Goal: Task Accomplishment & Management: Use online tool/utility

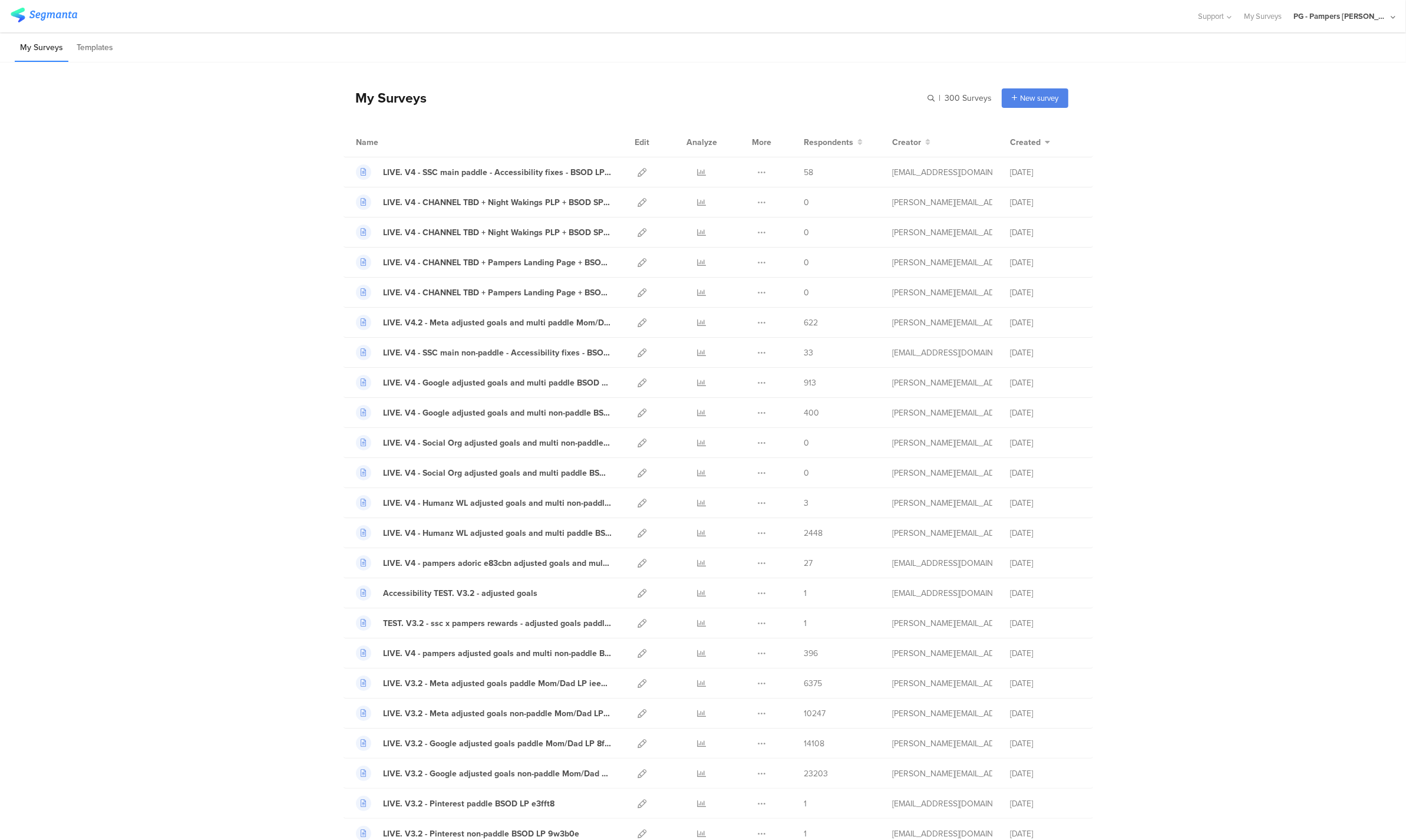
click at [1330, 12] on div "PG - Pampers [PERSON_NAME]" at bounding box center [1340, 16] width 94 height 11
click at [1298, 106] on span "PG - Pampers US Janrain" at bounding box center [1300, 102] width 83 height 11
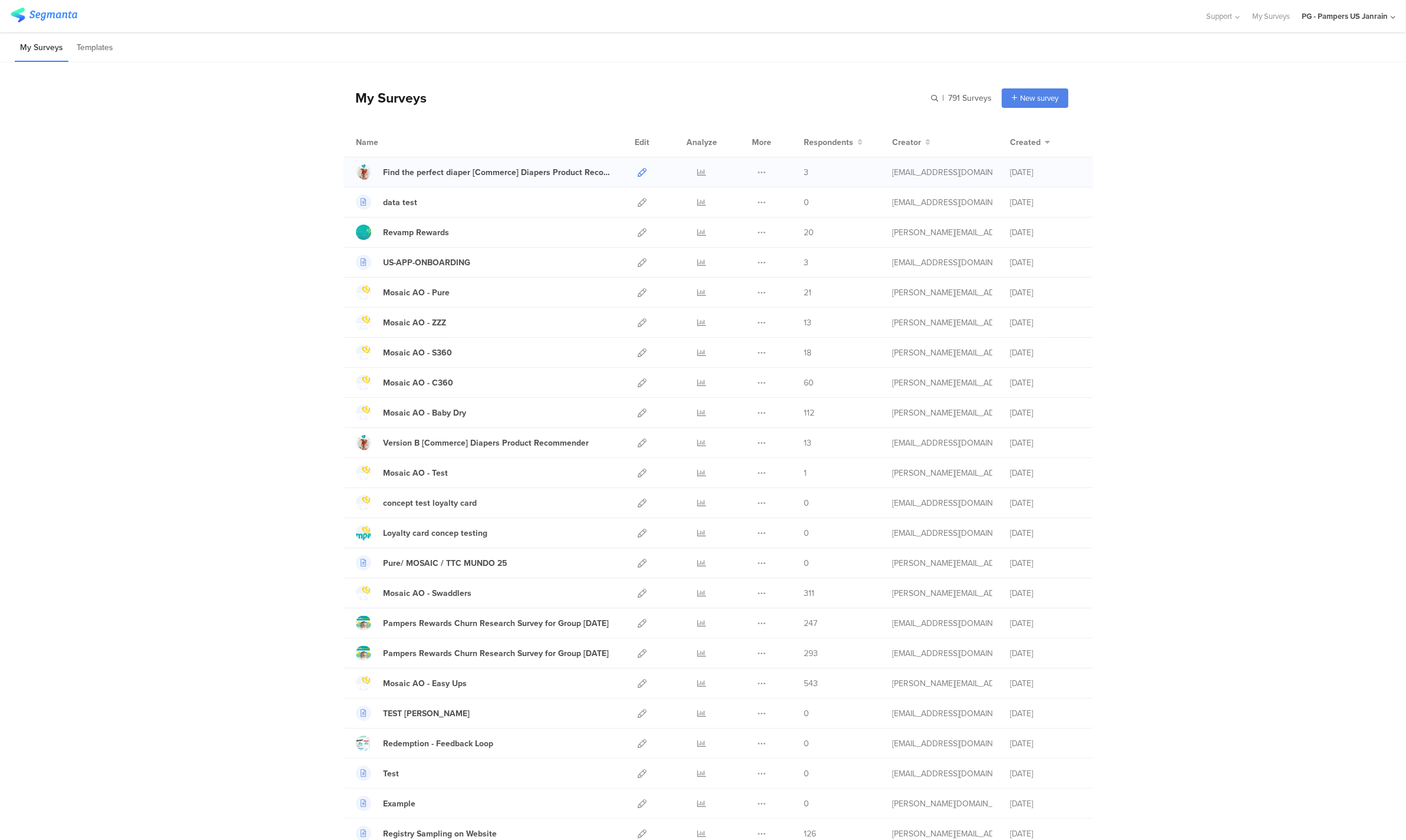
click at [639, 173] on icon at bounding box center [642, 172] width 9 height 9
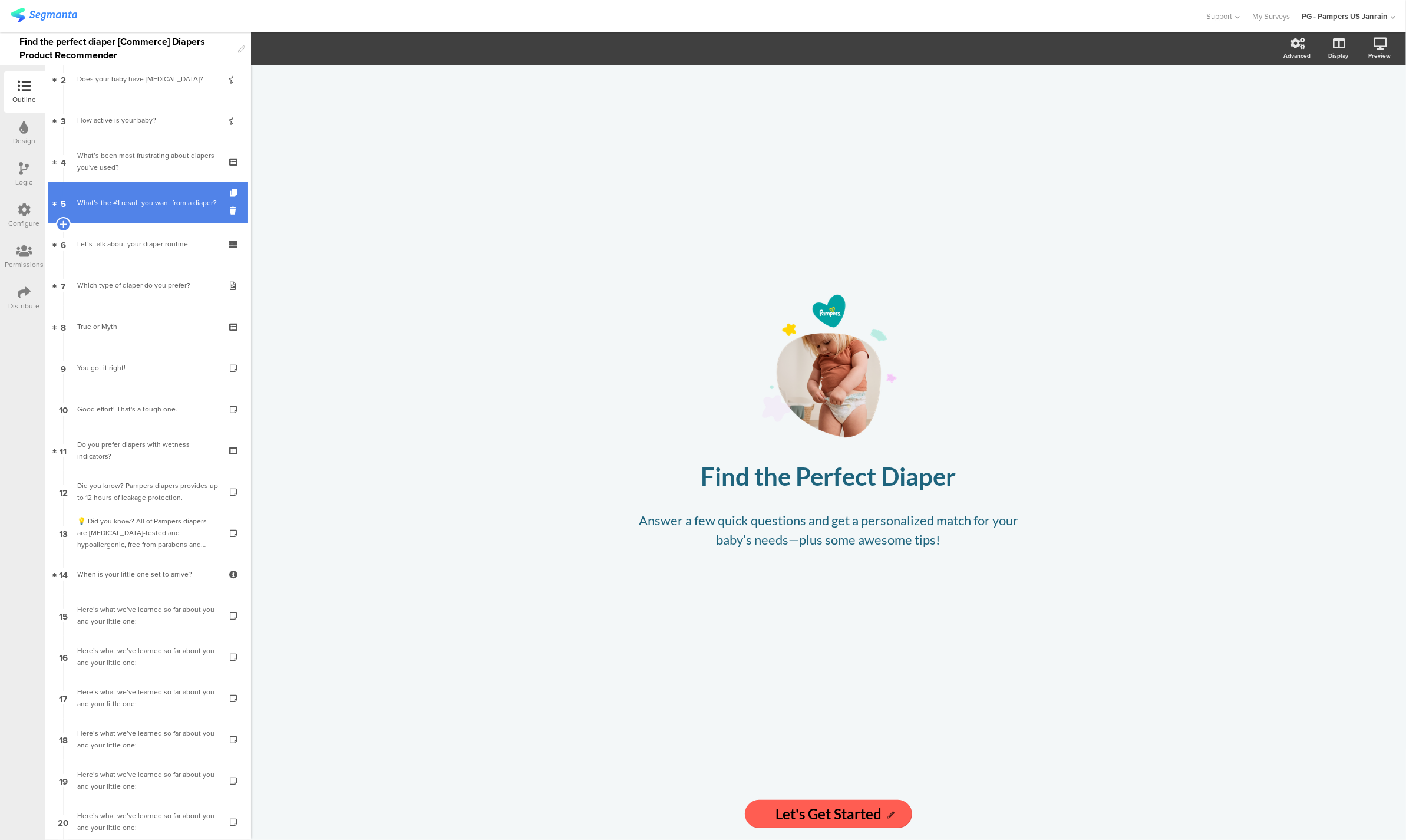
scroll to position [143, 0]
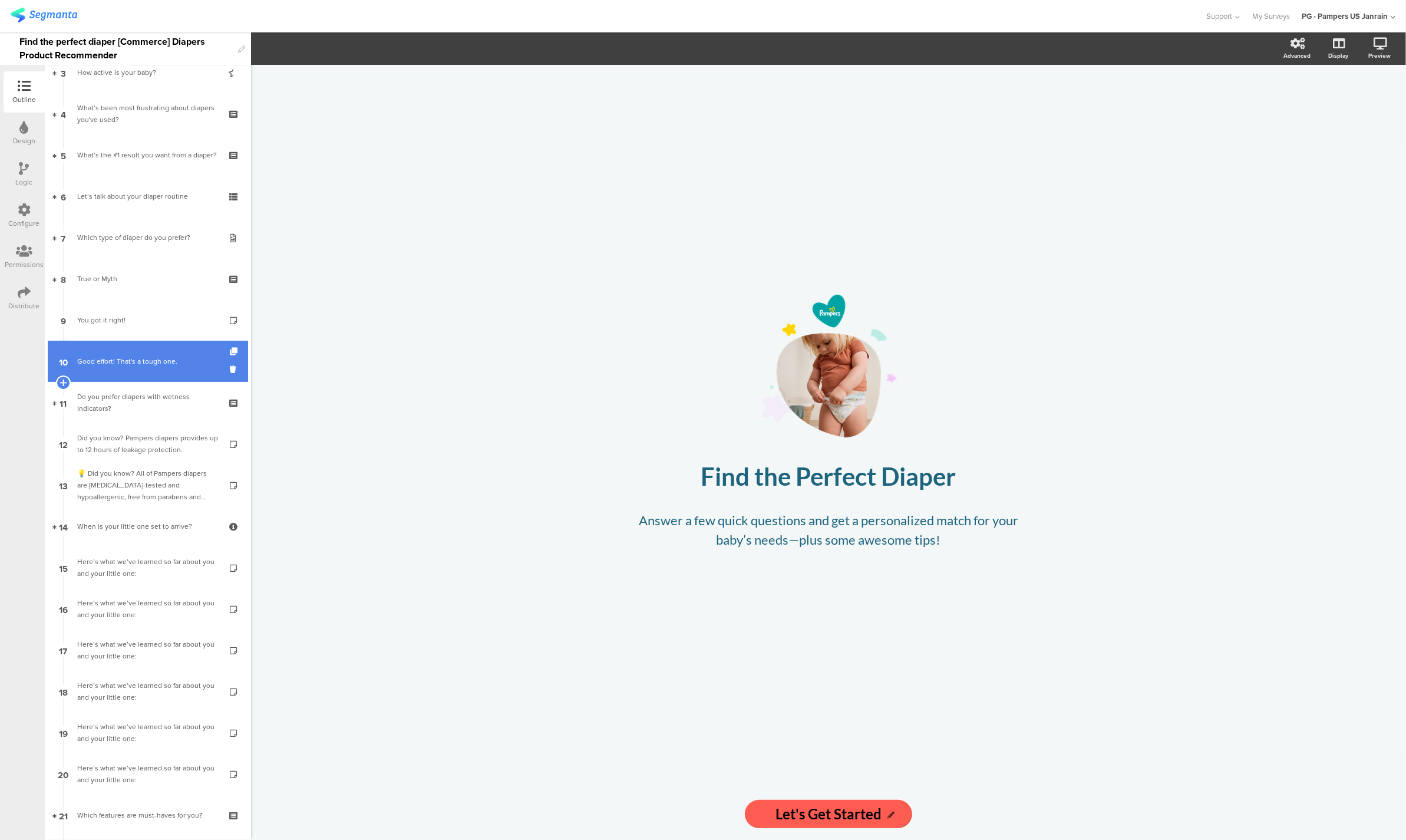
click at [131, 370] on link "10 Good effort! That's a tough one." at bounding box center [148, 361] width 200 height 41
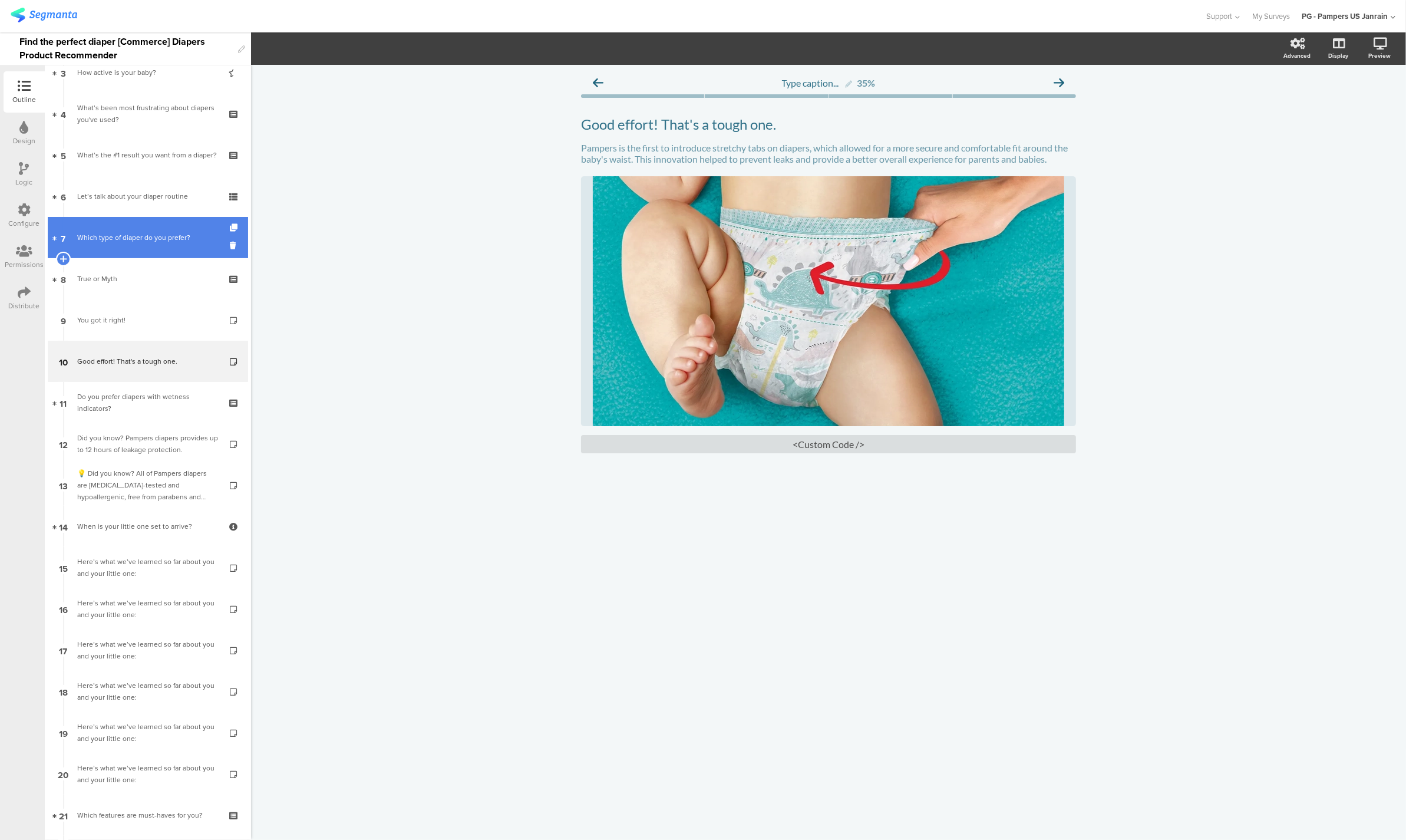
click at [137, 242] on div "Which type of diaper do you prefer?" at bounding box center [148, 237] width 141 height 12
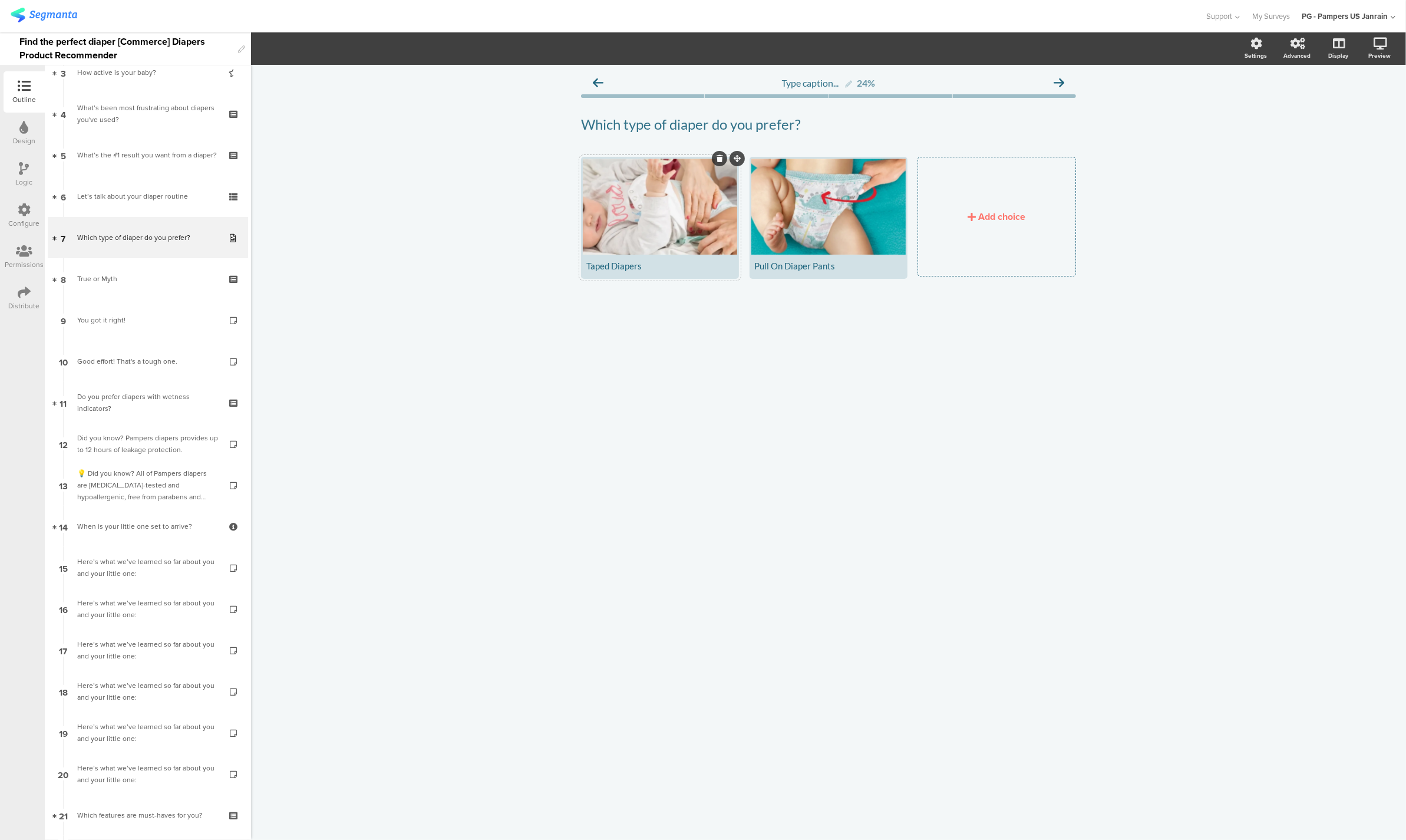
click at [665, 202] on div at bounding box center [660, 206] width 154 height 96
click at [115, 151] on div "What’s the #1 result you want from a diaper?" at bounding box center [148, 155] width 141 height 12
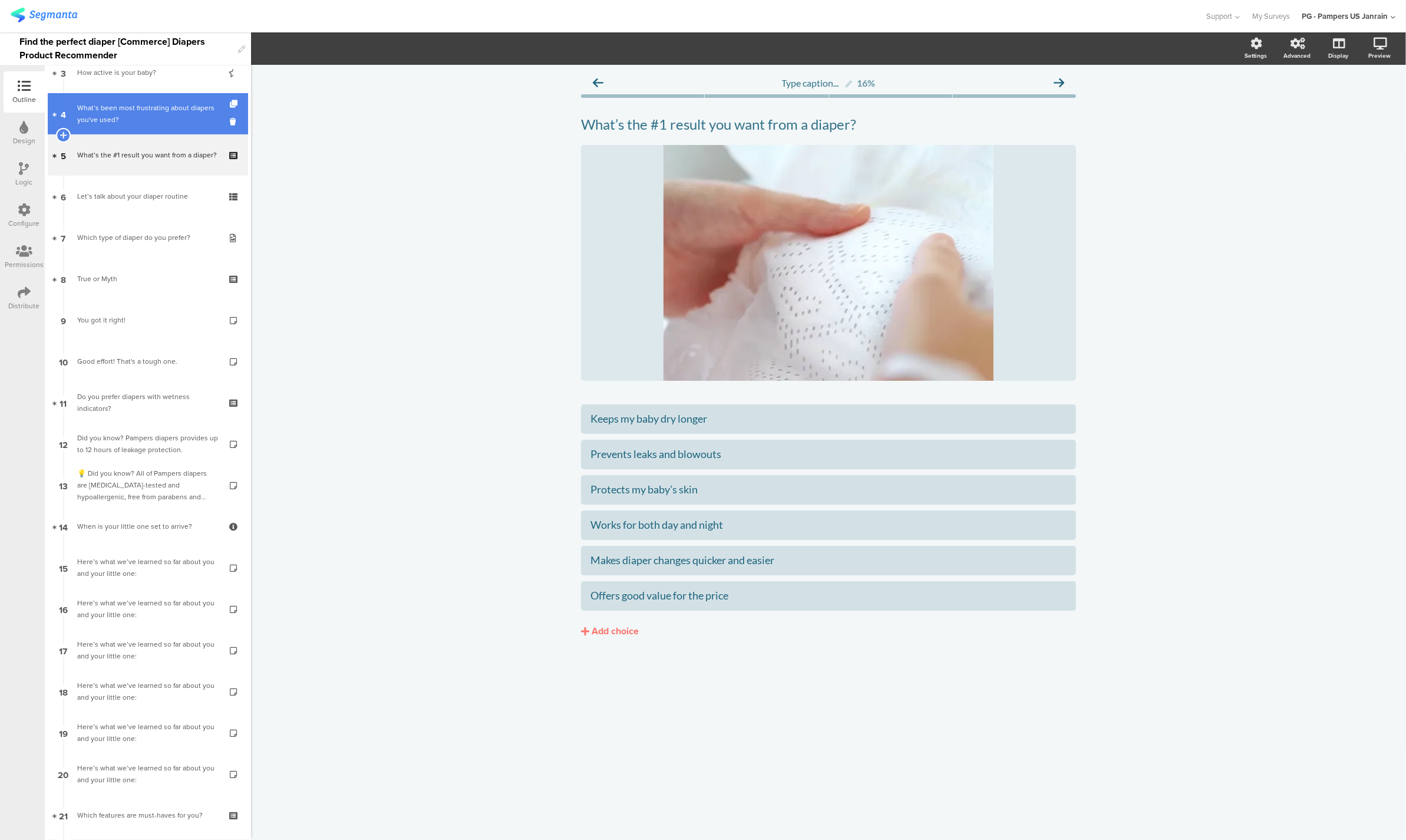
click at [129, 113] on div "What’s been most frustrating about diapers you've used?" at bounding box center [148, 114] width 141 height 23
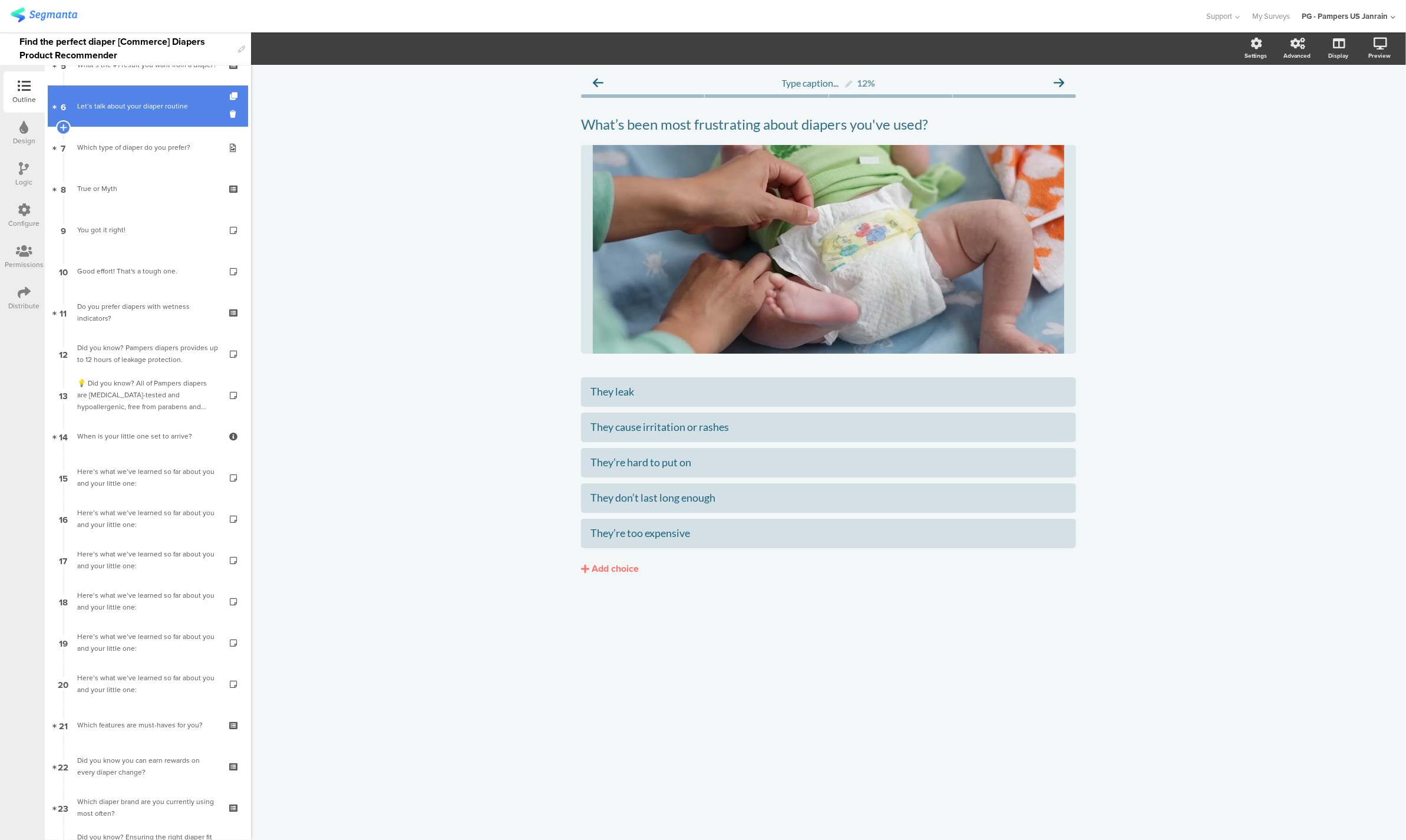
scroll to position [309, 0]
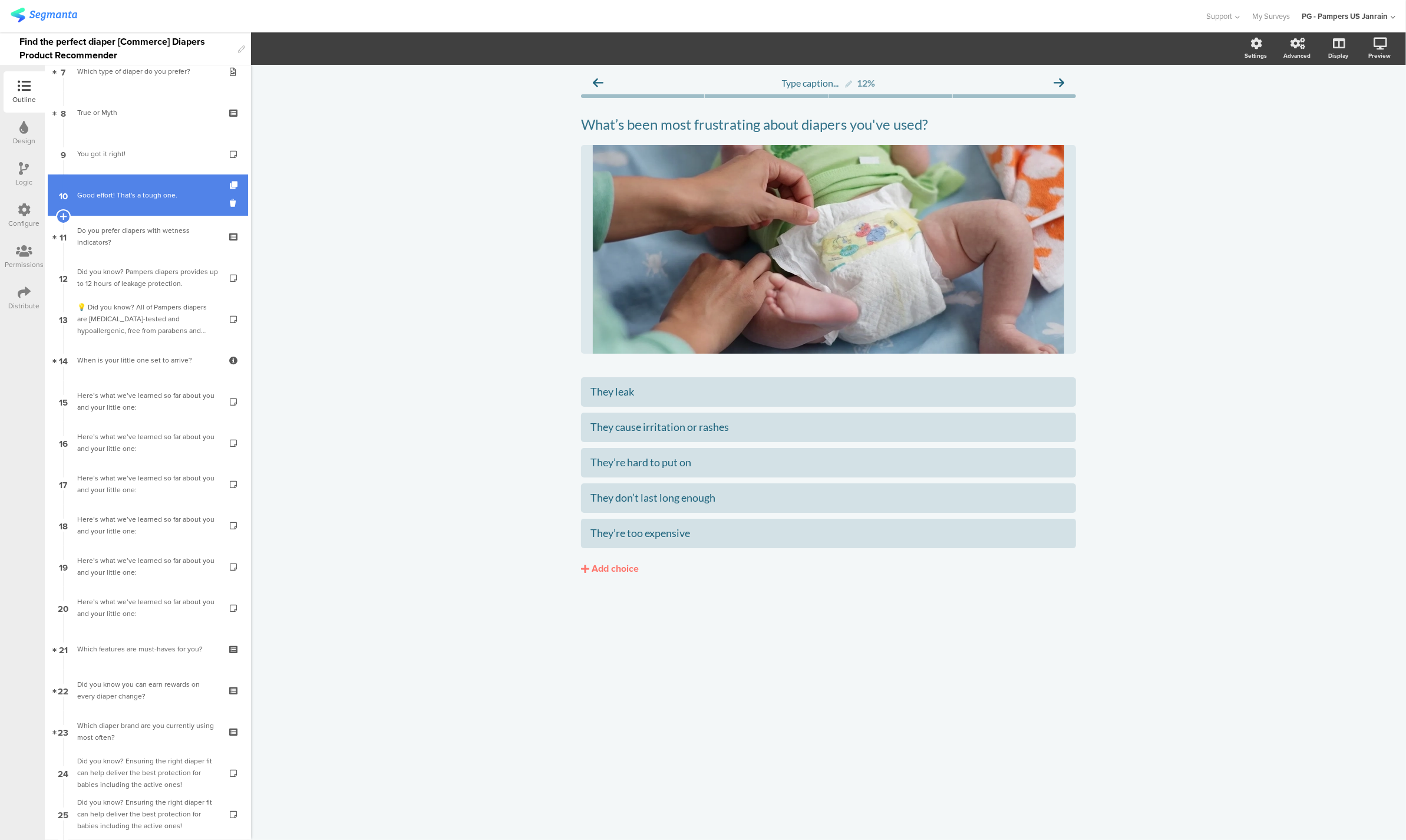
click at [94, 202] on link "10 Good effort! That's a tough one." at bounding box center [148, 195] width 200 height 41
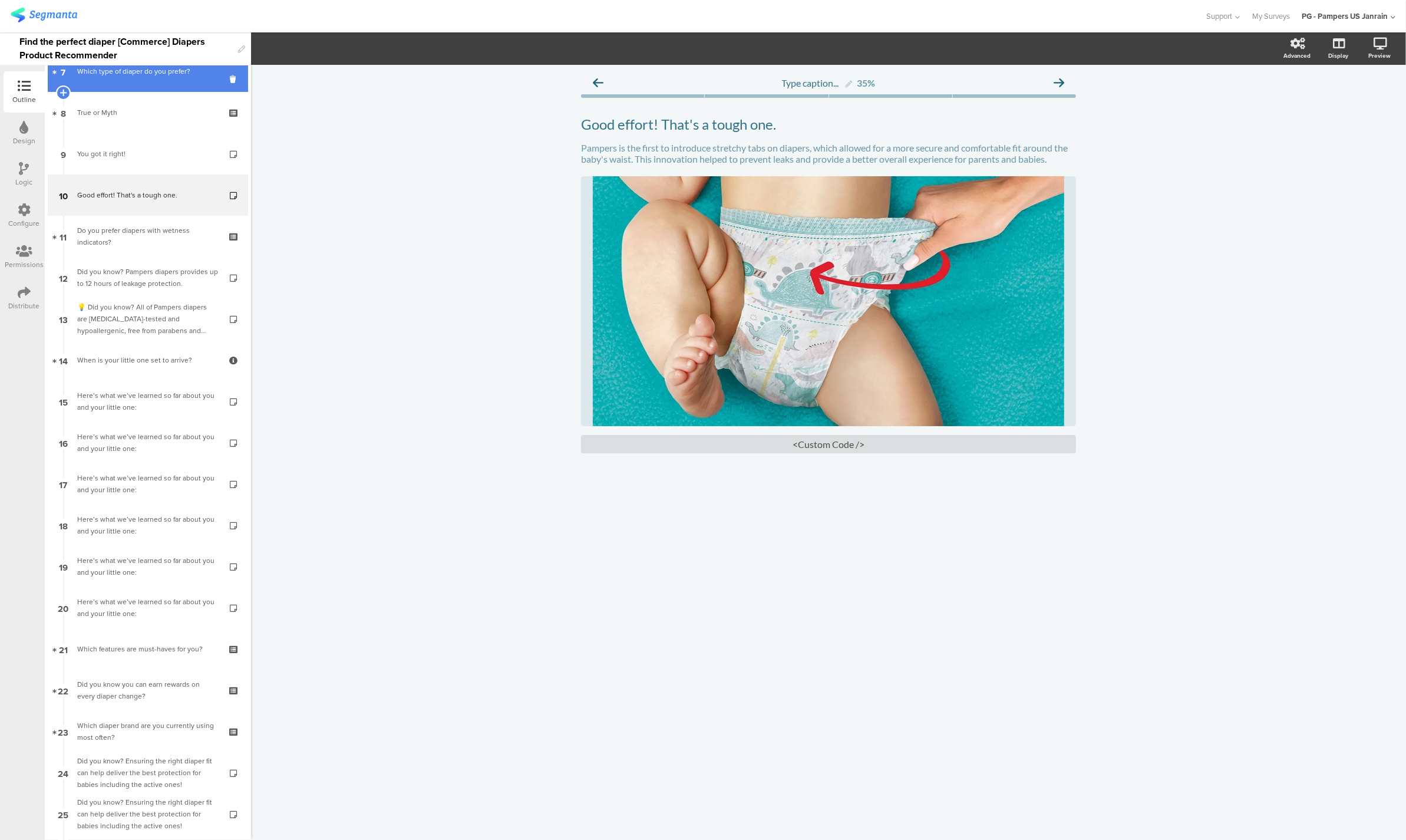
click at [147, 81] on link "7 Which type of diaper do you prefer?" at bounding box center [148, 71] width 200 height 41
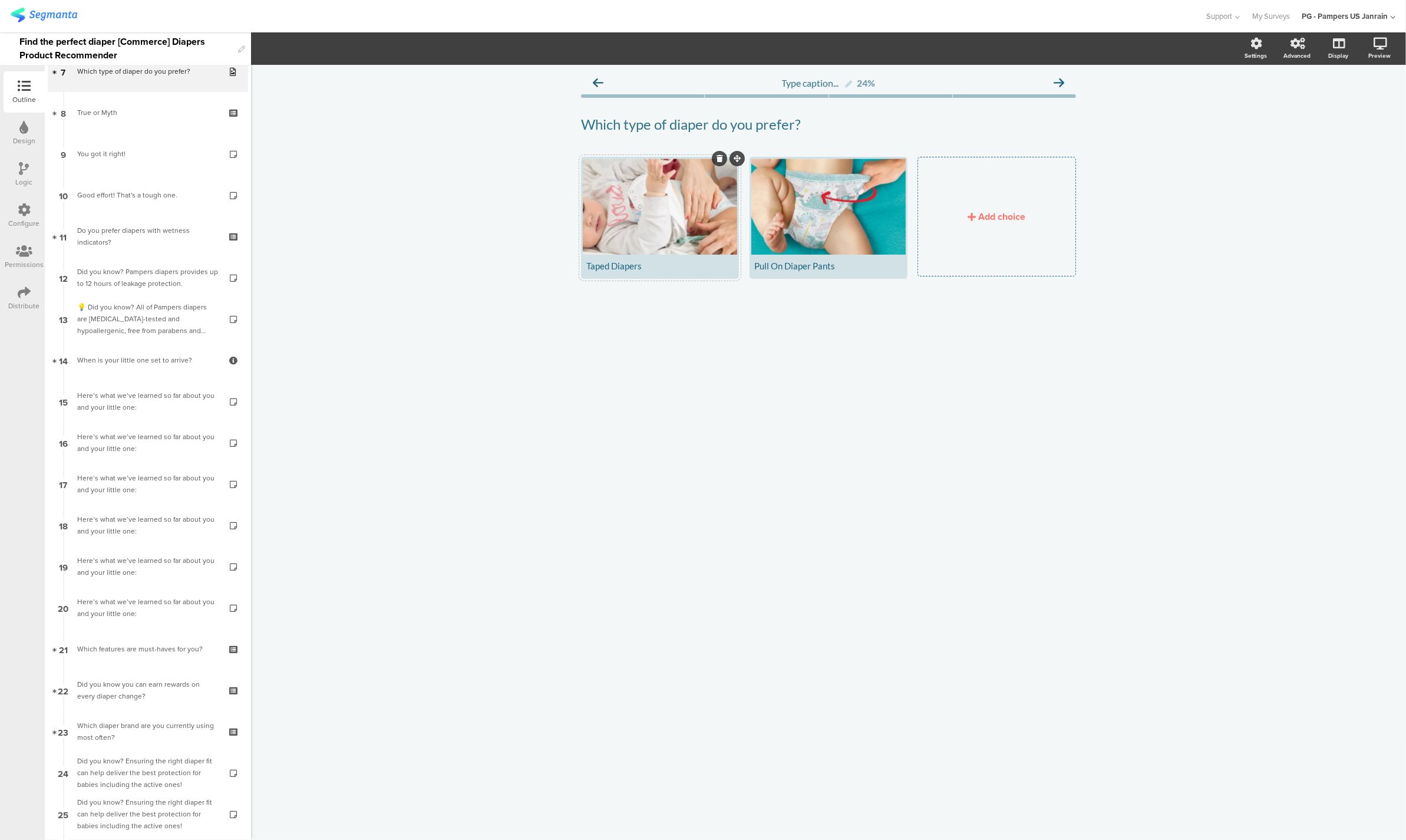
click at [666, 213] on div at bounding box center [660, 206] width 154 height 96
click at [347, 50] on span "Choice options" at bounding box center [347, 49] width 63 height 14
click at [623, 184] on div at bounding box center [660, 206] width 154 height 96
click at [294, 42] on button "button" at bounding box center [292, 48] width 15 height 26
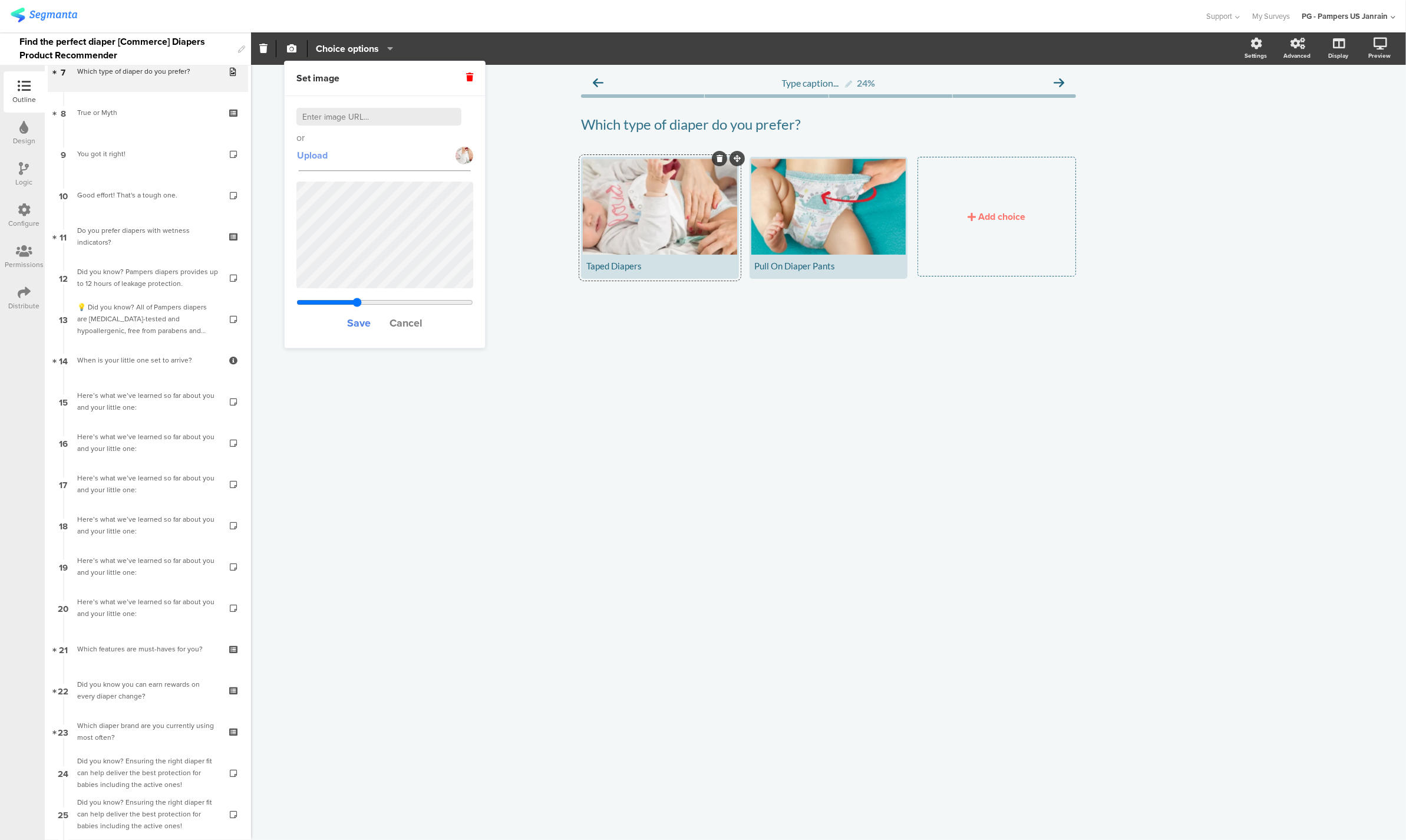
click at [312, 158] on span "Upload" at bounding box center [312, 155] width 30 height 14
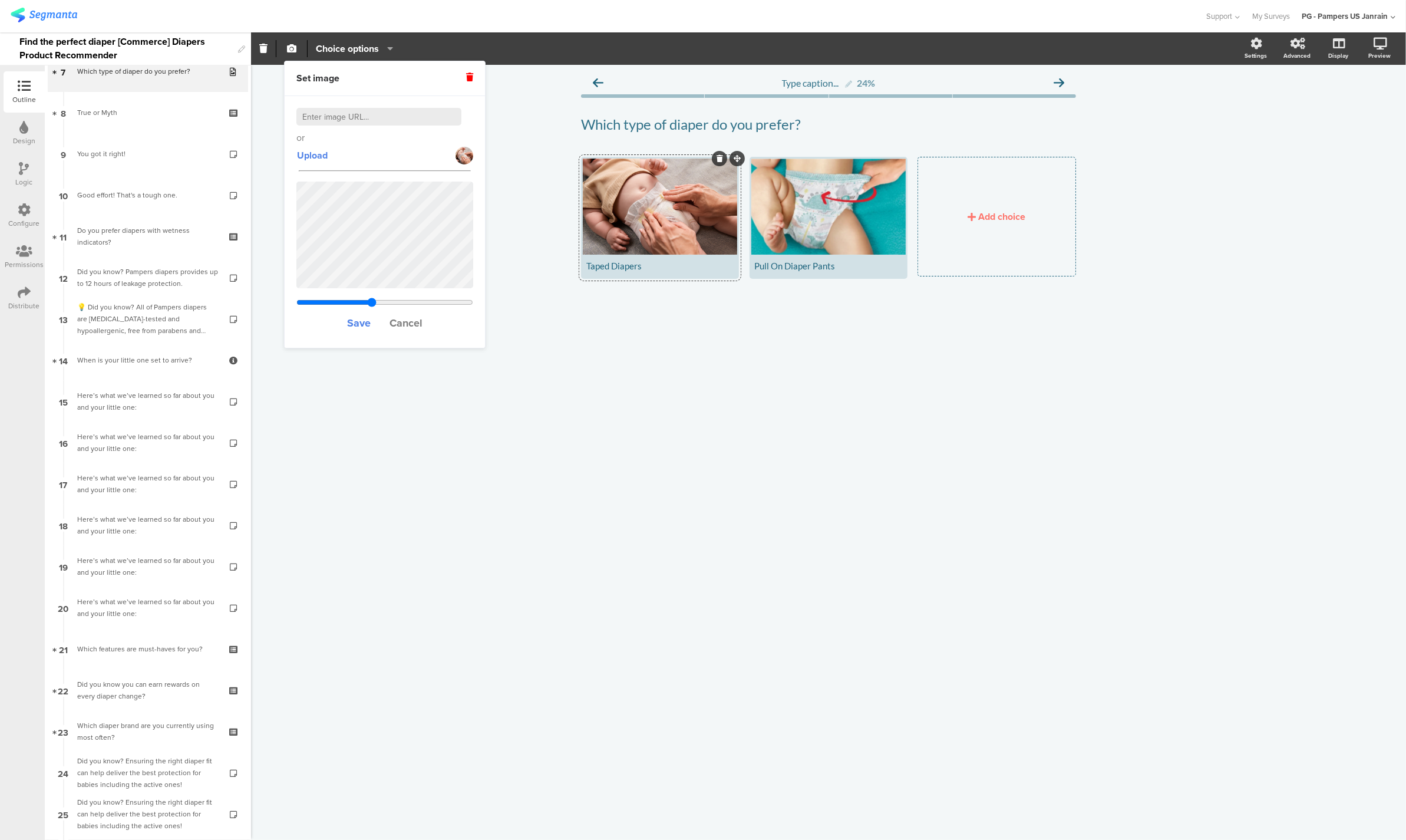
drag, startPoint x: 358, startPoint y: 304, endPoint x: 372, endPoint y: 305, distance: 14.0
type input "0.851"
click at [372, 305] on input "range" at bounding box center [385, 303] width 177 height 10
click at [356, 326] on span "Save" at bounding box center [359, 323] width 23 height 15
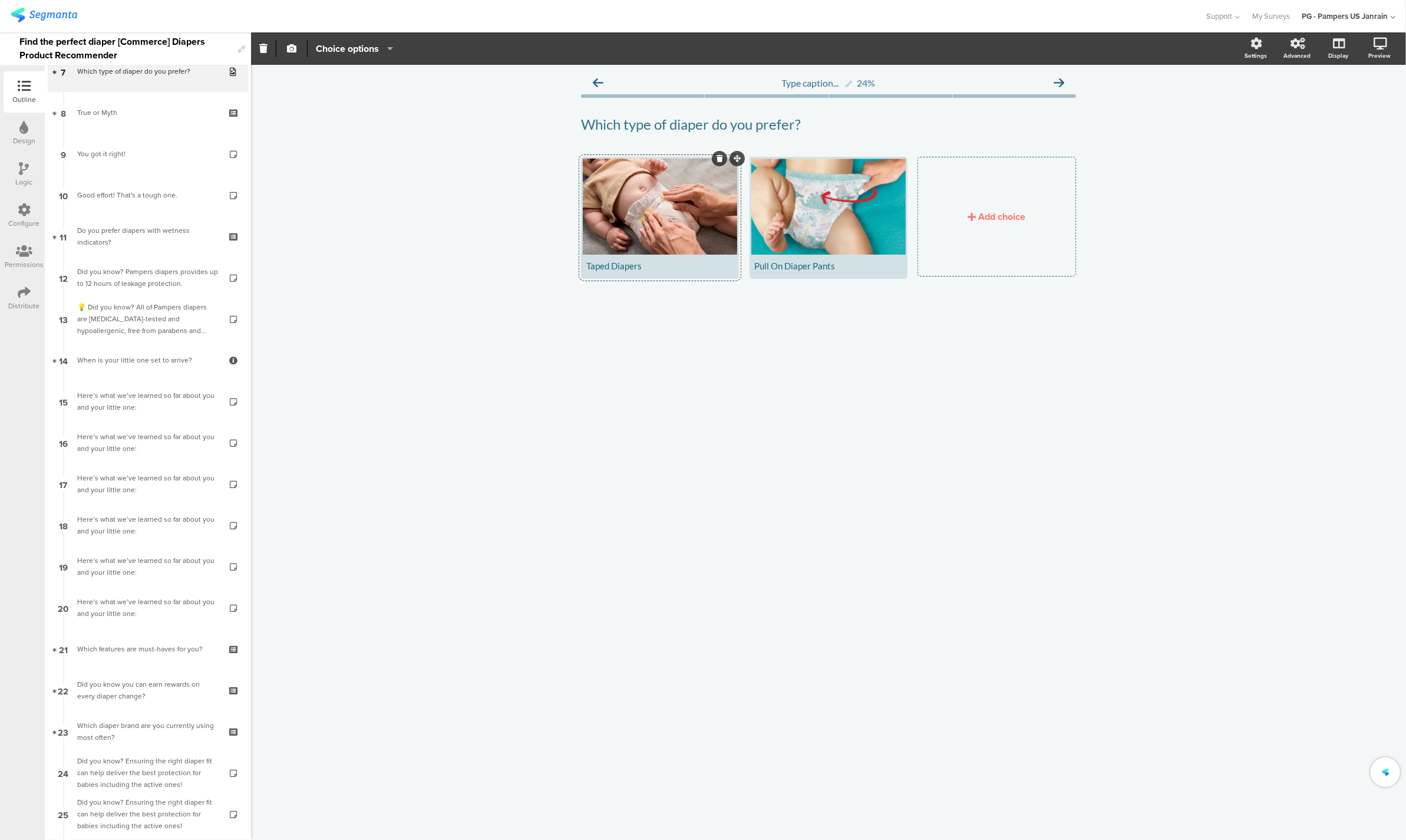
click at [711, 338] on div "Type caption... 24% Which type of diaper do you prefer? Which type of diaper do…" at bounding box center [828, 452] width 1155 height 775
click at [820, 211] on div at bounding box center [828, 206] width 154 height 96
click at [284, 41] on button "button" at bounding box center [292, 48] width 15 height 26
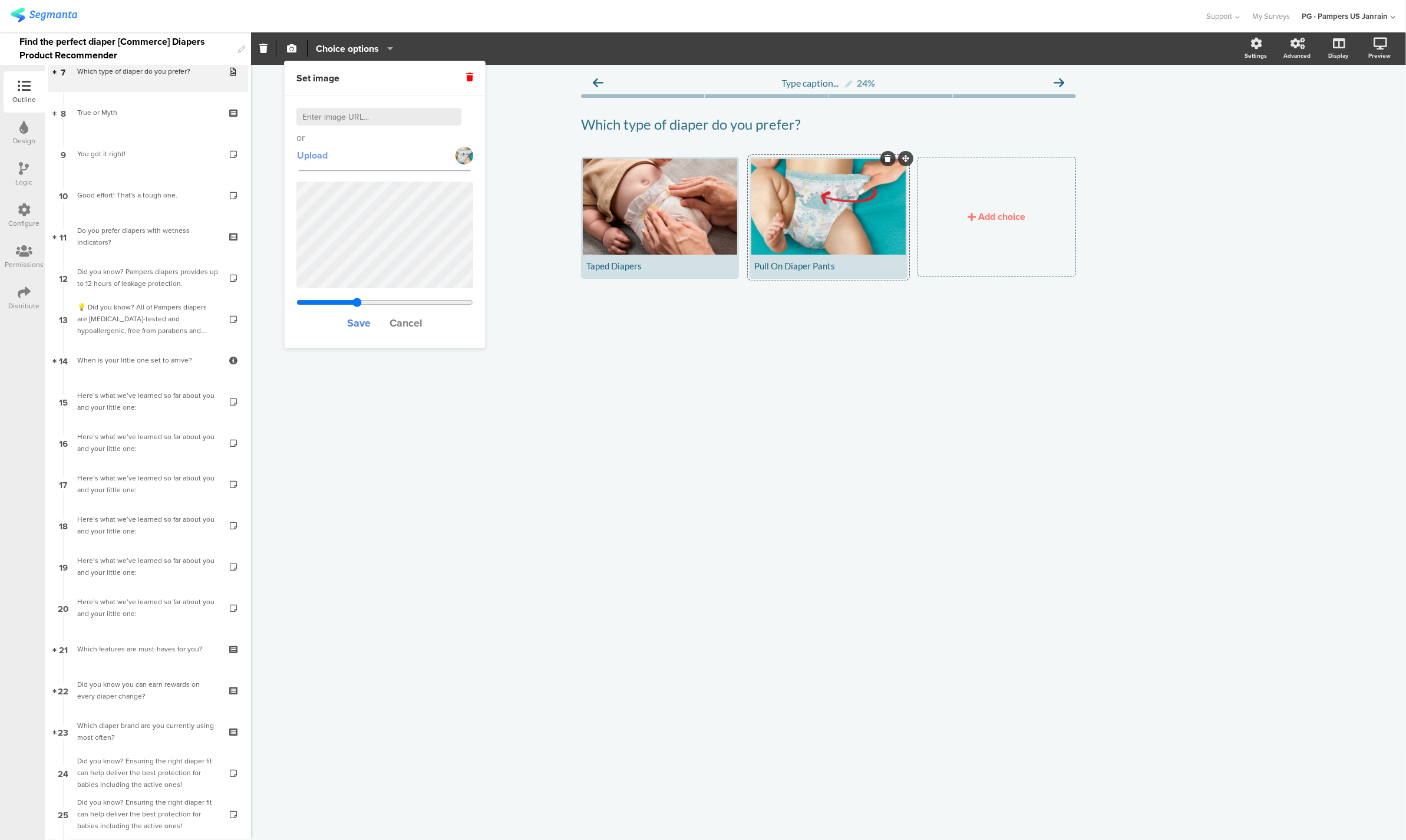
click at [319, 157] on span "Upload" at bounding box center [312, 155] width 30 height 14
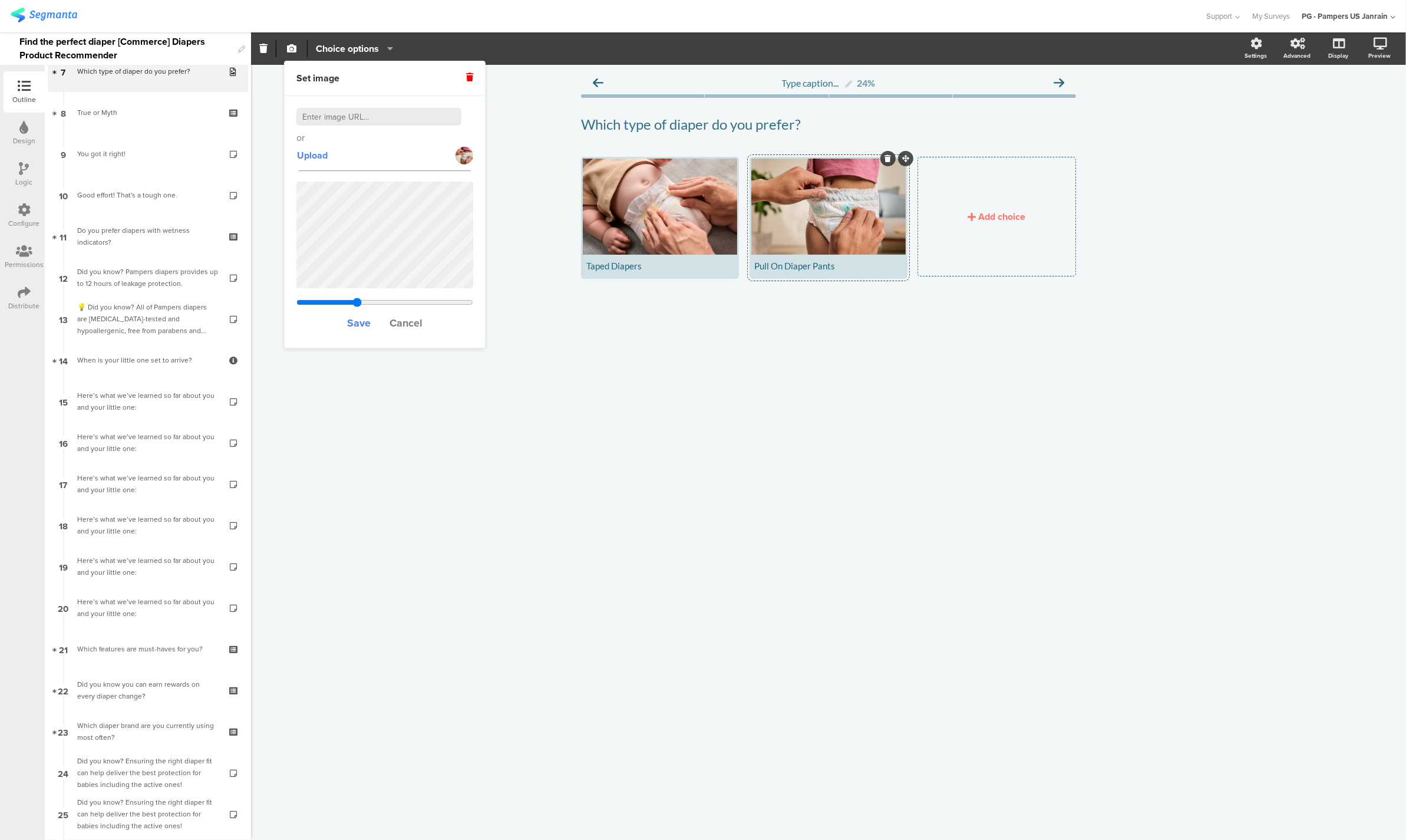
click at [357, 305] on input "range" at bounding box center [385, 303] width 177 height 10
type input "0.833"
drag, startPoint x: 357, startPoint y: 305, endPoint x: 370, endPoint y: 306, distance: 13.0
click at [370, 306] on input "range" at bounding box center [385, 303] width 177 height 10
click at [355, 327] on span "Save" at bounding box center [359, 323] width 23 height 15
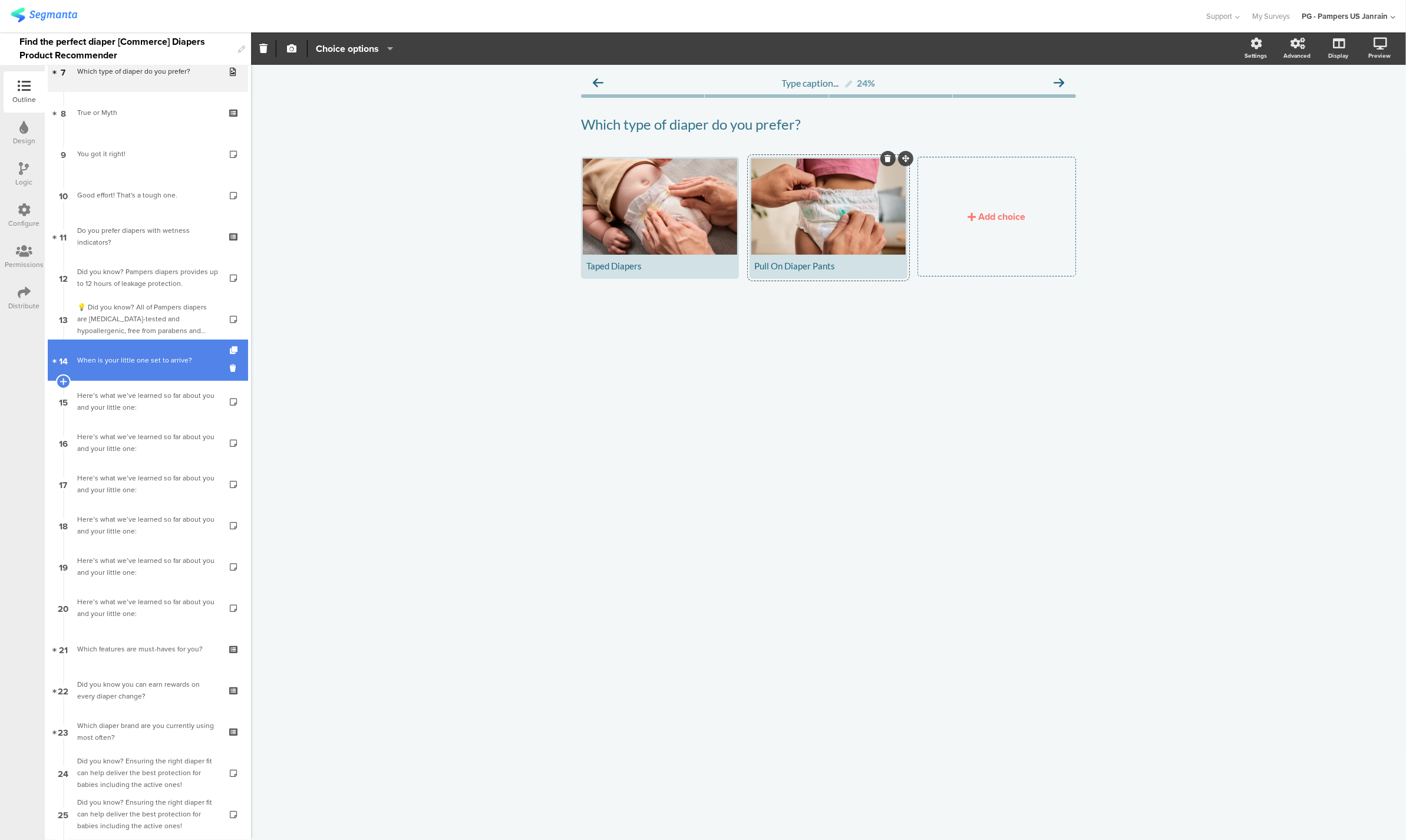
click at [111, 359] on div "When is your little one set to arrive?" at bounding box center [148, 360] width 141 height 12
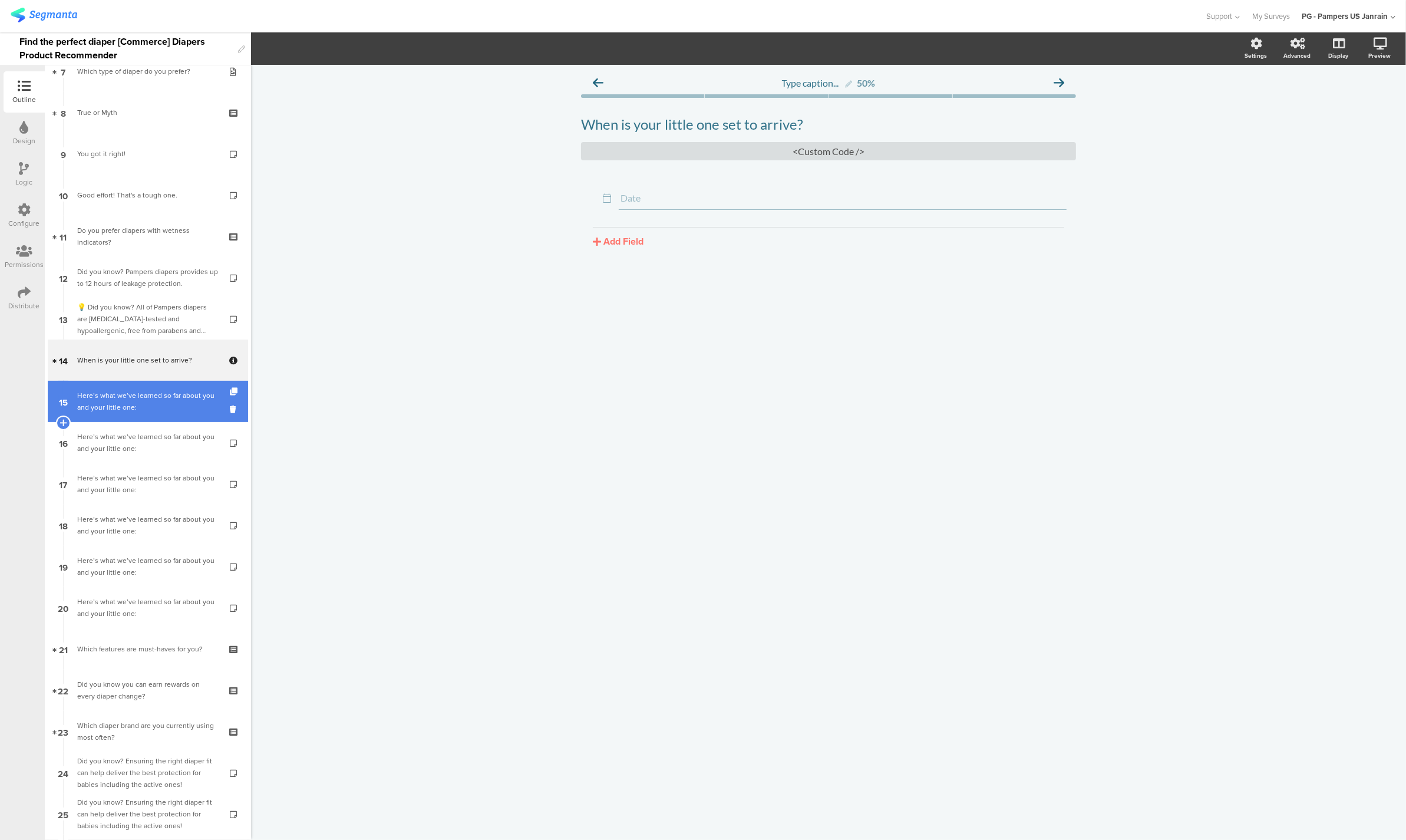
click at [104, 402] on div "Here’s what we’ve learned so far about you and your little one:" at bounding box center [148, 401] width 141 height 23
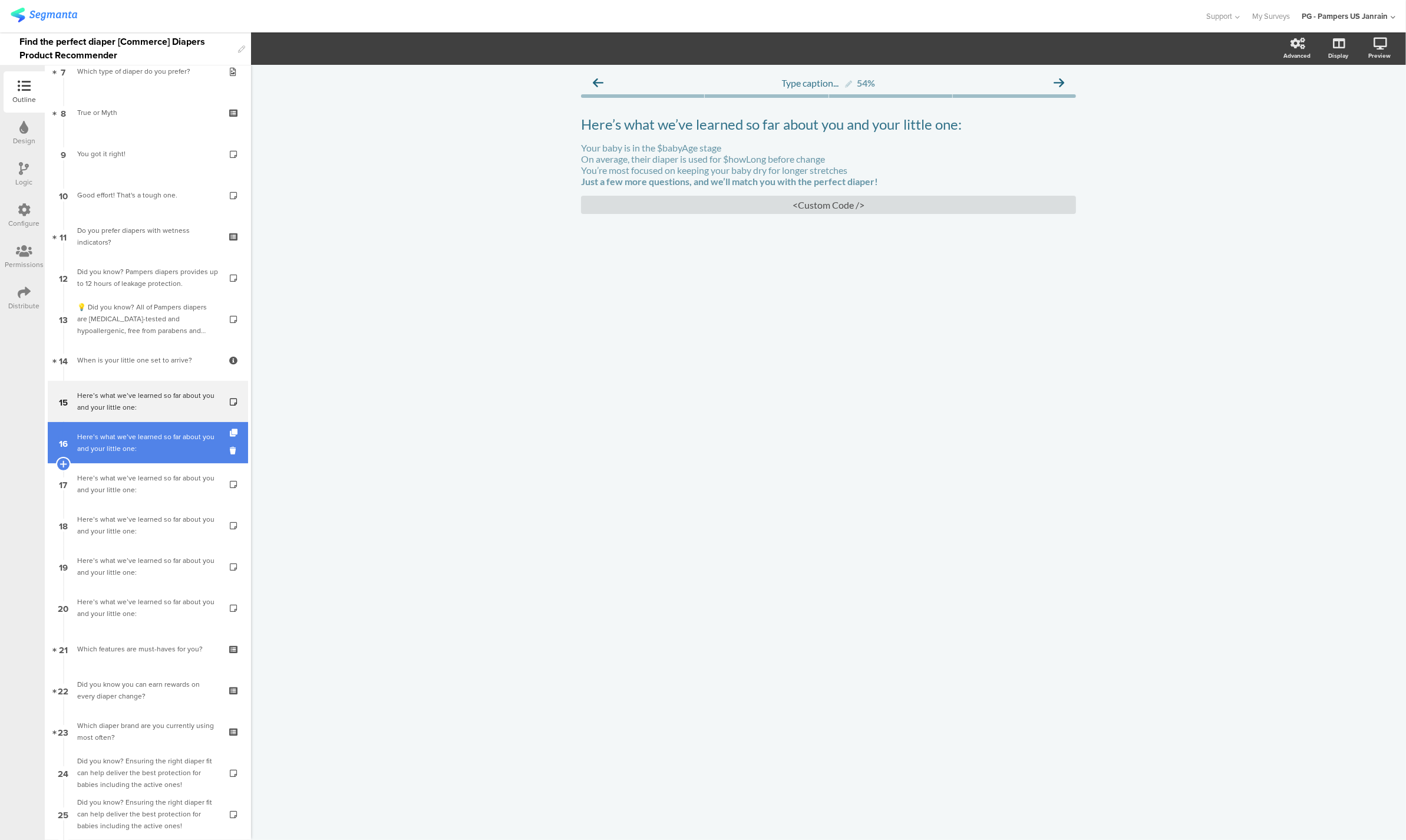
click at [95, 450] on div "Here’s what we’ve learned so far about you and your little one:" at bounding box center [148, 443] width 141 height 23
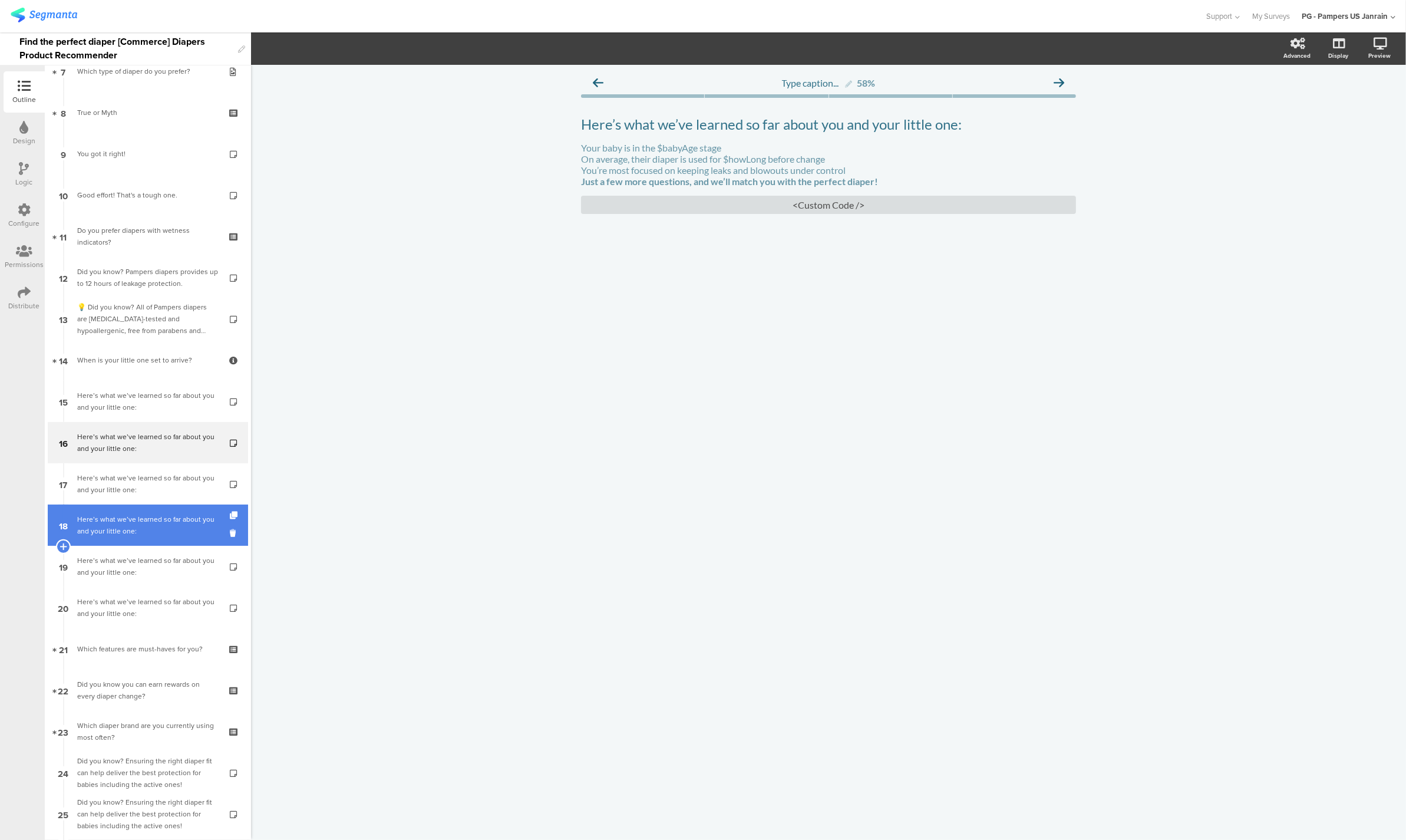
click at [98, 517] on div "Here’s what we’ve learned so far about you and your little one:" at bounding box center [148, 525] width 141 height 23
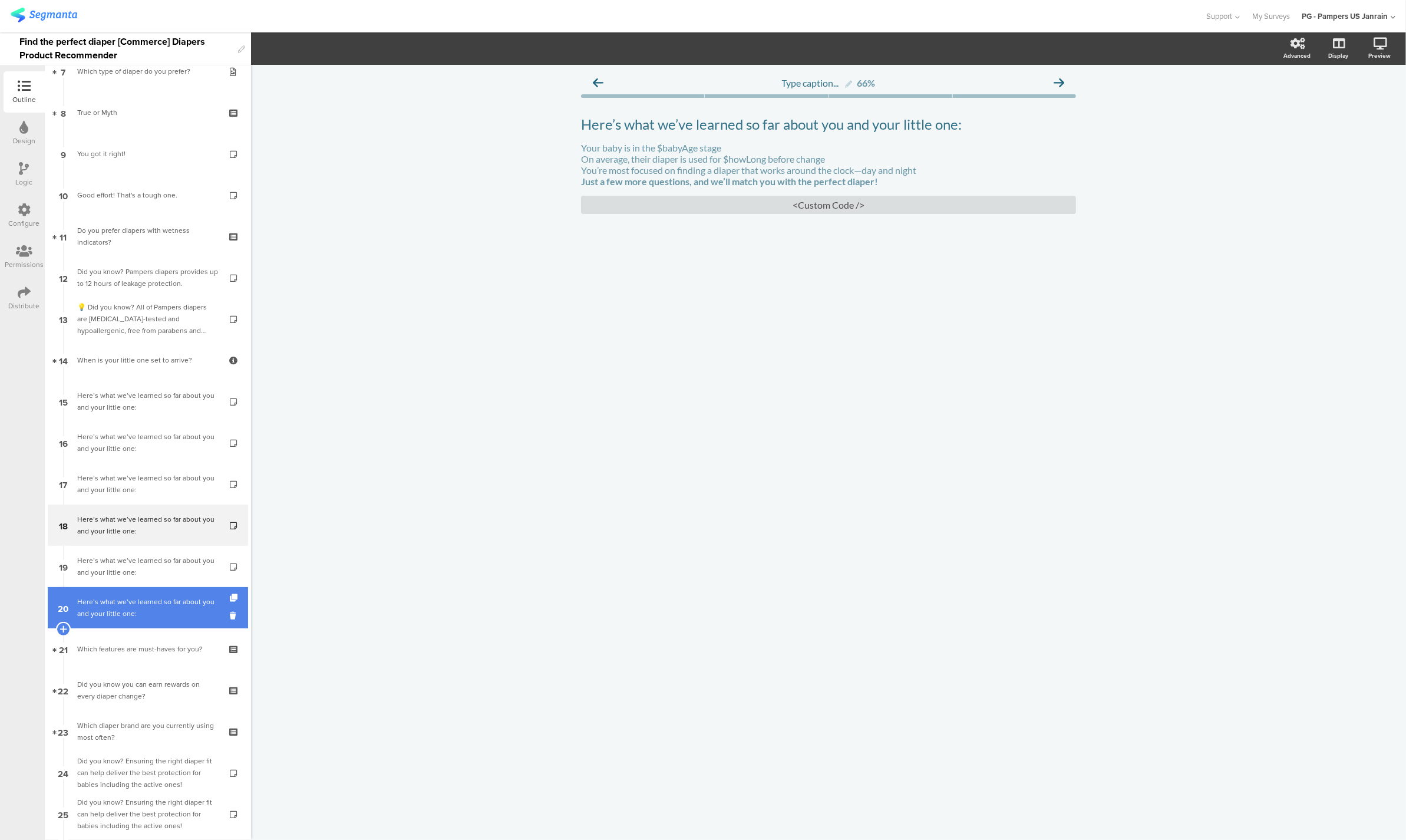
click at [94, 616] on div "Here’s what we’ve learned so far about you and your little one:" at bounding box center [148, 607] width 141 height 23
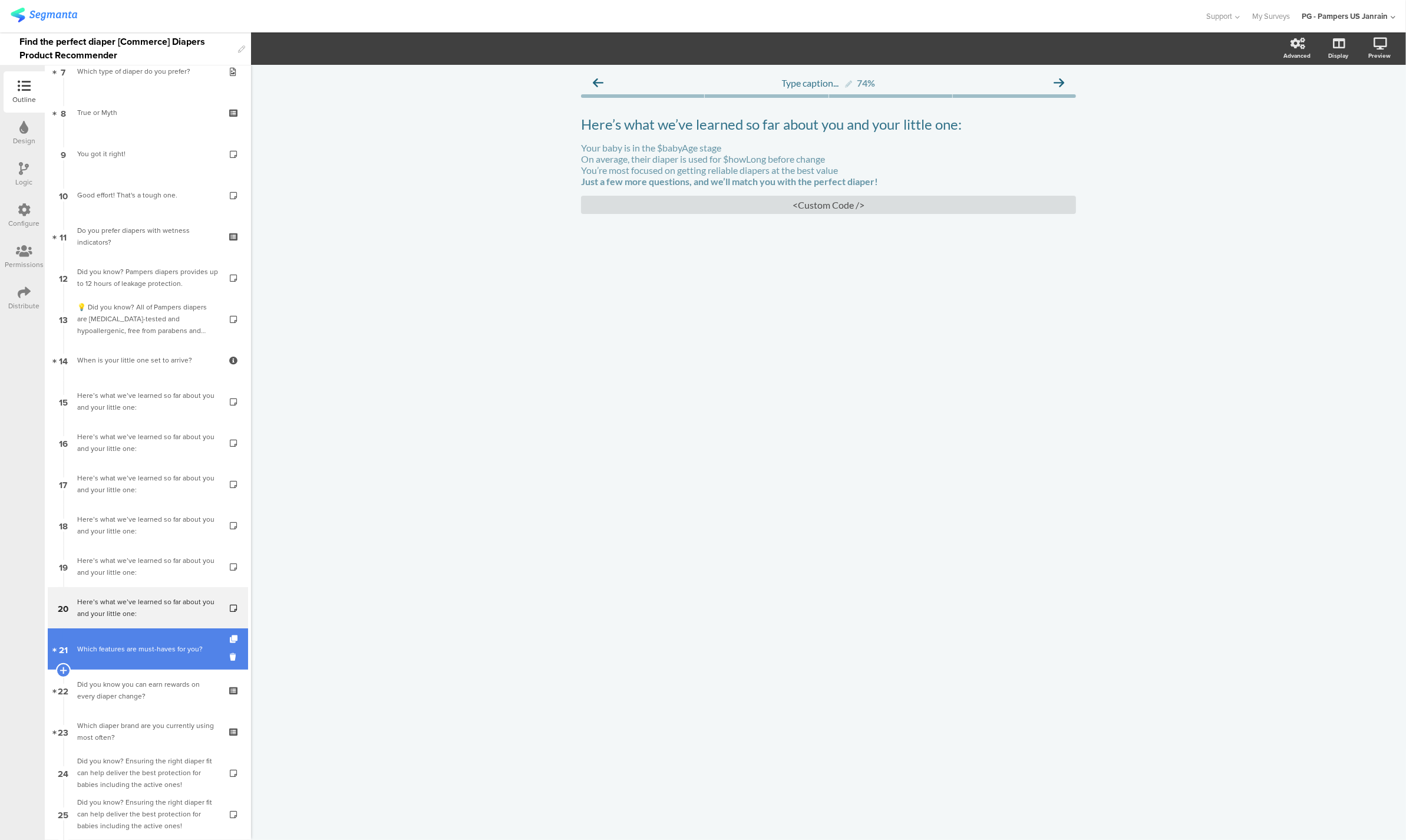
click at [97, 653] on div "Which features are must-haves for you?" at bounding box center [148, 649] width 141 height 12
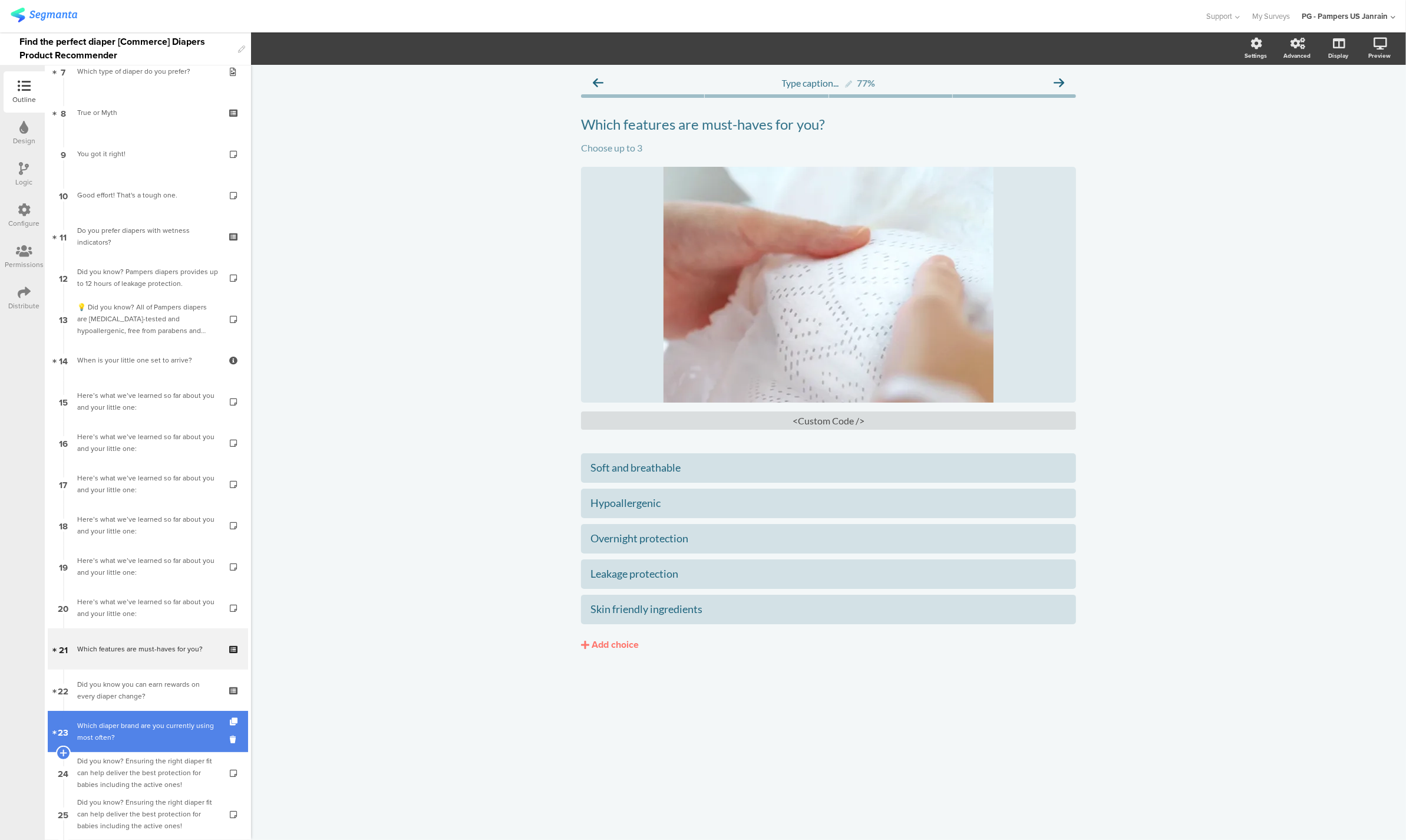
click at [95, 711] on link "23 Which diaper brand are you currently using most often?" at bounding box center [148, 732] width 200 height 41
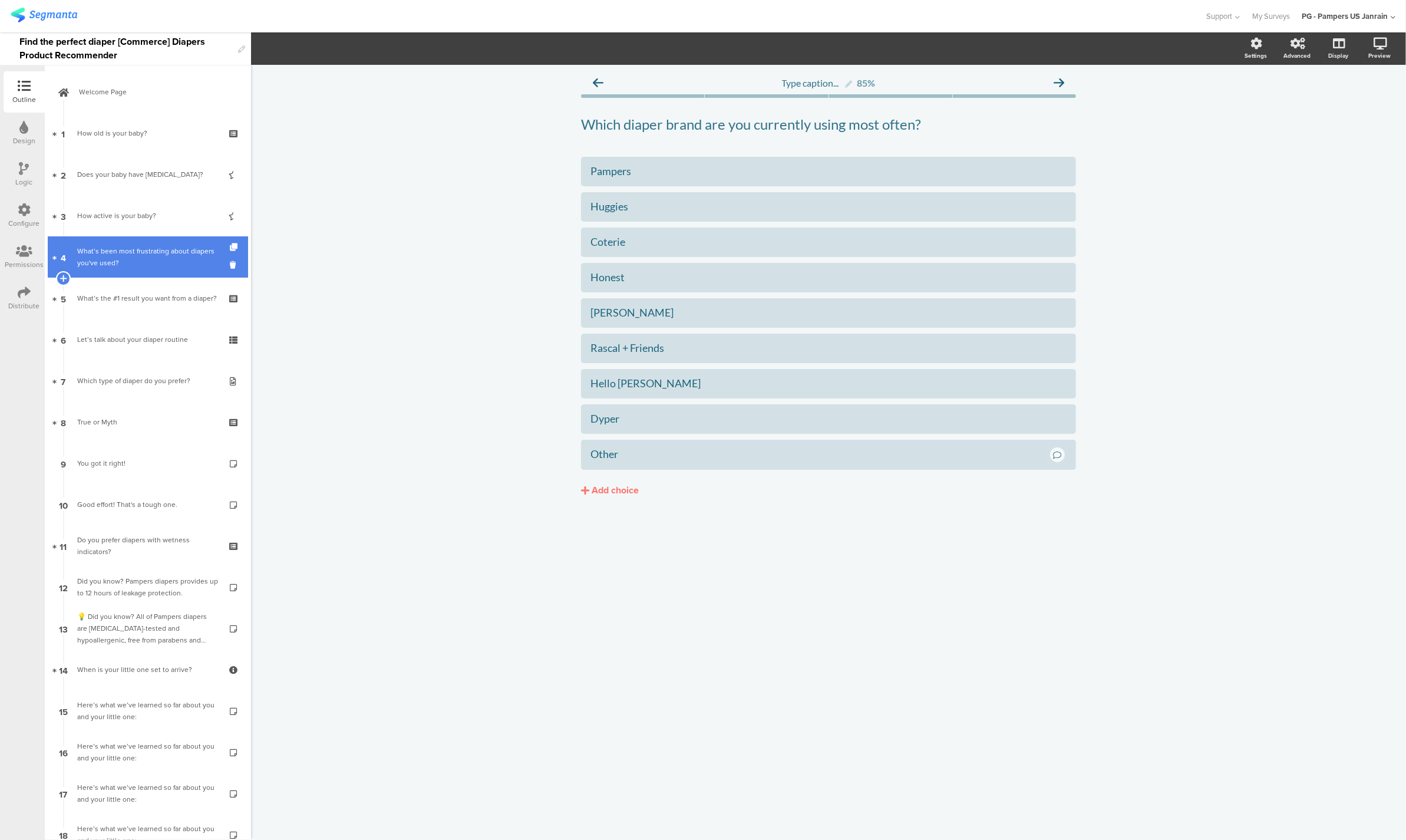
click at [149, 261] on div "What’s been most frustrating about diapers you've used?" at bounding box center [148, 257] width 141 height 23
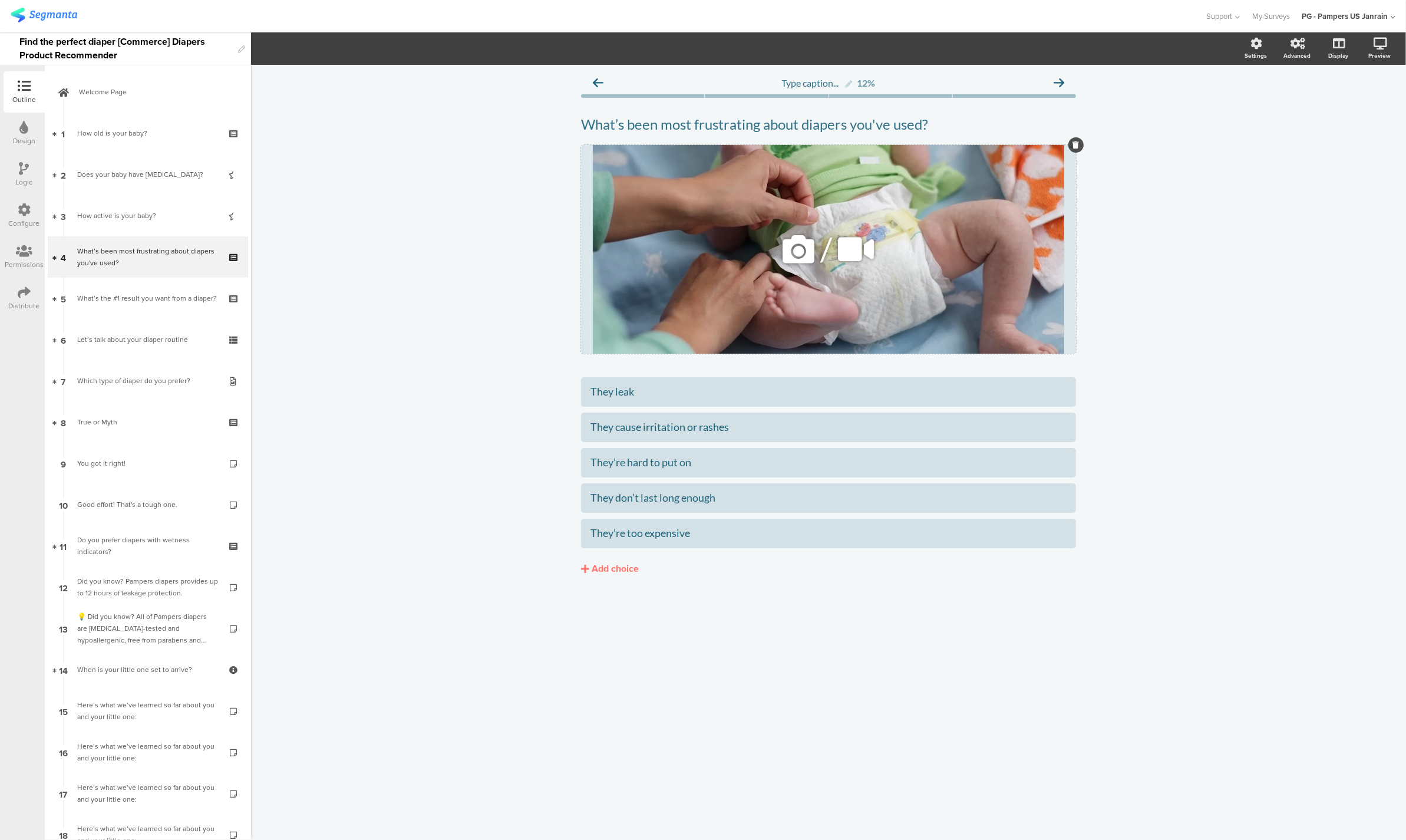
click at [715, 260] on div "/" at bounding box center [828, 249] width 495 height 209
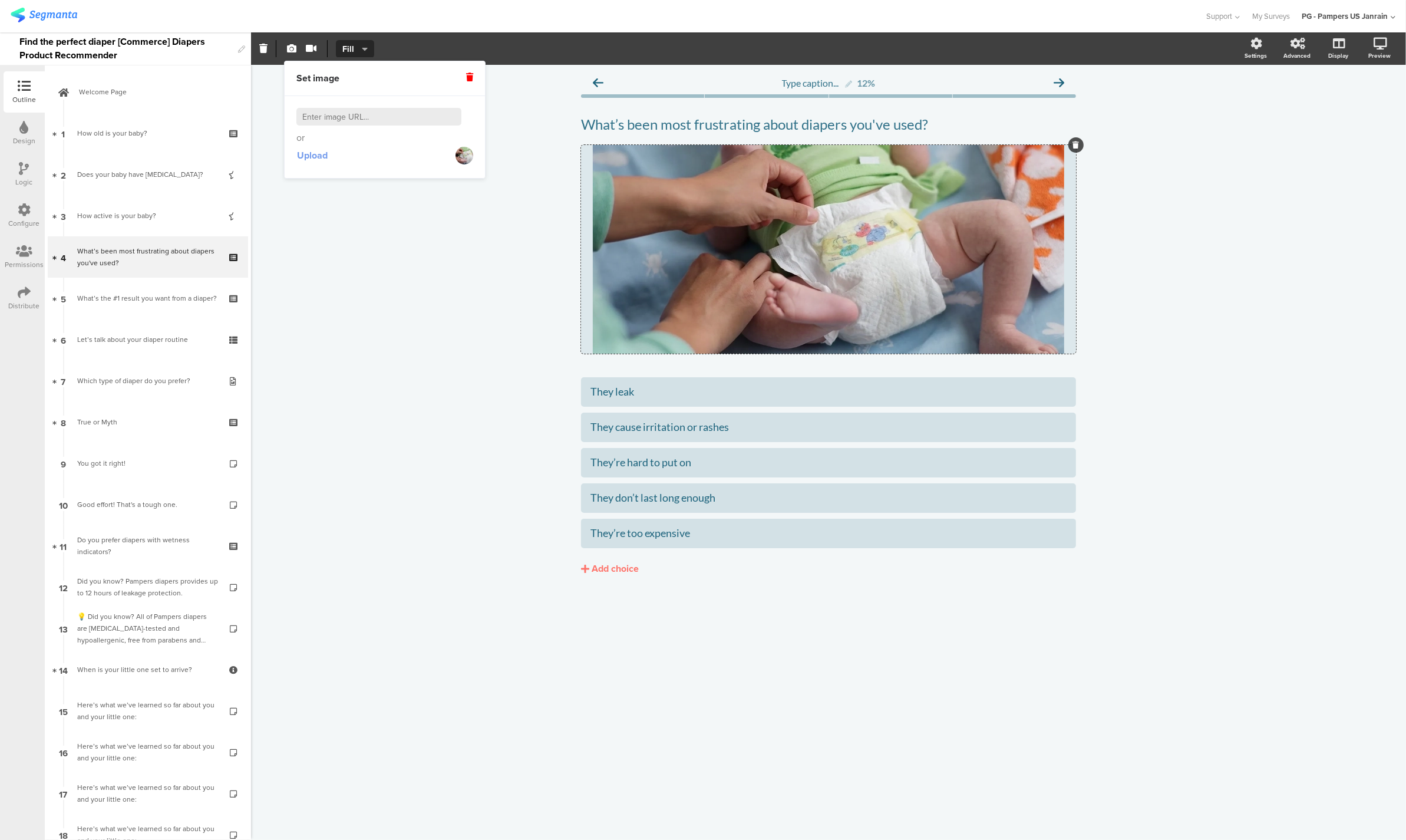
click at [324, 152] on span "Upload" at bounding box center [312, 155] width 30 height 14
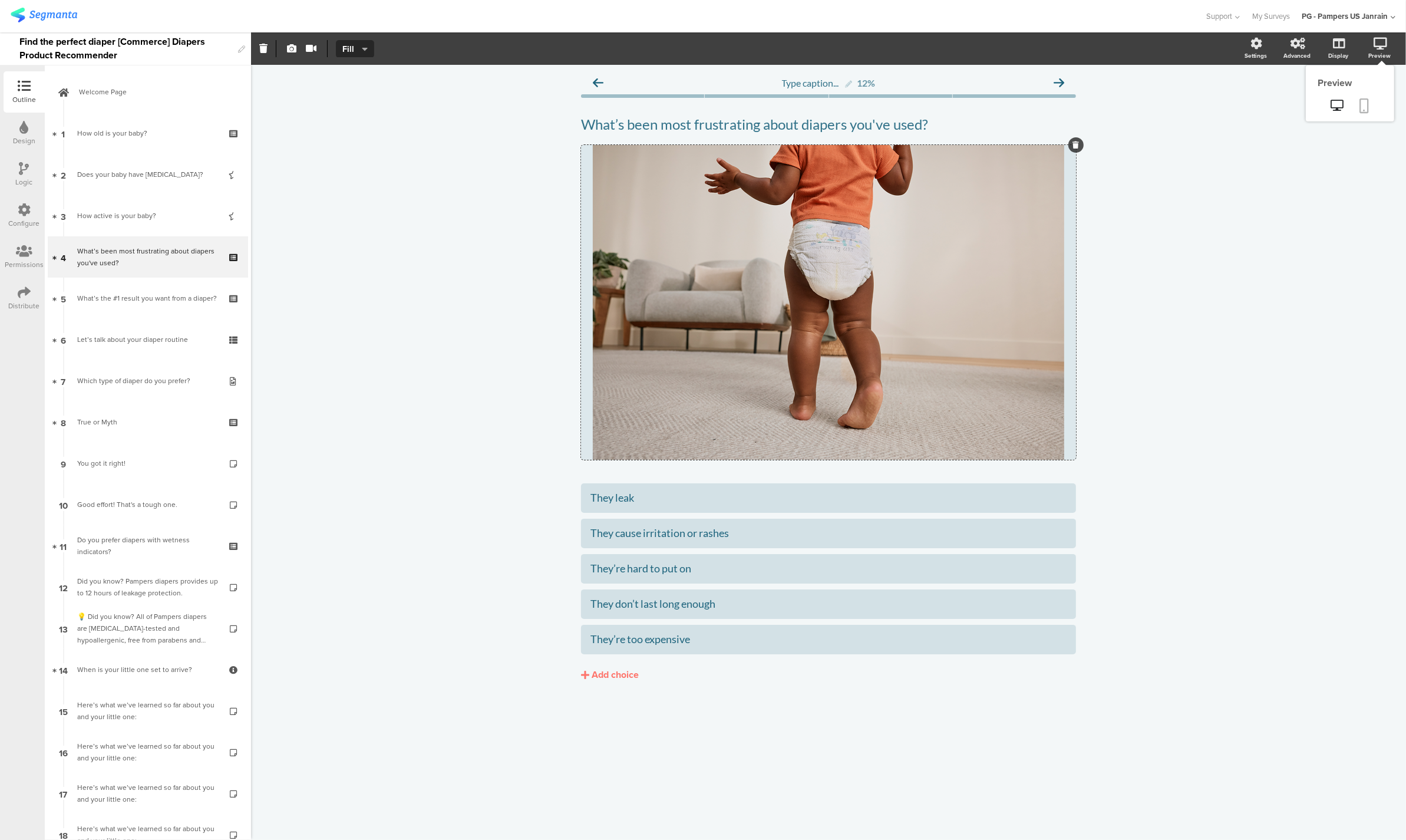
click at [1363, 102] on icon at bounding box center [1365, 105] width 10 height 15
click at [781, 303] on icon at bounding box center [799, 303] width 40 height 40
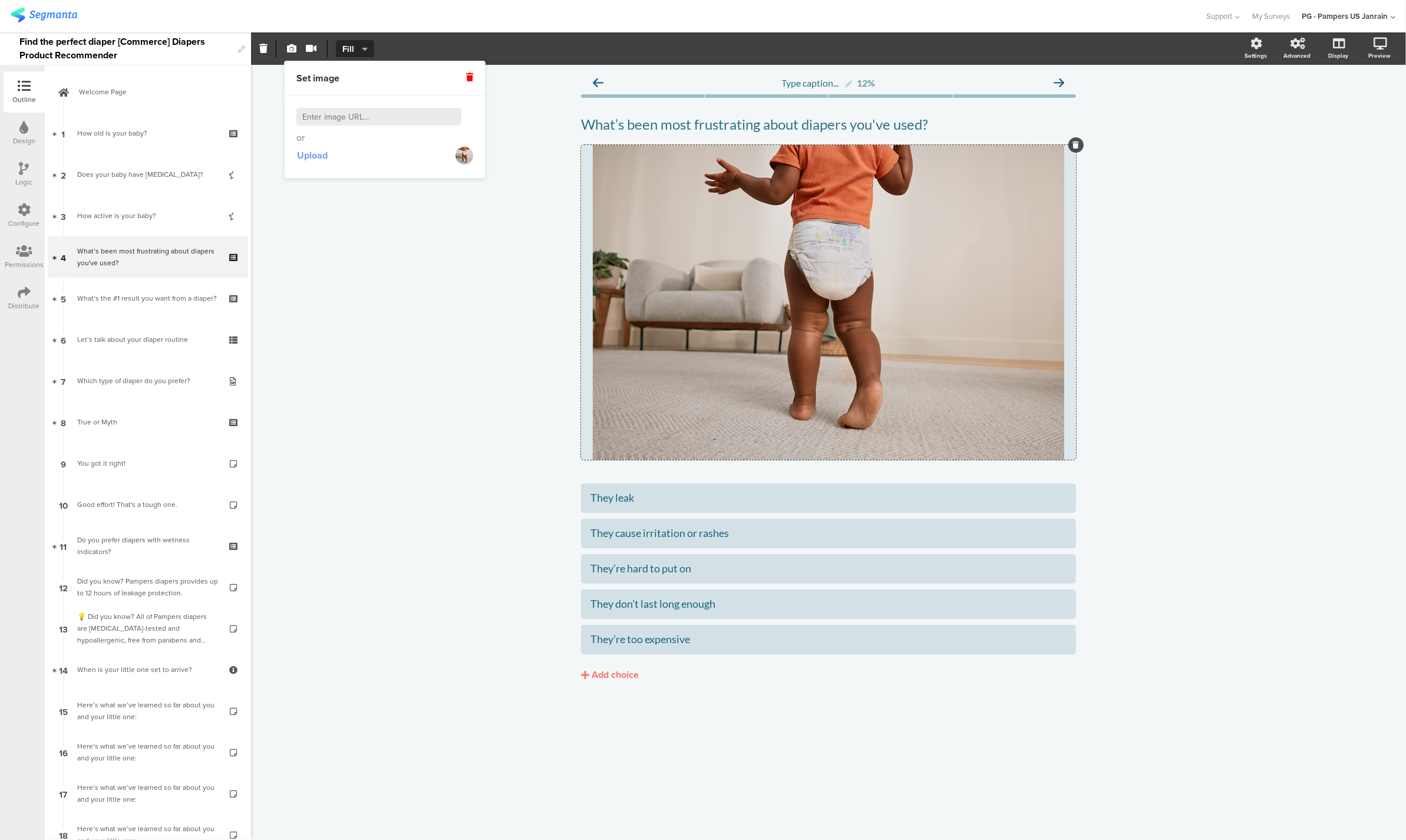
click at [319, 162] on span "Upload" at bounding box center [312, 155] width 30 height 14
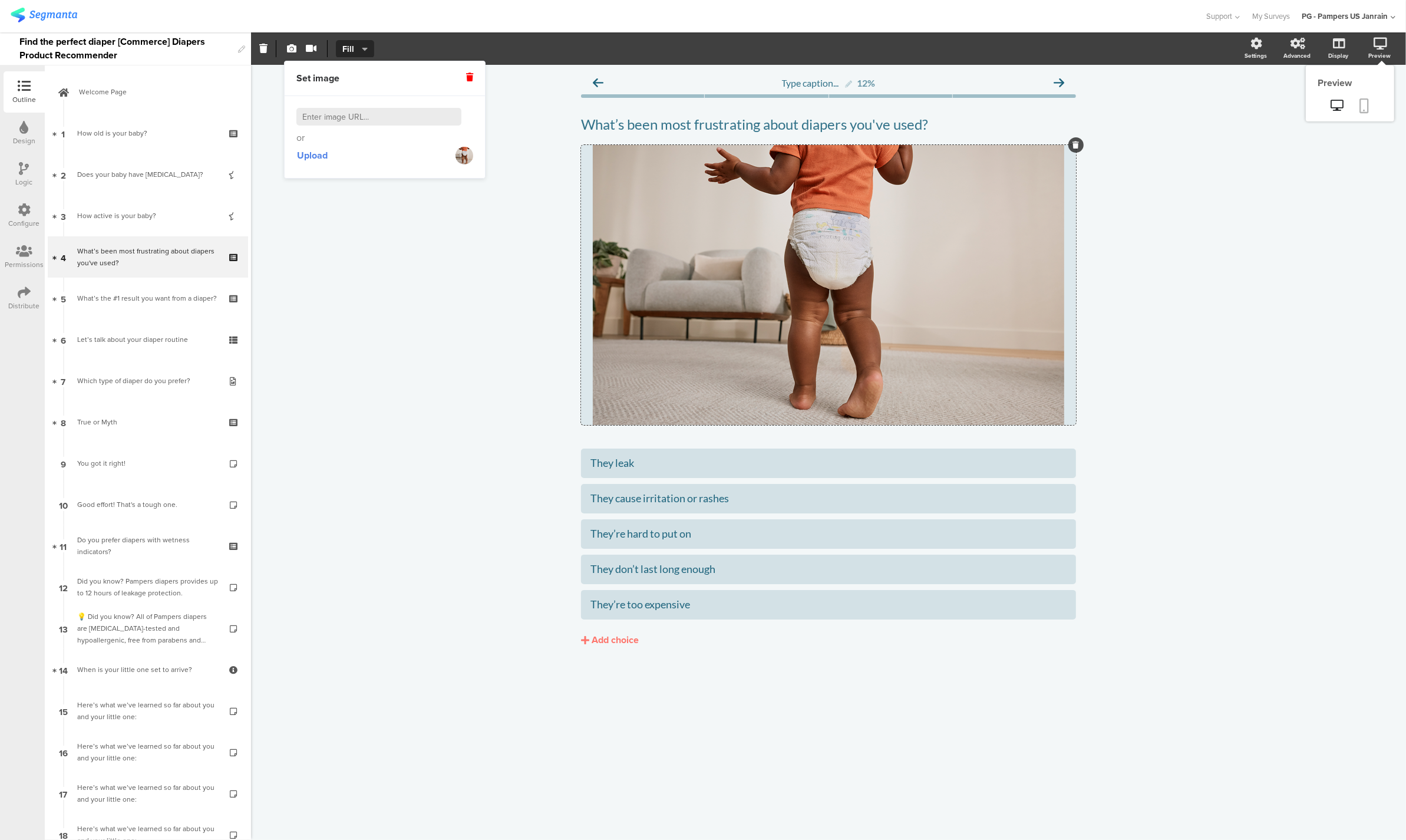
click at [1362, 106] on icon at bounding box center [1365, 105] width 10 height 15
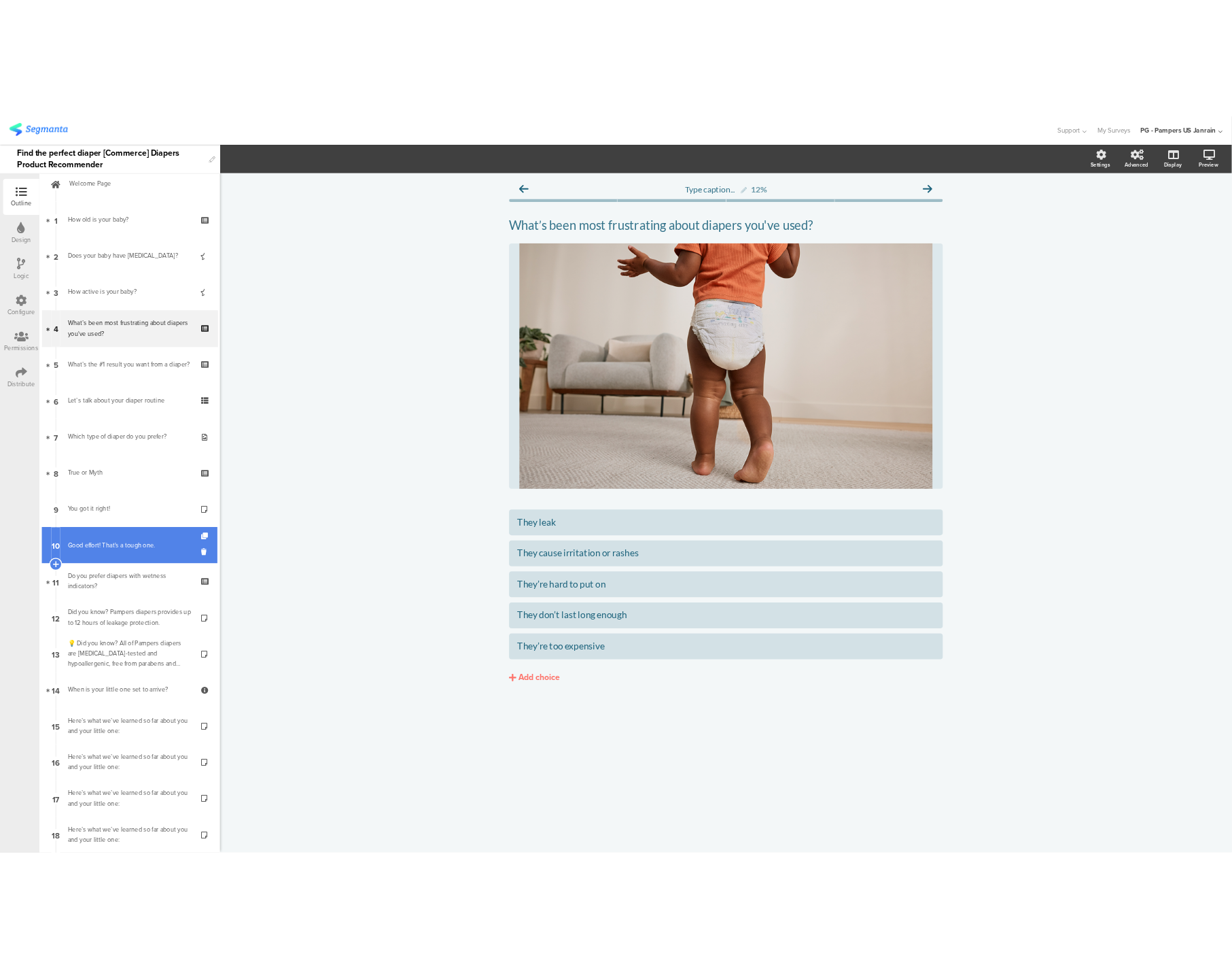
scroll to position [10, 0]
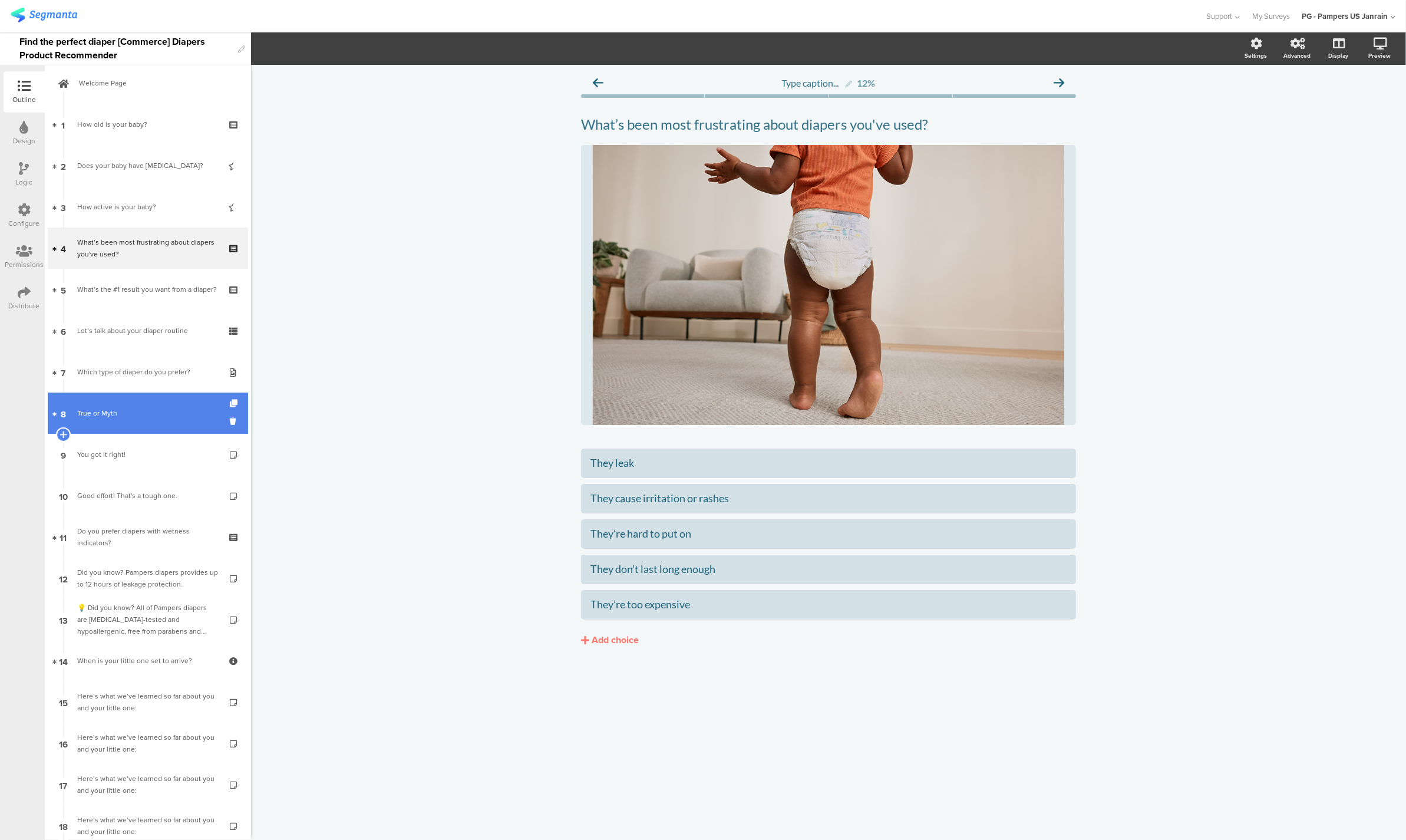
click at [102, 423] on link "8 True or Myth" at bounding box center [148, 413] width 200 height 41
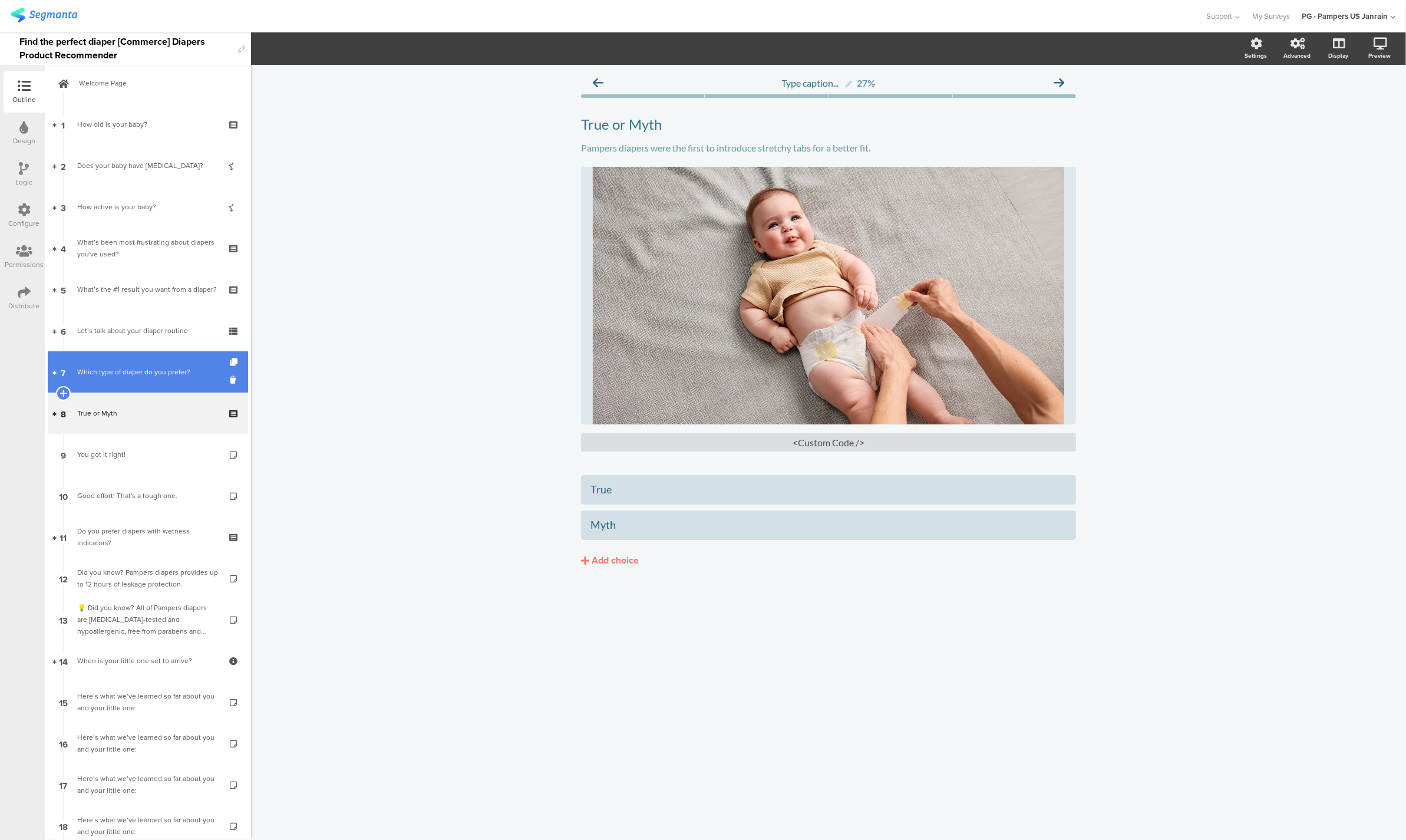
click at [145, 372] on div "Which type of diaper do you prefer?" at bounding box center [148, 372] width 141 height 12
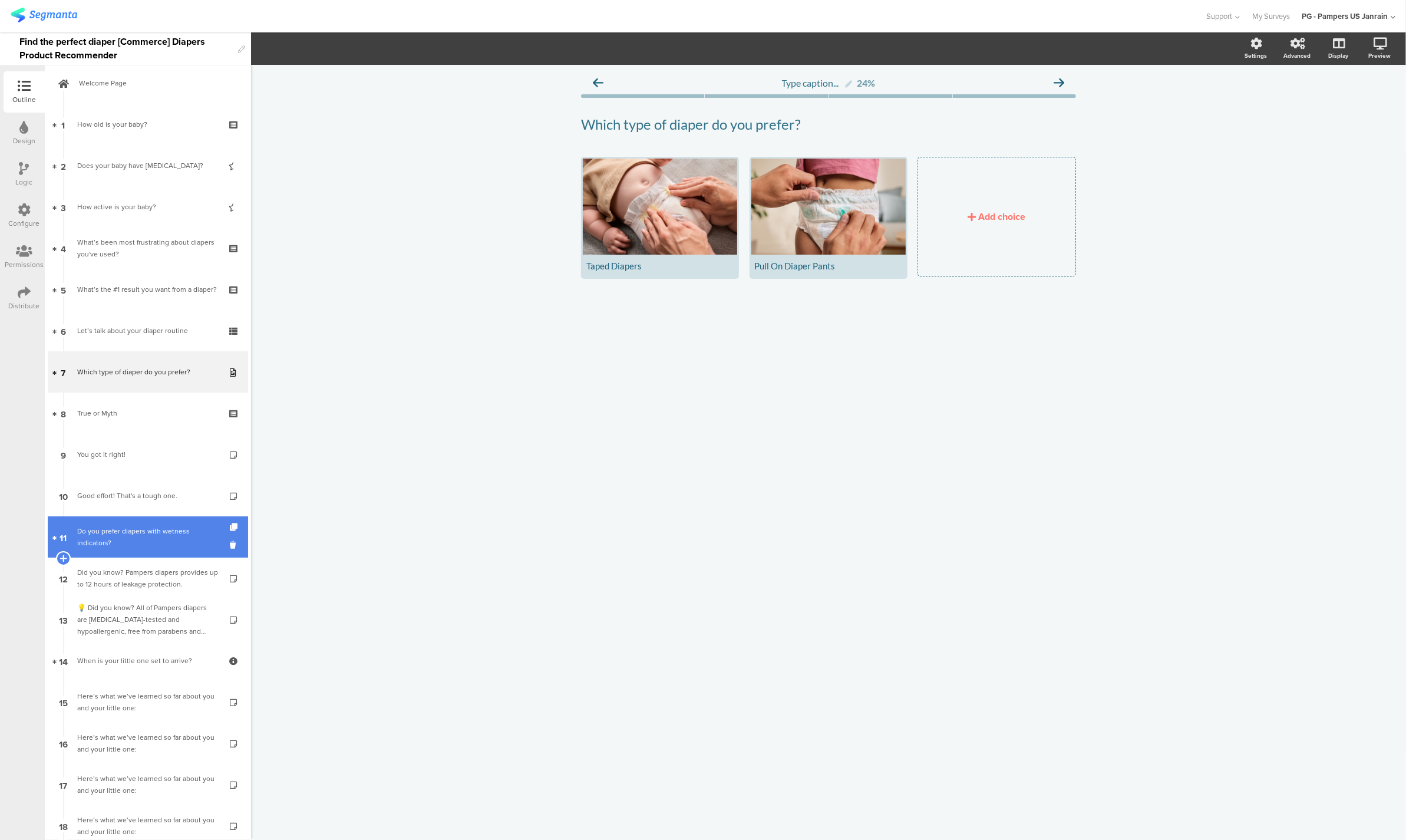
click at [124, 542] on div "Do you prefer diapers with wetness indicators?" at bounding box center [148, 537] width 141 height 23
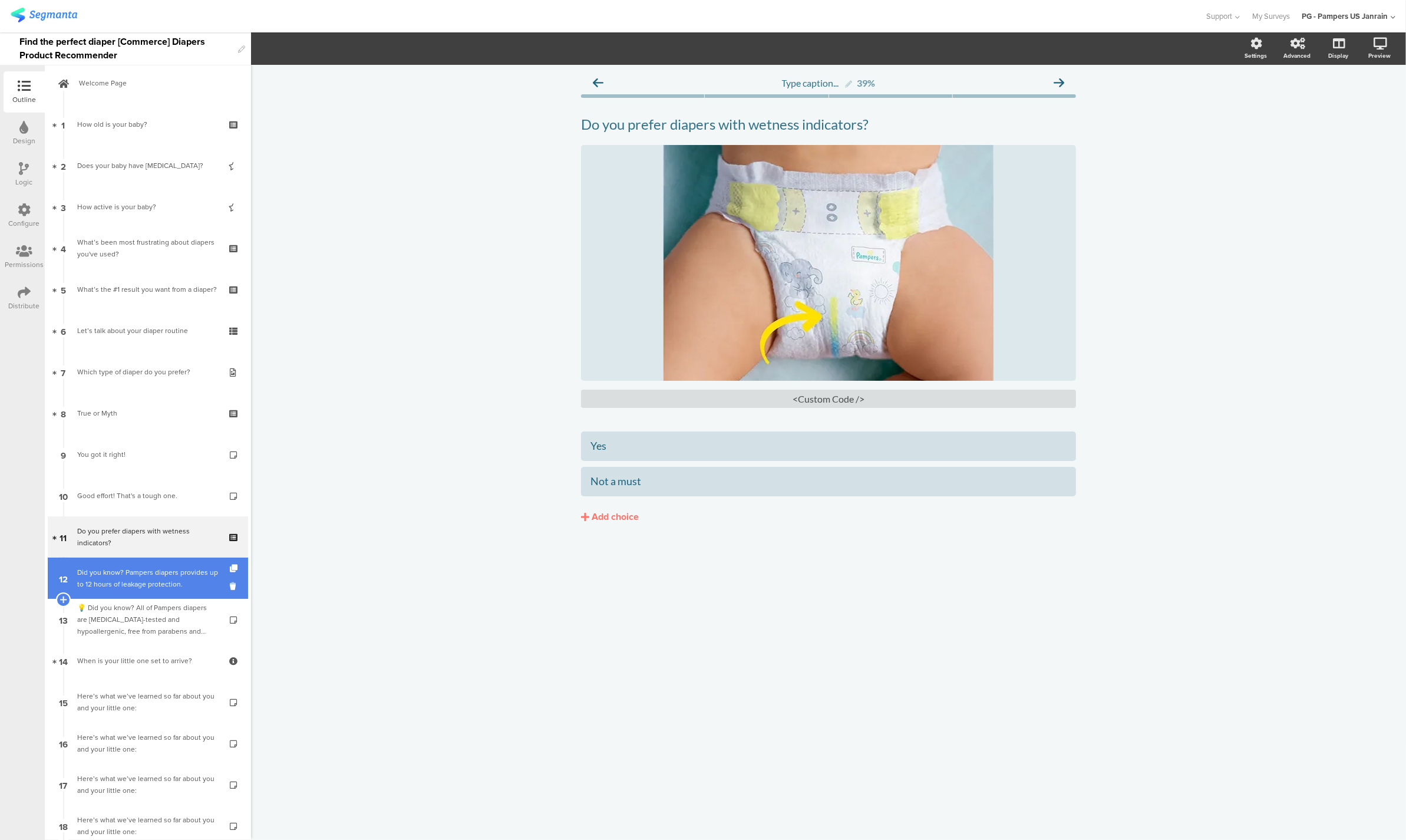
click at [123, 586] on div "Did you know? Pampers diapers provides up to 12 hours of leakage protection." at bounding box center [148, 578] width 141 height 23
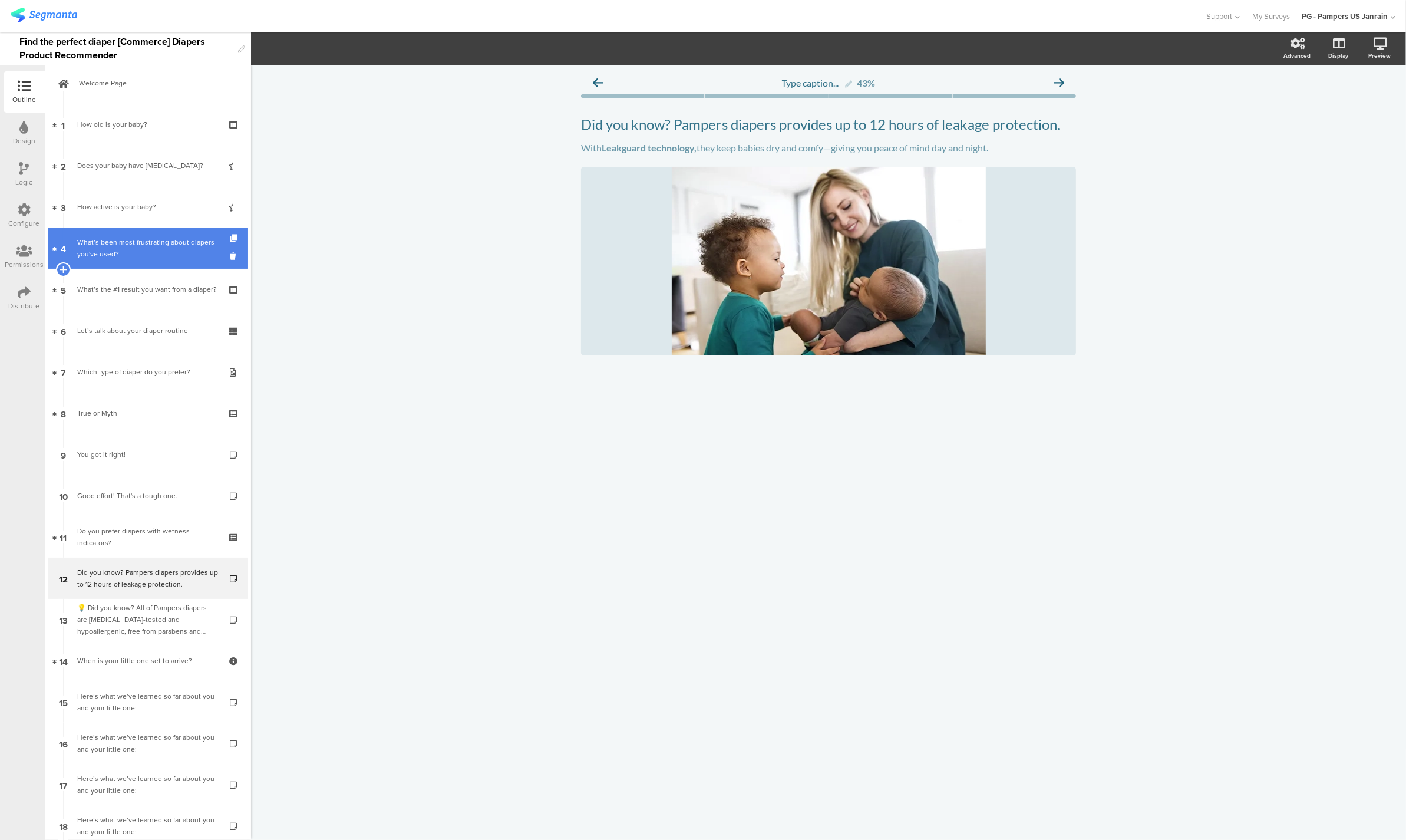
click at [96, 253] on div "What’s been most frustrating about diapers you've used?" at bounding box center [148, 248] width 141 height 23
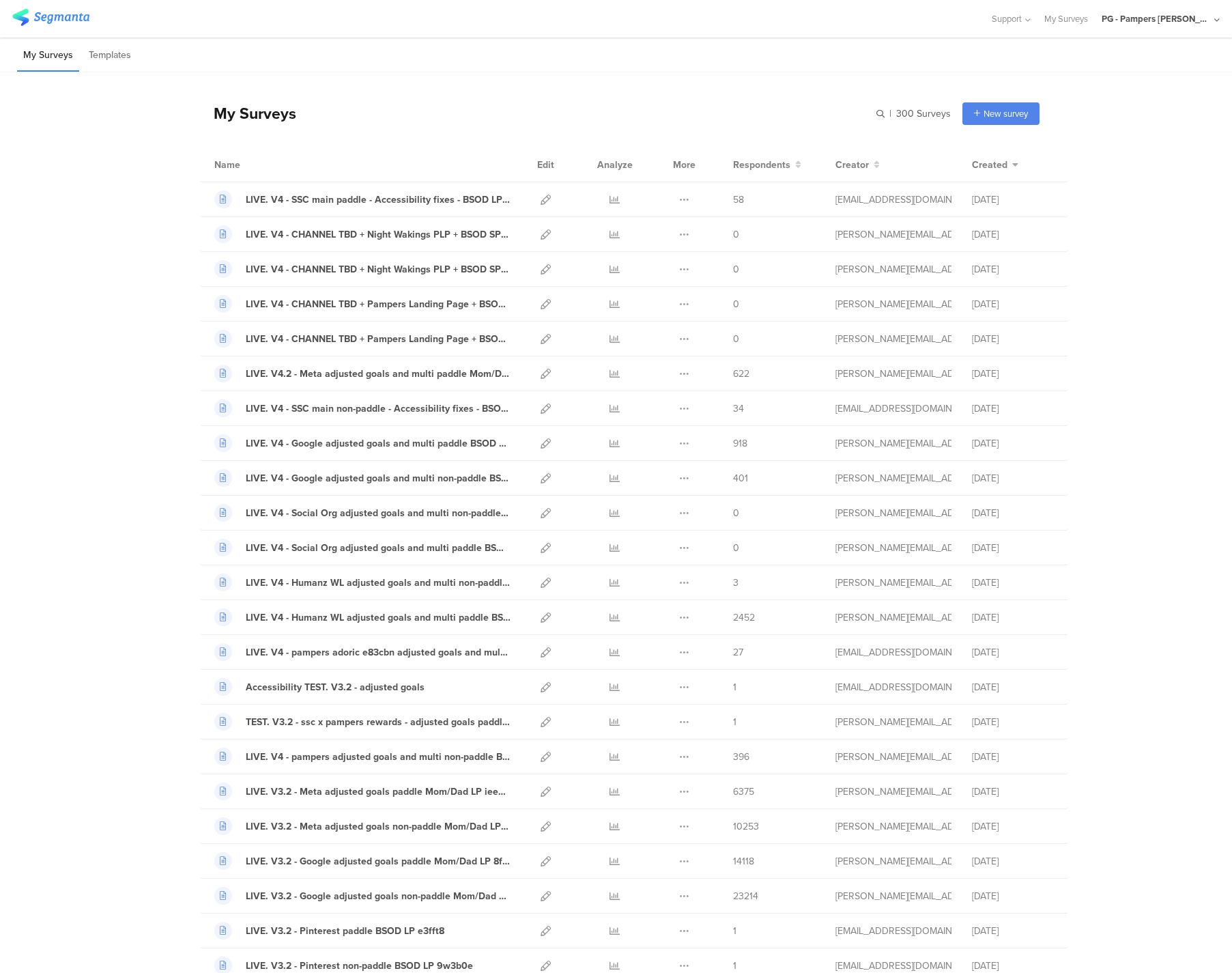
click at [1162, 27] on div "PG - Pampers [PERSON_NAME]" at bounding box center [1161, 18] width 118 height 38
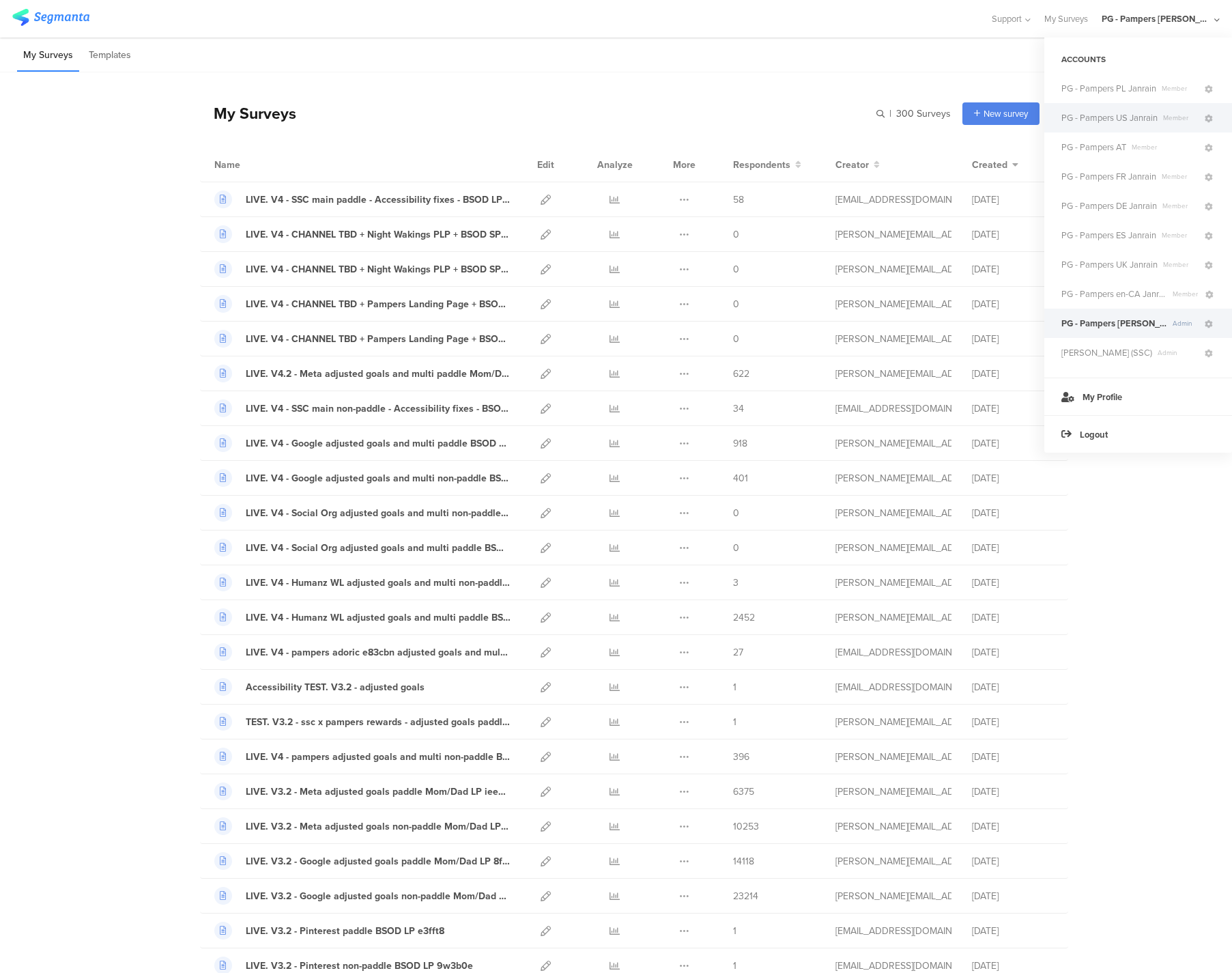
click at [1108, 114] on span "PG - Pampers US Janrain" at bounding box center [1109, 118] width 96 height 13
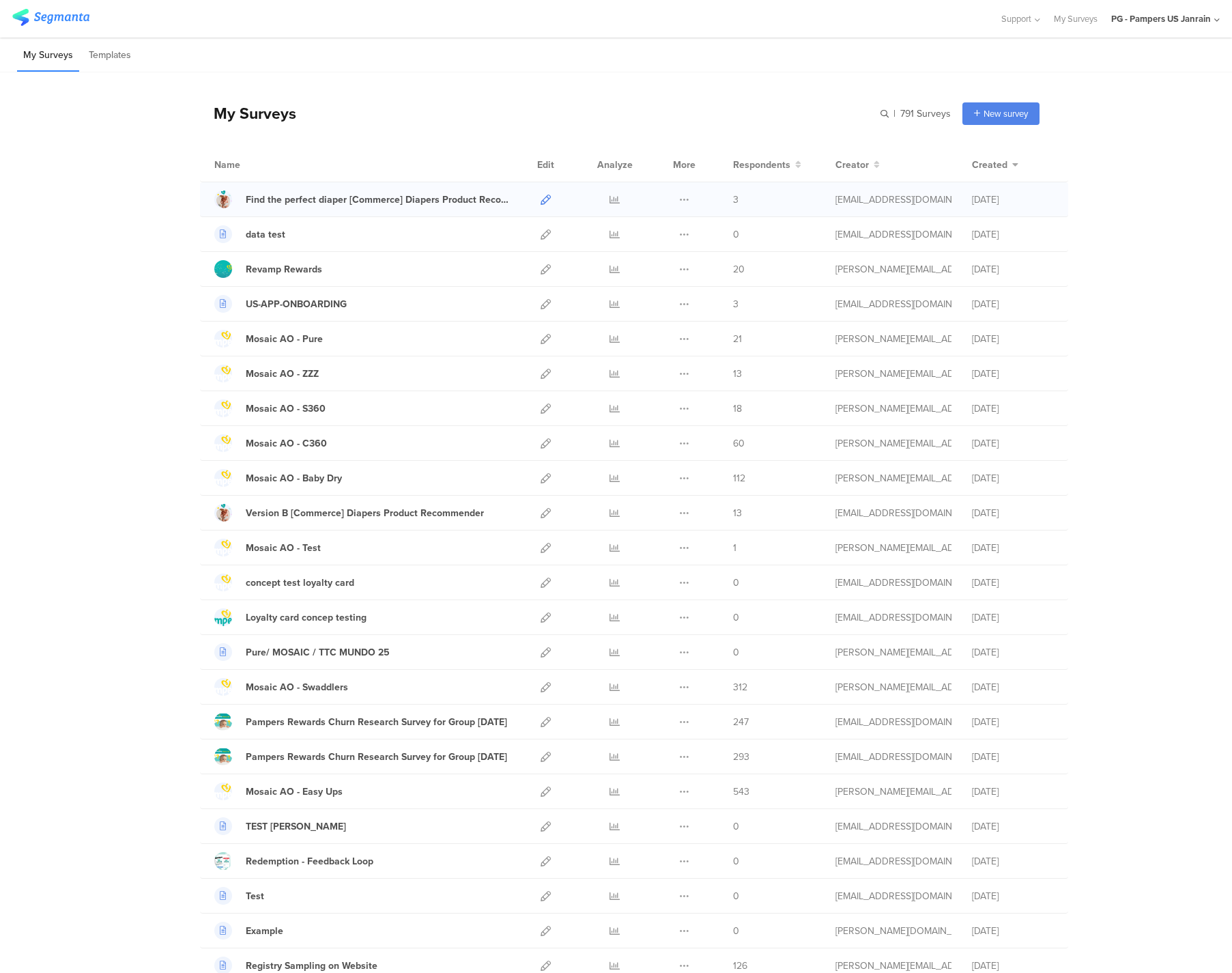
click at [541, 198] on icon at bounding box center [546, 199] width 10 height 10
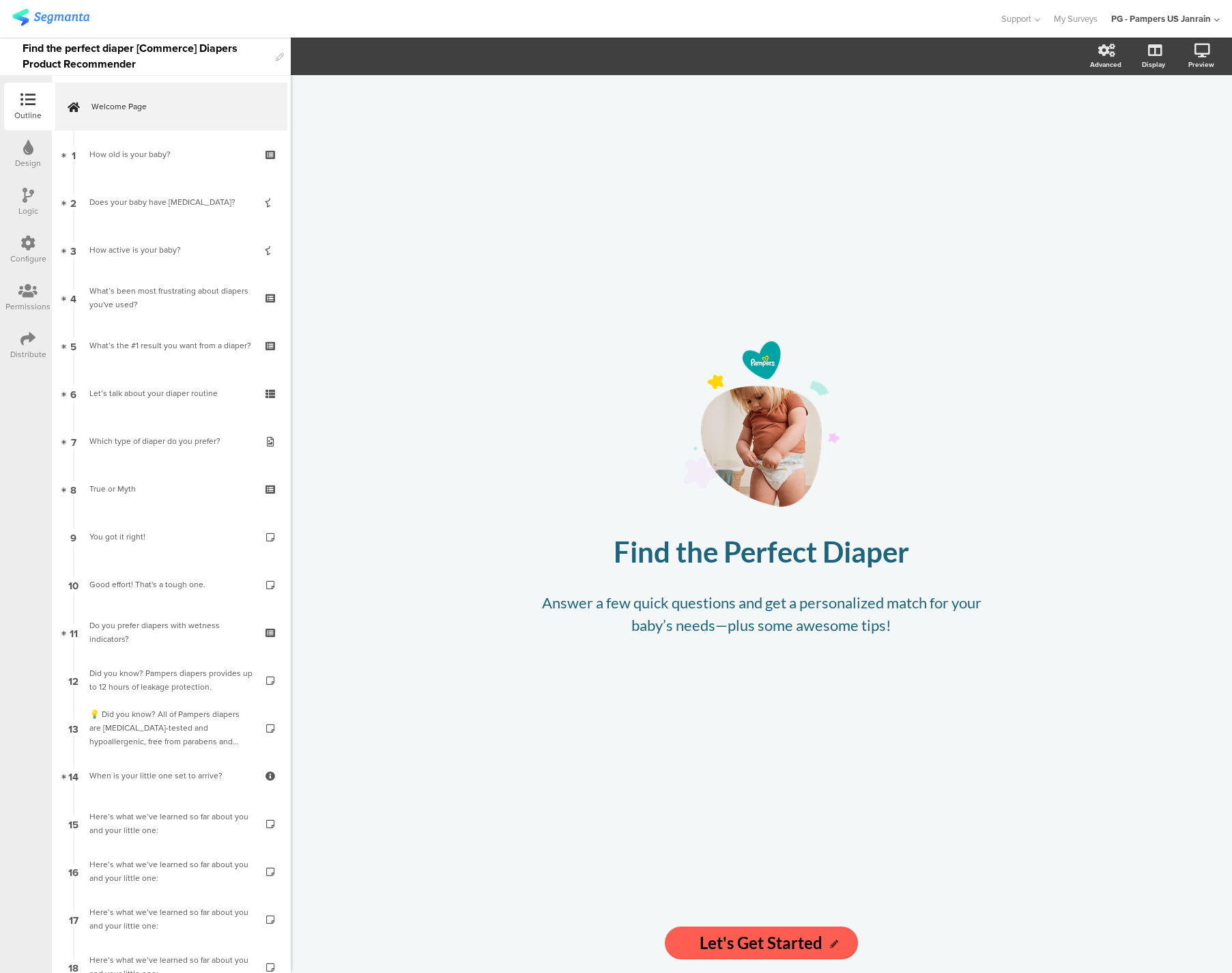
click at [26, 246] on icon at bounding box center [28, 242] width 15 height 15
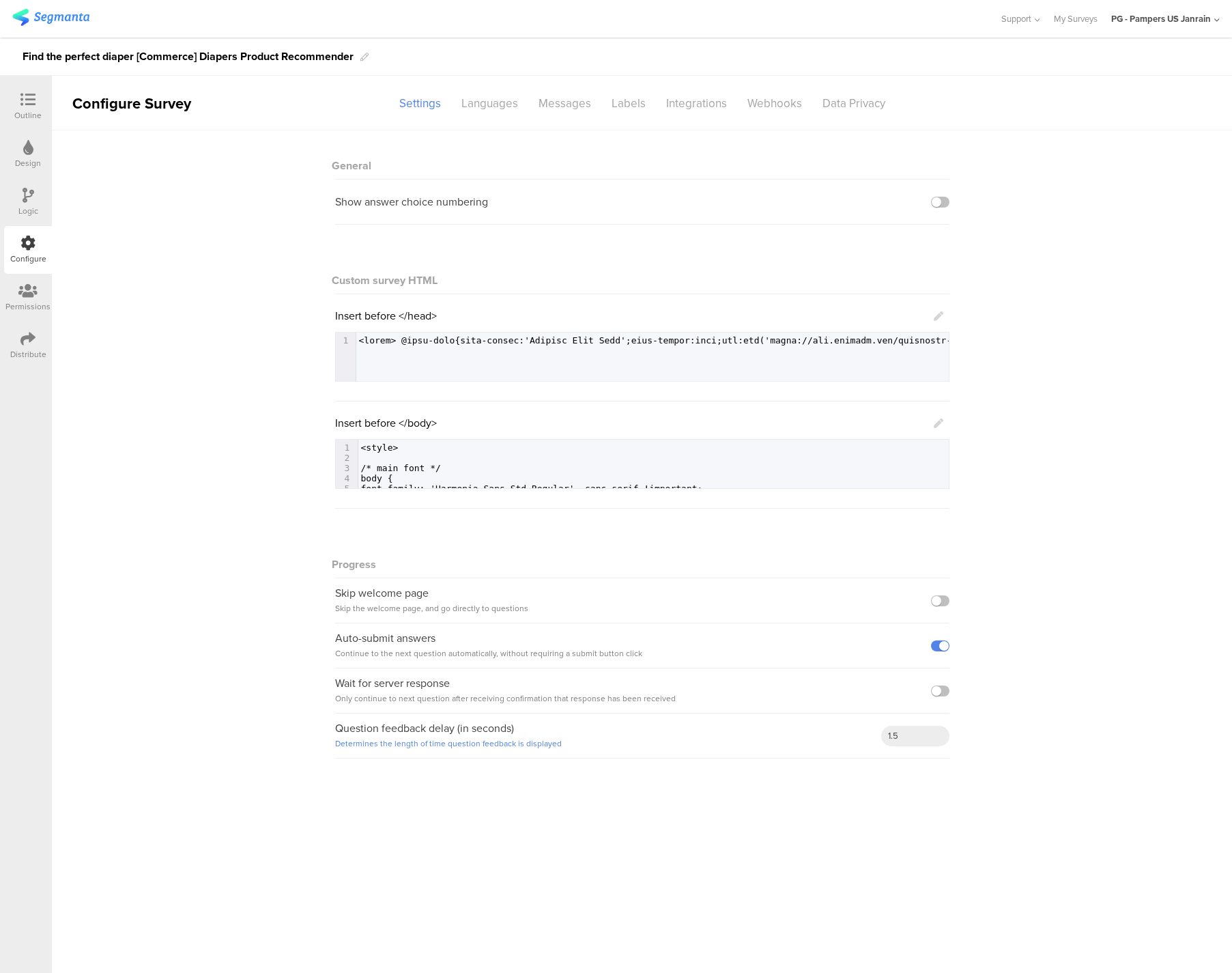
click at [29, 193] on icon at bounding box center [28, 195] width 12 height 15
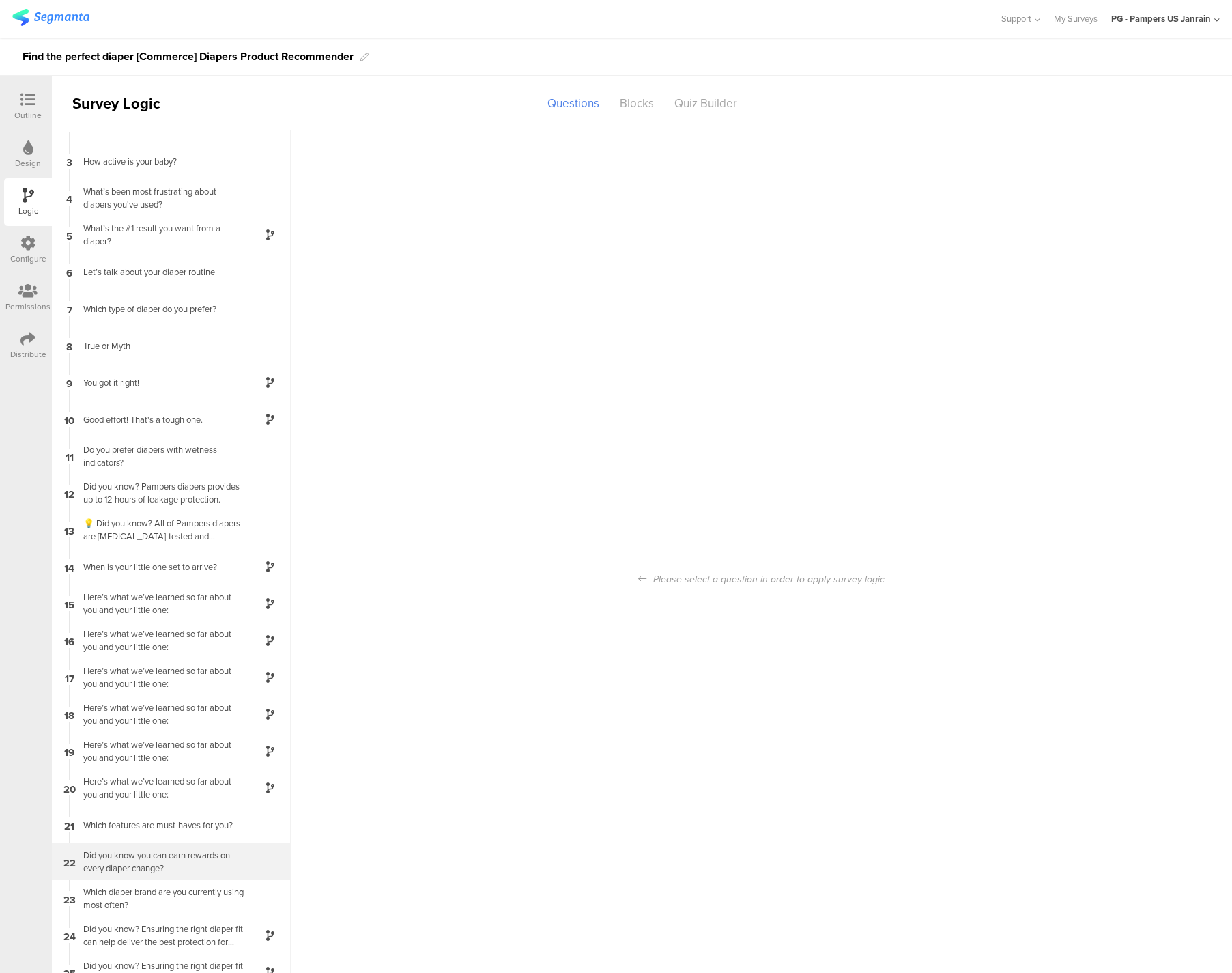
scroll to position [54, 0]
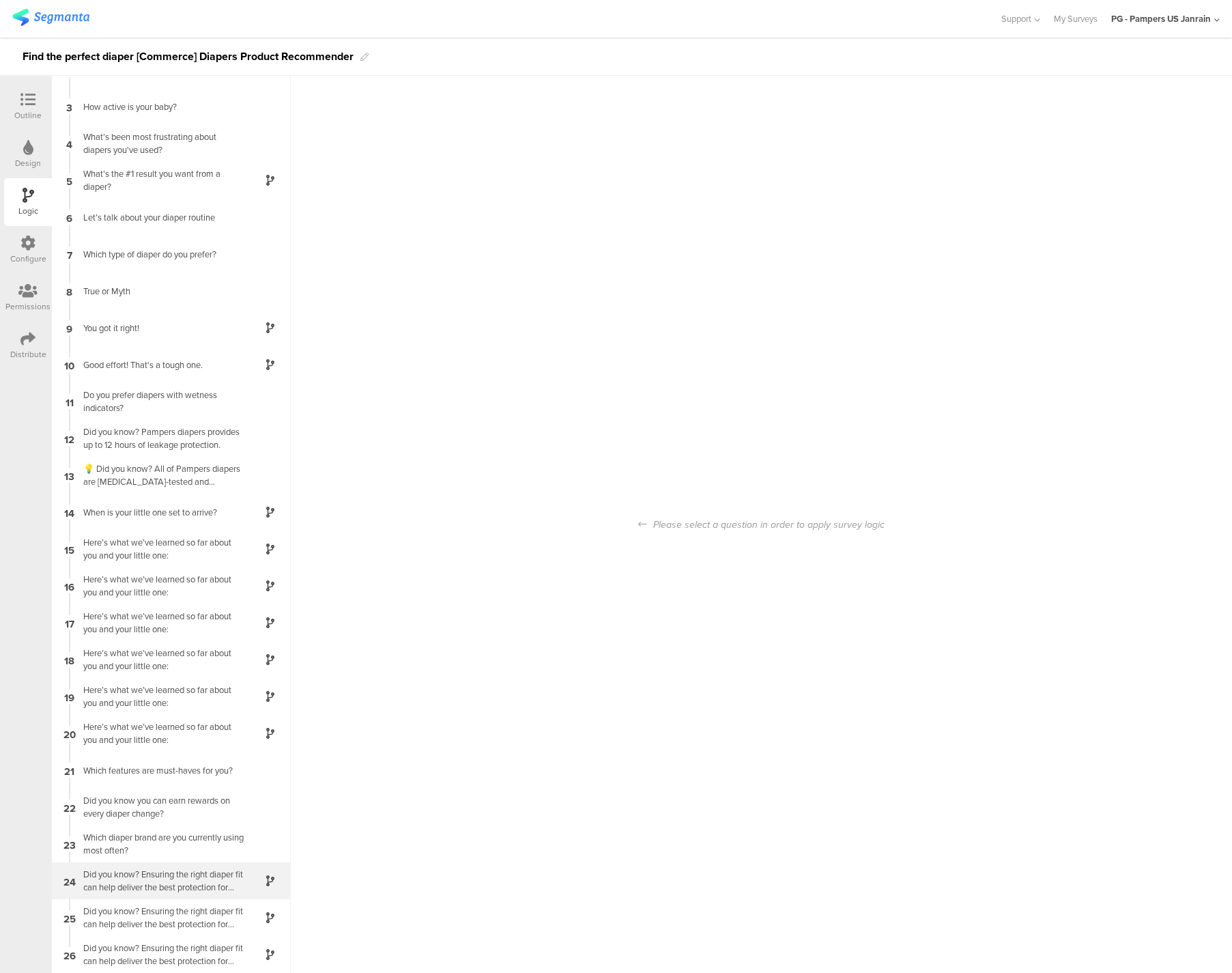
click at [147, 888] on div "Did you know? Ensuring the right diaper fit can help deliver the best protectio…" at bounding box center [160, 880] width 170 height 26
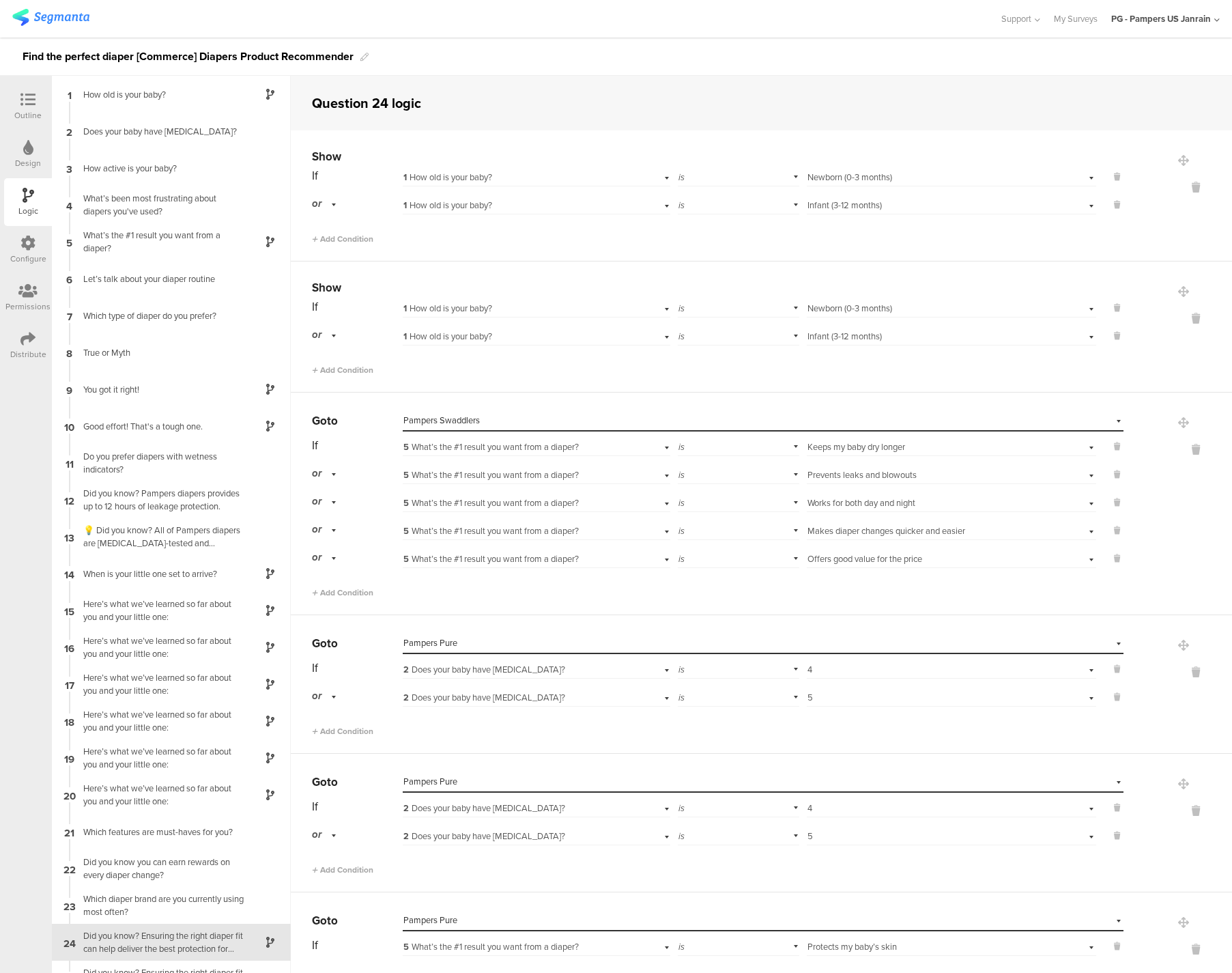
scroll to position [62, 0]
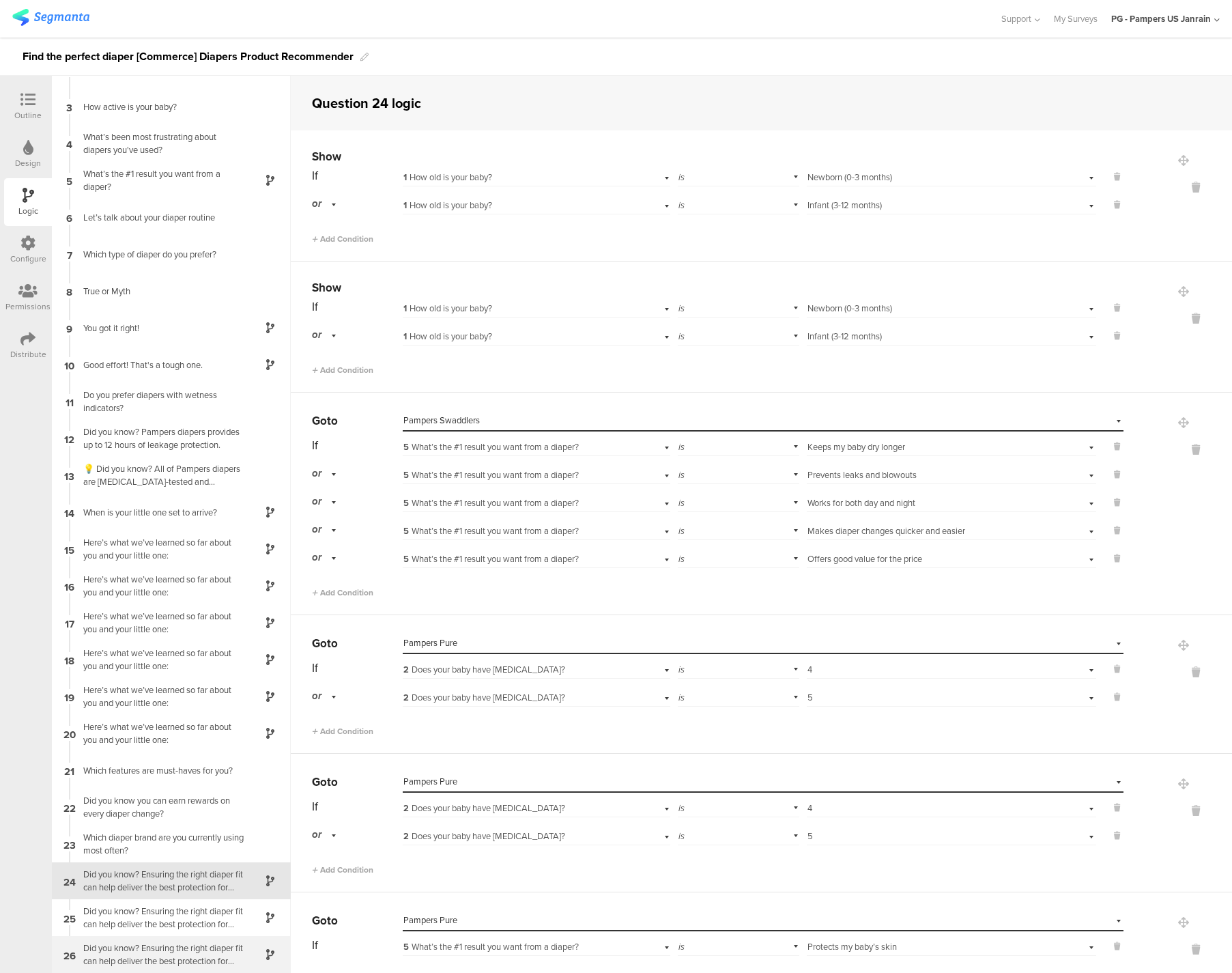
click at [126, 939] on div "26 Did you know? Ensuring the right diaper fit can help deliver the best protec…" at bounding box center [171, 954] width 239 height 37
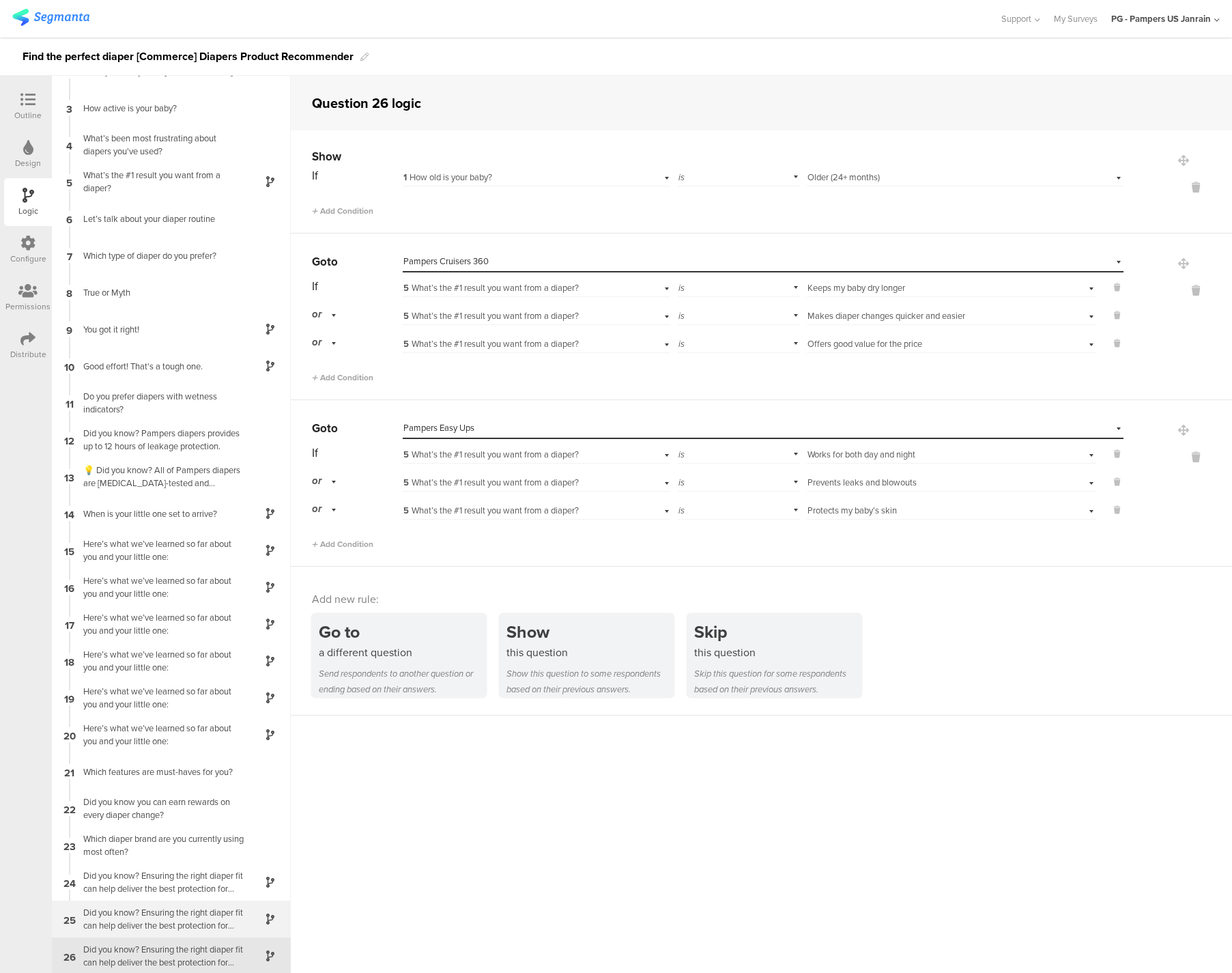
scroll to position [62, 0]
click at [137, 914] on div "Did you know? Ensuring the right diaper fit can help deliver the best protectio…" at bounding box center [160, 917] width 170 height 26
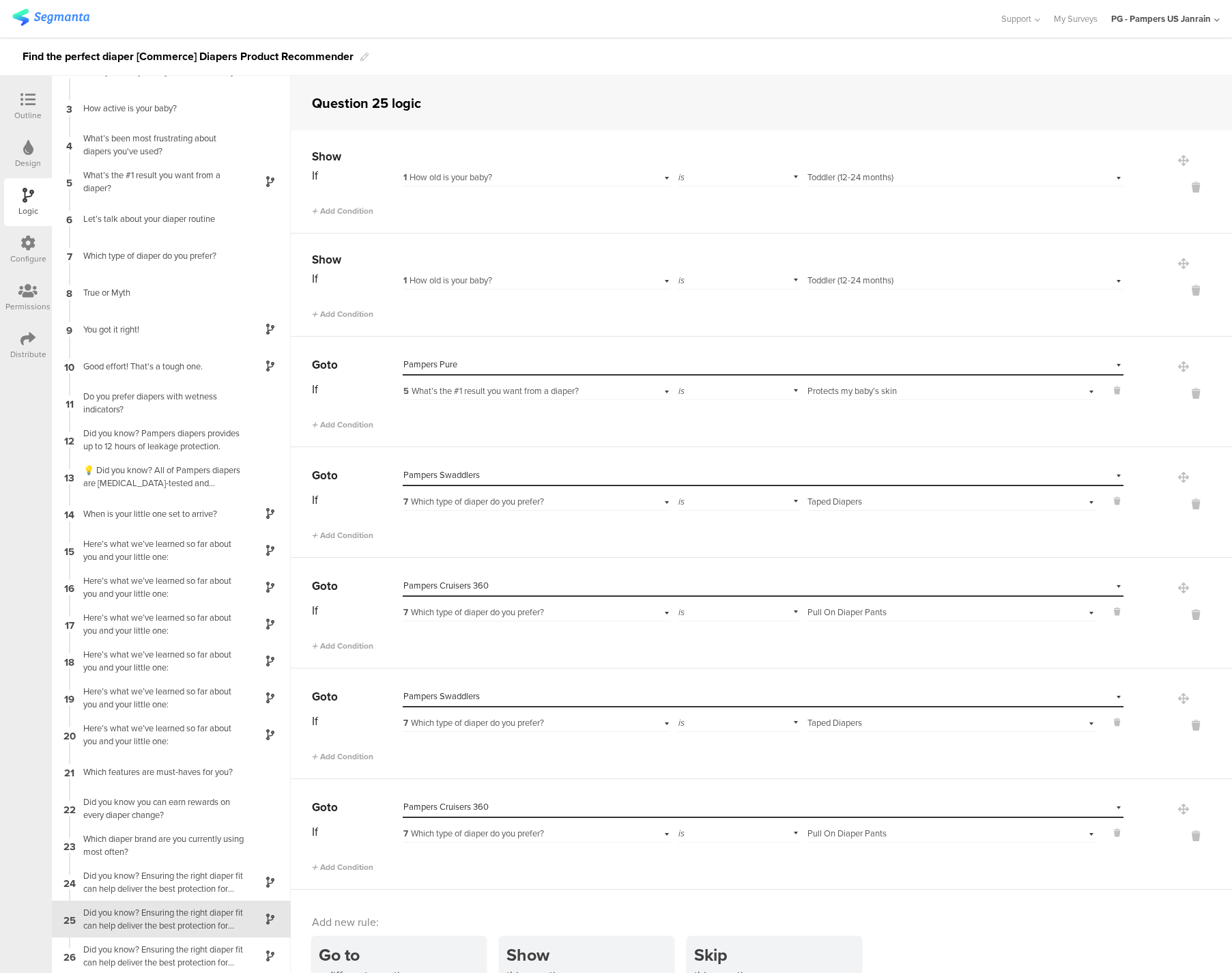
scroll to position [62, 0]
click at [134, 880] on div "Did you know? Ensuring the right diaper fit can help deliver the best protectio…" at bounding box center [160, 880] width 170 height 26
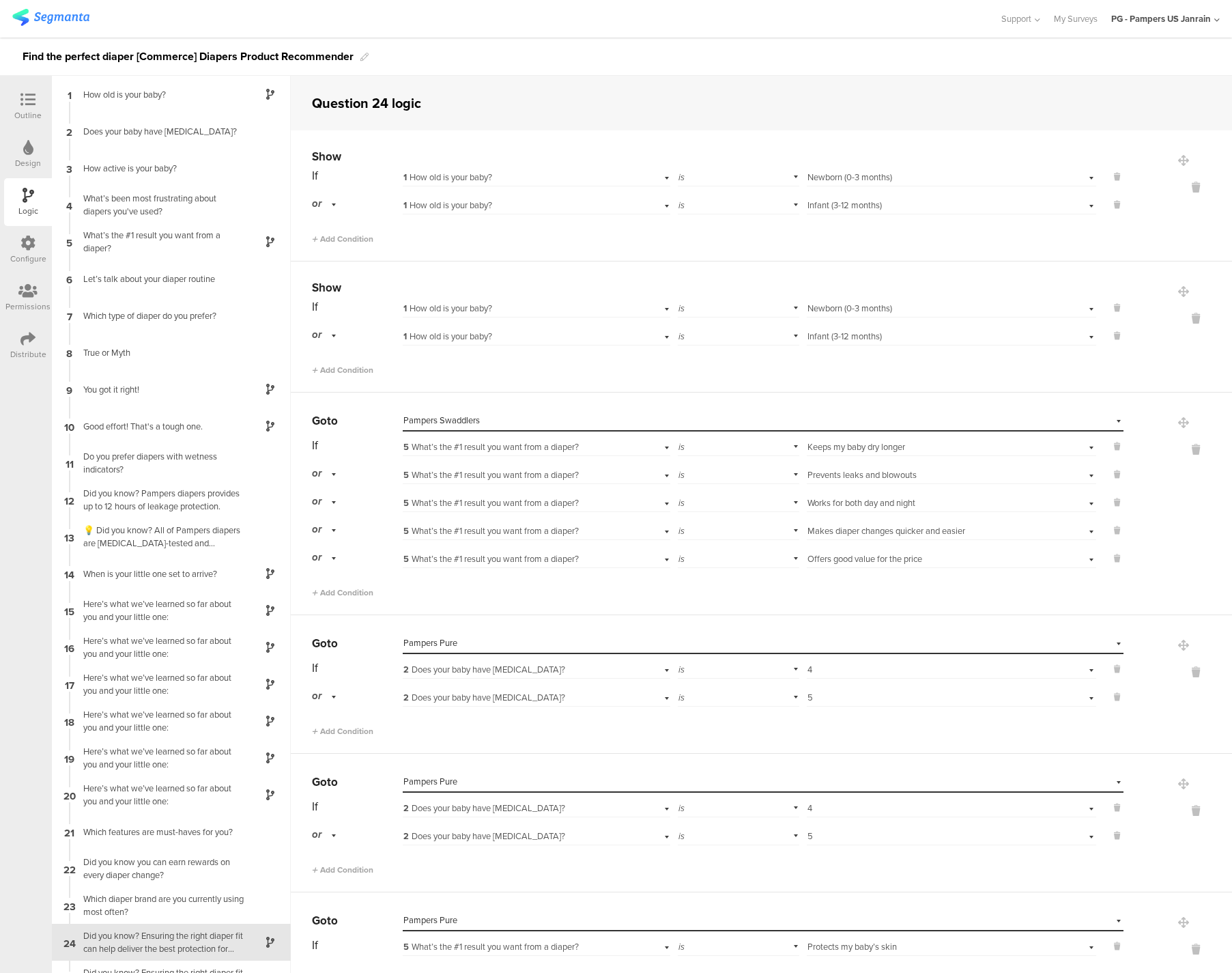
scroll to position [62, 0]
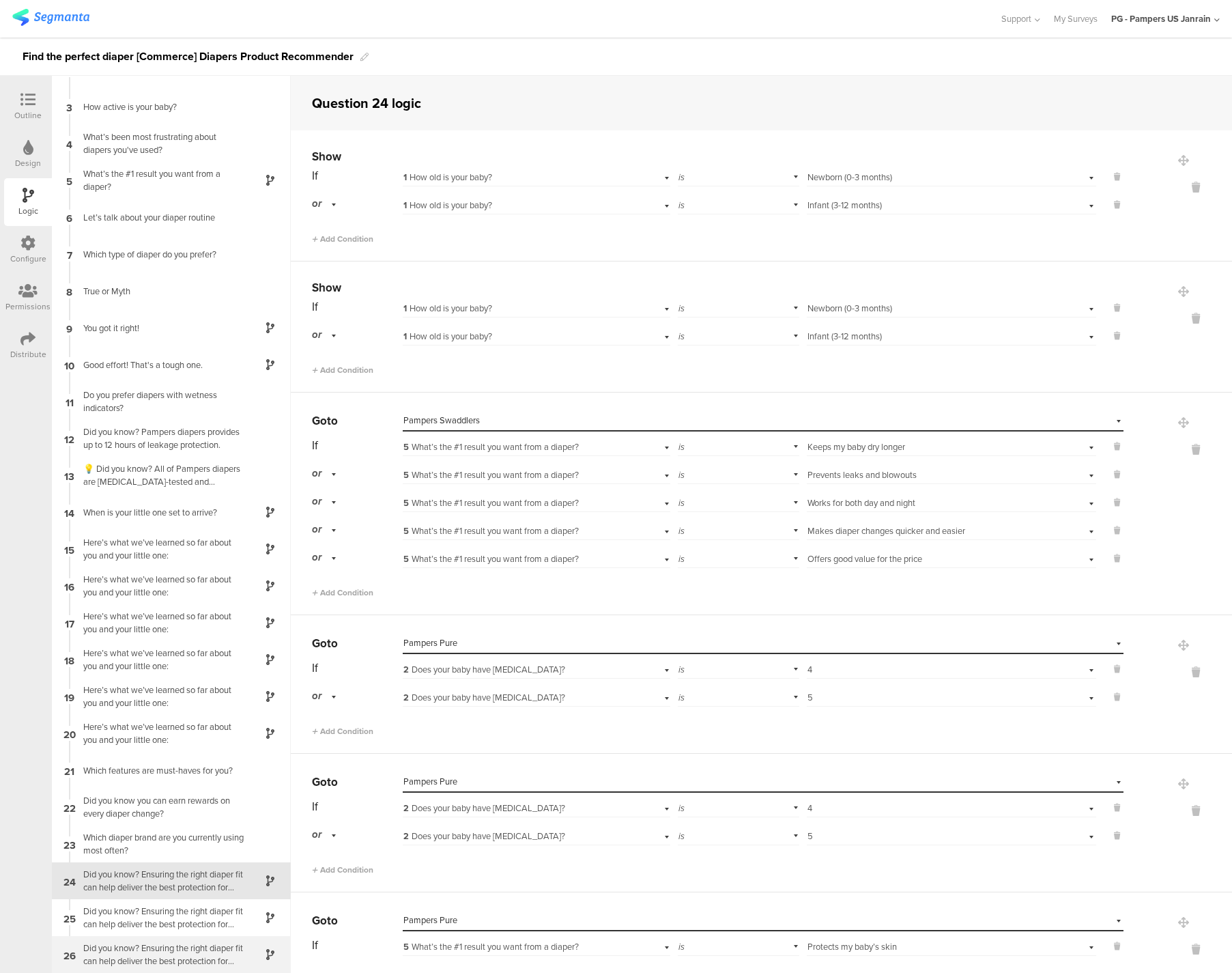
click at [122, 947] on div "Did you know? Ensuring the right diaper fit can help deliver the best protectio…" at bounding box center [160, 954] width 170 height 26
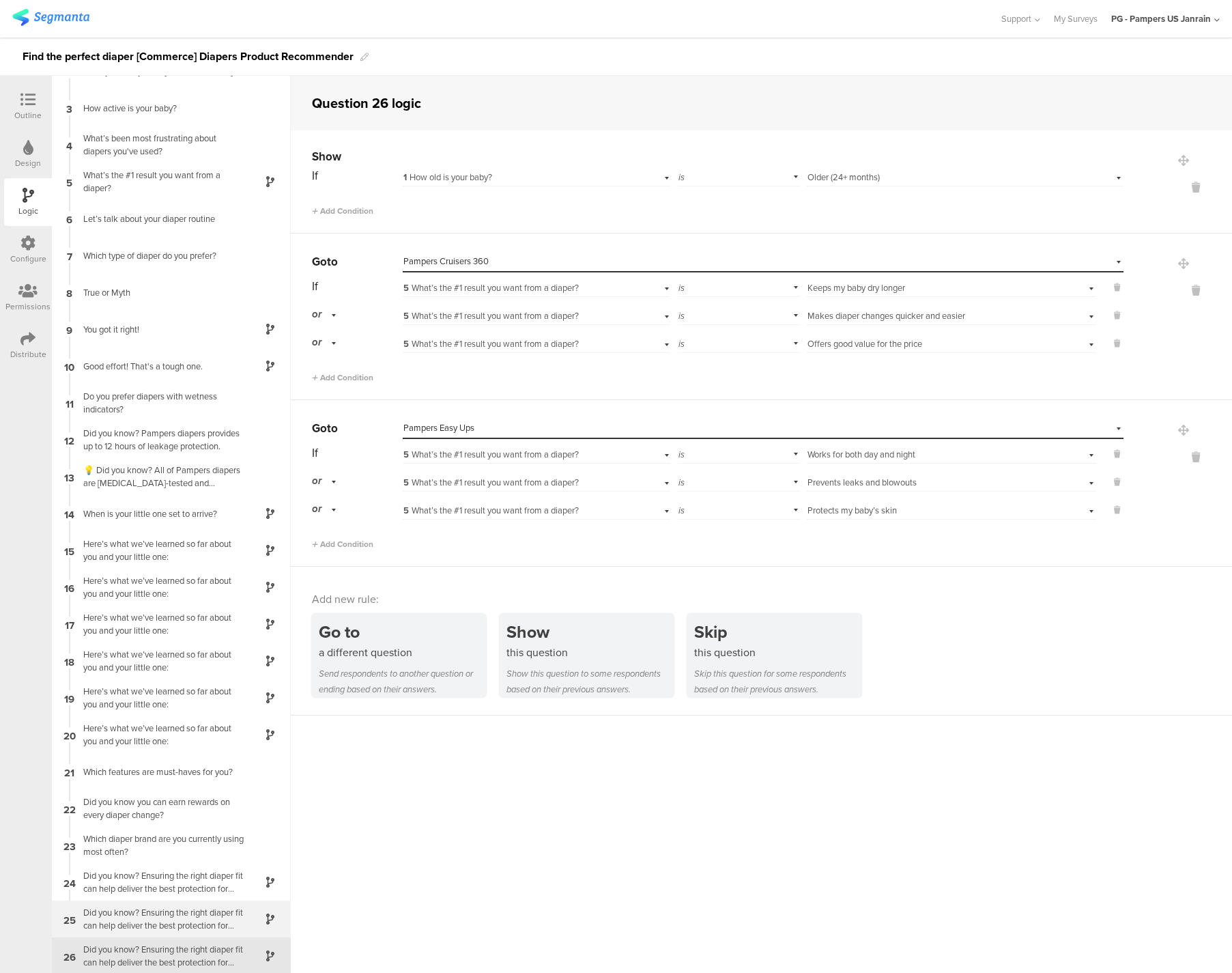
scroll to position [62, 0]
click at [132, 884] on div "Did you know? Ensuring the right diaper fit can help deliver the best protectio…" at bounding box center [160, 880] width 170 height 26
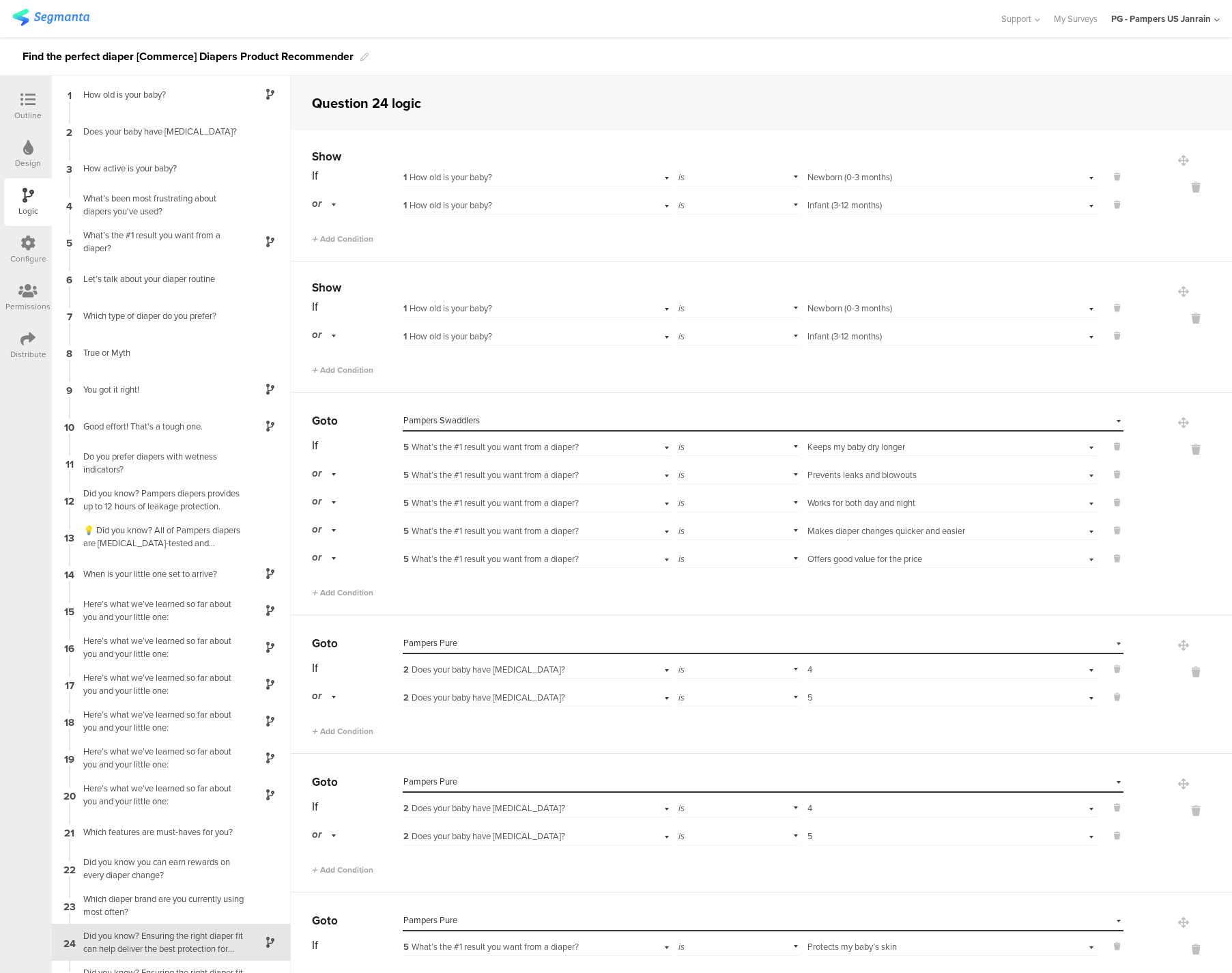
scroll to position [62, 0]
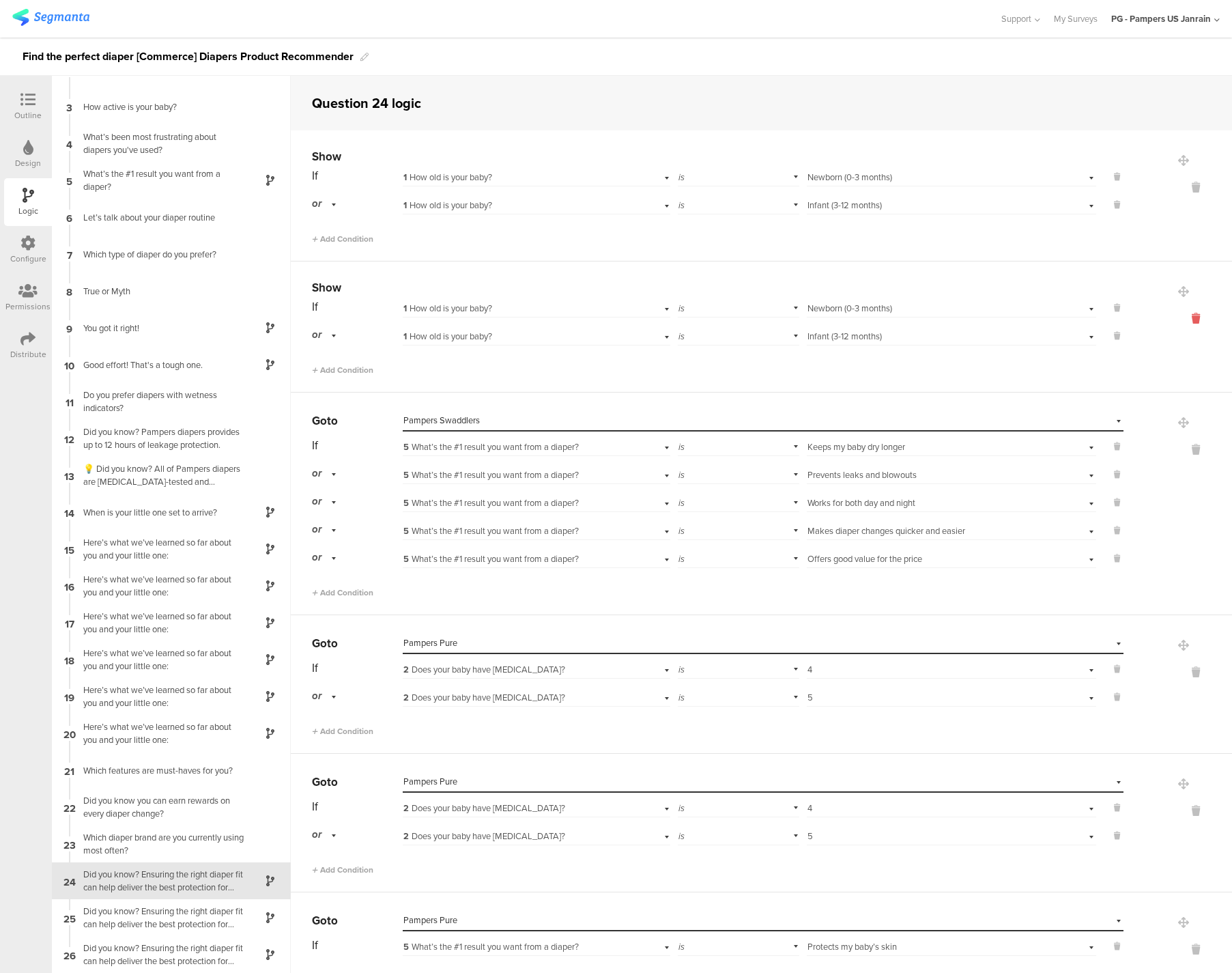
click at [1196, 322] on icon at bounding box center [1195, 318] width 33 height 16
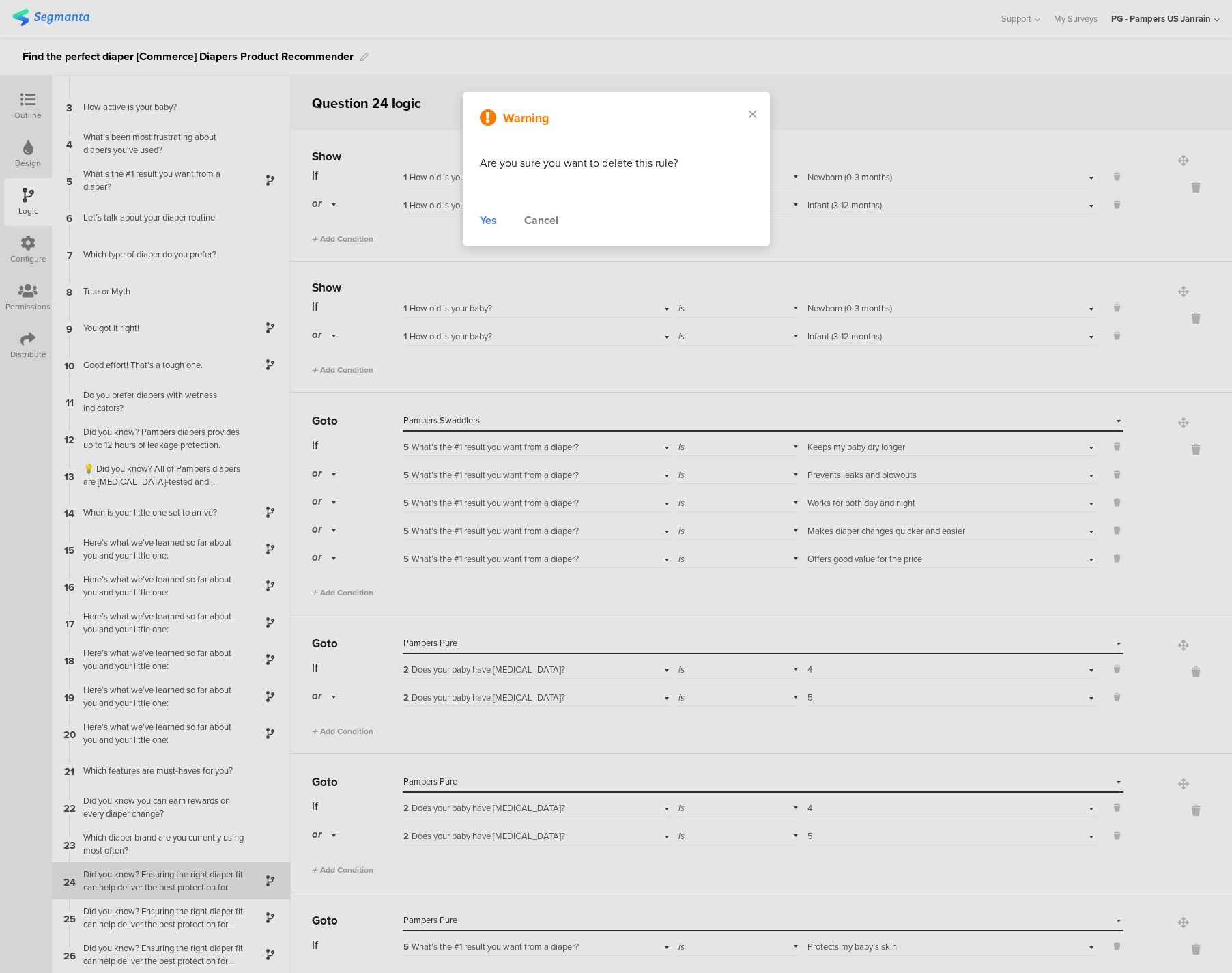
click at [482, 220] on div "Yes" at bounding box center [488, 220] width 17 height 16
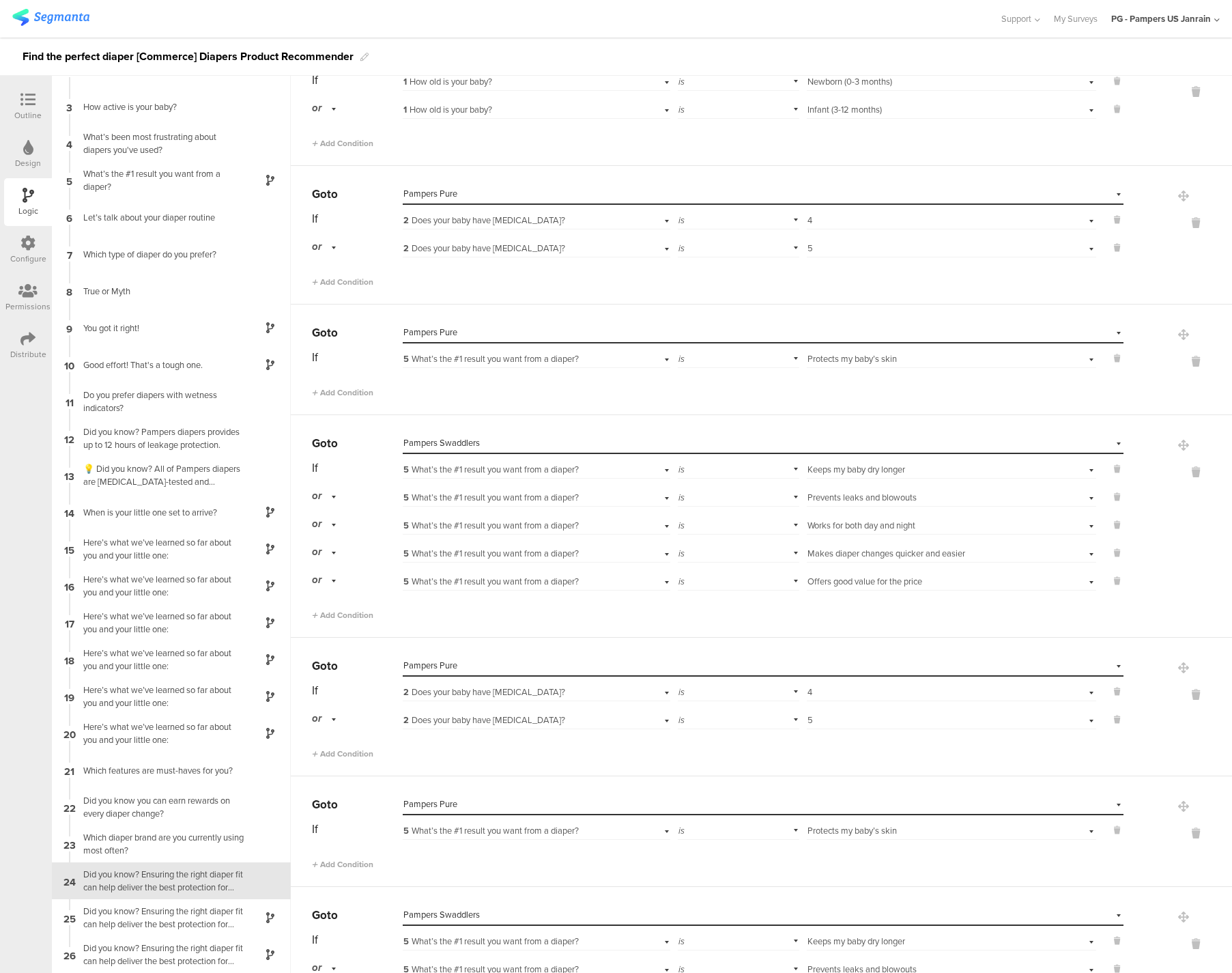
scroll to position [94, 0]
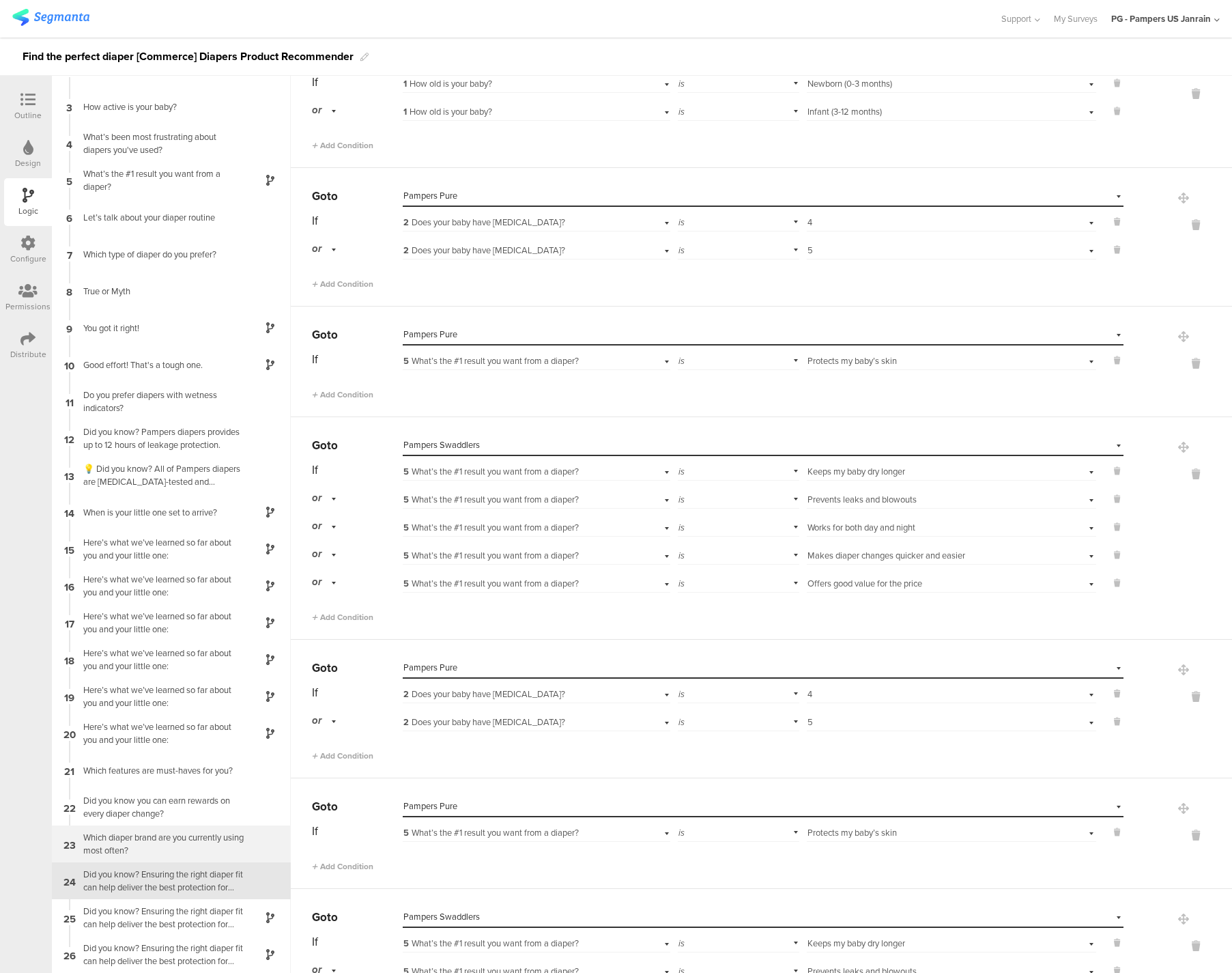
click at [162, 847] on div "Which diaper brand are you currently using most often?" at bounding box center [160, 843] width 170 height 26
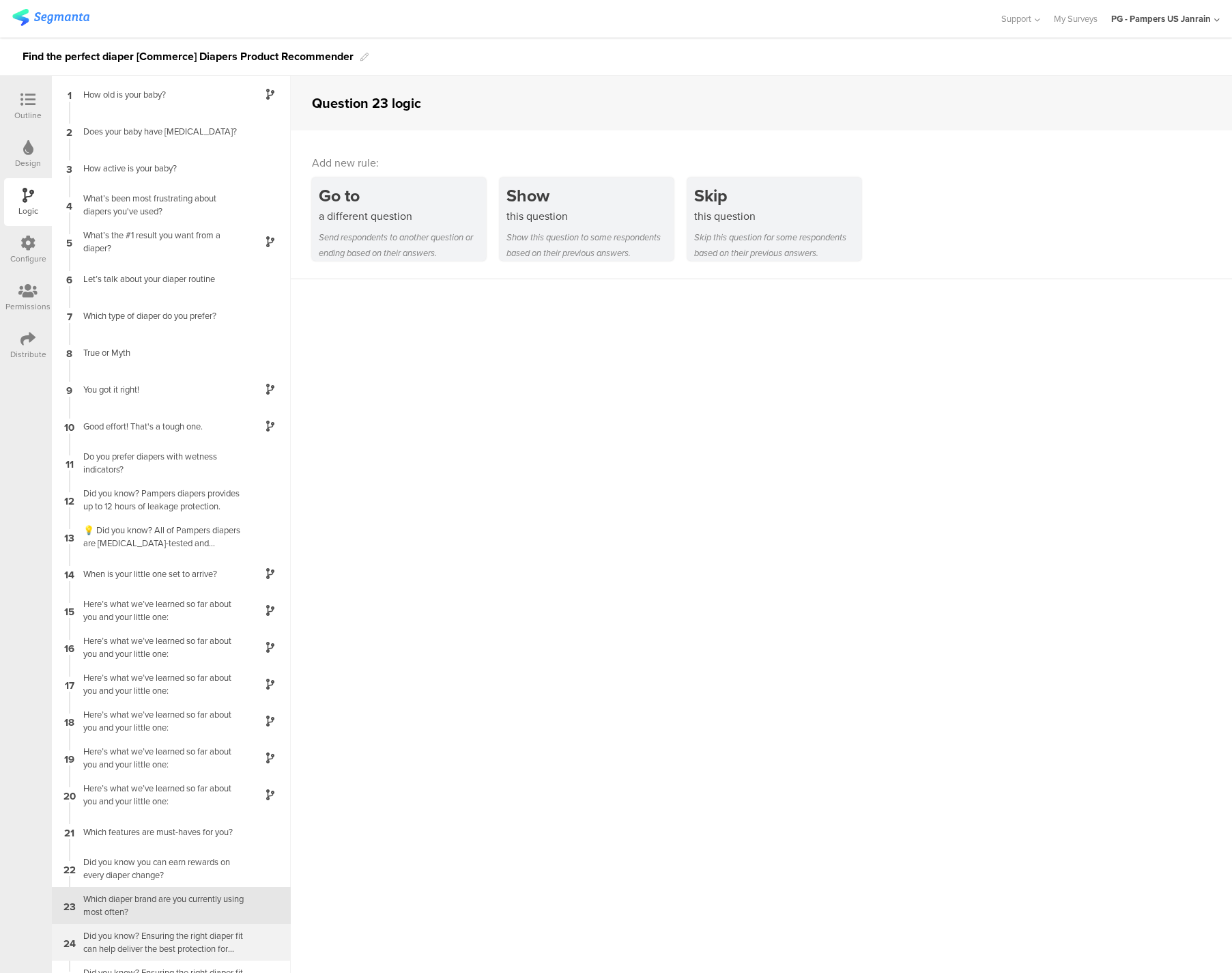
scroll to position [62, 0]
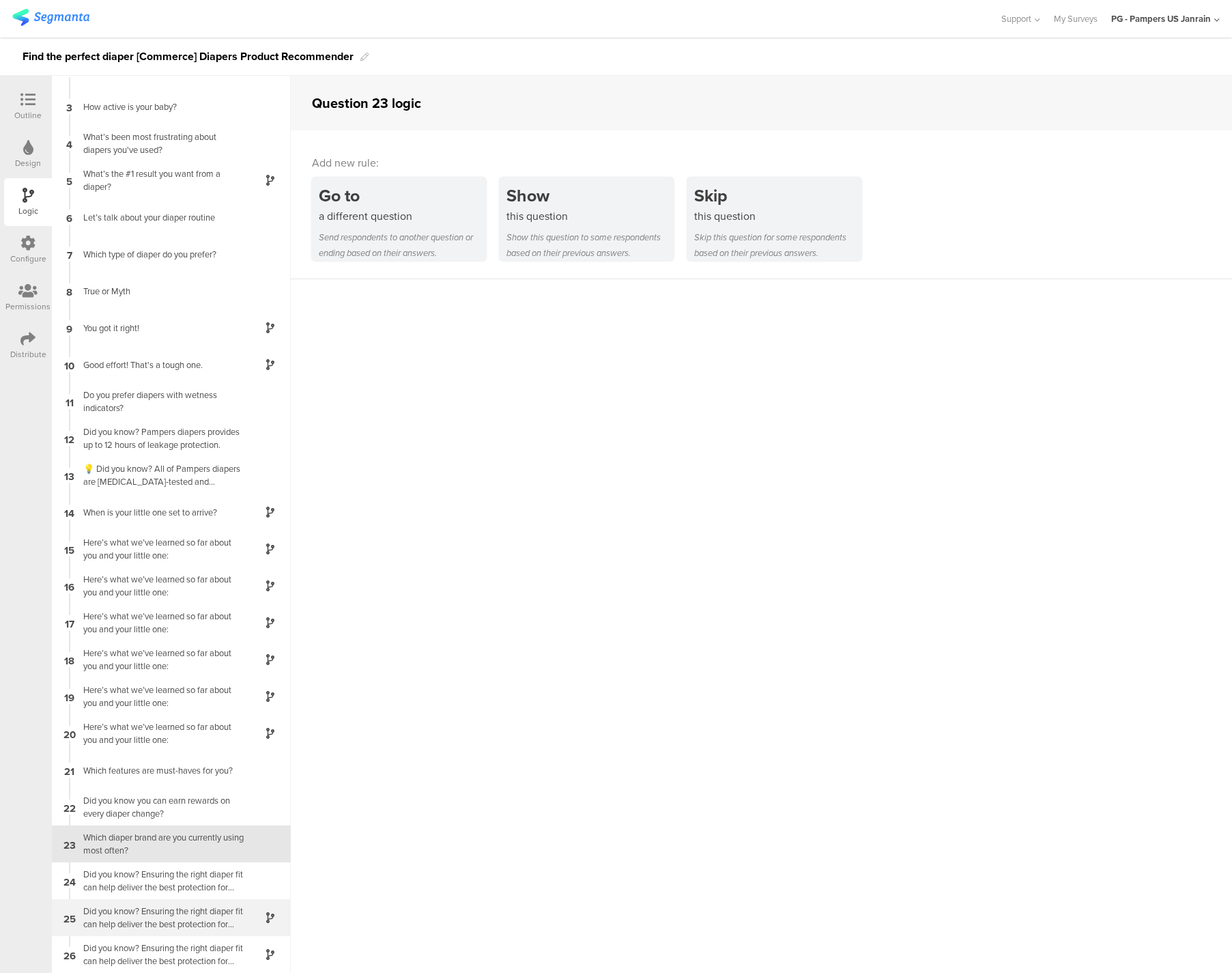
click at [151, 899] on div "25 Did you know? Ensuring the right diaper fit can help deliver the best protec…" at bounding box center [171, 917] width 239 height 37
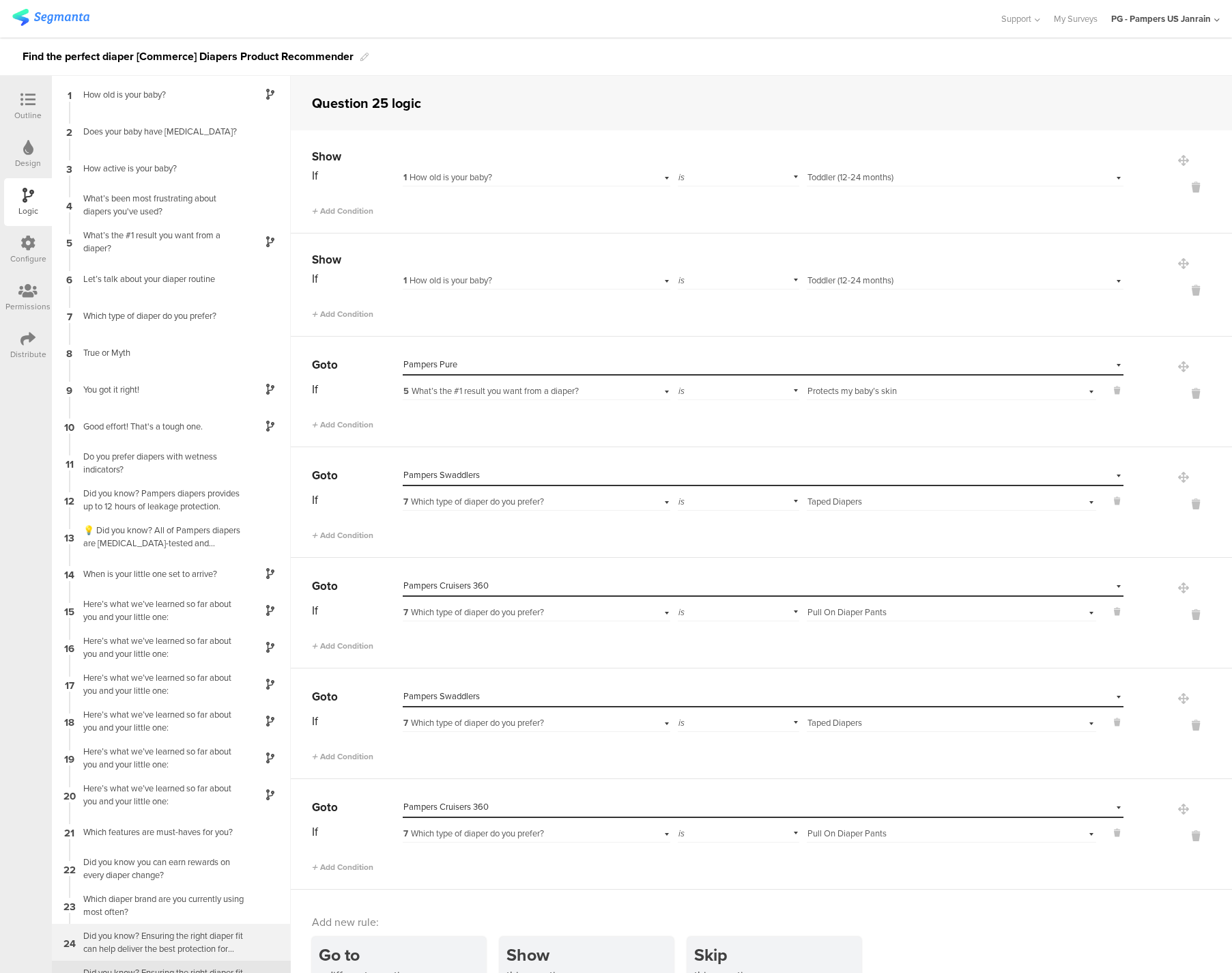
scroll to position [62, 0]
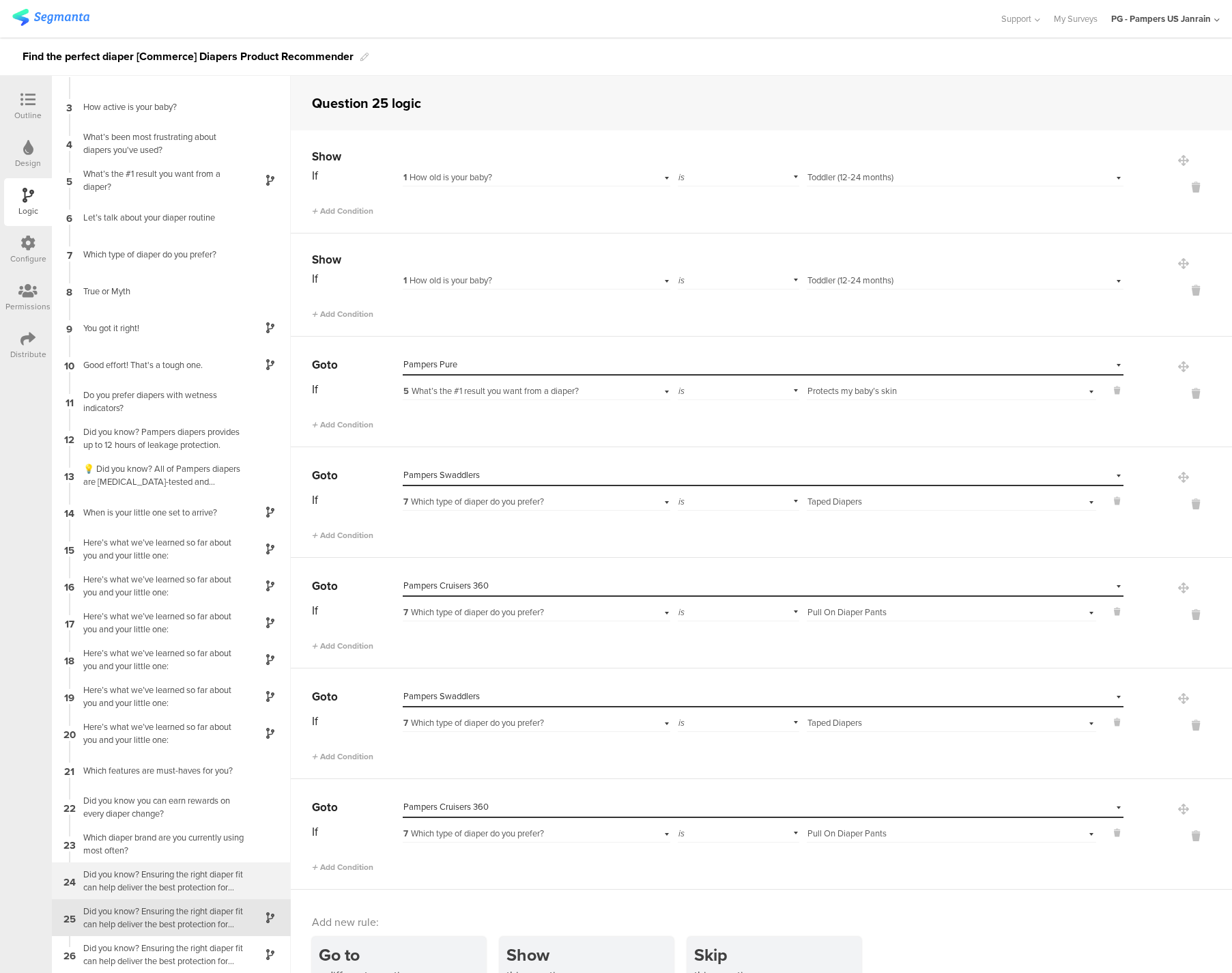
click at [155, 875] on div "Did you know? Ensuring the right diaper fit can help deliver the best protectio…" at bounding box center [160, 880] width 170 height 26
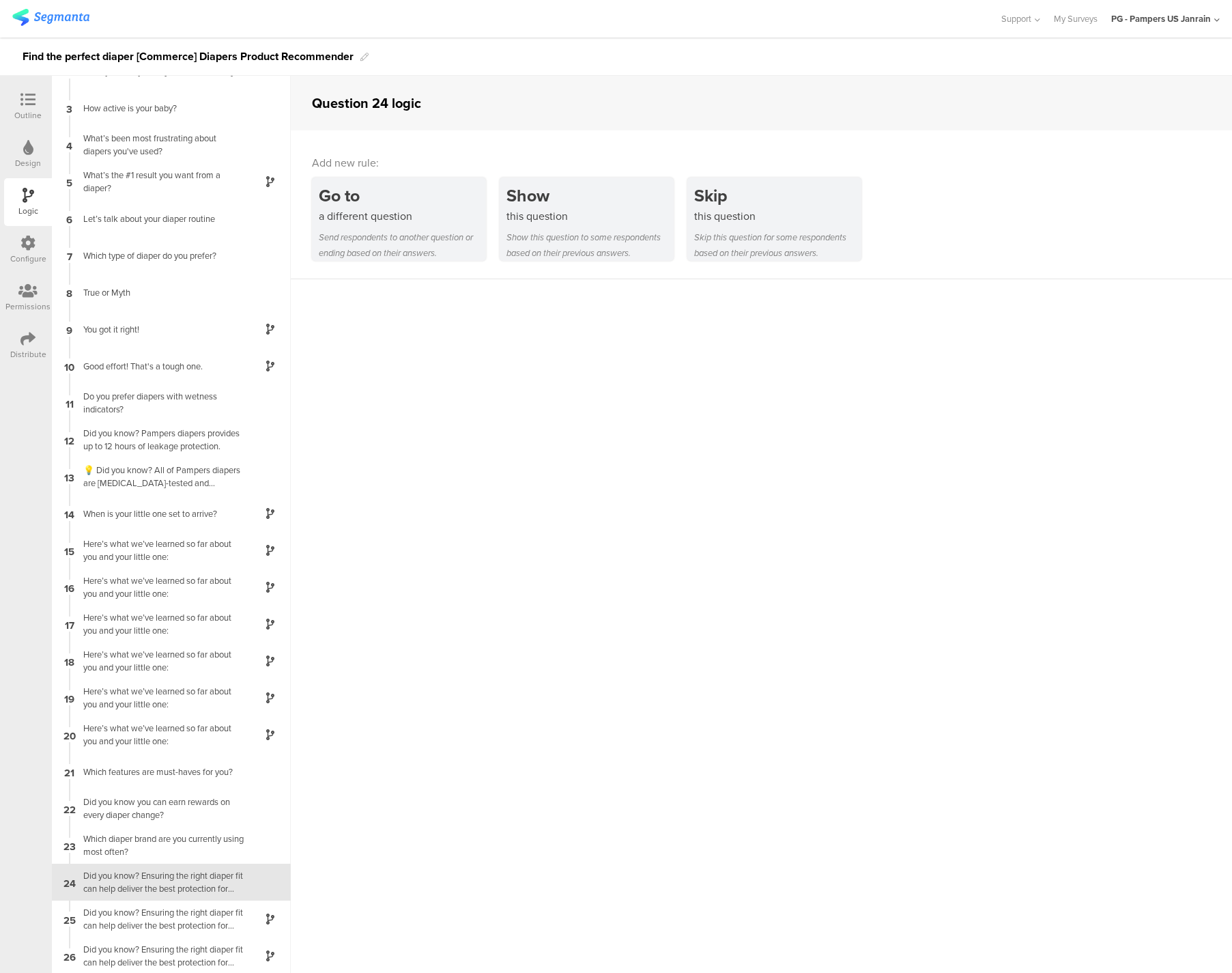
scroll to position [62, 0]
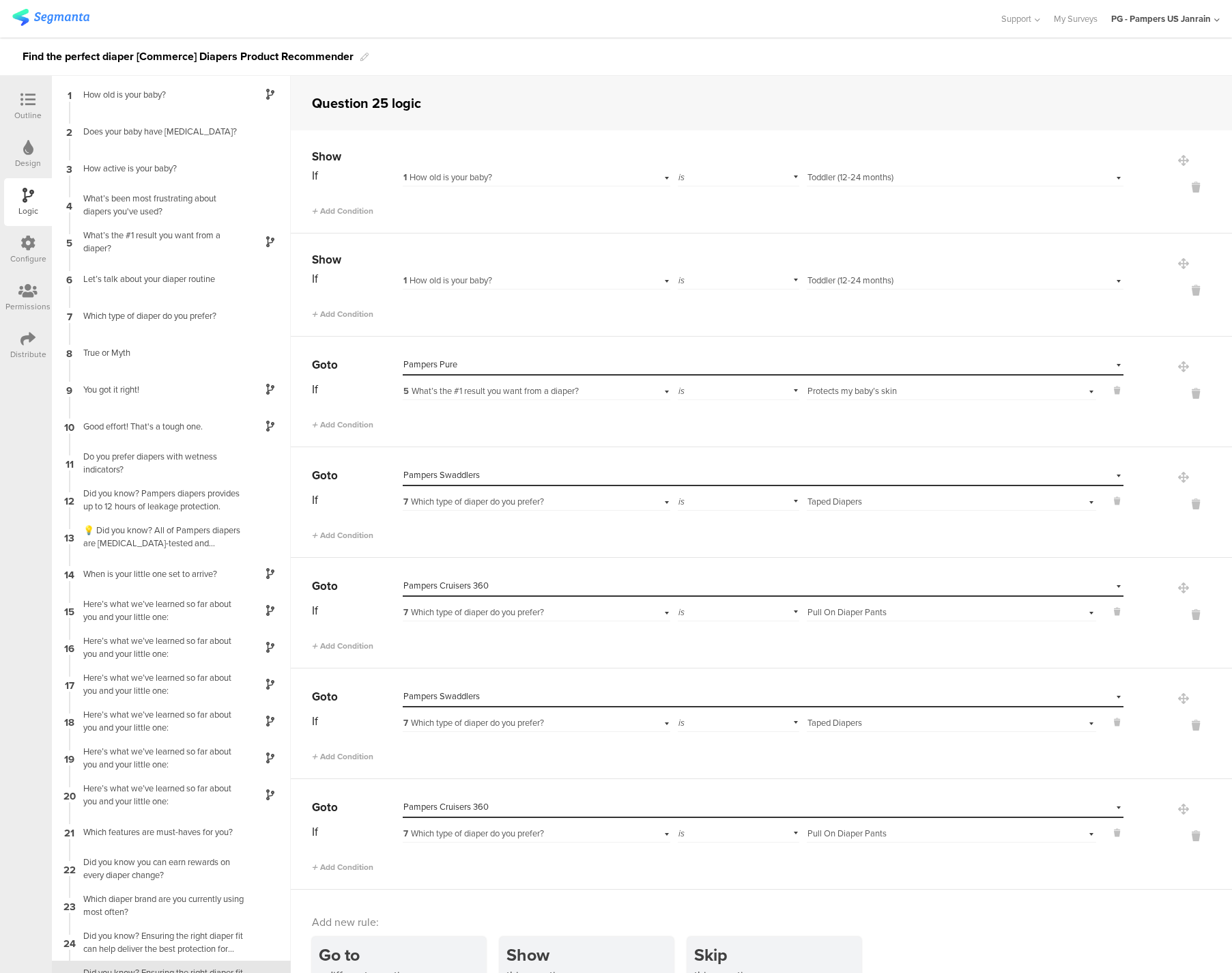
scroll to position [62, 0]
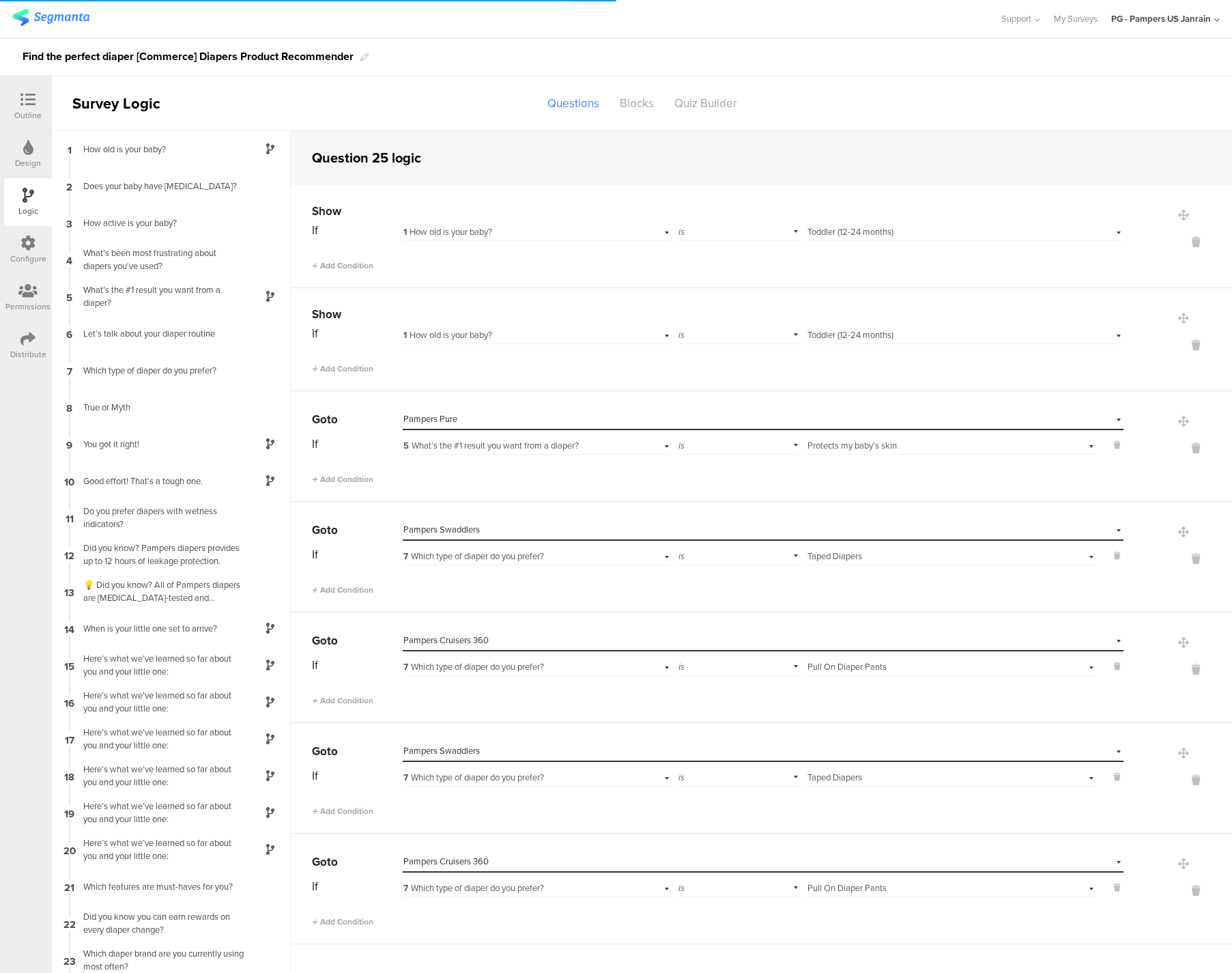
scroll to position [62, 0]
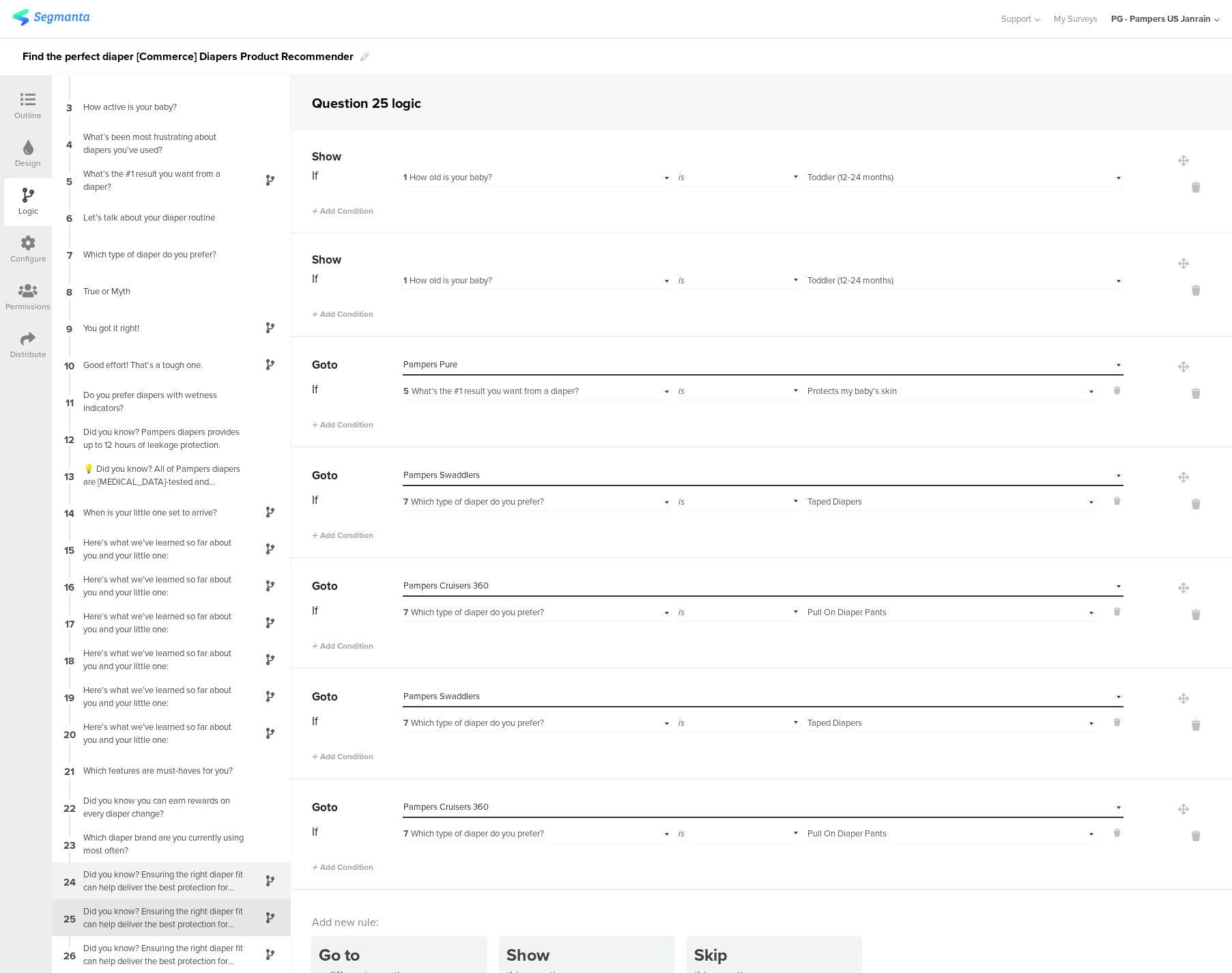
click at [180, 870] on div "Did you know? Ensuring the right diaper fit can help deliver the best protectio…" at bounding box center [160, 880] width 170 height 26
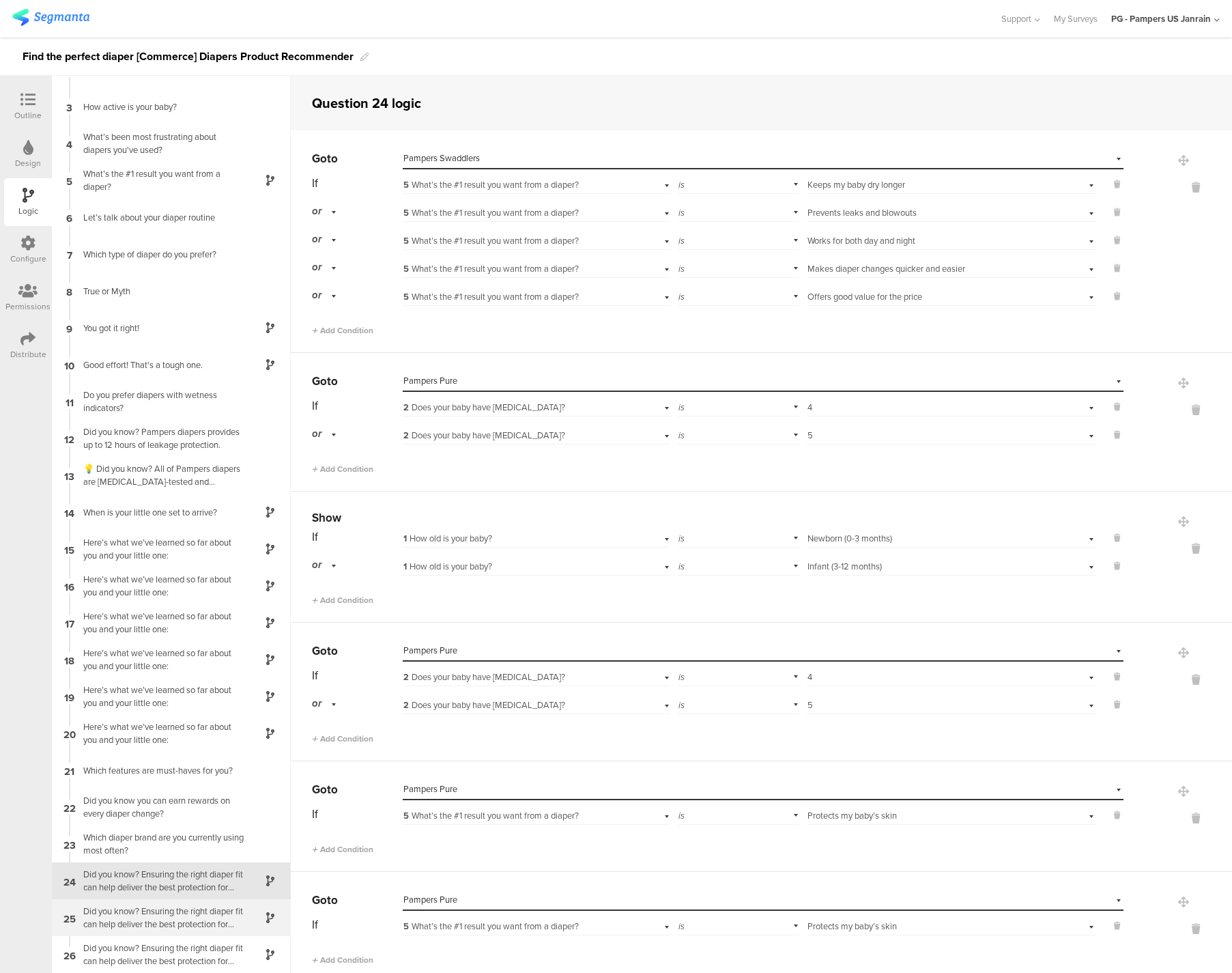
click at [139, 924] on div "Did you know? Ensuring the right diaper fit can help deliver the best protectio…" at bounding box center [160, 917] width 170 height 26
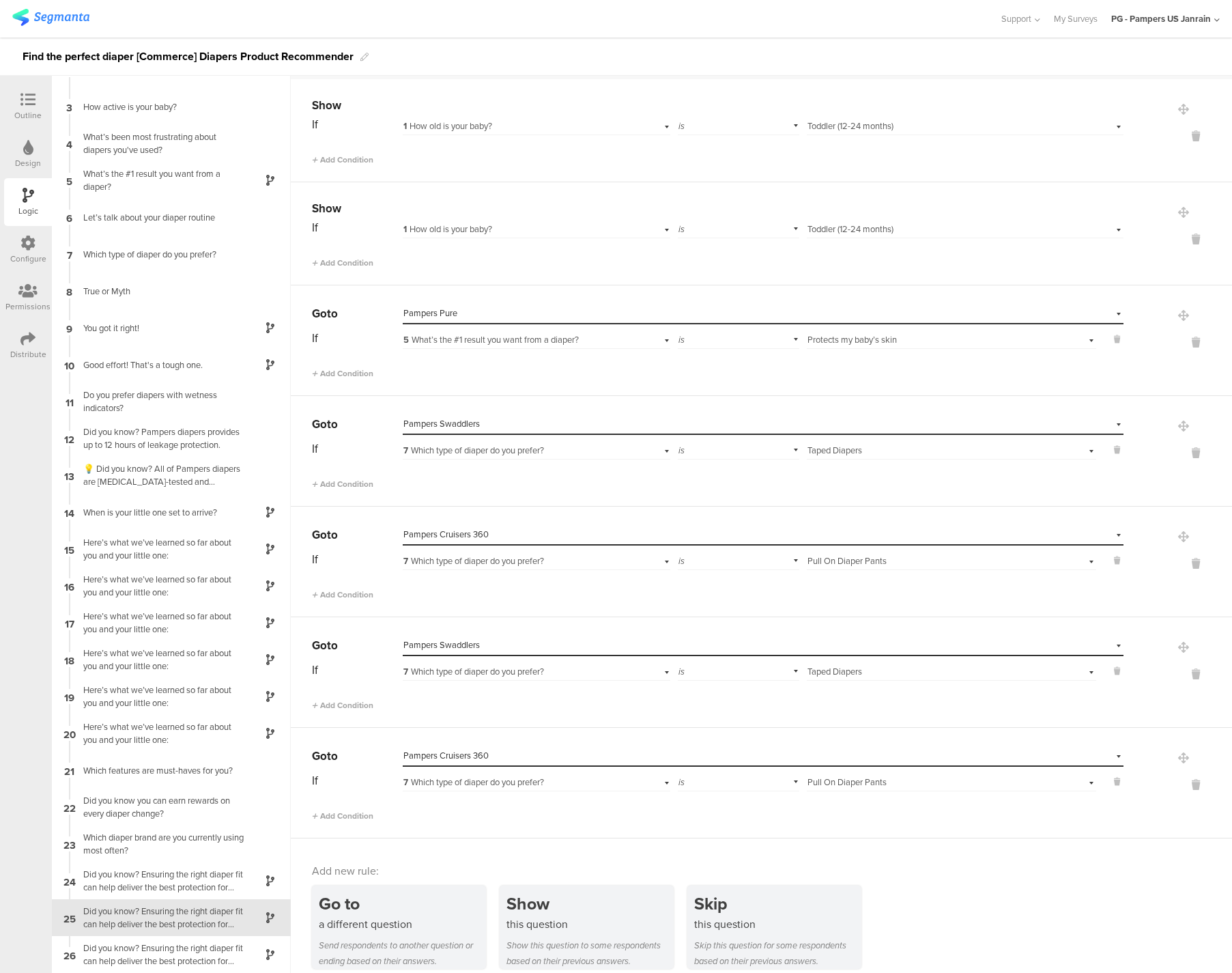
scroll to position [66, 0]
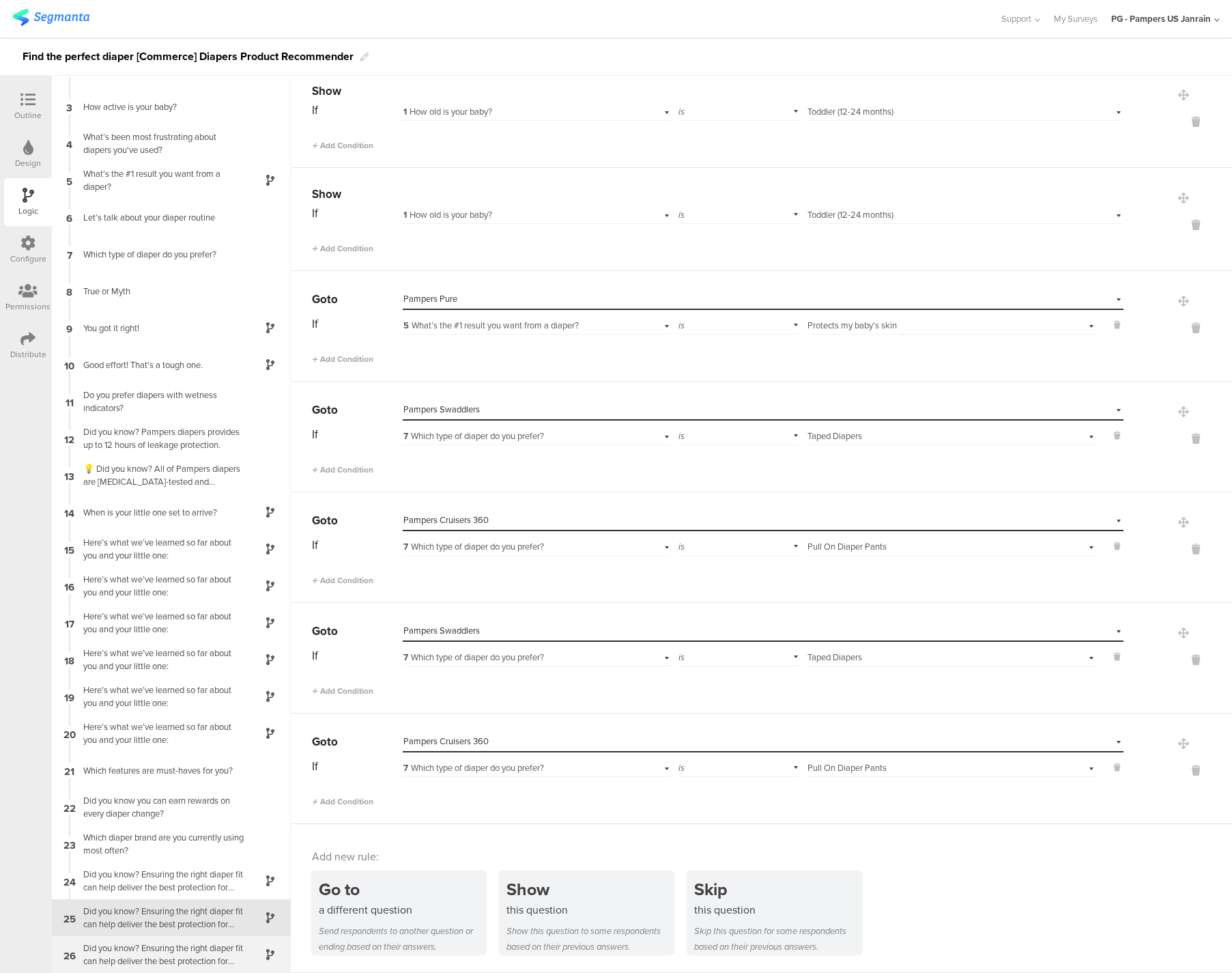
click at [195, 949] on div "Did you know? Ensuring the right diaper fit can help deliver the best protectio…" at bounding box center [160, 954] width 170 height 26
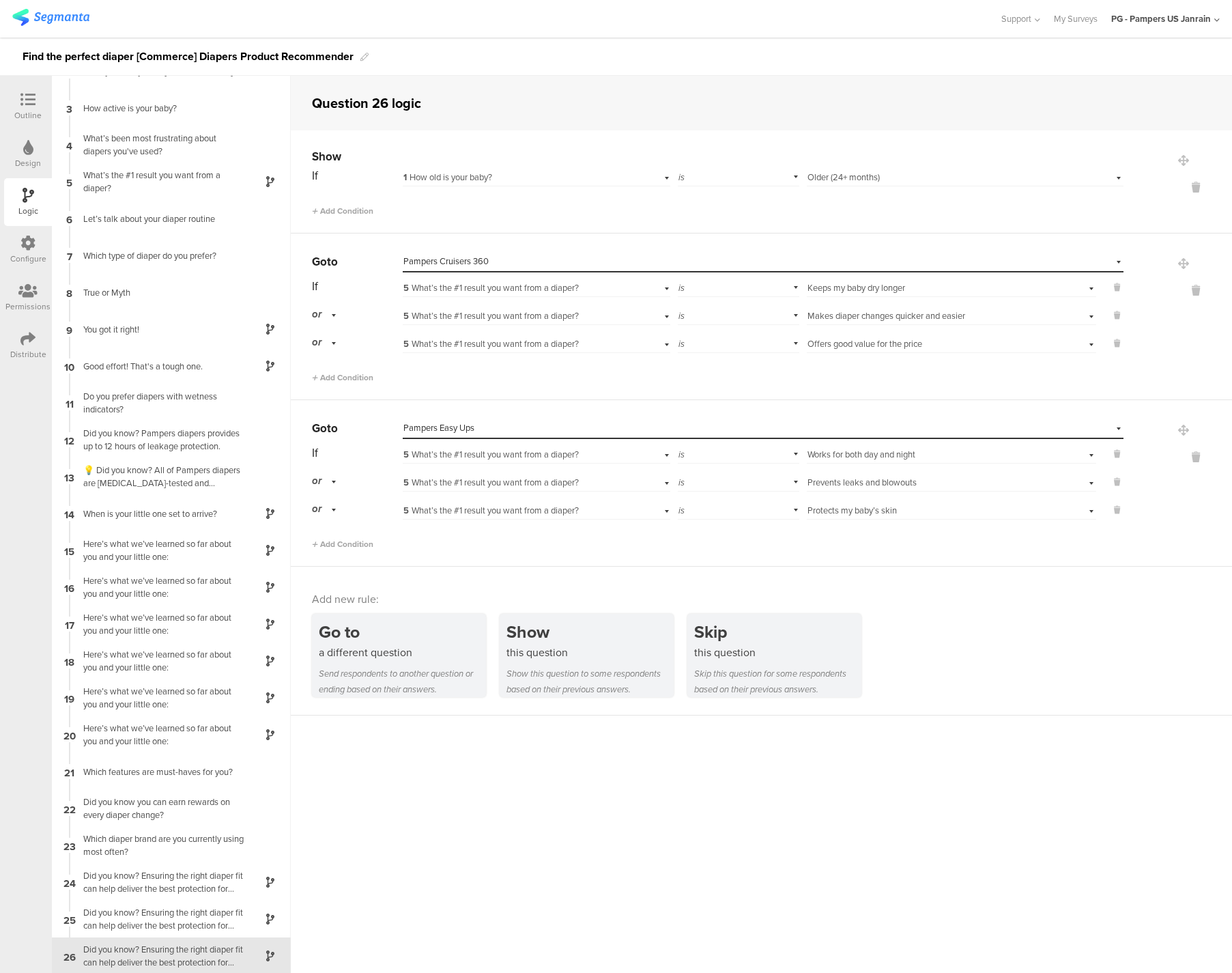
scroll to position [62, 0]
click at [31, 339] on icon at bounding box center [28, 338] width 15 height 15
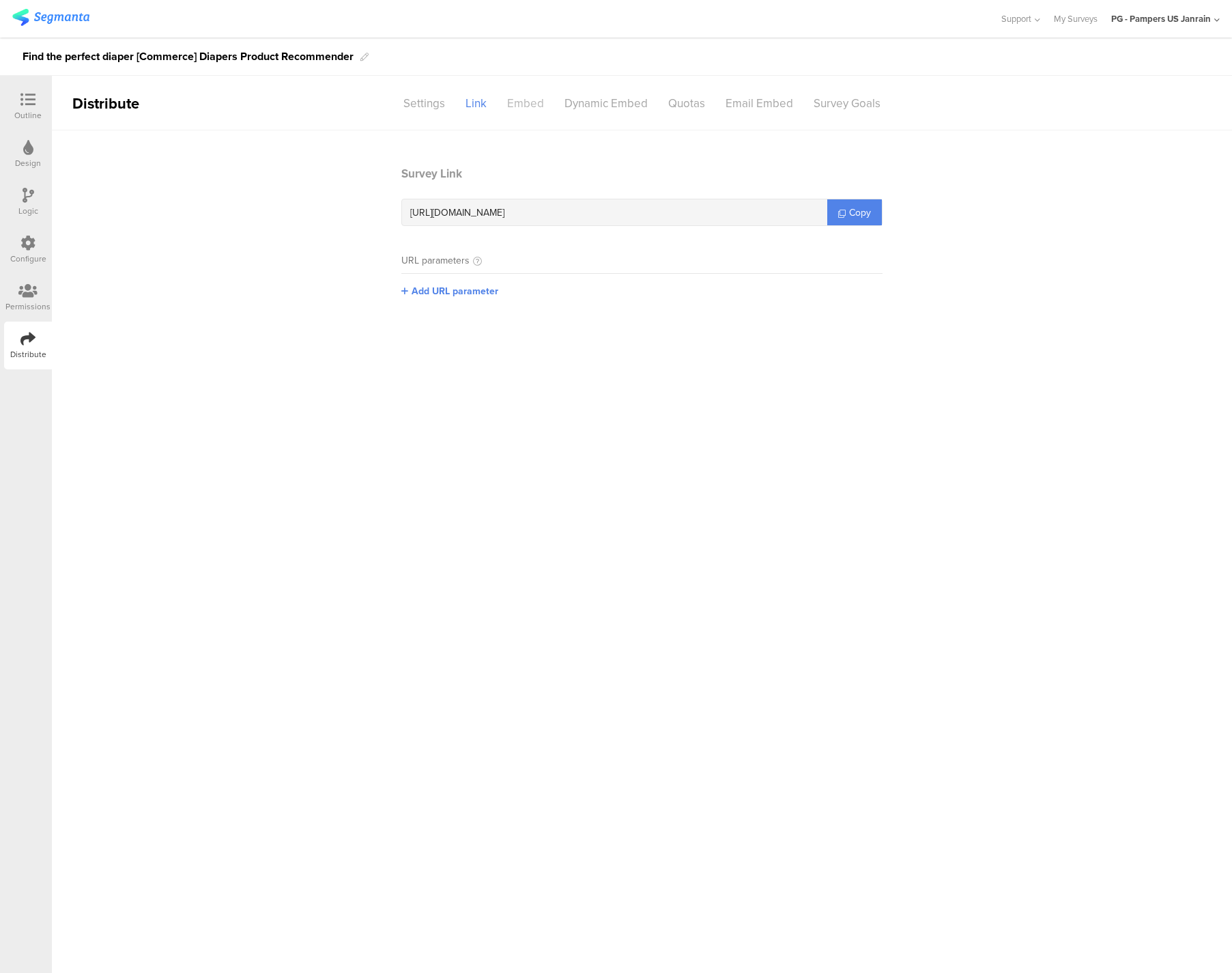
click at [522, 104] on div "Embed" at bounding box center [526, 103] width 58 height 24
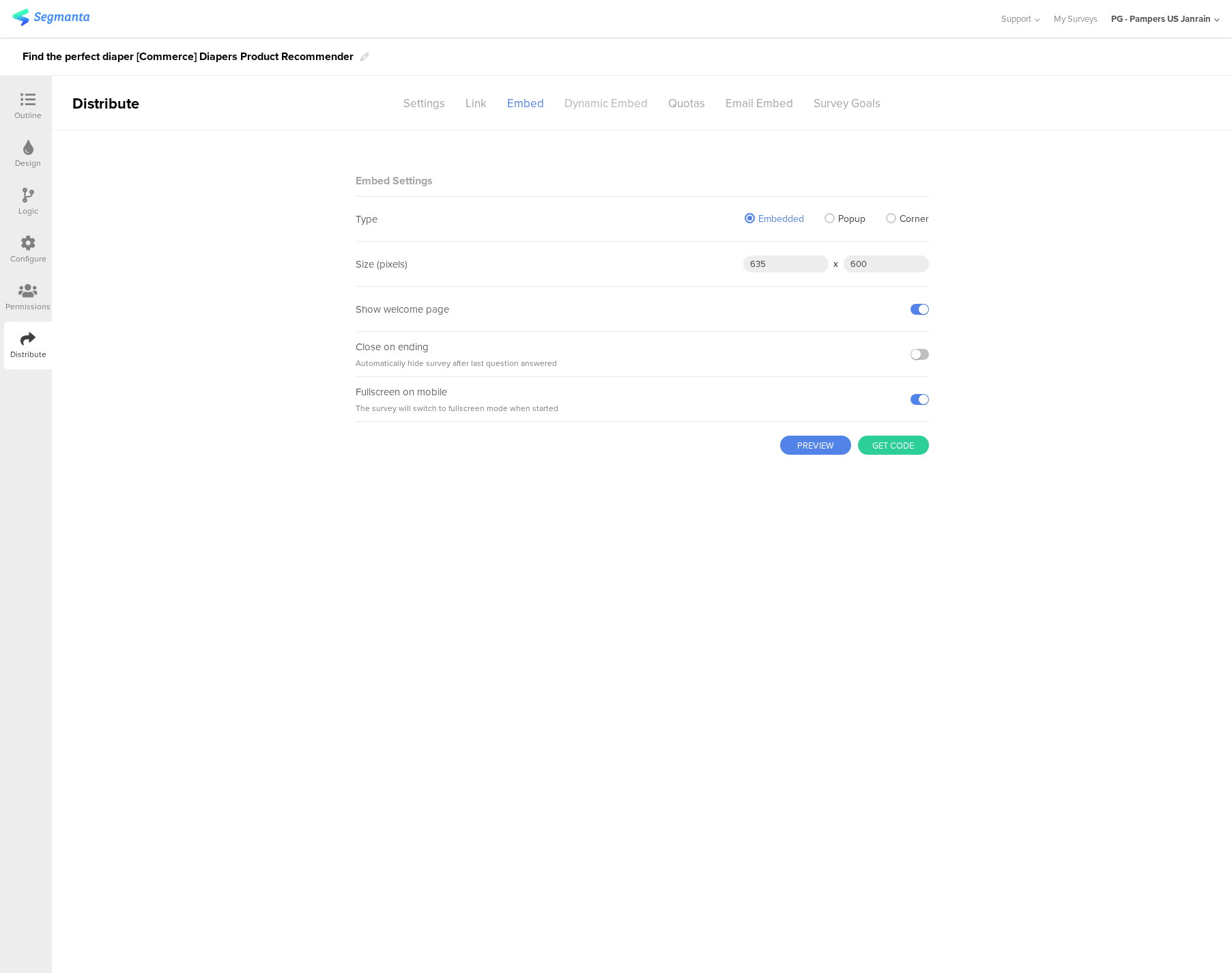
click at [630, 105] on div "Dynamic Embed" at bounding box center [606, 103] width 104 height 24
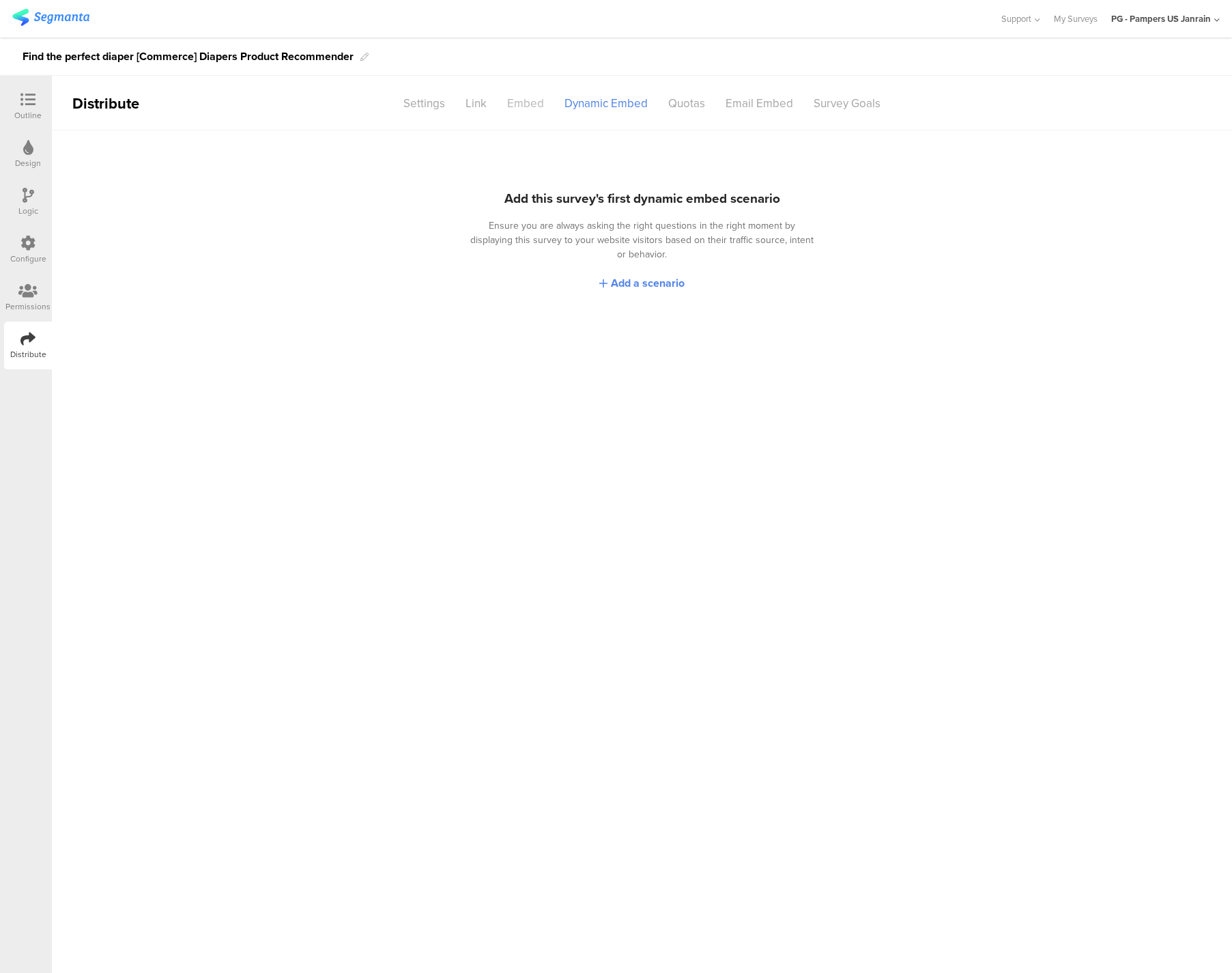
click at [538, 105] on div "Embed" at bounding box center [526, 103] width 58 height 24
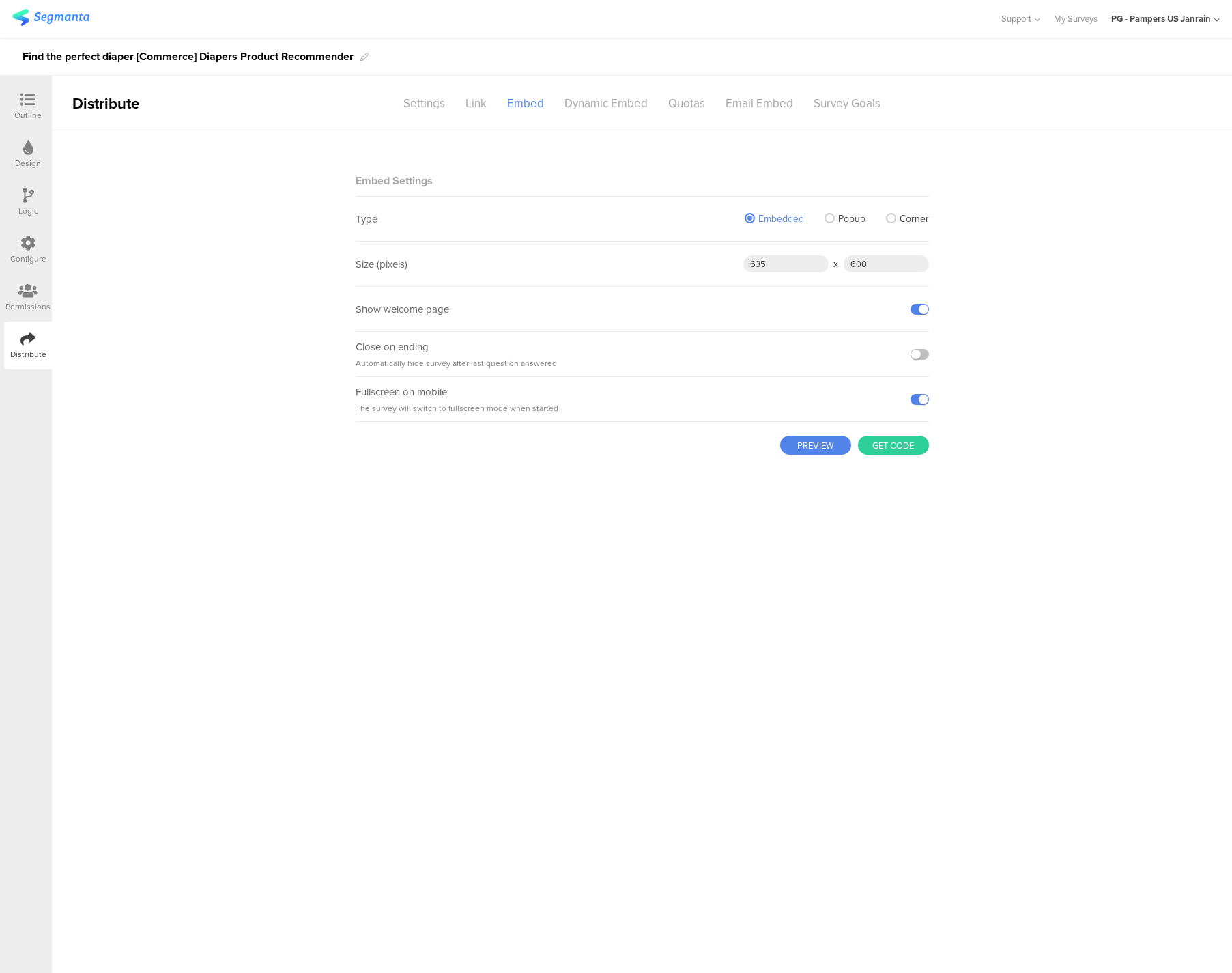
click at [886, 443] on button "Get code" at bounding box center [893, 445] width 71 height 19
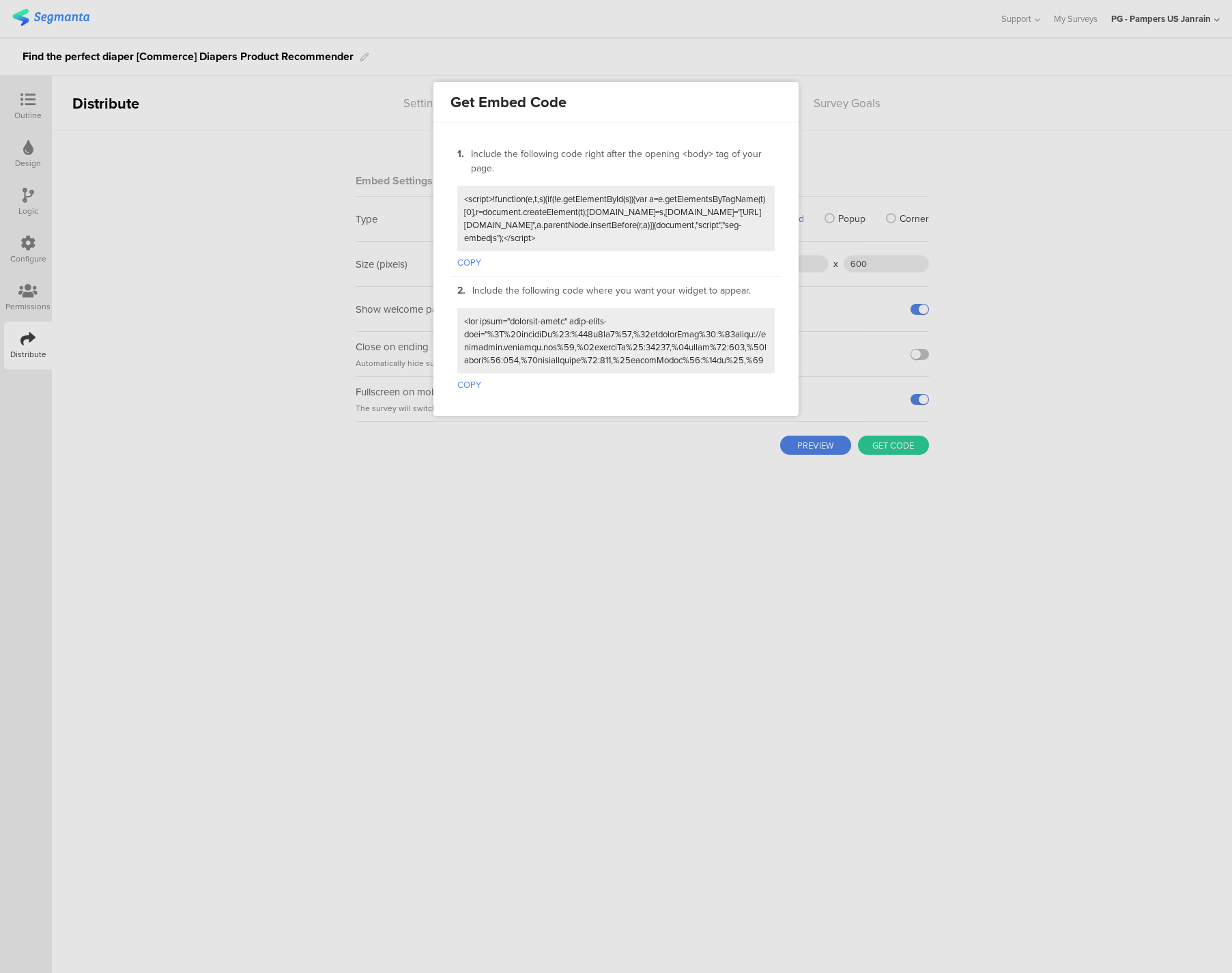
click at [494, 342] on textarea at bounding box center [616, 340] width 304 height 52
click at [459, 381] on button "COPY" at bounding box center [470, 382] width 24 height 18
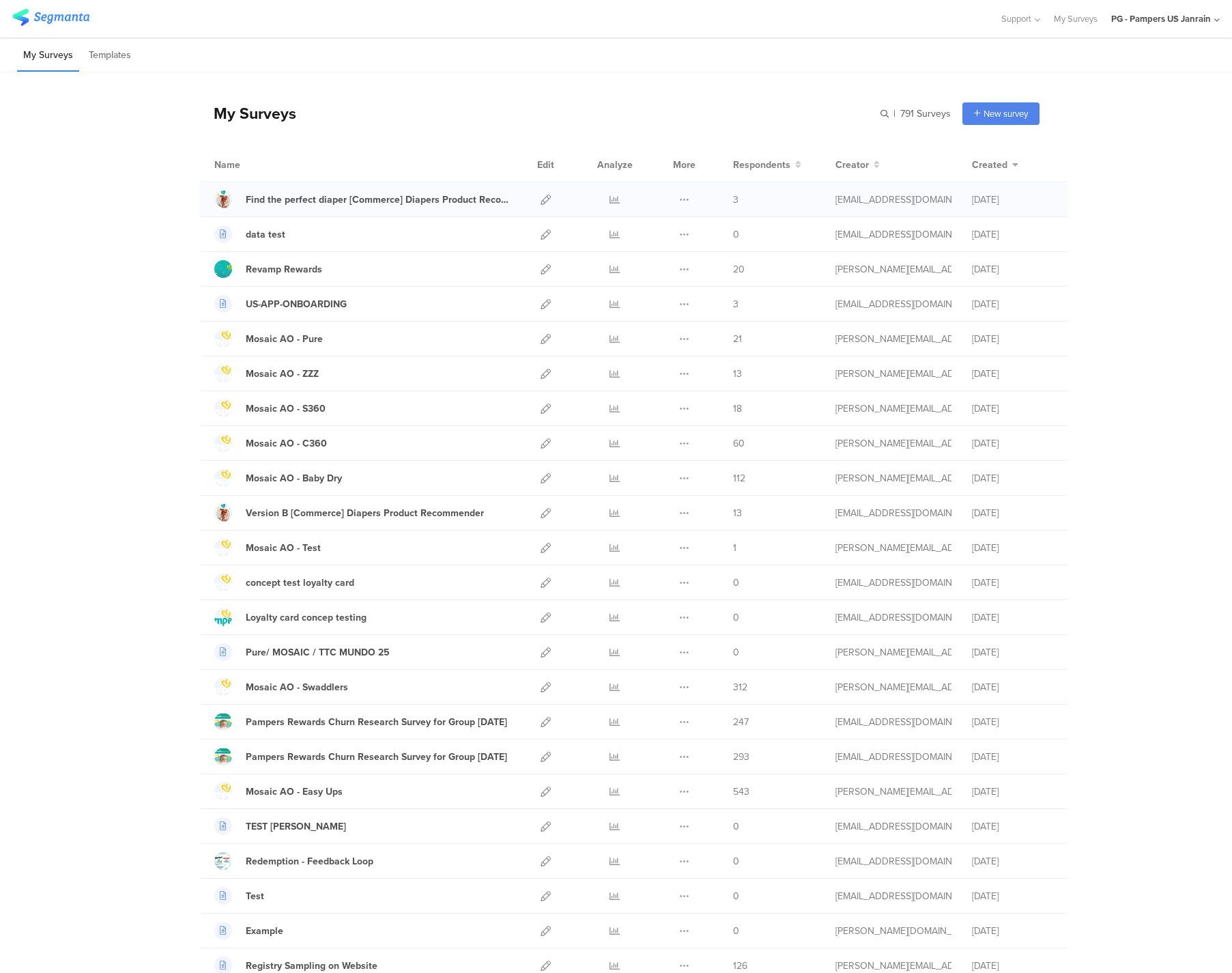
click at [531, 198] on div at bounding box center [546, 199] width 30 height 34
click at [542, 199] on icon at bounding box center [546, 199] width 10 height 10
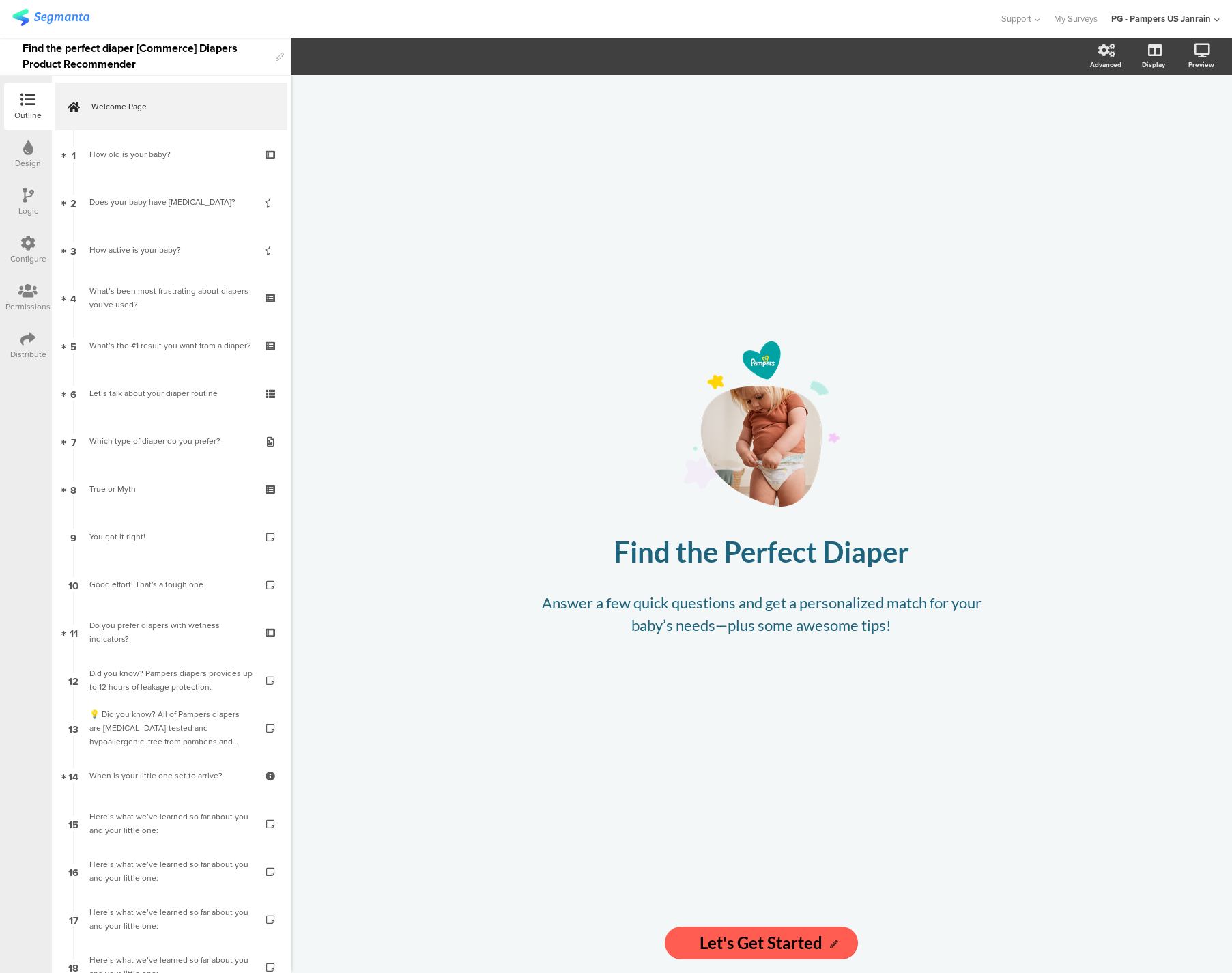
click at [18, 196] on div "Logic" at bounding box center [28, 202] width 48 height 48
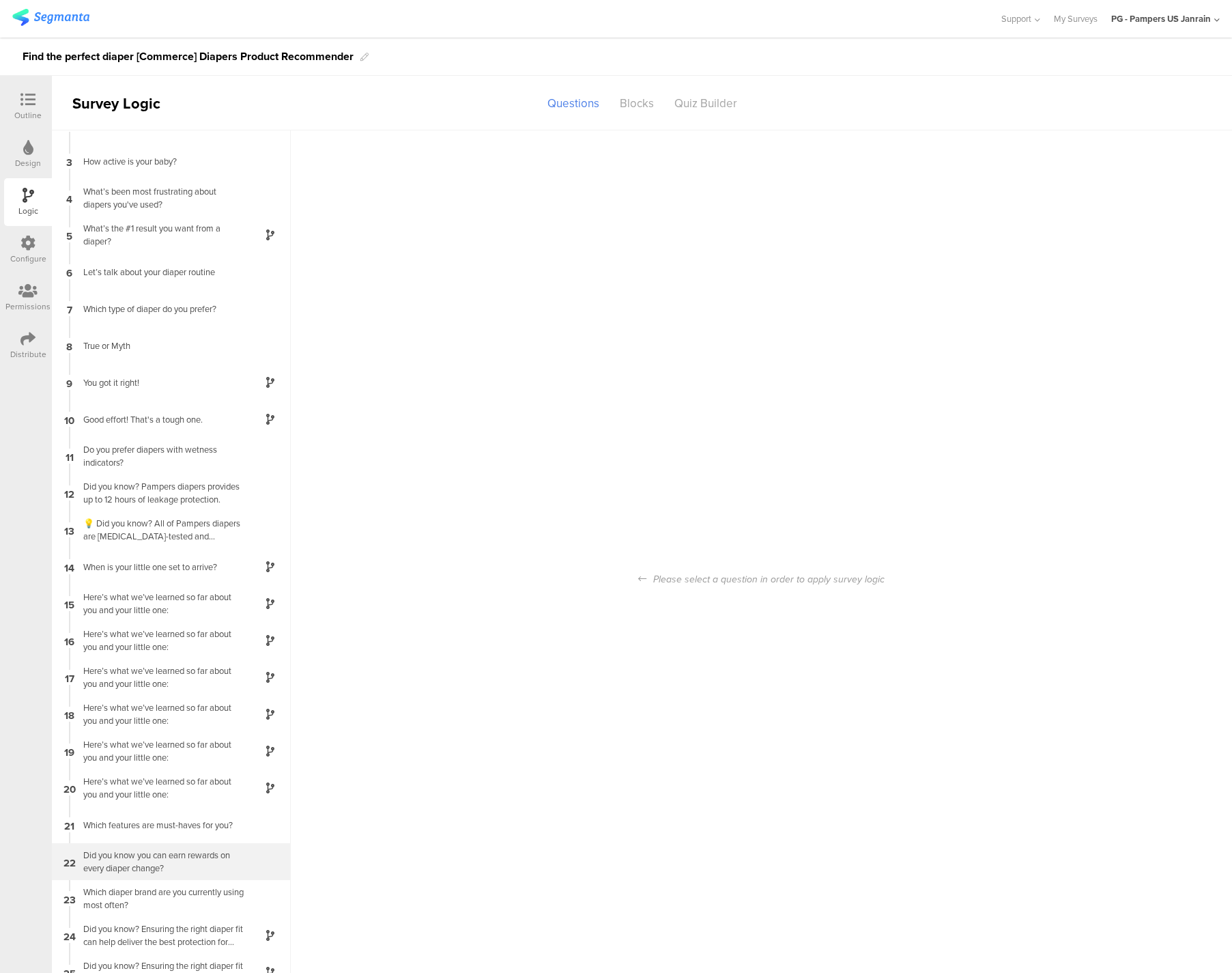
scroll to position [54, 0]
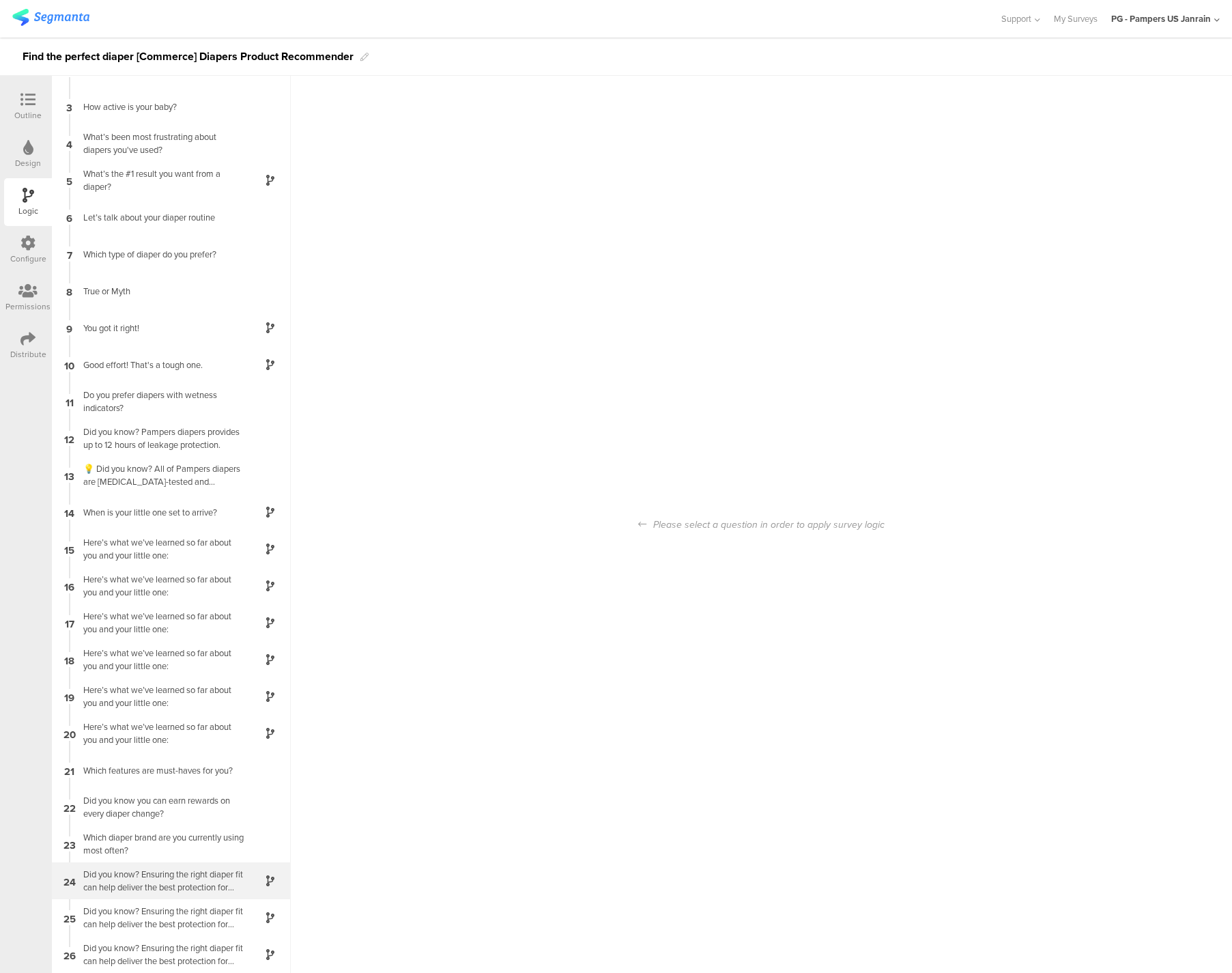
click at [157, 883] on div "Did you know? Ensuring the right diaper fit can help deliver the best protectio…" at bounding box center [160, 880] width 170 height 26
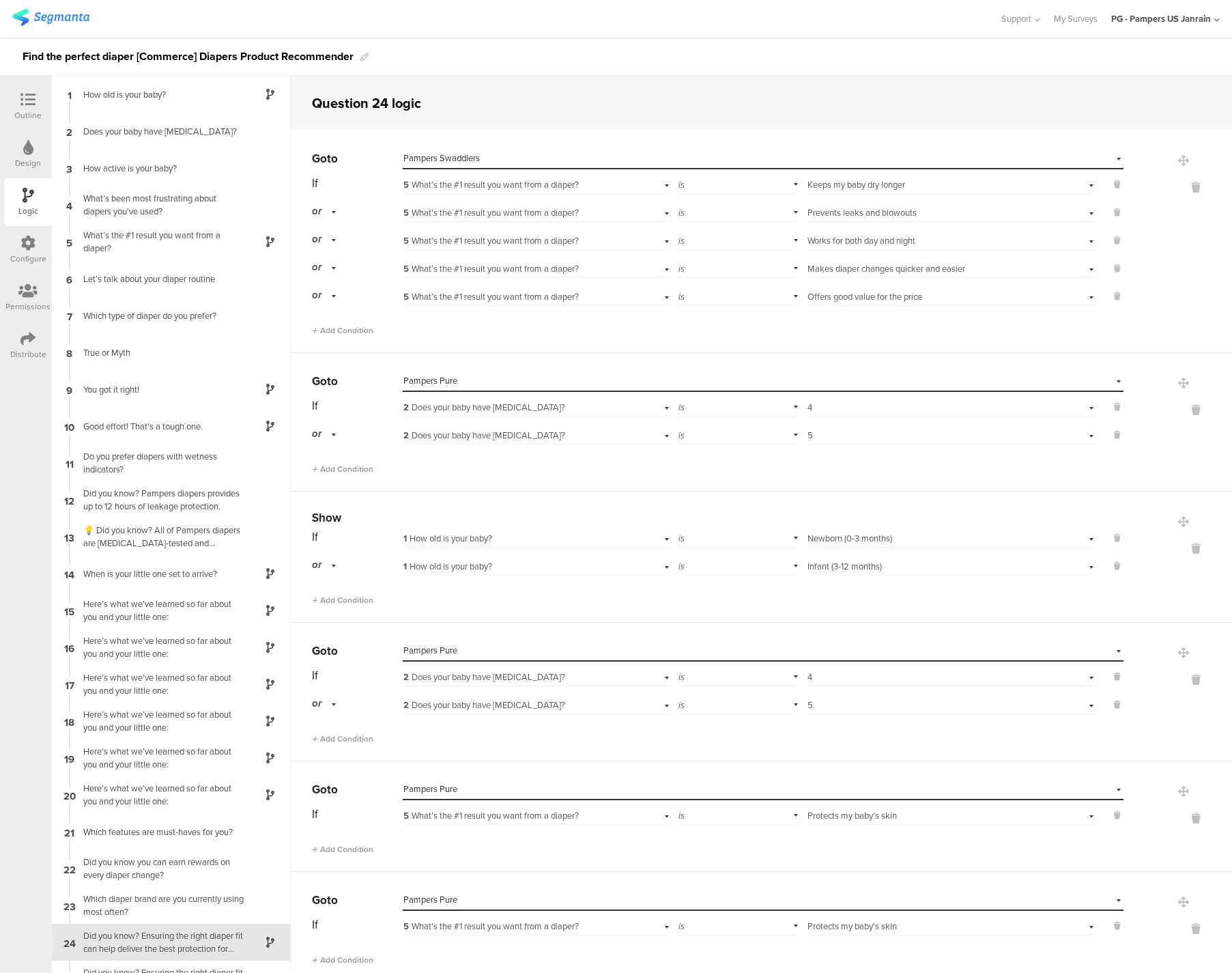
scroll to position [62, 0]
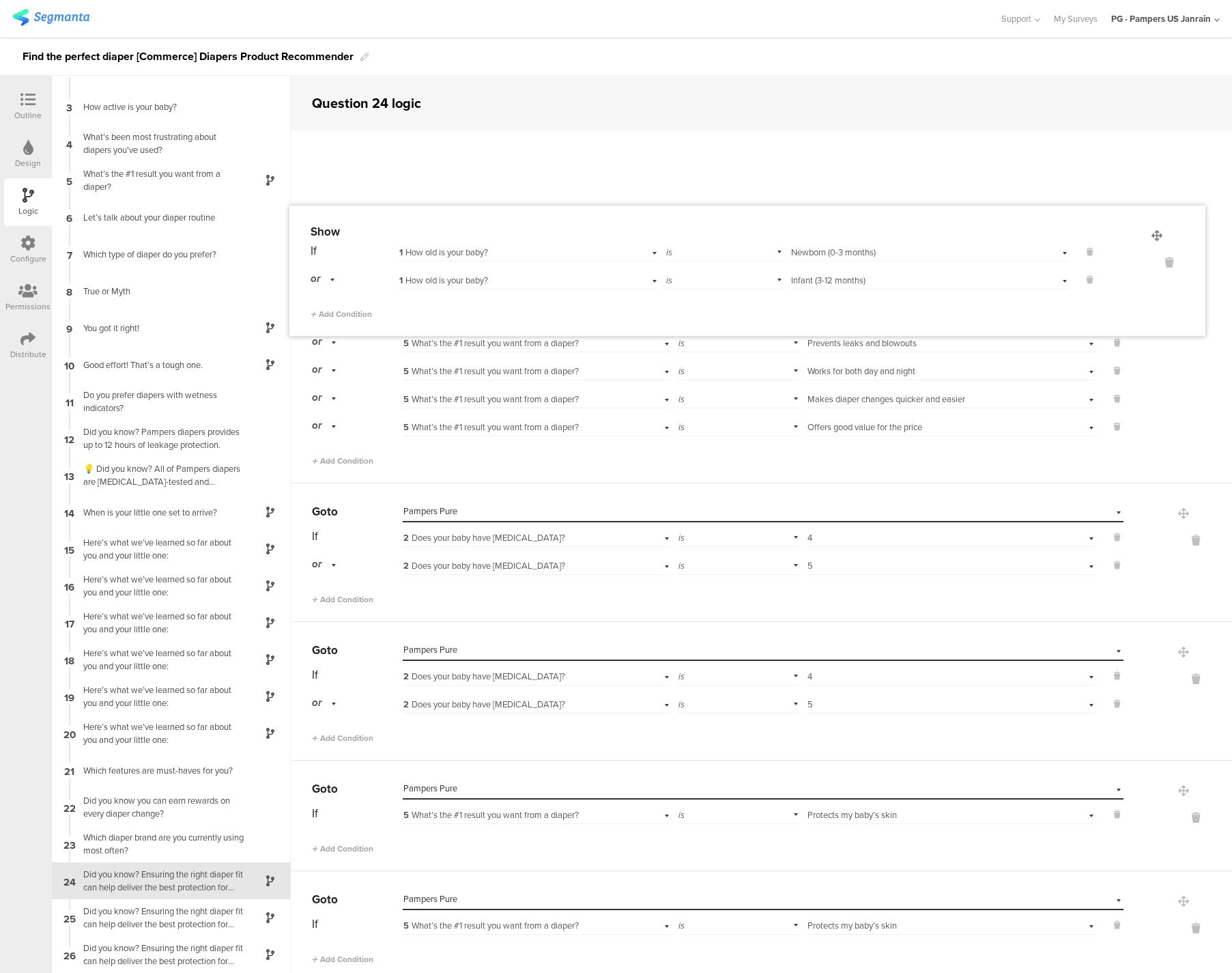
drag, startPoint x: 1158, startPoint y: 518, endPoint x: 1158, endPoint y: 234, distance: 284.0
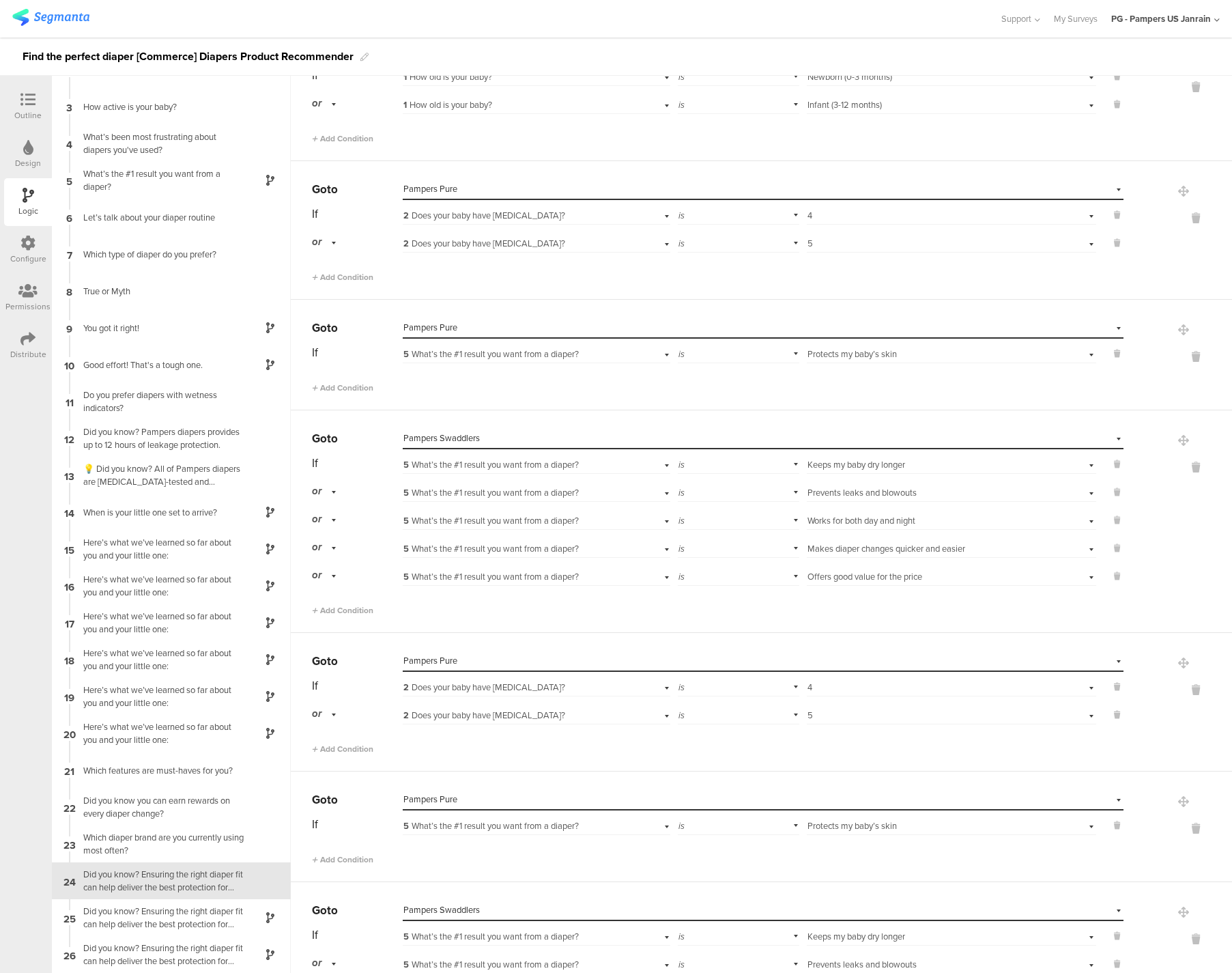
scroll to position [151, 0]
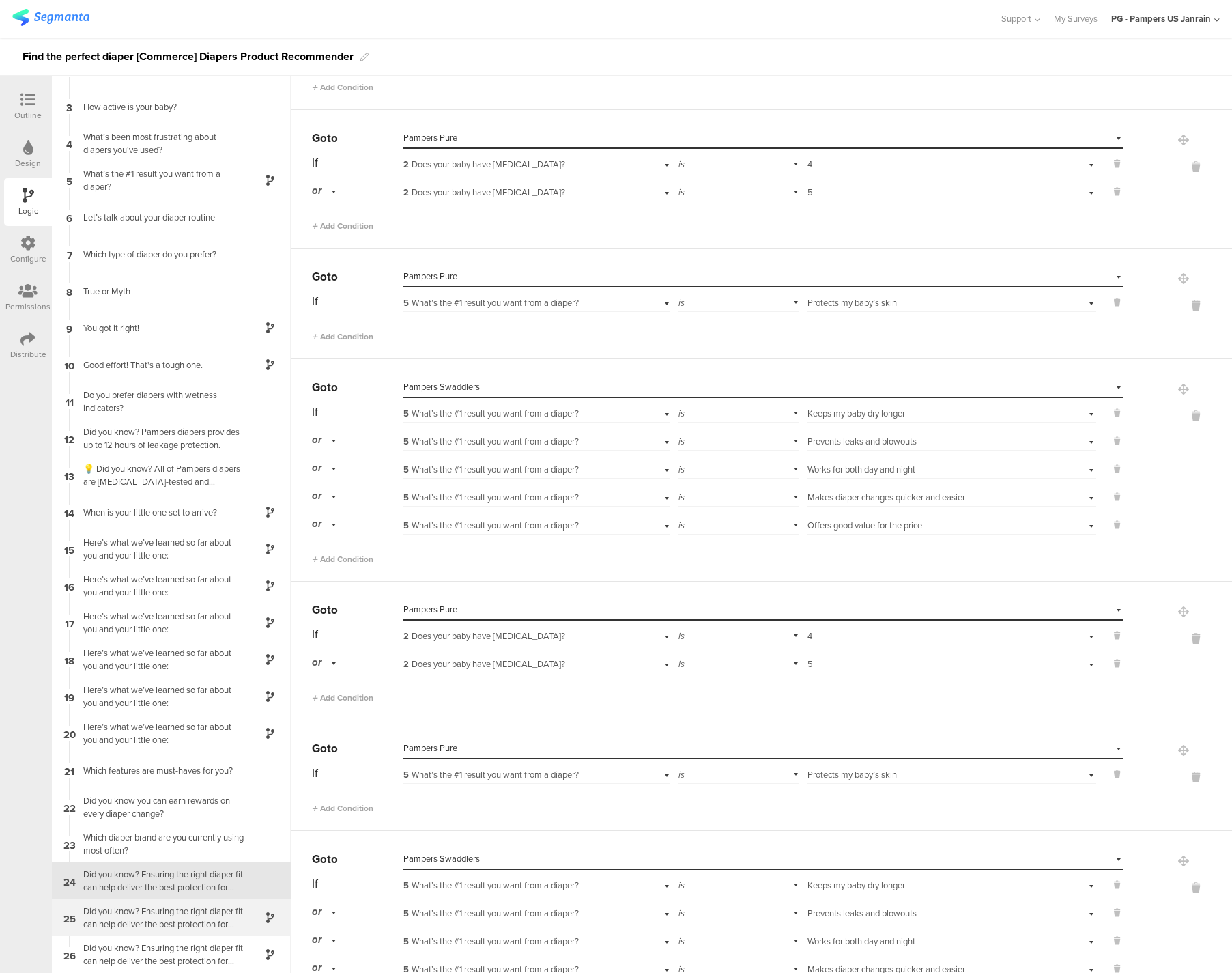
click at [172, 927] on div "Did you know? Ensuring the right diaper fit can help deliver the best protectio…" at bounding box center [160, 917] width 170 height 26
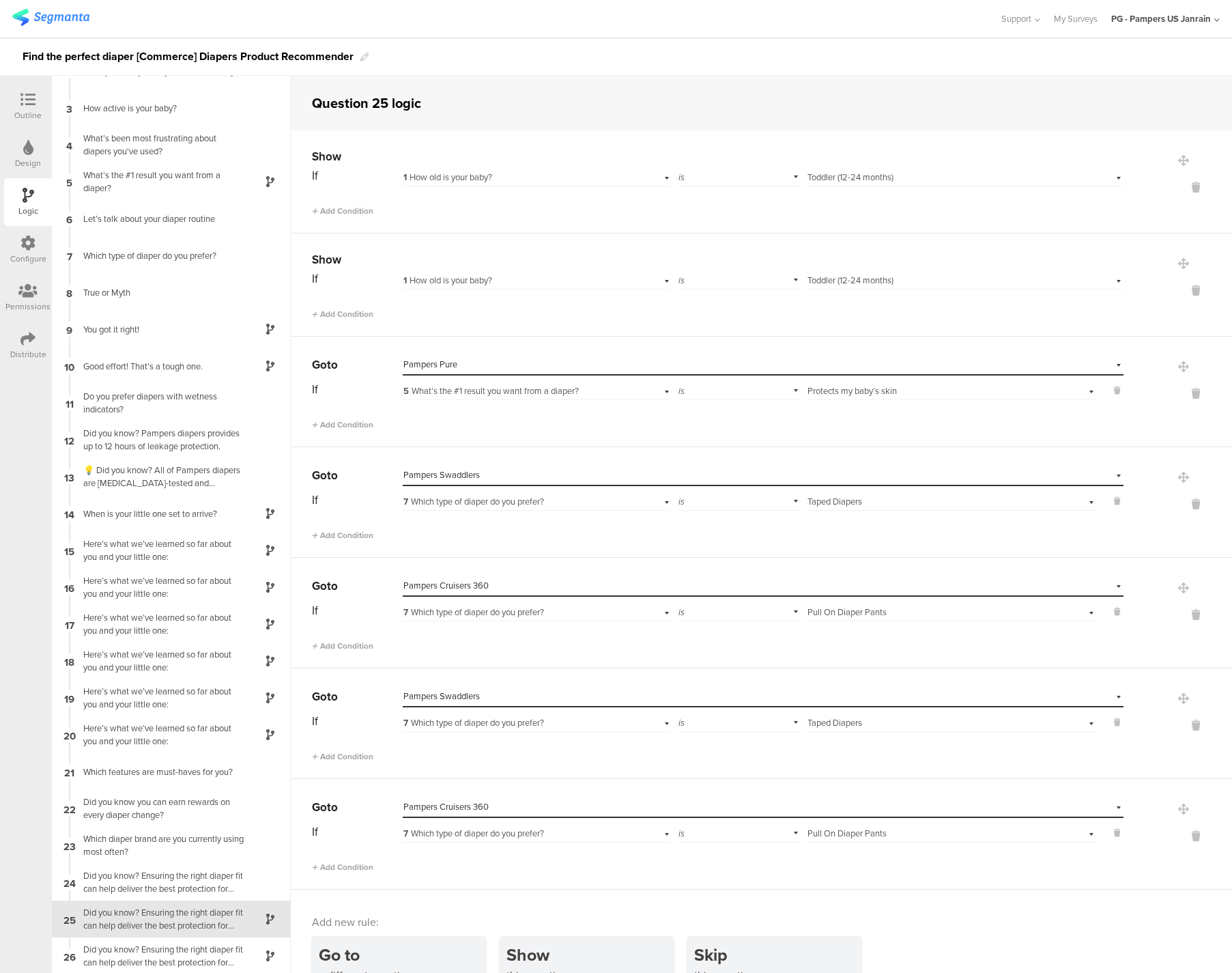
scroll to position [62, 0]
click at [164, 896] on div "24 Did you know? Ensuring the right diaper fit can help deliver the best protec…" at bounding box center [171, 880] width 239 height 37
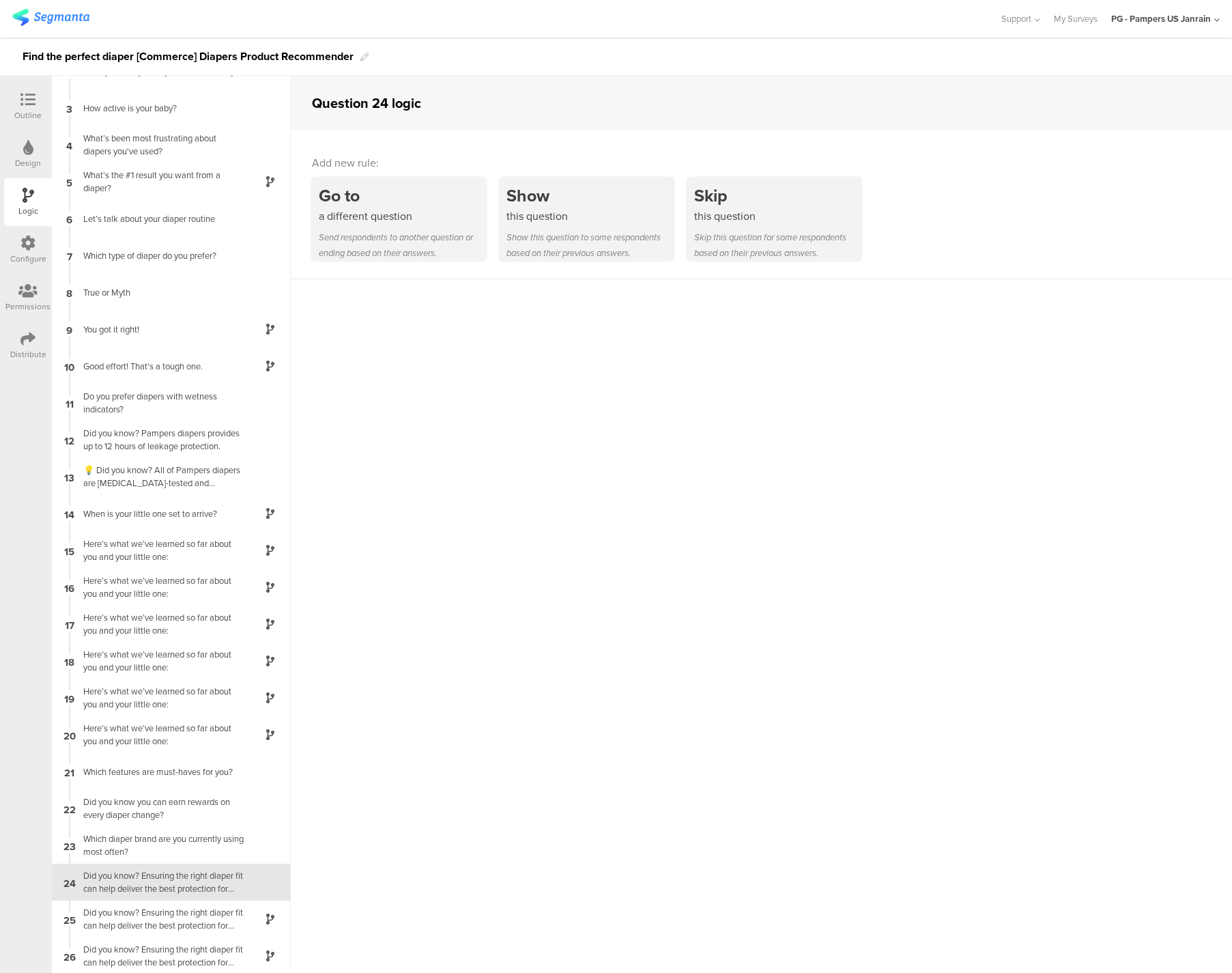
scroll to position [62, 0]
click at [154, 858] on div "23 Which diaper brand are you currently using most often?" at bounding box center [171, 843] width 239 height 37
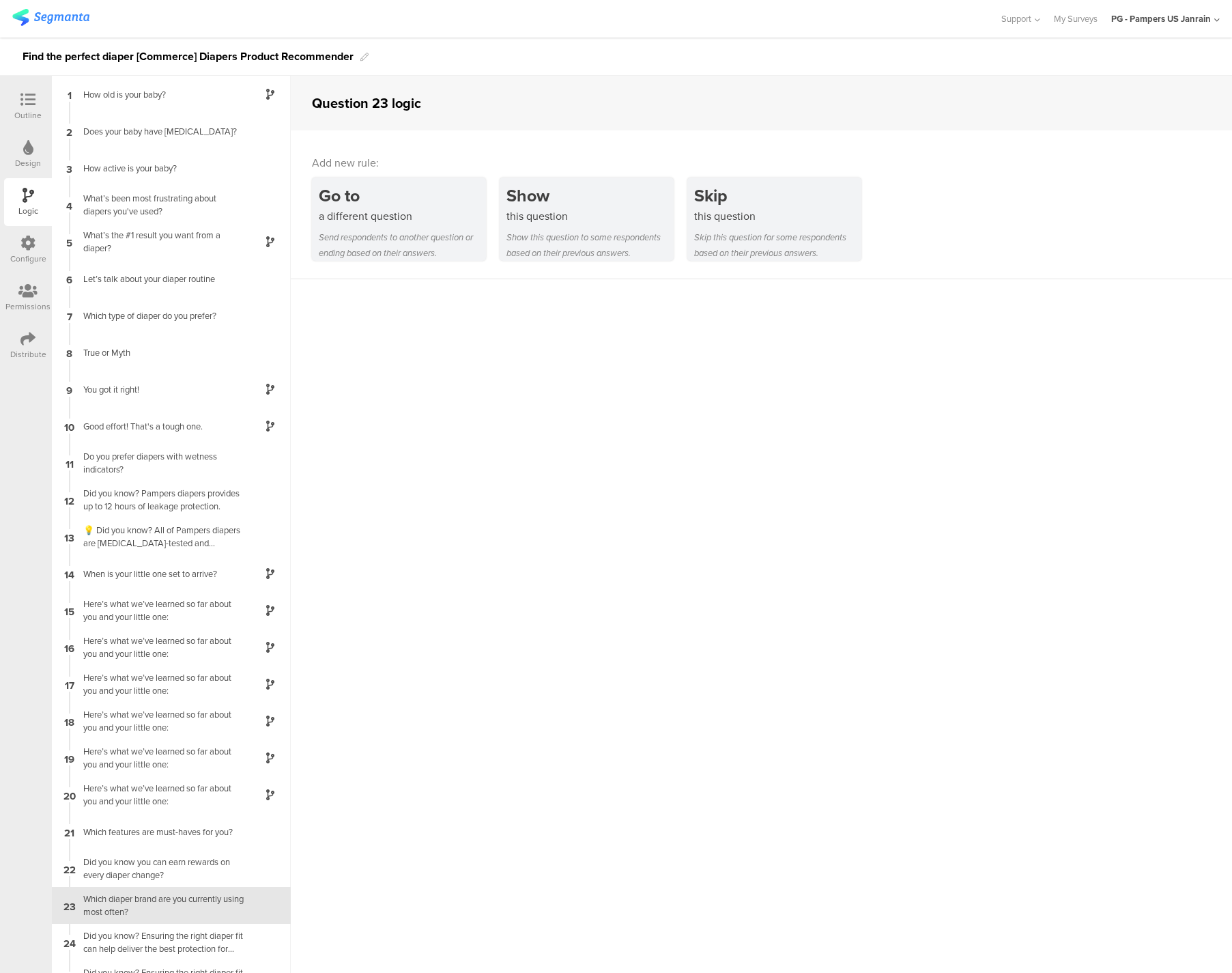
scroll to position [62, 0]
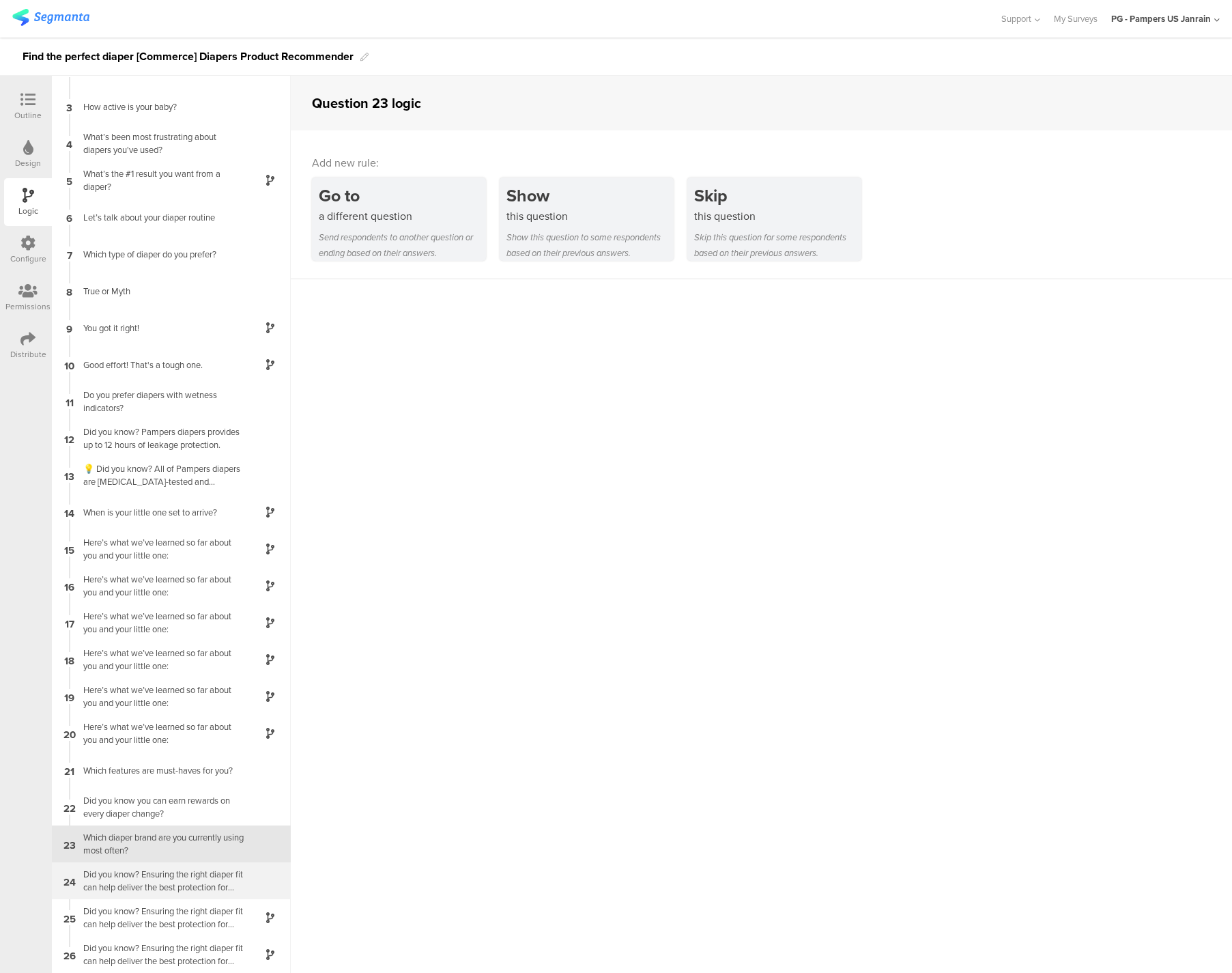
click at [151, 889] on div "Did you know? Ensuring the right diaper fit can help deliver the best protectio…" at bounding box center [160, 880] width 170 height 26
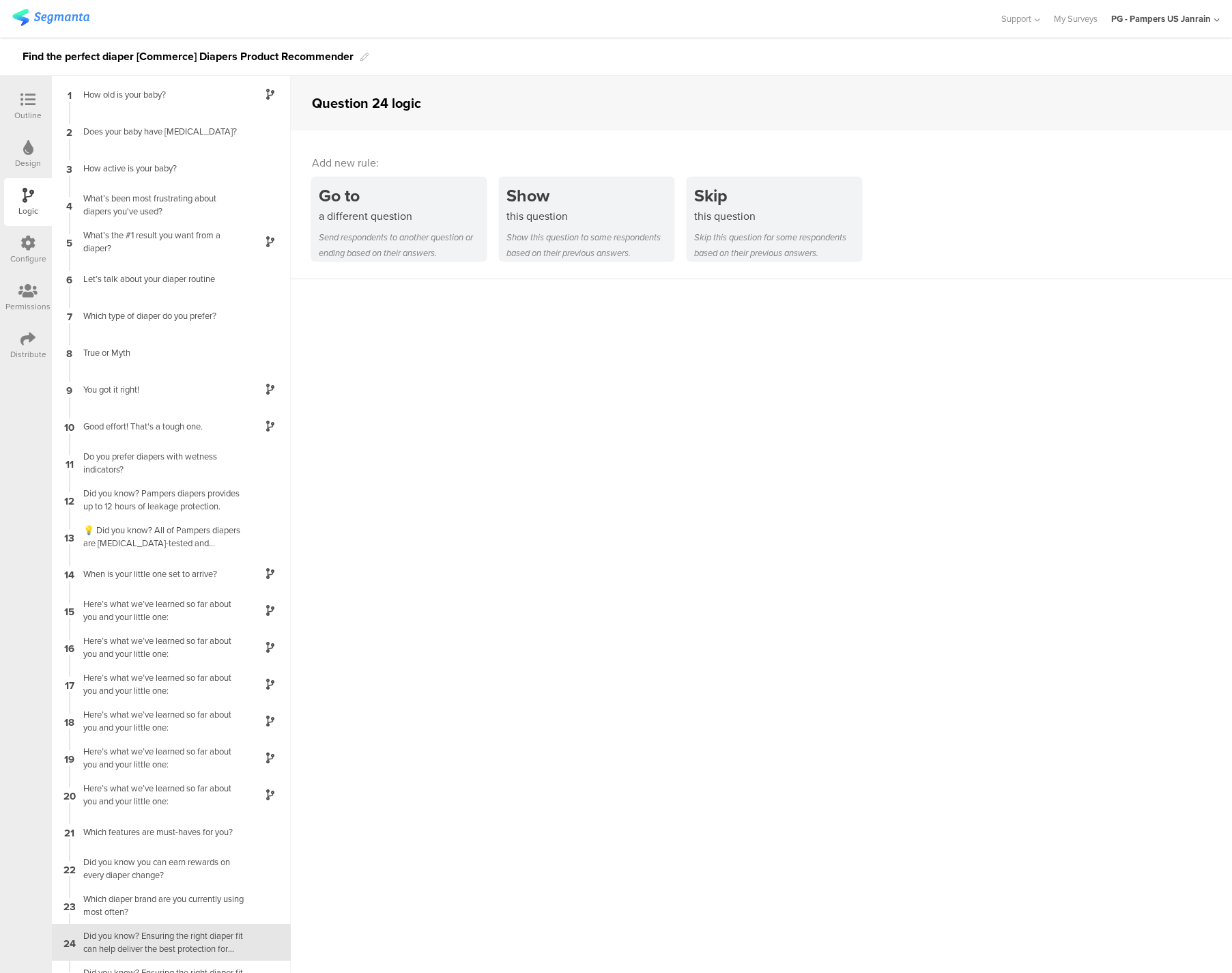
scroll to position [62, 0]
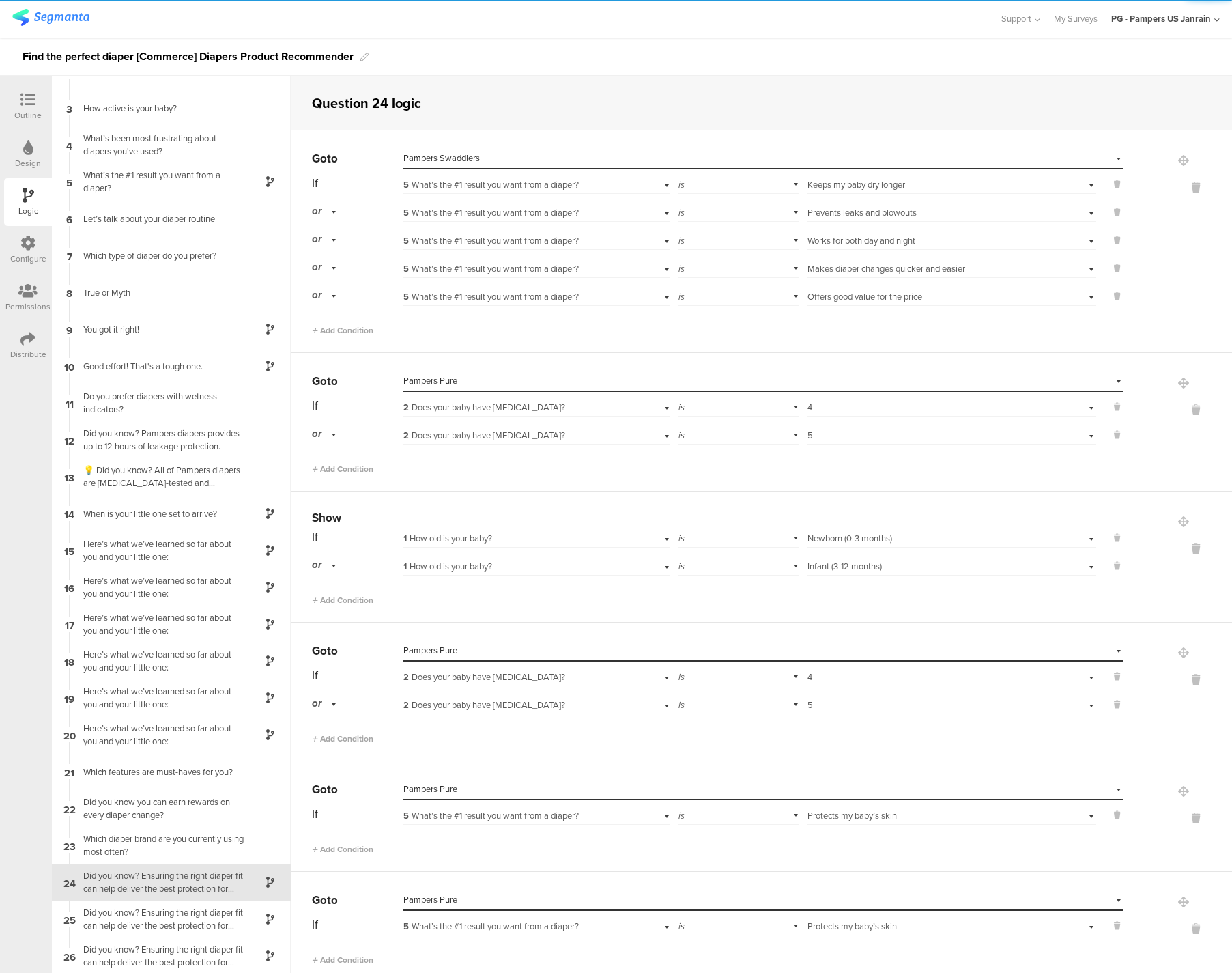
scroll to position [62, 0]
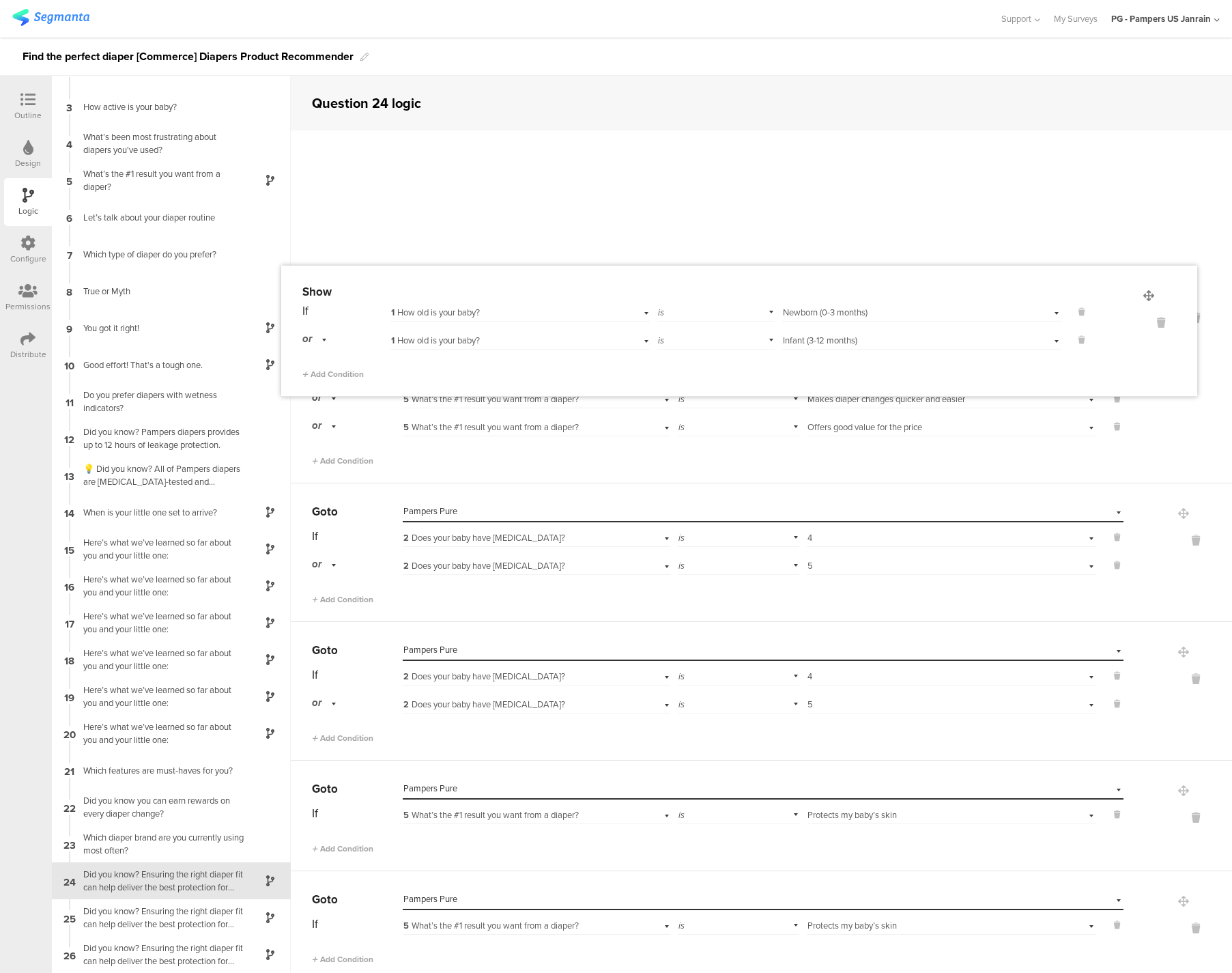
drag, startPoint x: 1158, startPoint y: 524, endPoint x: 1149, endPoint y: 299, distance: 225.2
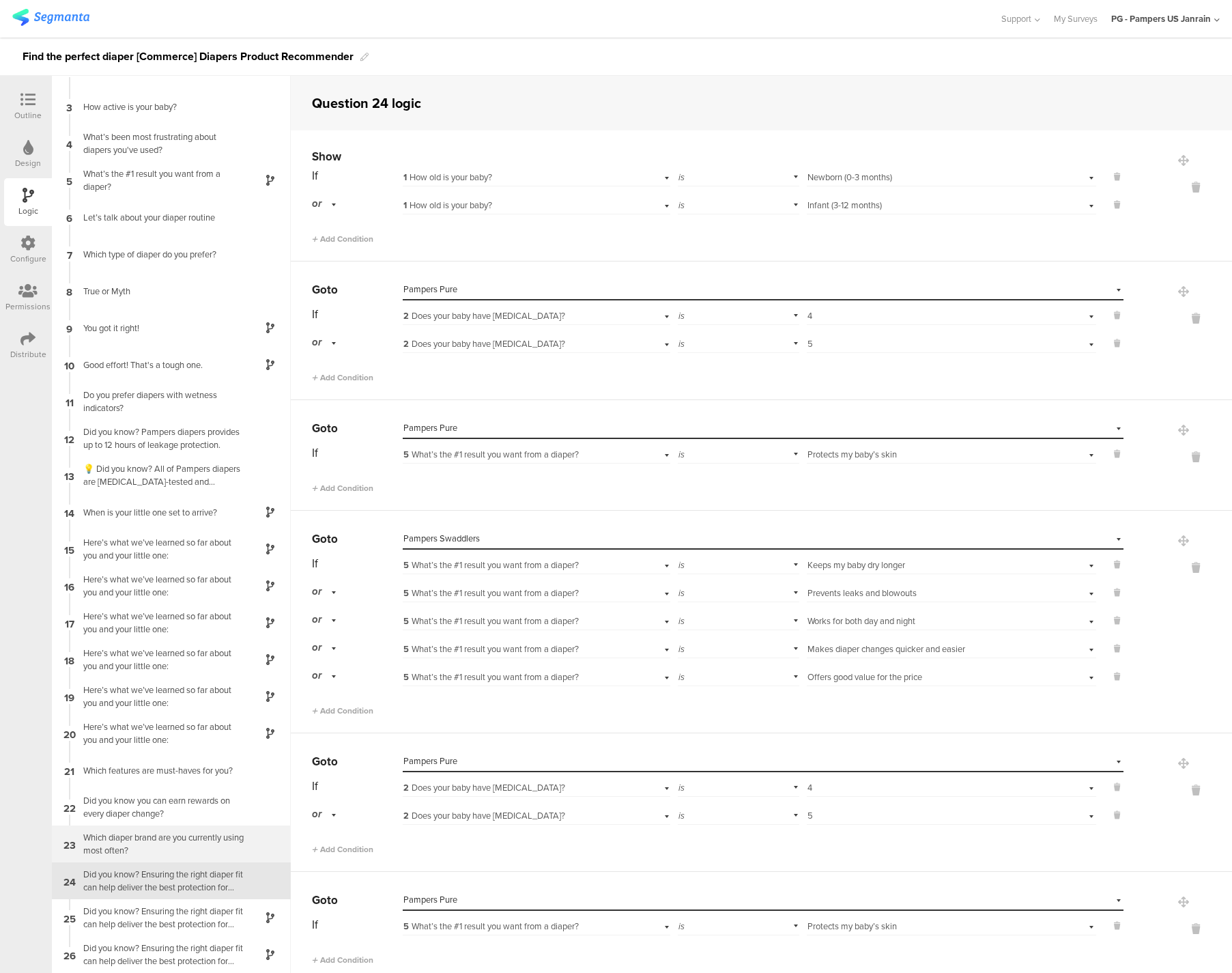
click at [159, 829] on div "23 Which diaper brand are you currently using most often?" at bounding box center [171, 843] width 239 height 37
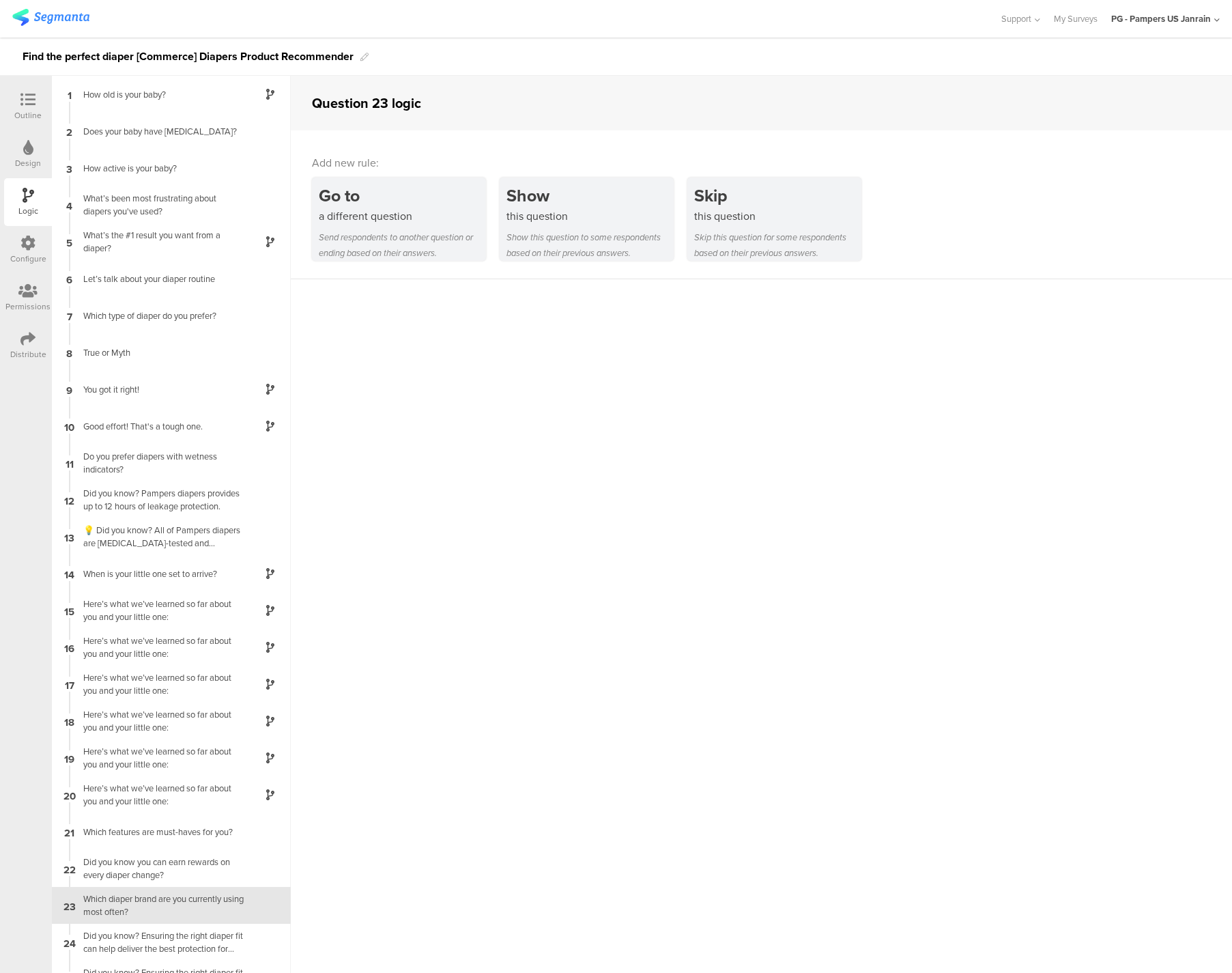
scroll to position [62, 0]
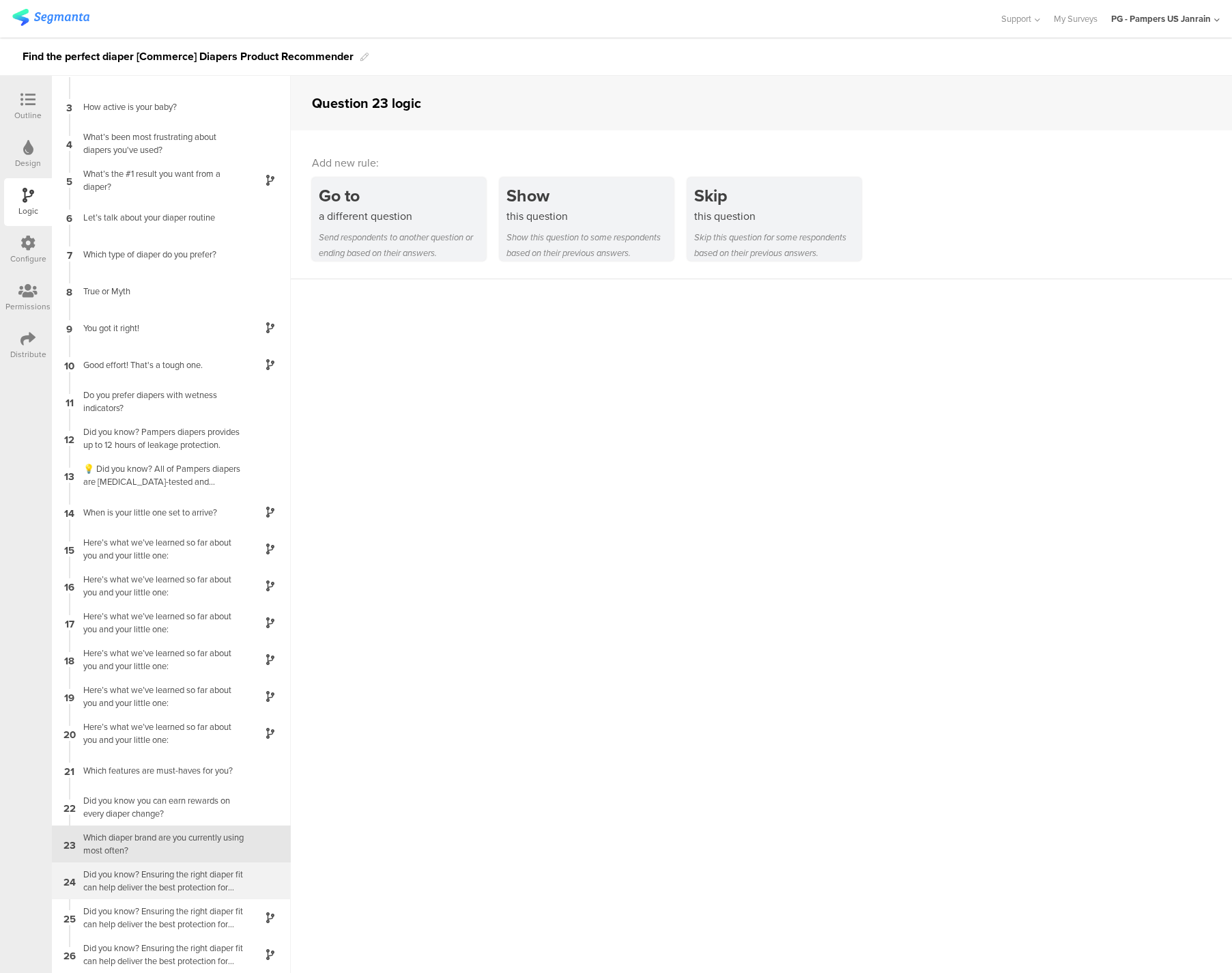
click at [174, 889] on div "Did you know? Ensuring the right diaper fit can help deliver the best protectio…" at bounding box center [160, 880] width 170 height 26
click at [205, 843] on div "Which diaper brand are you currently using most often?" at bounding box center [160, 843] width 170 height 26
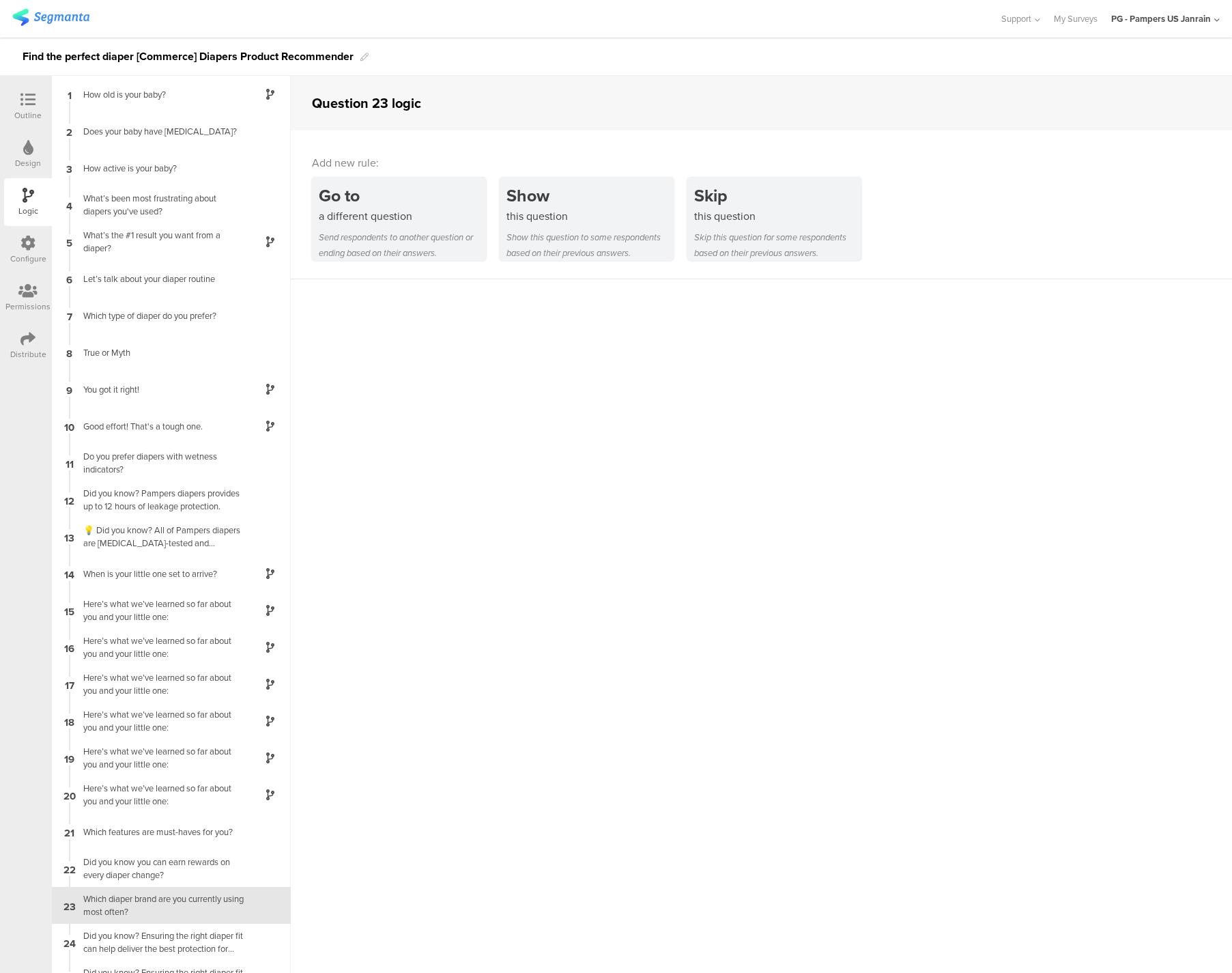
scroll to position [62, 0]
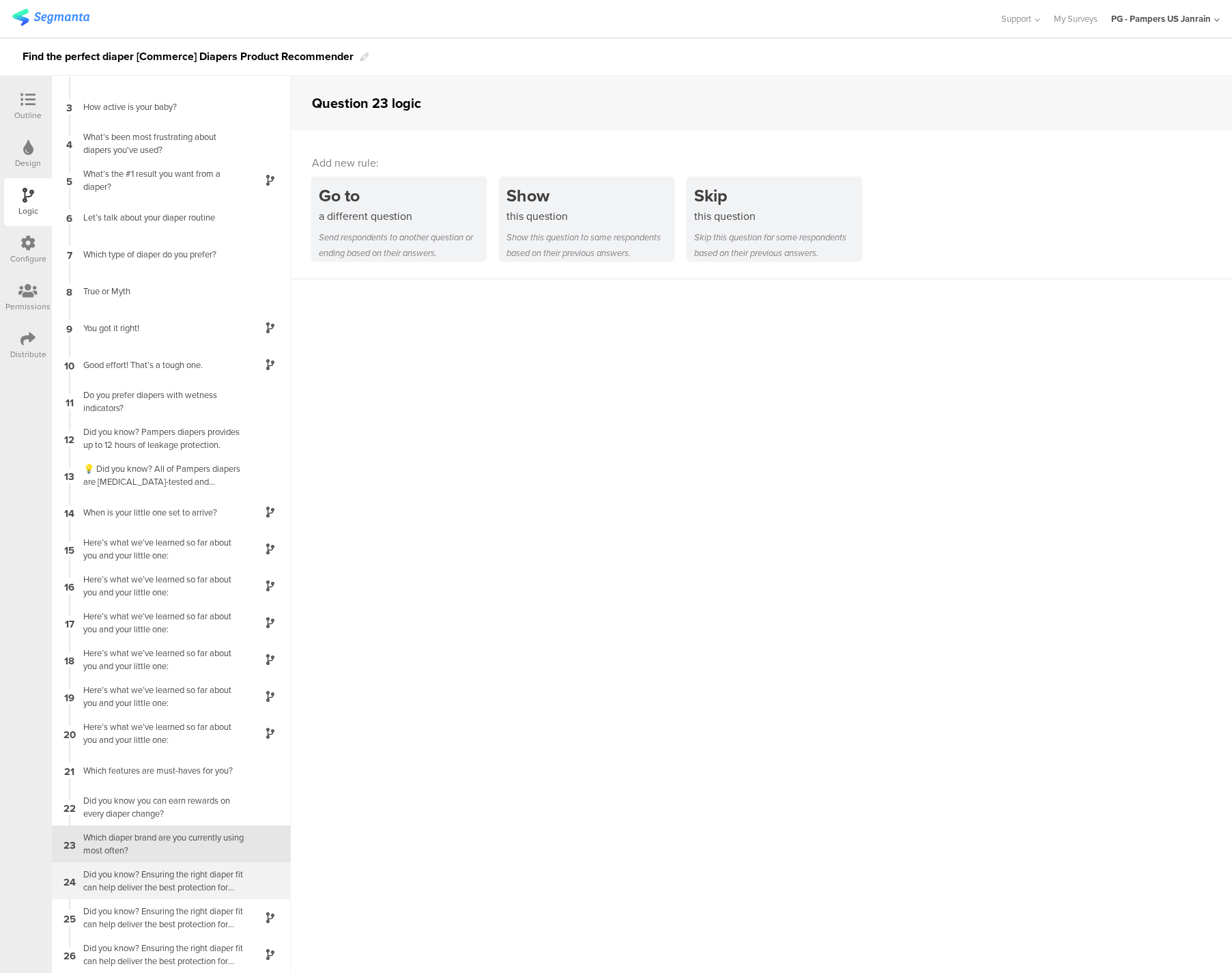
click at [198, 875] on div "Did you know? Ensuring the right diaper fit can help deliver the best protectio…" at bounding box center [160, 880] width 170 height 26
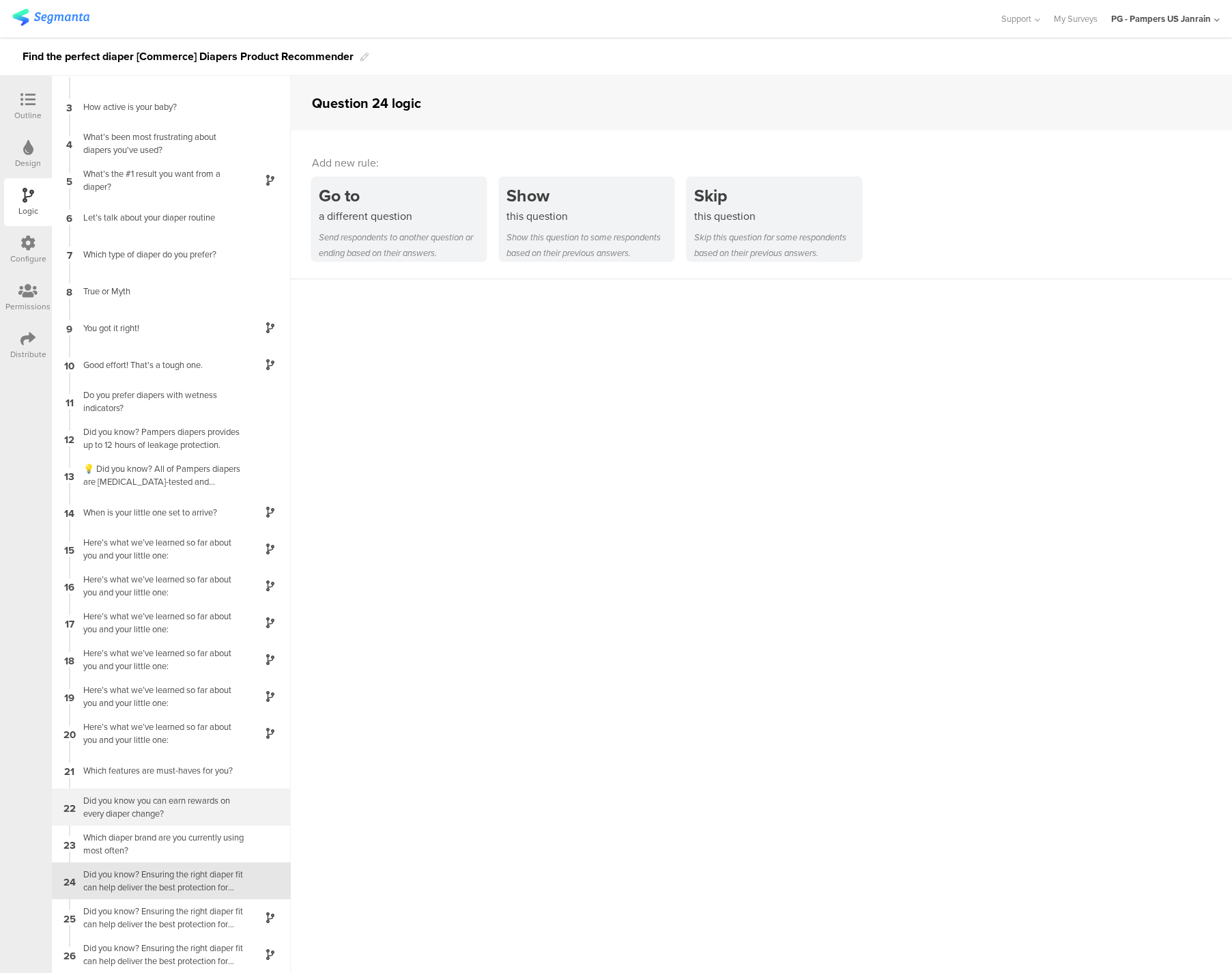
click at [193, 798] on div "Did you know you can earn rewards on every diaper change?" at bounding box center [160, 807] width 170 height 26
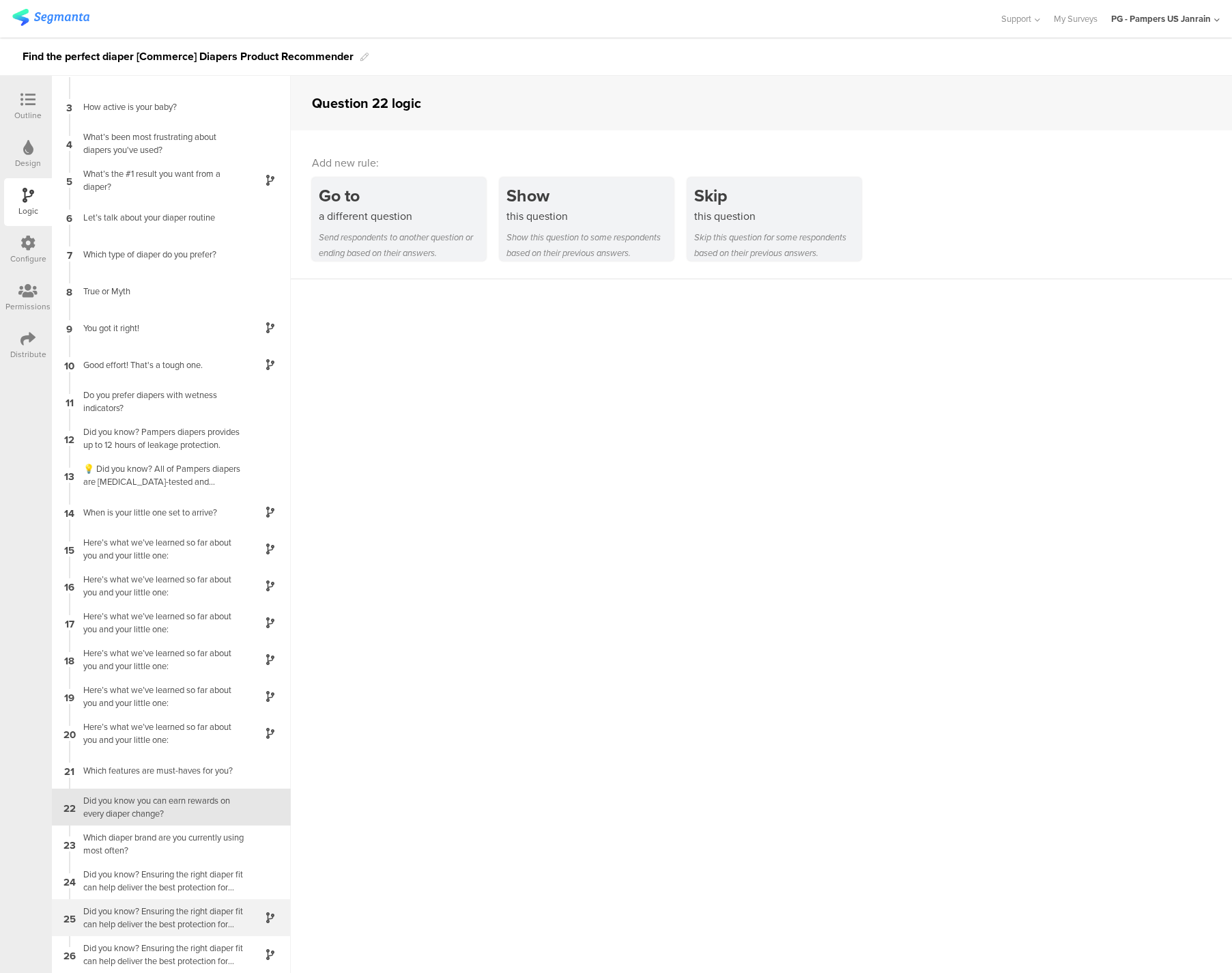
click at [170, 917] on div "Did you know? Ensuring the right diaper fit can help deliver the best protectio…" at bounding box center [160, 917] width 170 height 26
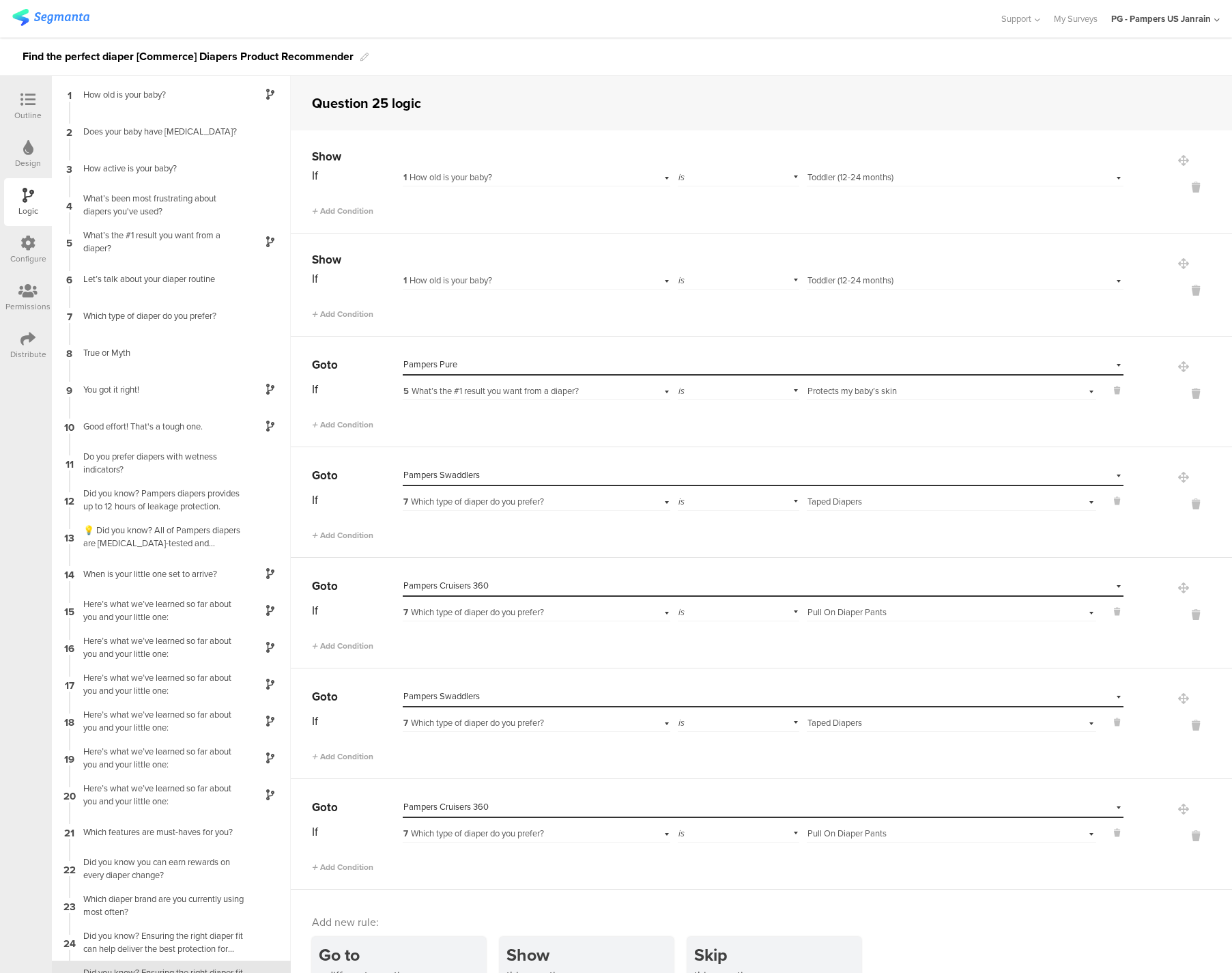
scroll to position [62, 0]
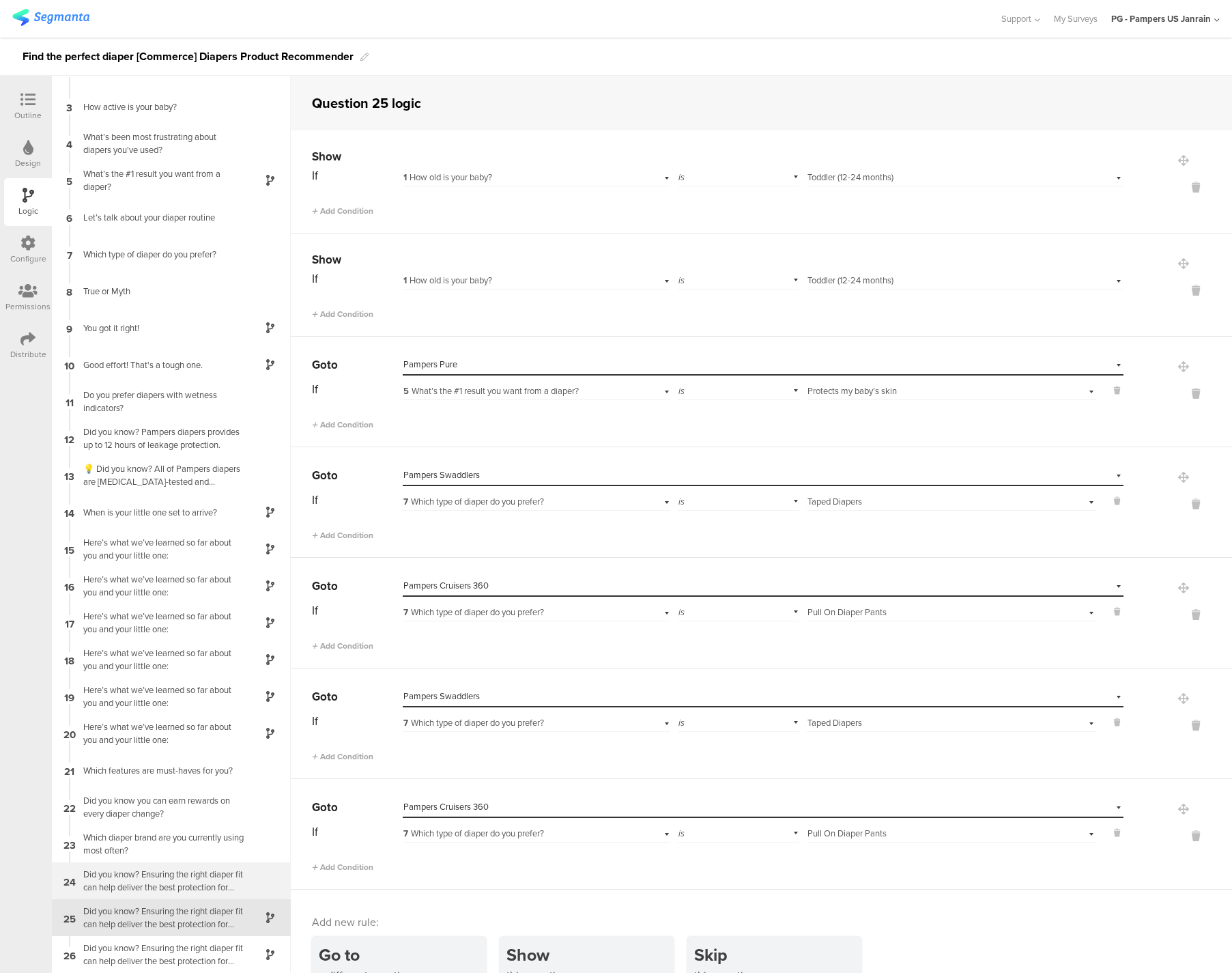
click at [189, 879] on div "Did you know? Ensuring the right diaper fit can help deliver the best protectio…" at bounding box center [160, 880] width 170 height 26
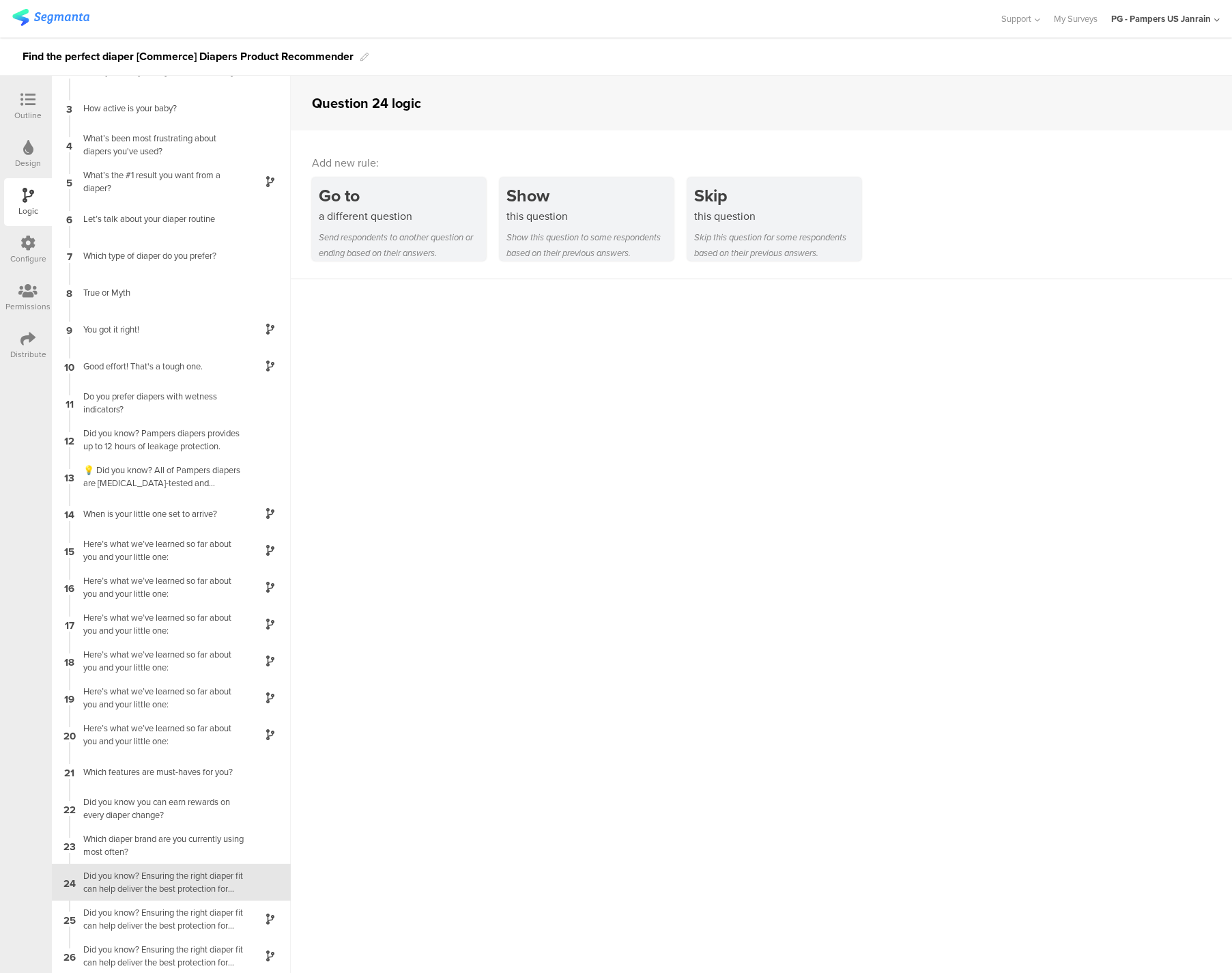
scroll to position [62, 0]
click at [26, 97] on icon at bounding box center [28, 99] width 15 height 15
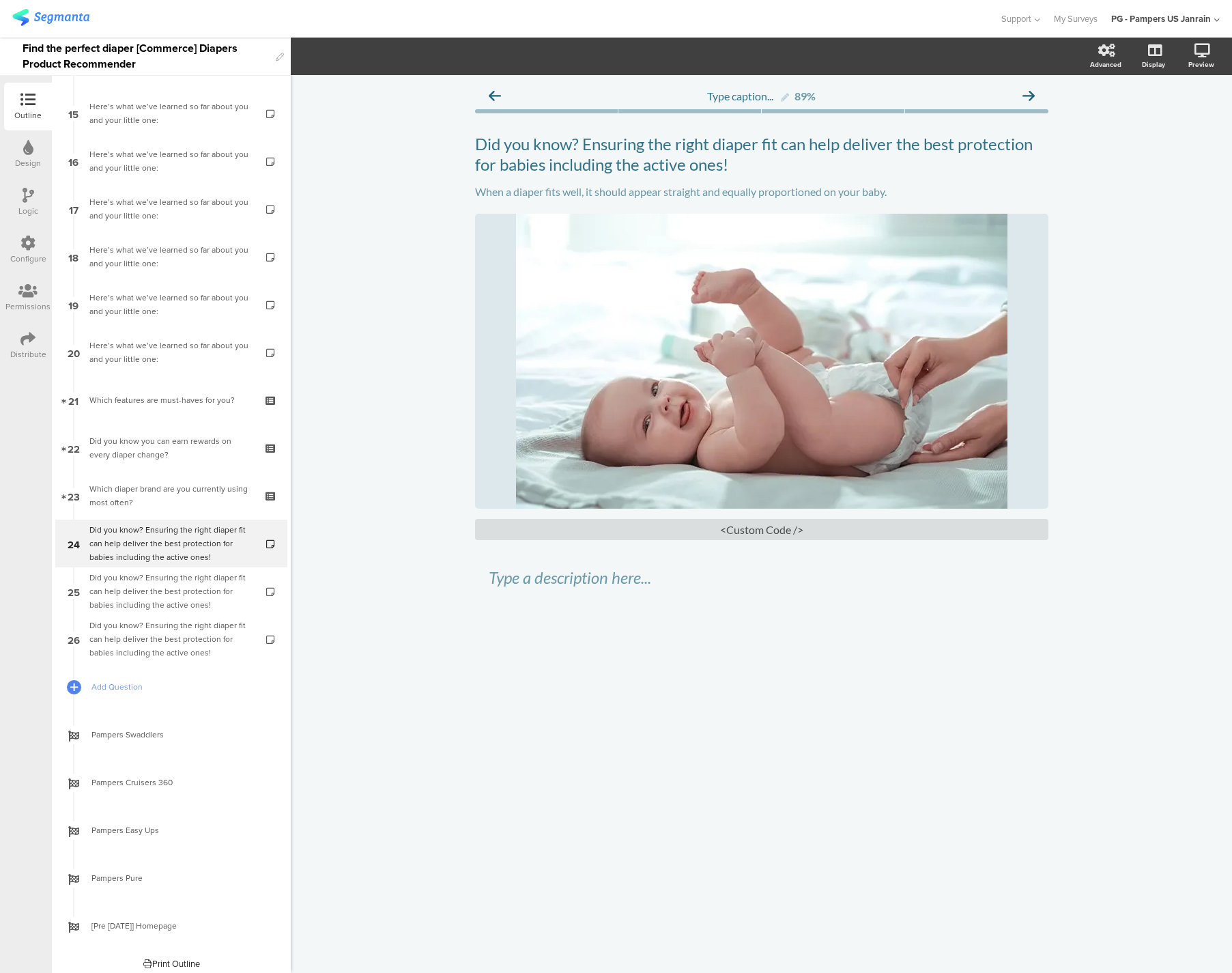
scroll to position [718, 0]
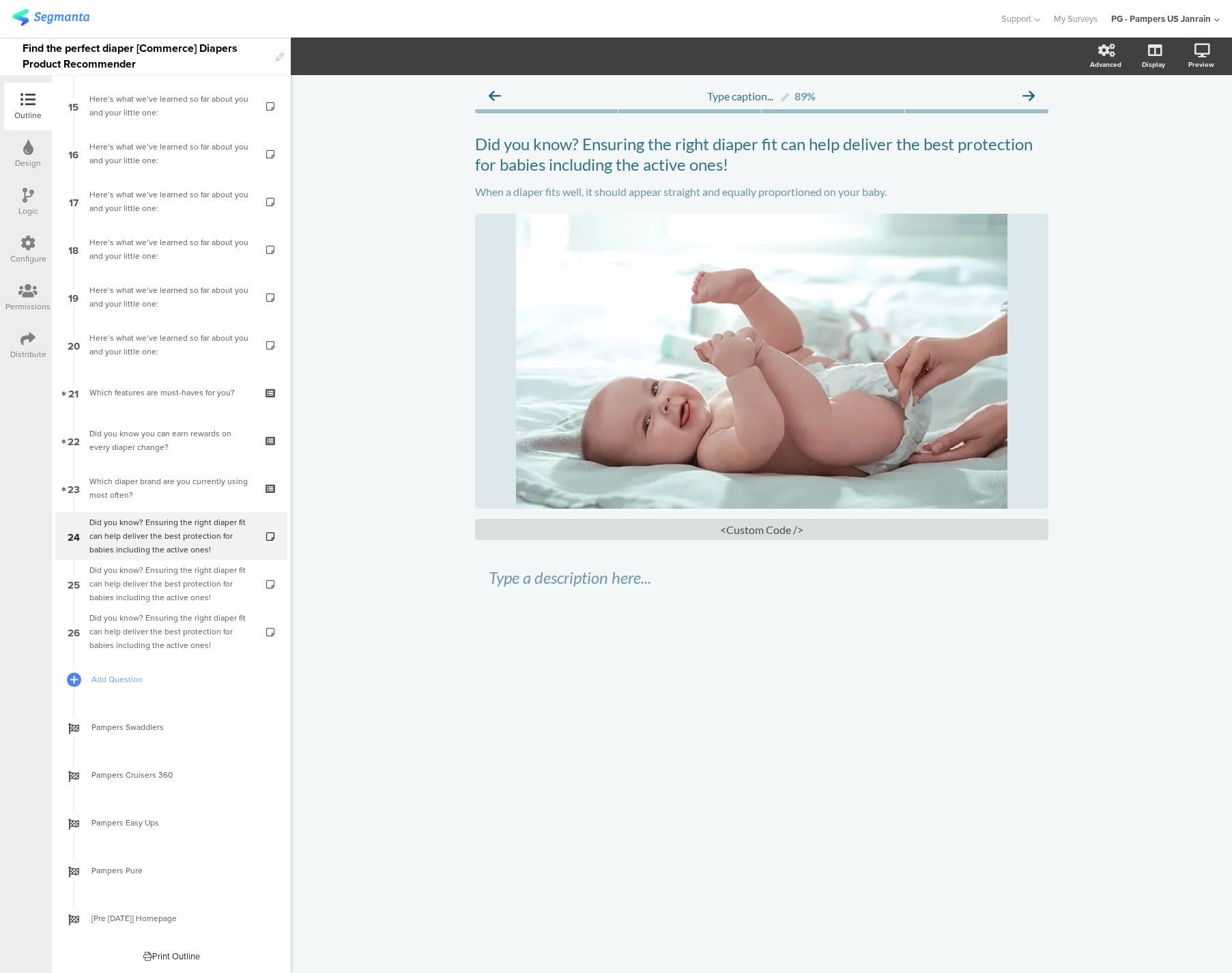
click at [30, 206] on div "Logic" at bounding box center [28, 210] width 20 height 12
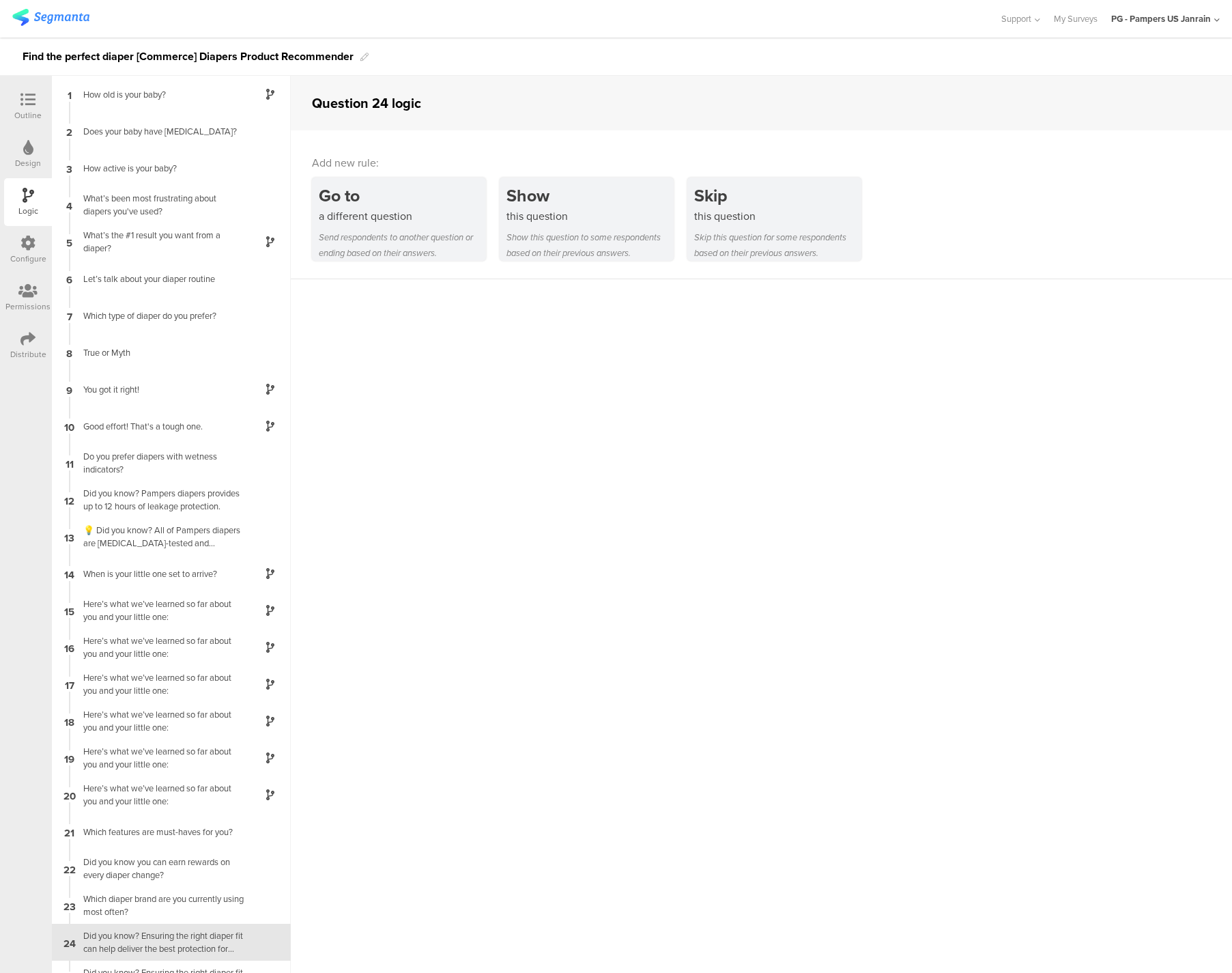
scroll to position [62, 0]
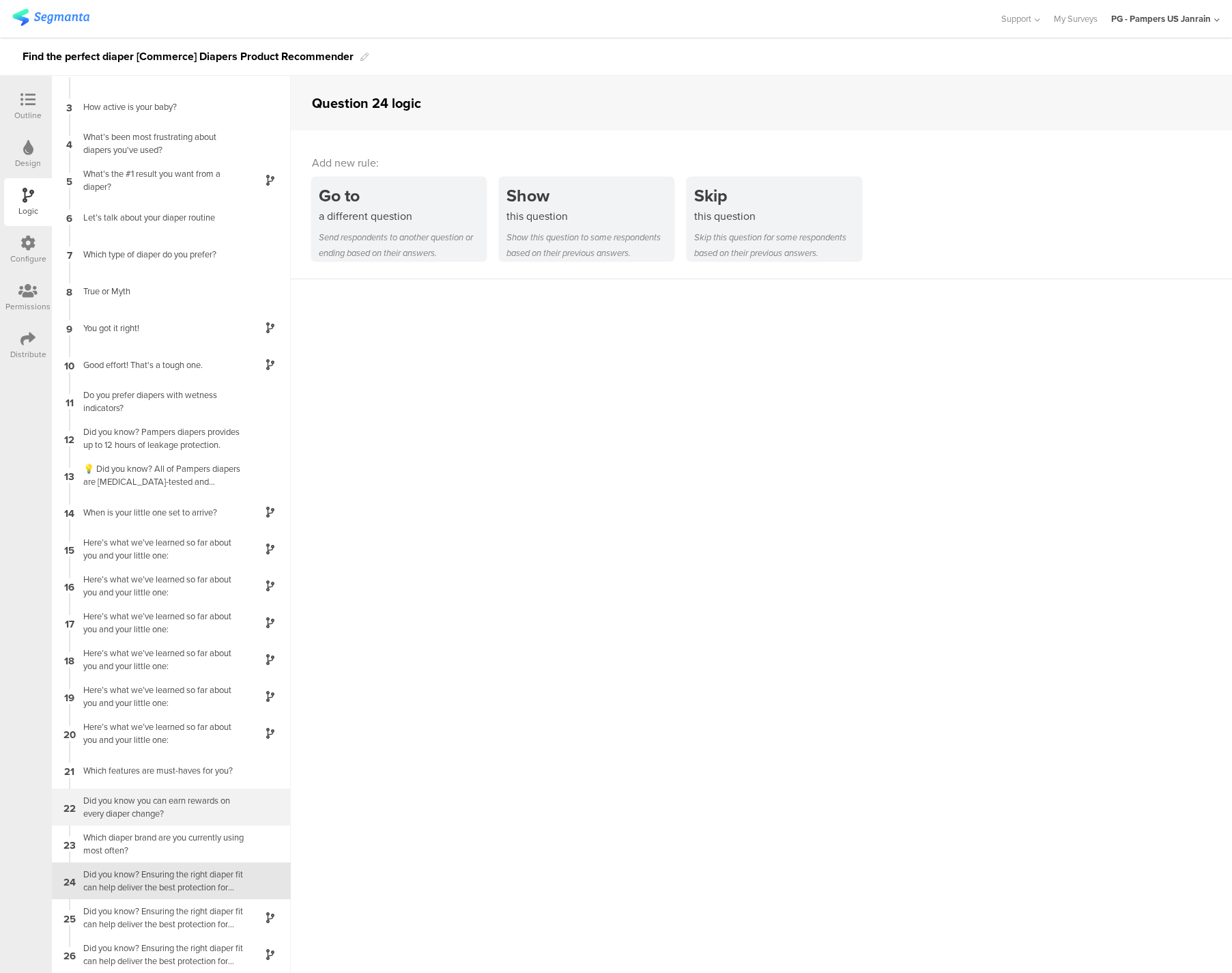
click at [224, 824] on div "22 Did you know you can earn rewards on every diaper change?" at bounding box center [171, 807] width 239 height 37
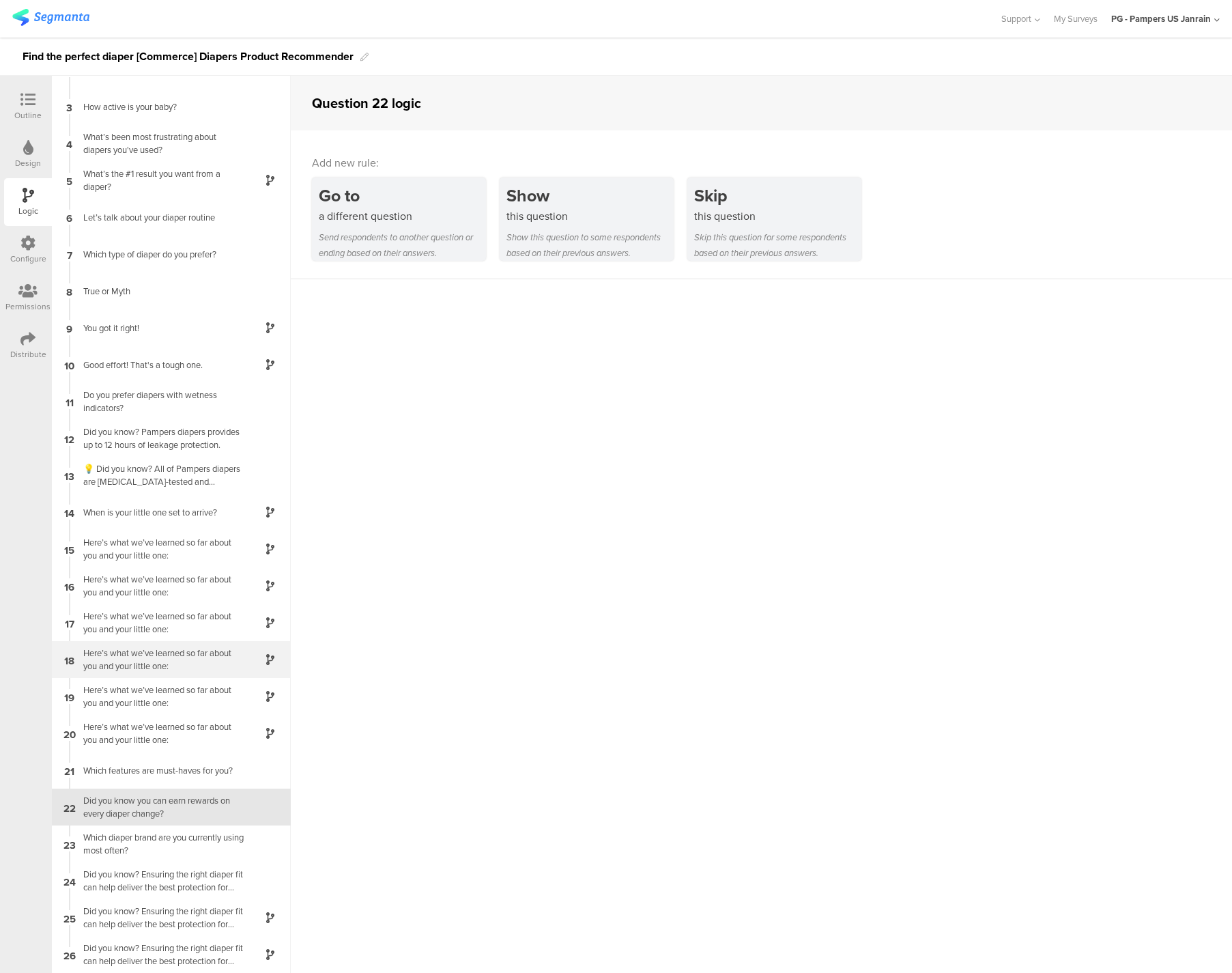
click at [186, 663] on div "Here’s what we’ve learned so far about you and your little one:" at bounding box center [160, 659] width 170 height 26
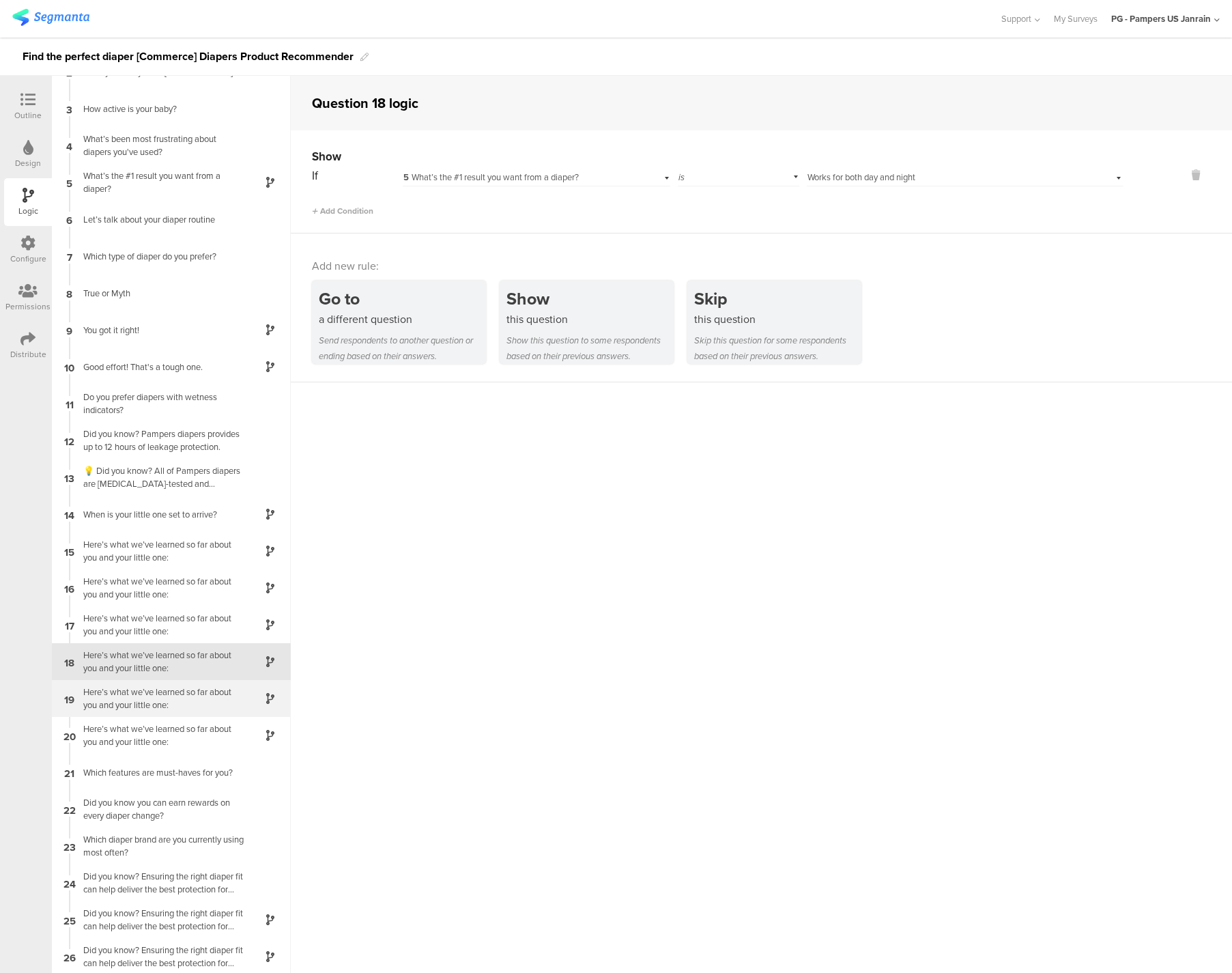
scroll to position [62, 0]
click at [170, 885] on div "Did you know? Ensuring the right diaper fit can help deliver the best protectio…" at bounding box center [160, 880] width 170 height 26
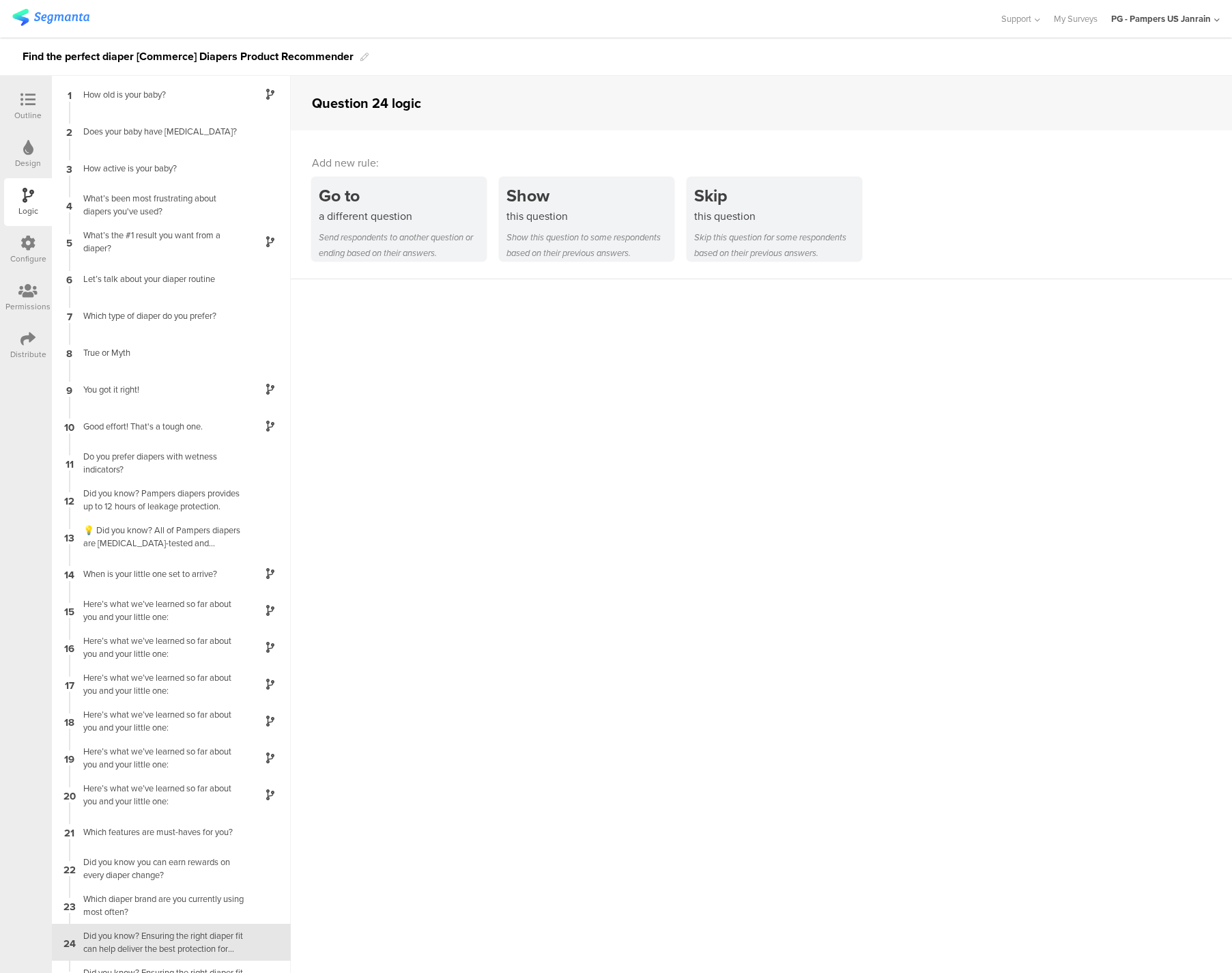
scroll to position [62, 0]
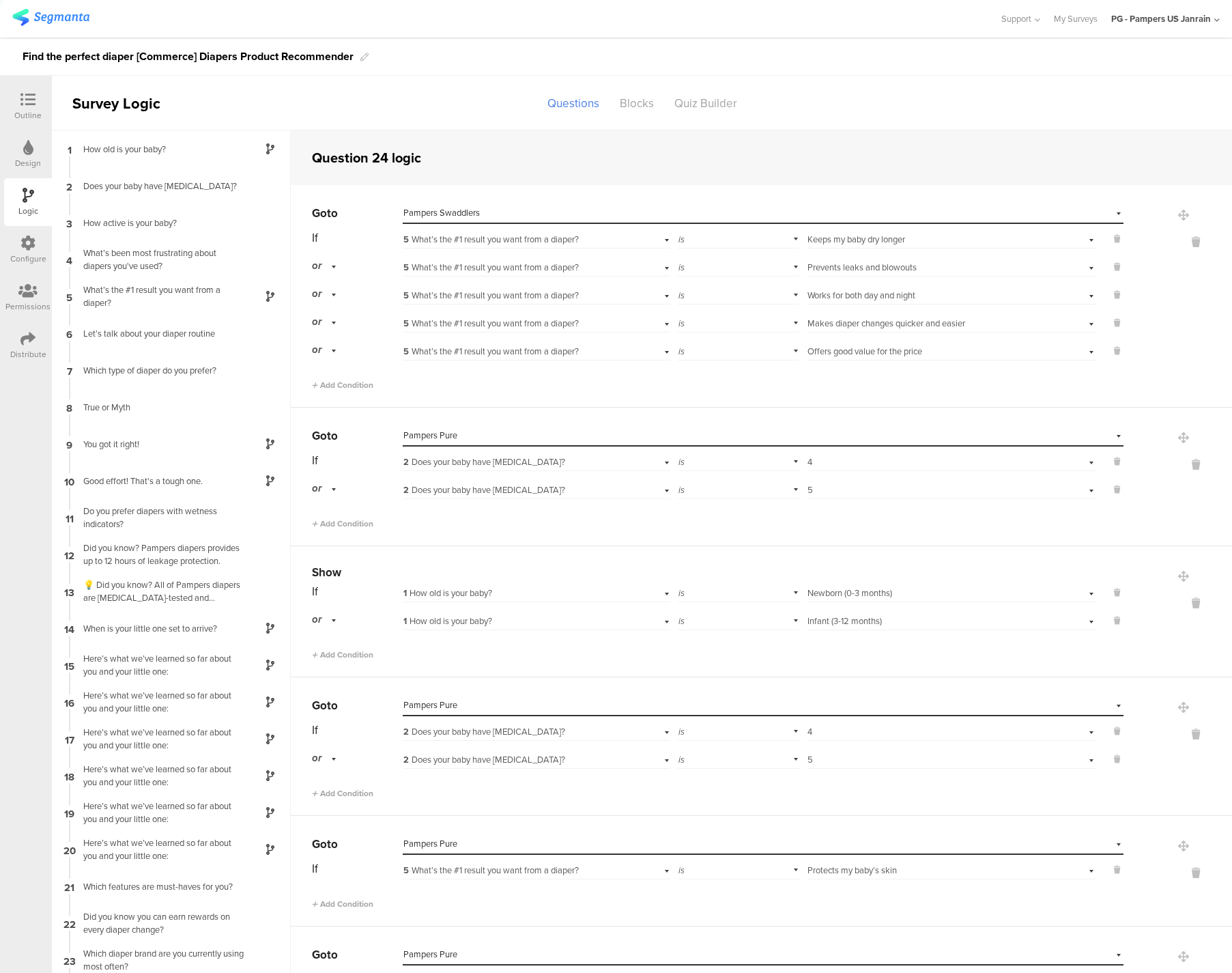
scroll to position [62, 0]
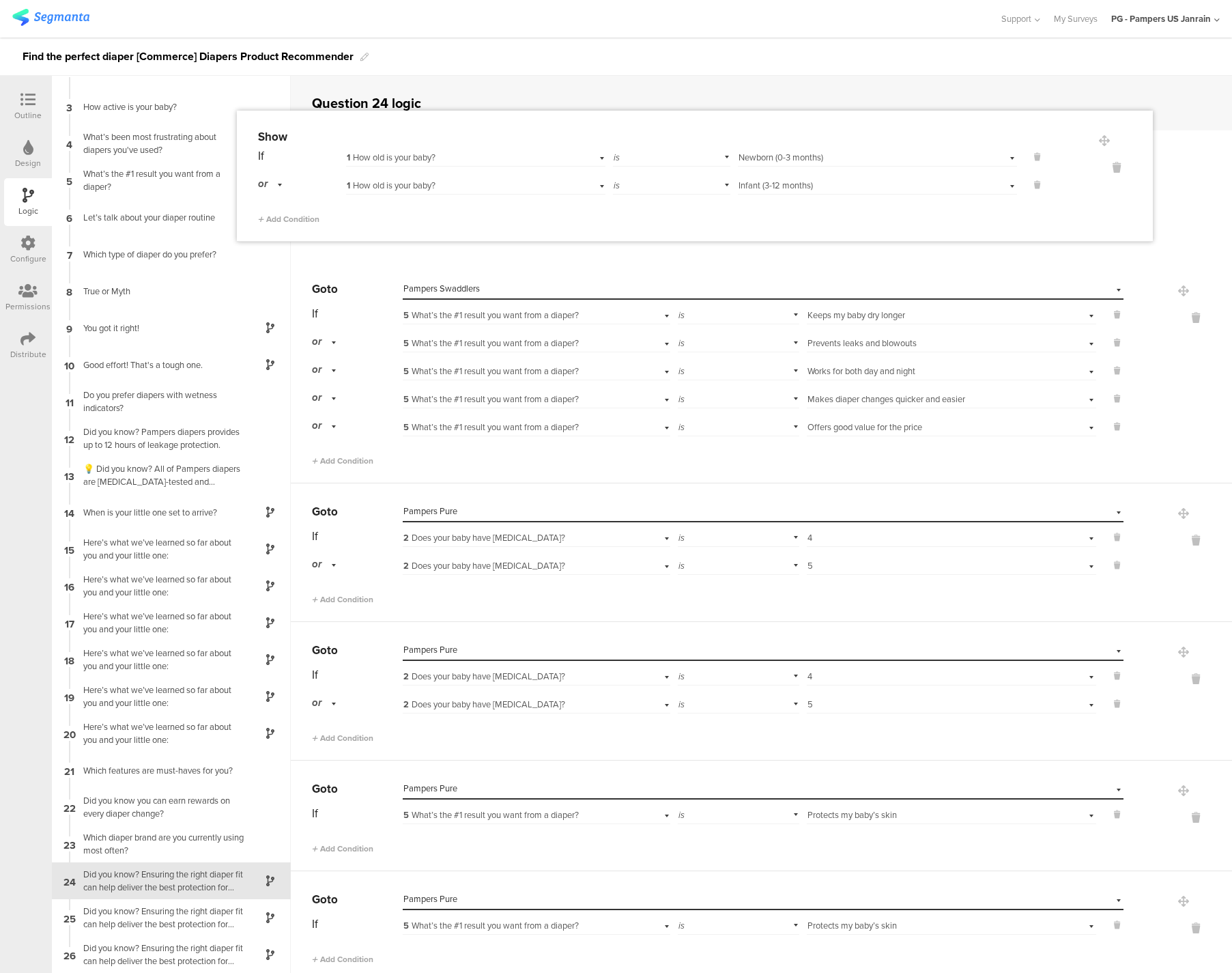
drag, startPoint x: 1153, startPoint y: 523, endPoint x: 1101, endPoint y: 149, distance: 377.6
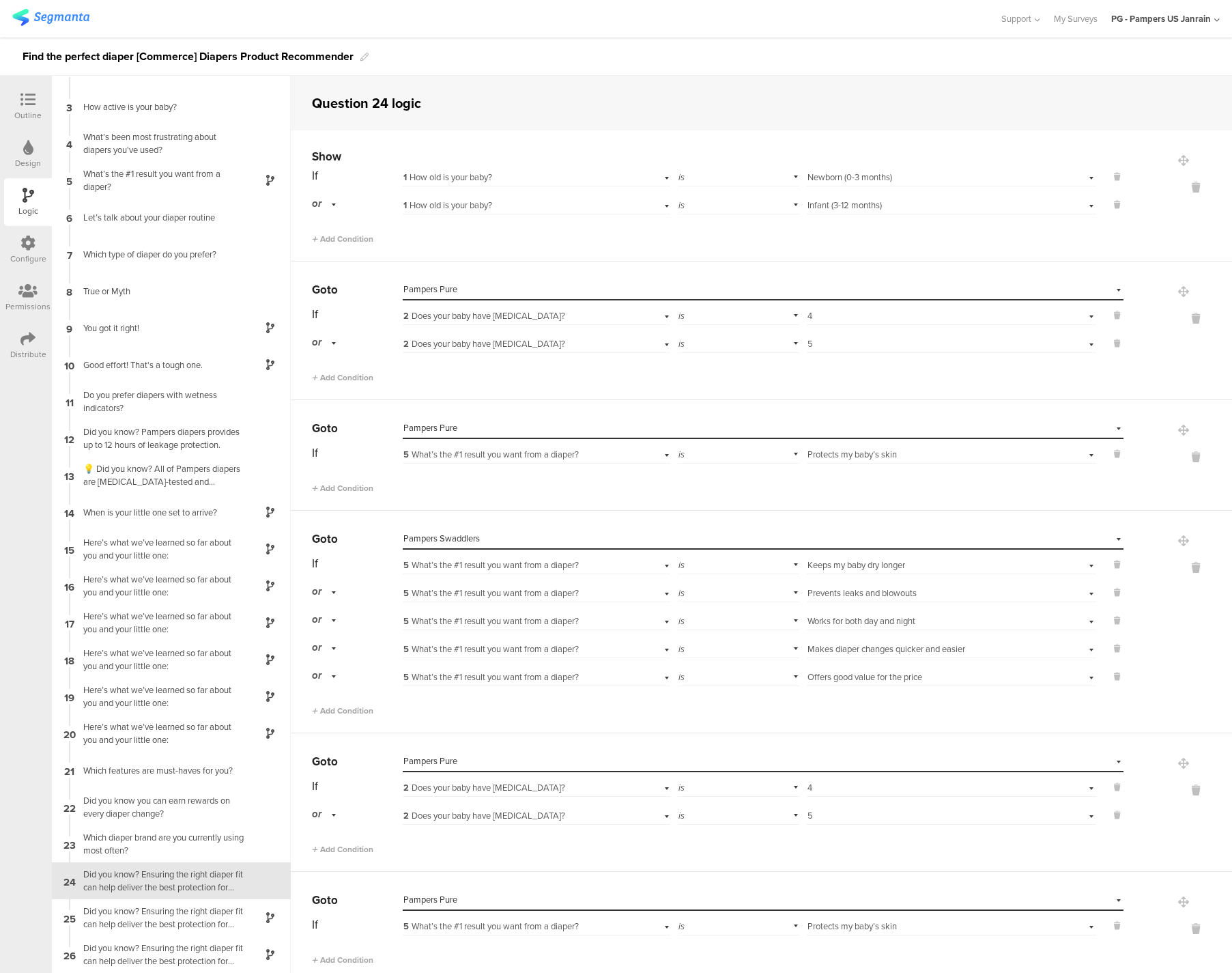
scroll to position [381, 0]
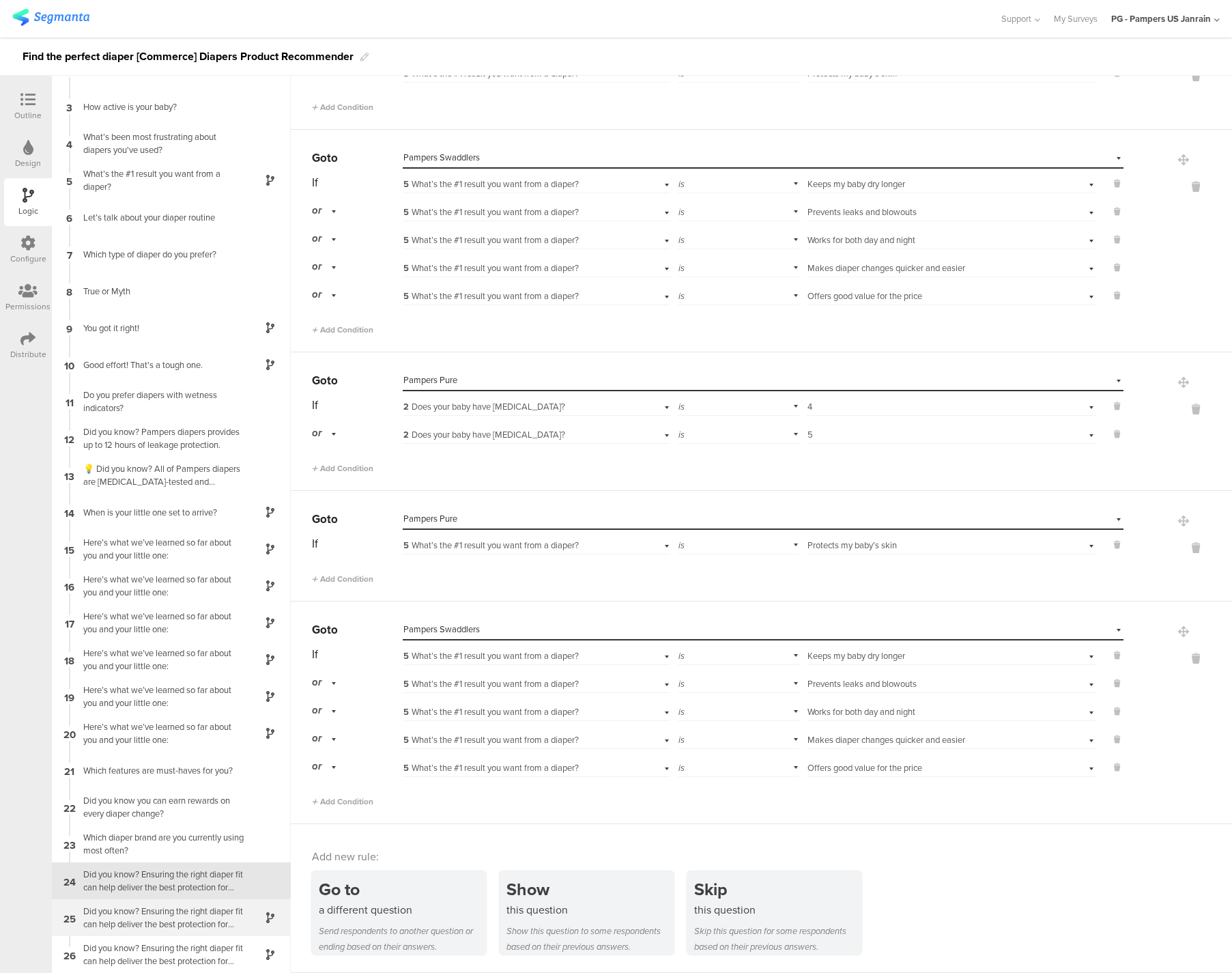
click at [160, 915] on div "Did you know? Ensuring the right diaper fit can help deliver the best protectio…" at bounding box center [160, 917] width 170 height 26
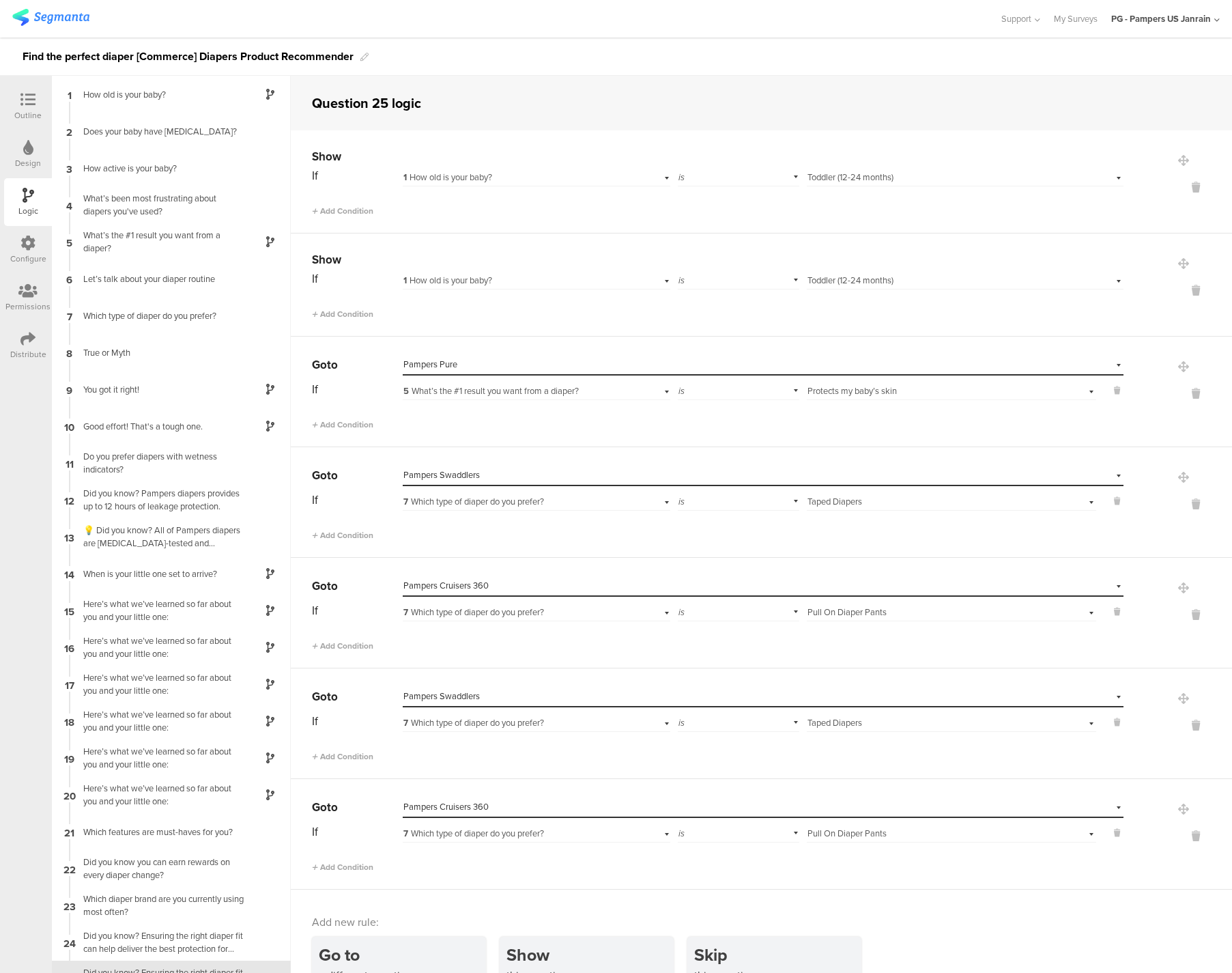
scroll to position [62, 0]
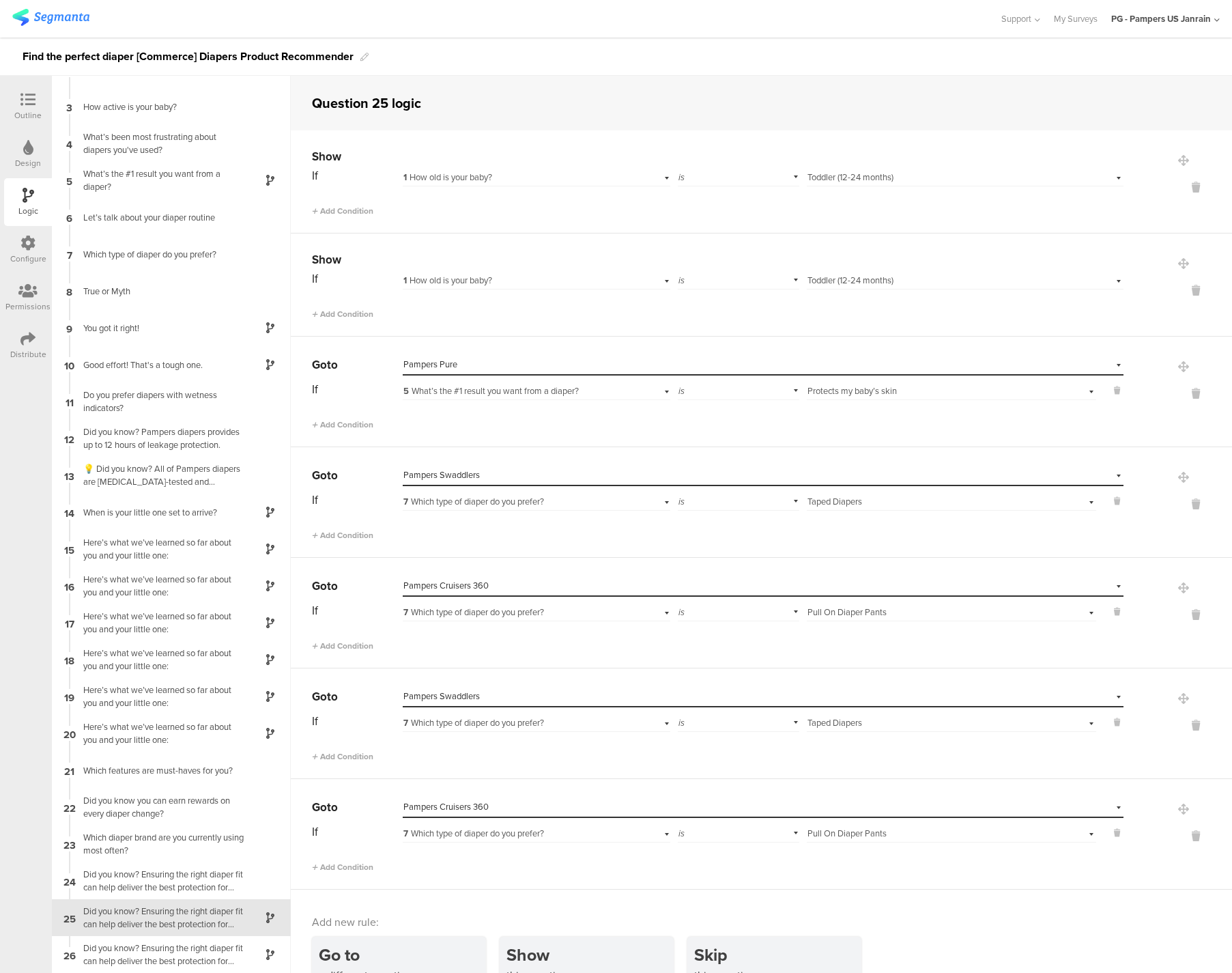
click at [624, 478] on div "Select destination... Pampers Swaddlers" at bounding box center [754, 474] width 702 height 12
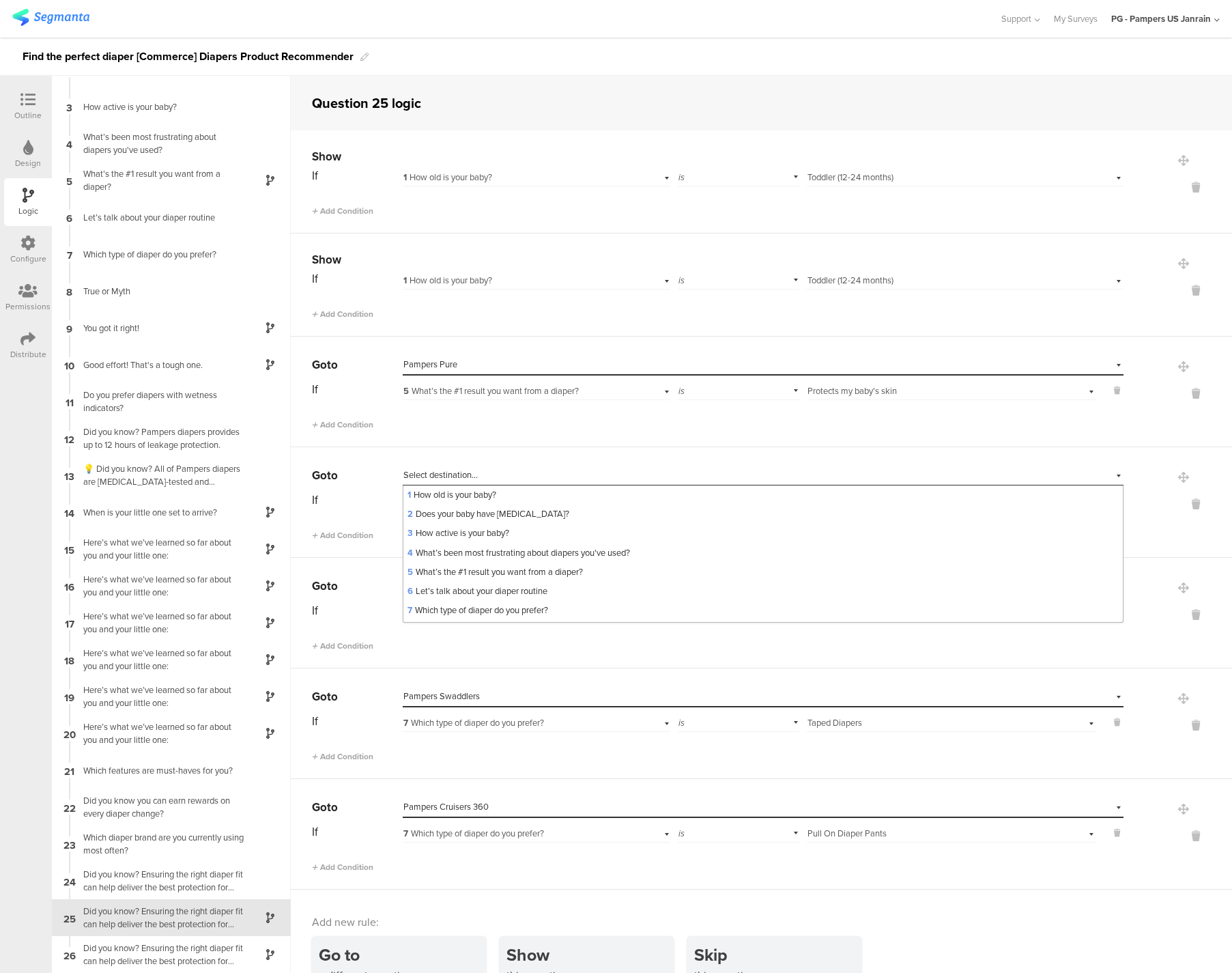
click at [558, 438] on div "Go to Select destination... Pampers Pure If 5 What’s the #1 result you want fro…" at bounding box center [761, 392] width 941 height 110
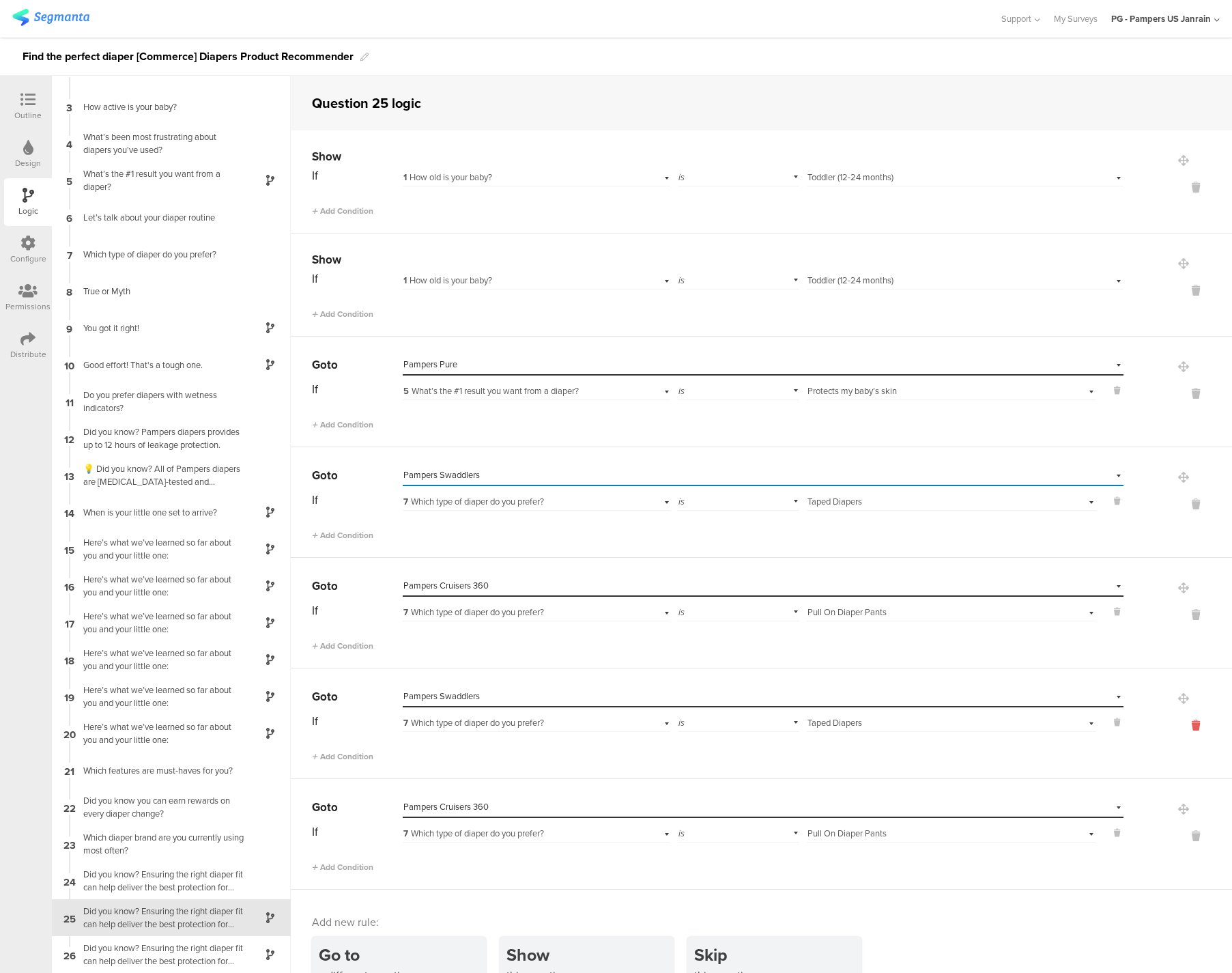
click at [1179, 727] on icon at bounding box center [1195, 726] width 33 height 16
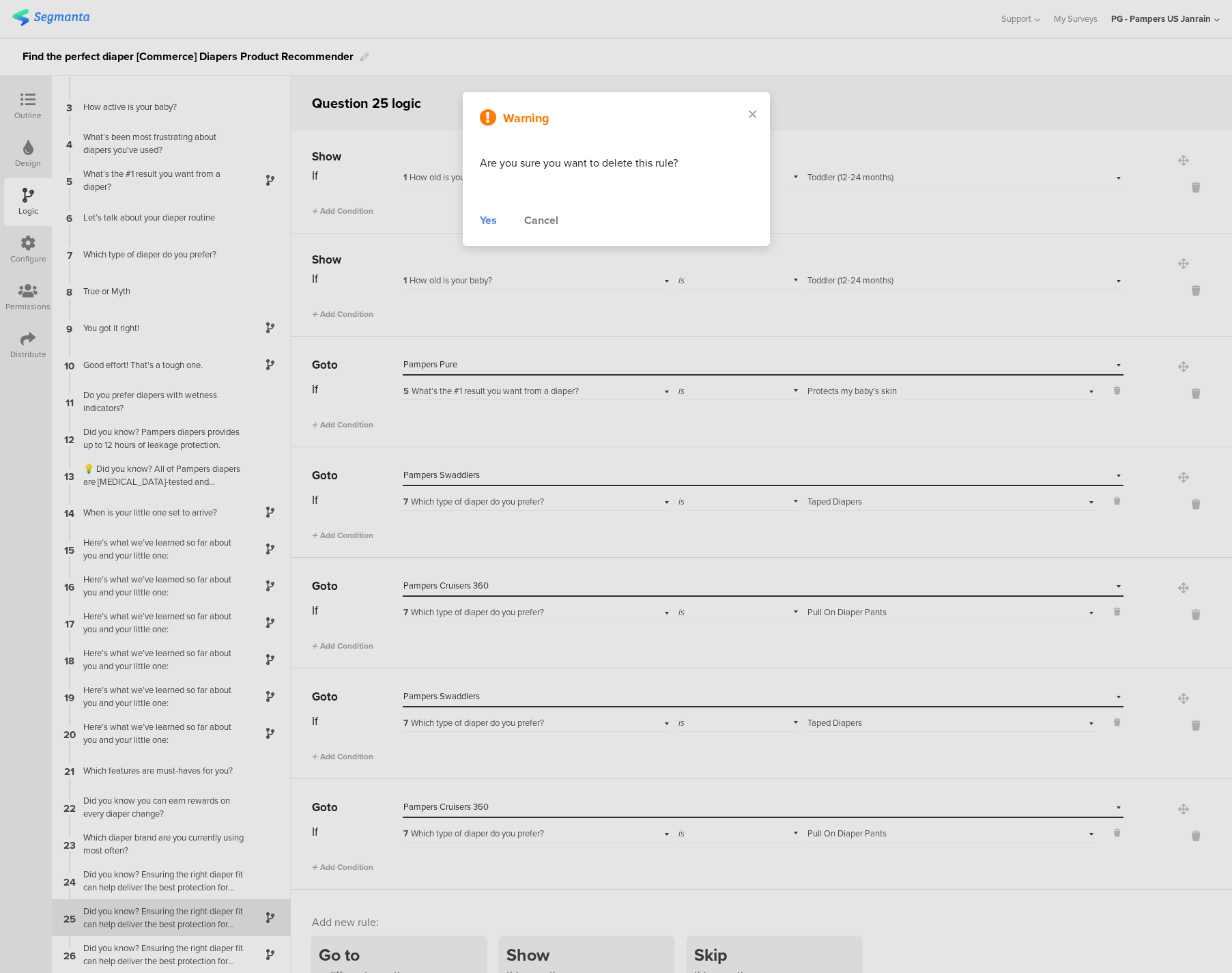
click at [490, 224] on div "Yes" at bounding box center [488, 220] width 17 height 16
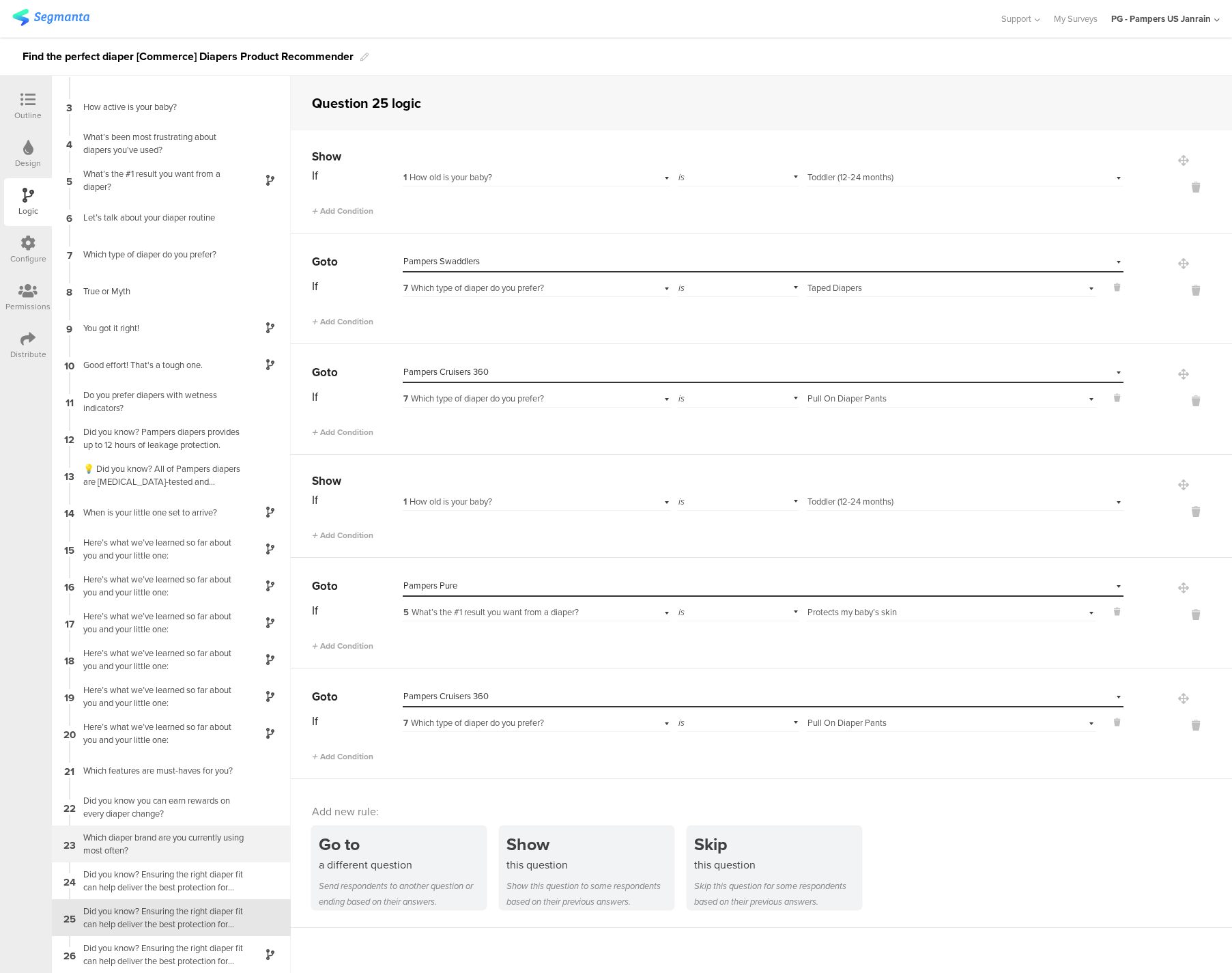
click at [174, 829] on div "23 Which diaper brand are you currently using most often?" at bounding box center [171, 843] width 239 height 37
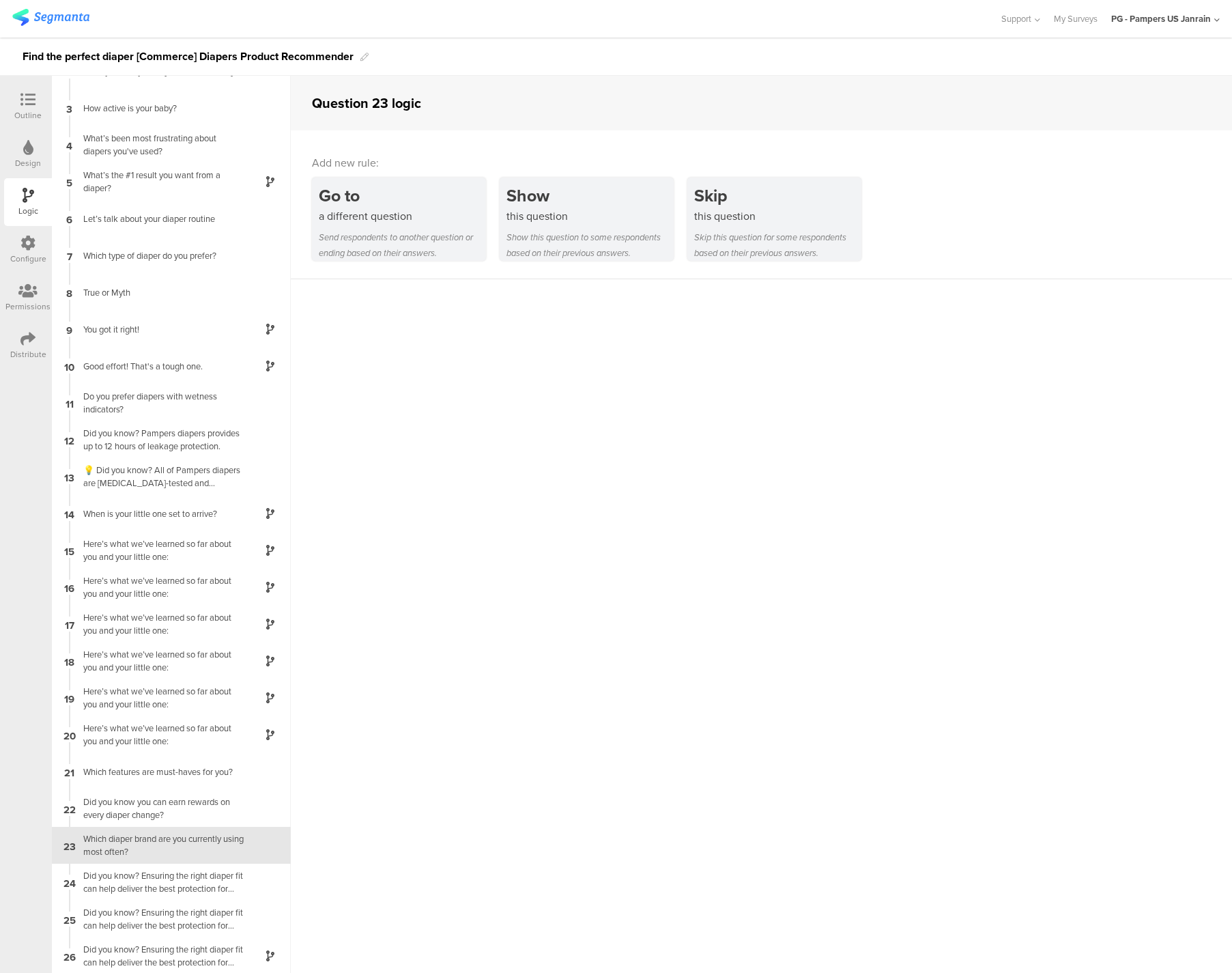
scroll to position [62, 0]
click at [183, 903] on div "25 Did you know? Ensuring the right diaper fit can help deliver the best protec…" at bounding box center [171, 917] width 239 height 37
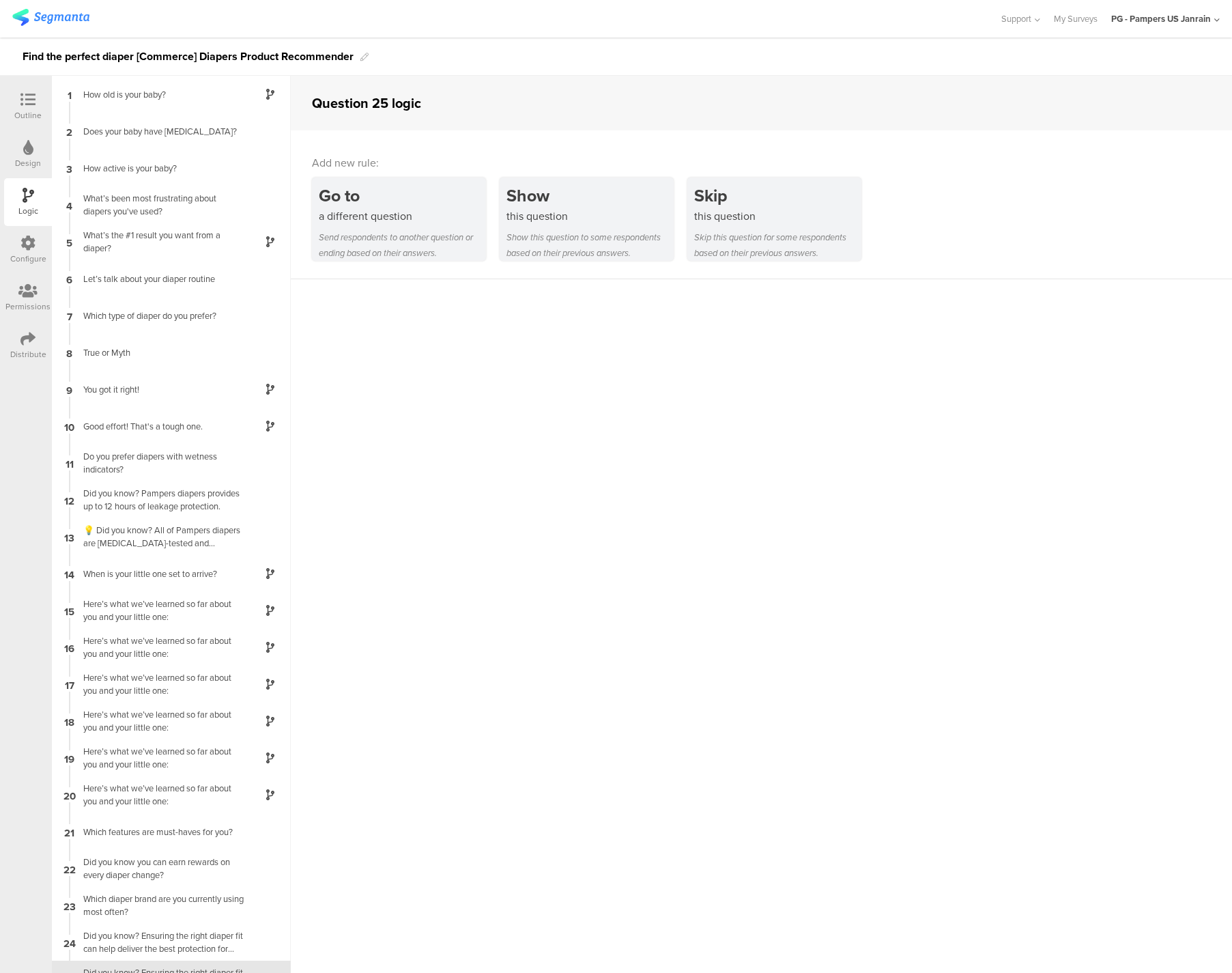
scroll to position [62, 0]
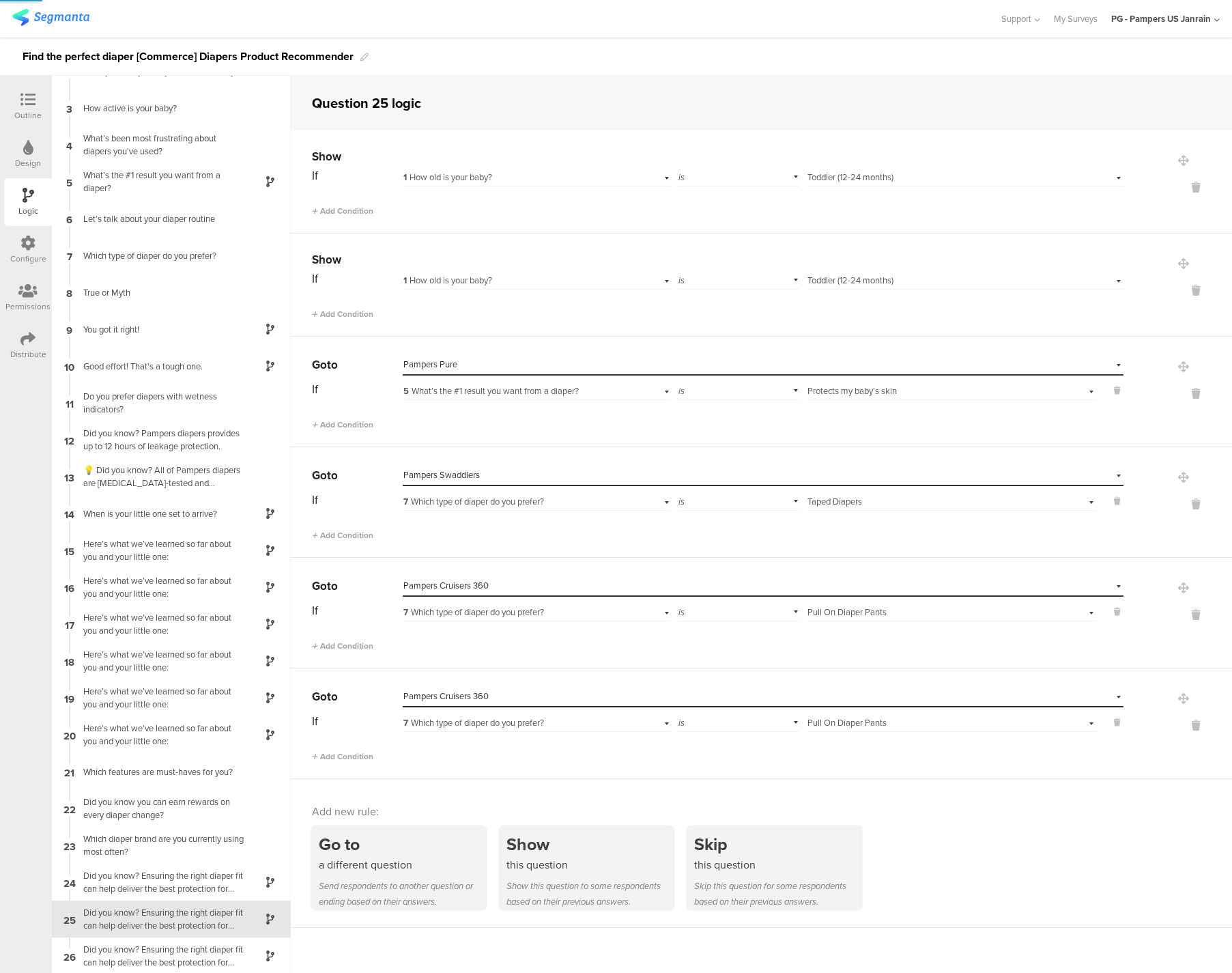
scroll to position [62, 0]
click at [1183, 727] on icon at bounding box center [1195, 726] width 33 height 16
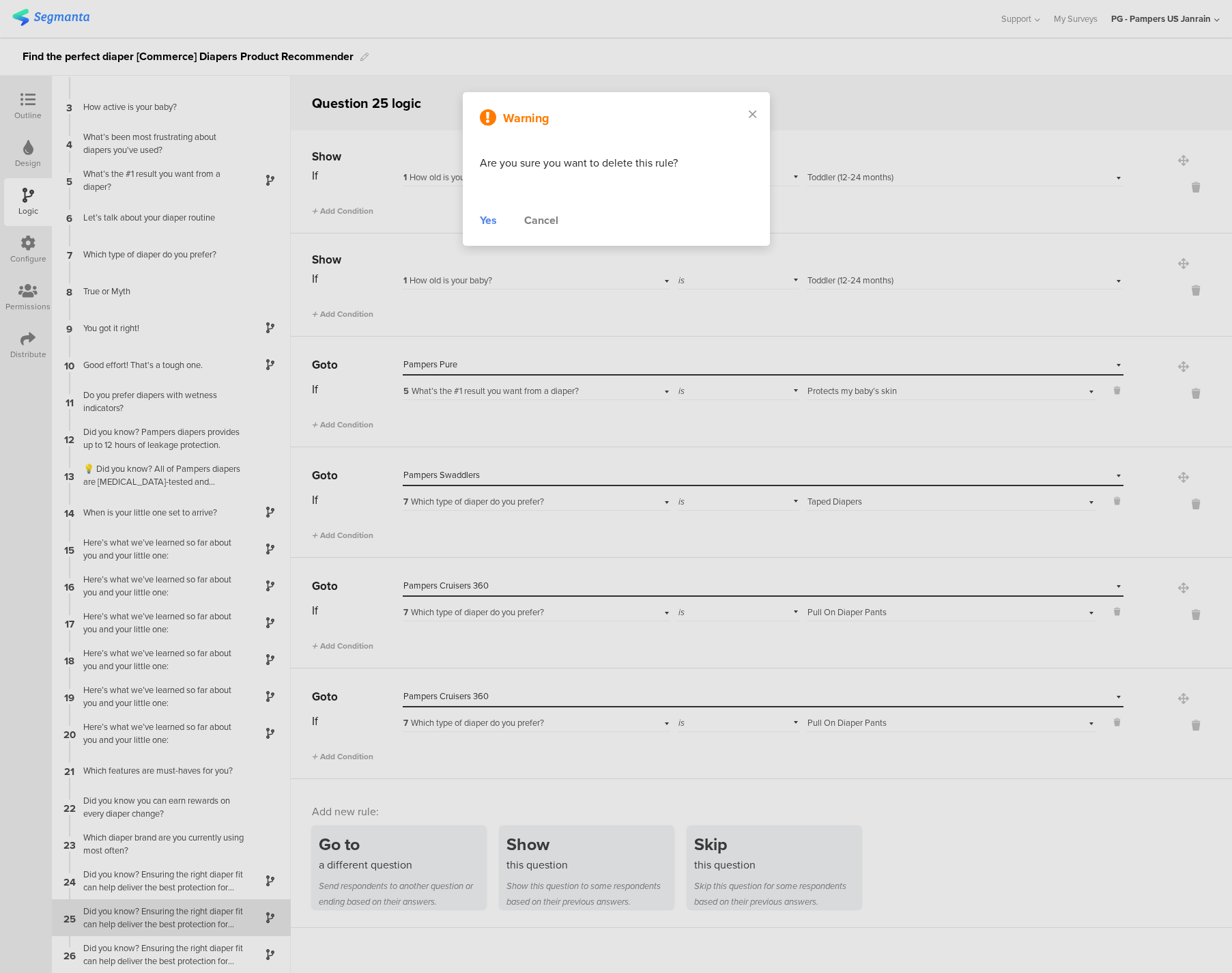
click at [484, 224] on div "Yes" at bounding box center [488, 220] width 17 height 16
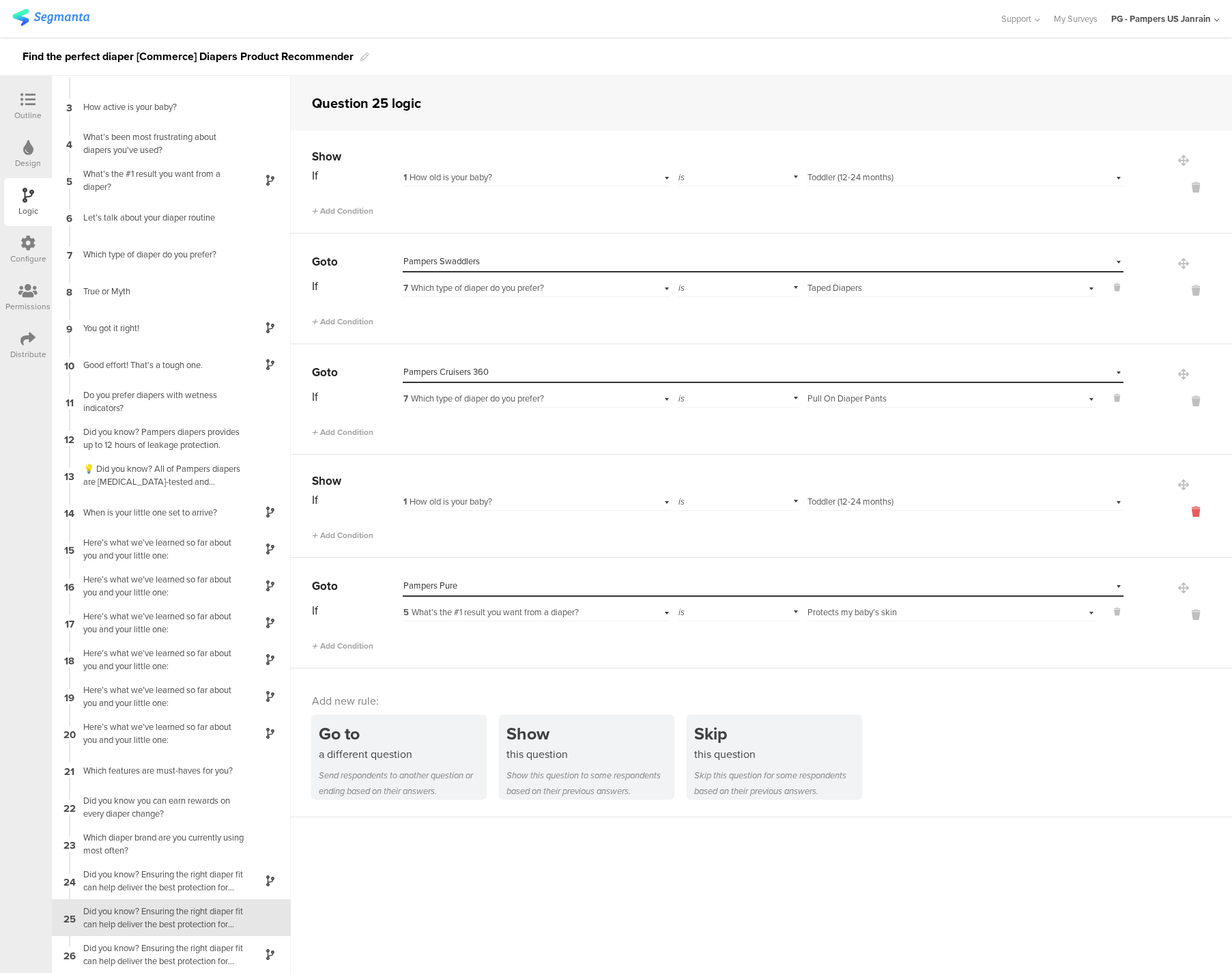
click at [1186, 508] on icon at bounding box center [1195, 512] width 33 height 16
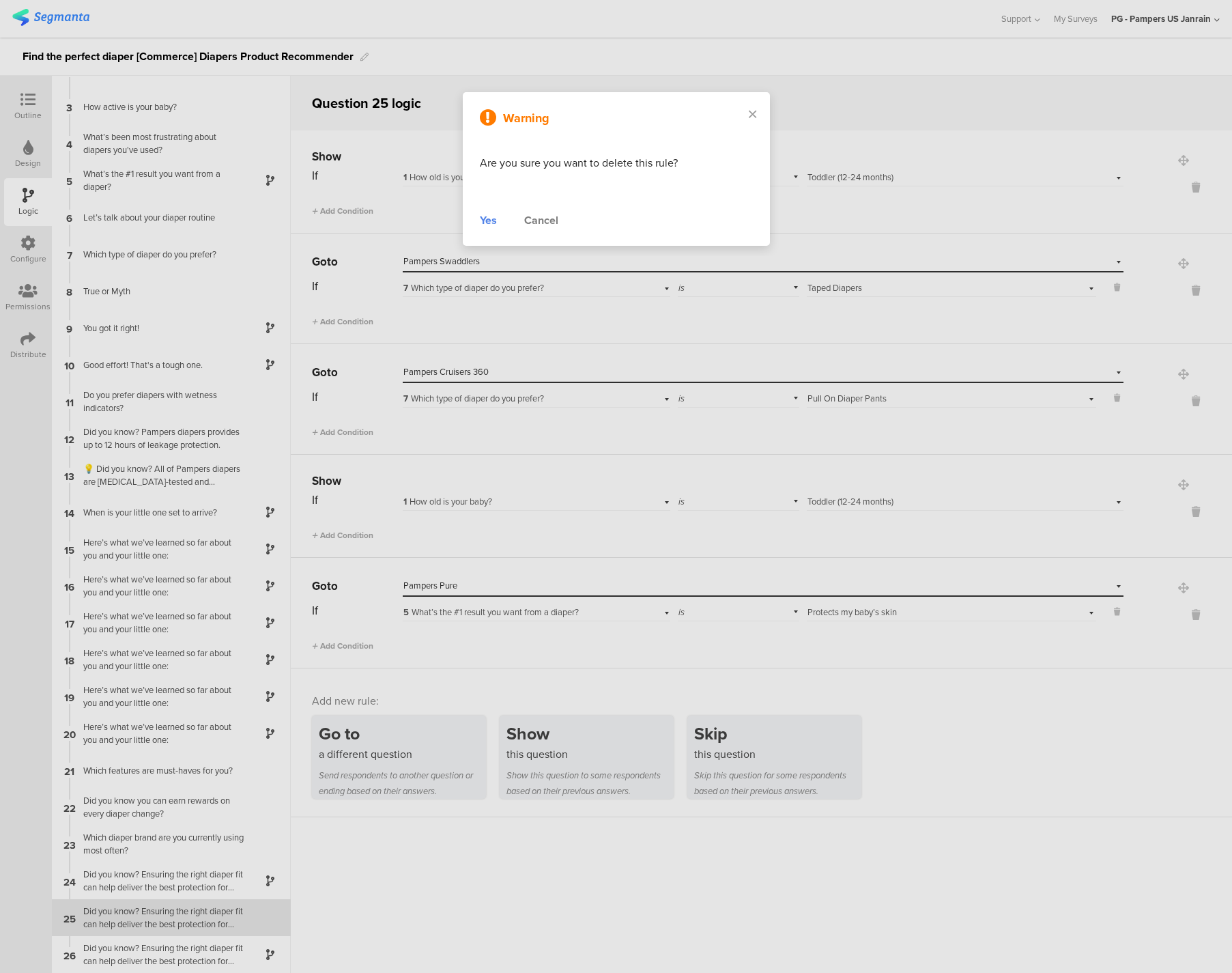
click at [484, 218] on div "Yes" at bounding box center [488, 220] width 17 height 16
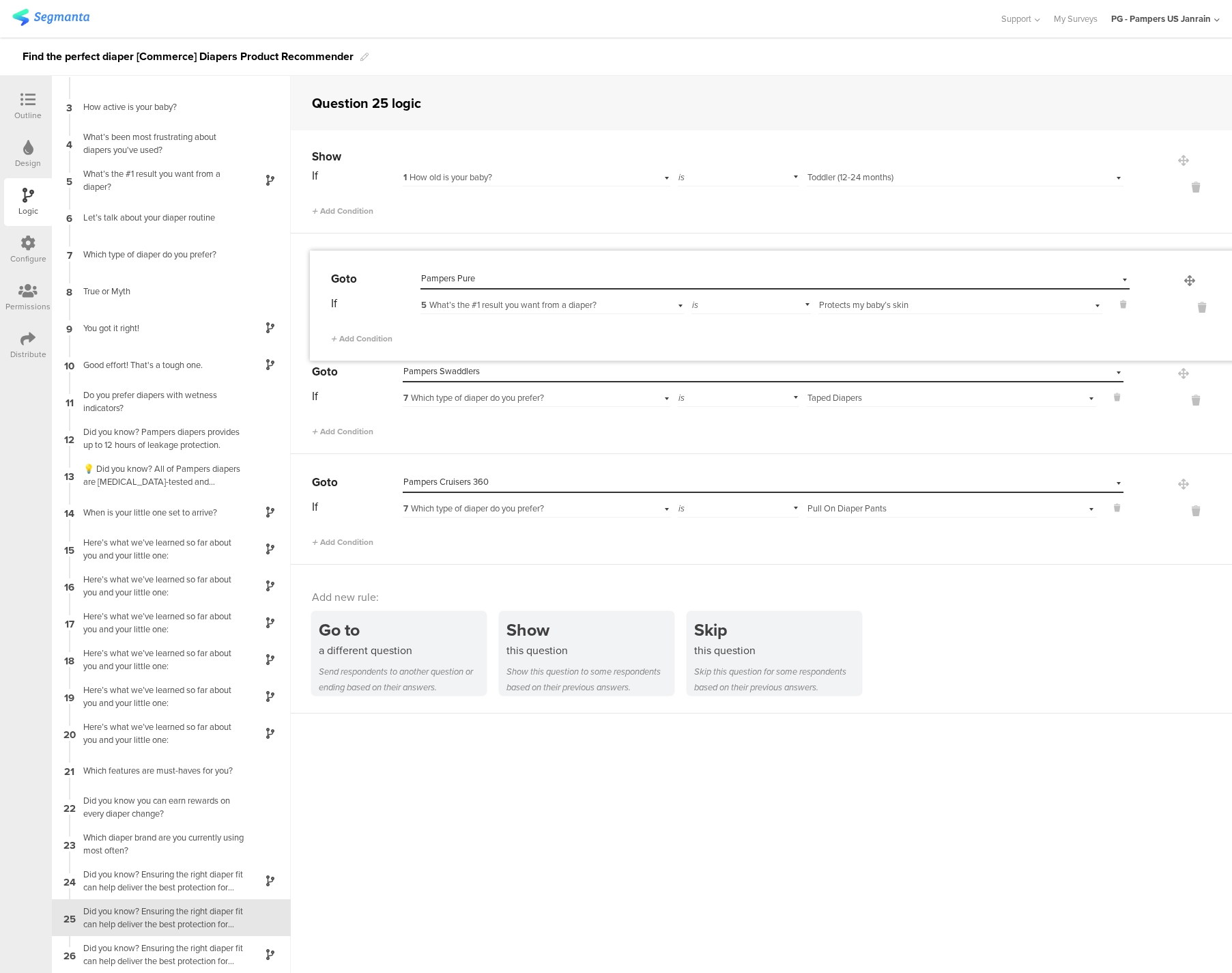
drag, startPoint x: 1169, startPoint y: 478, endPoint x: 1188, endPoint y: 274, distance: 204.9
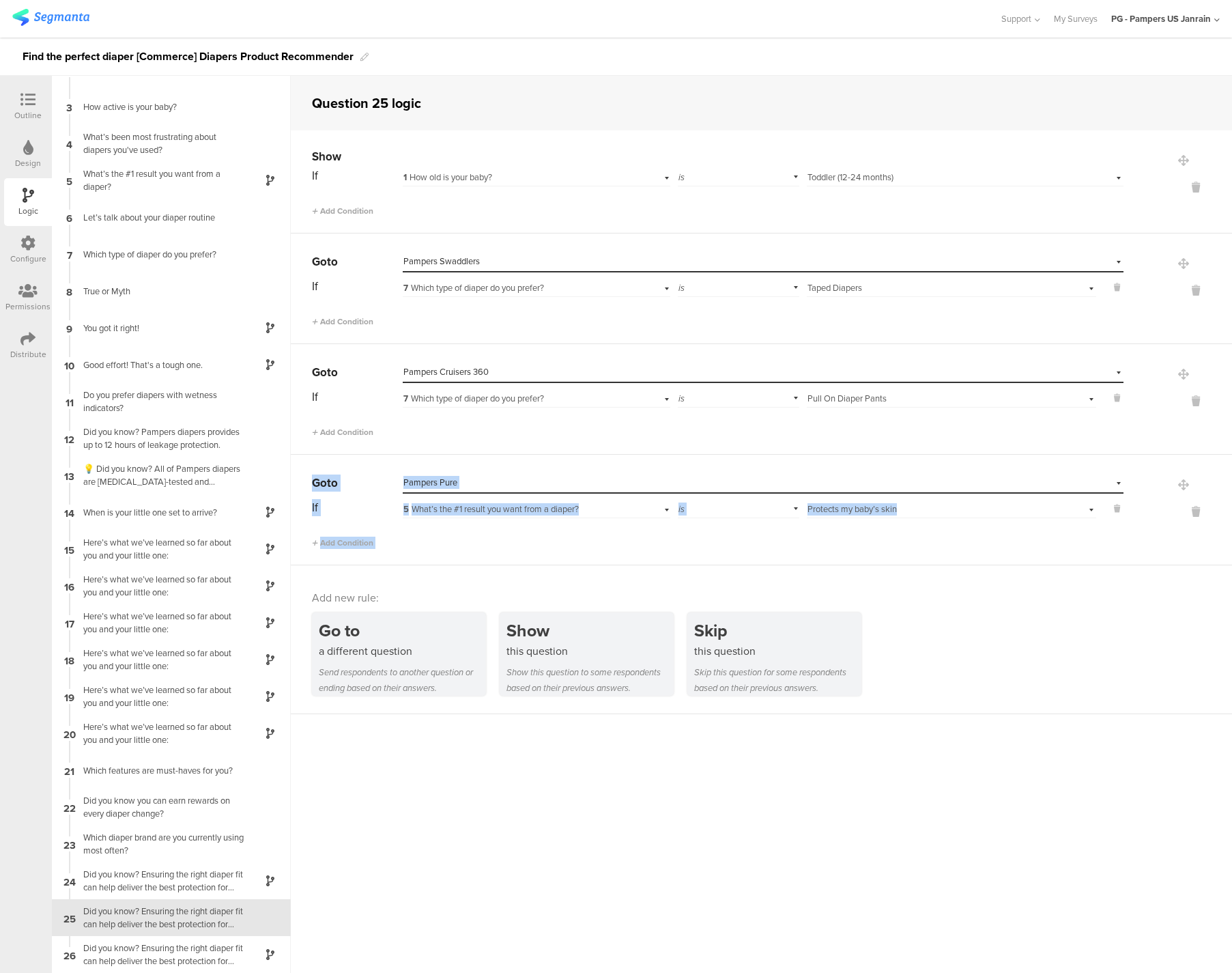
drag, startPoint x: 1169, startPoint y: 490, endPoint x: 1158, endPoint y: 369, distance: 121.5
click at [1158, 369] on div "Show If 1 How old is your baby? is Select answer... Toddler (12-24 months) Add …" at bounding box center [761, 347] width 941 height 434
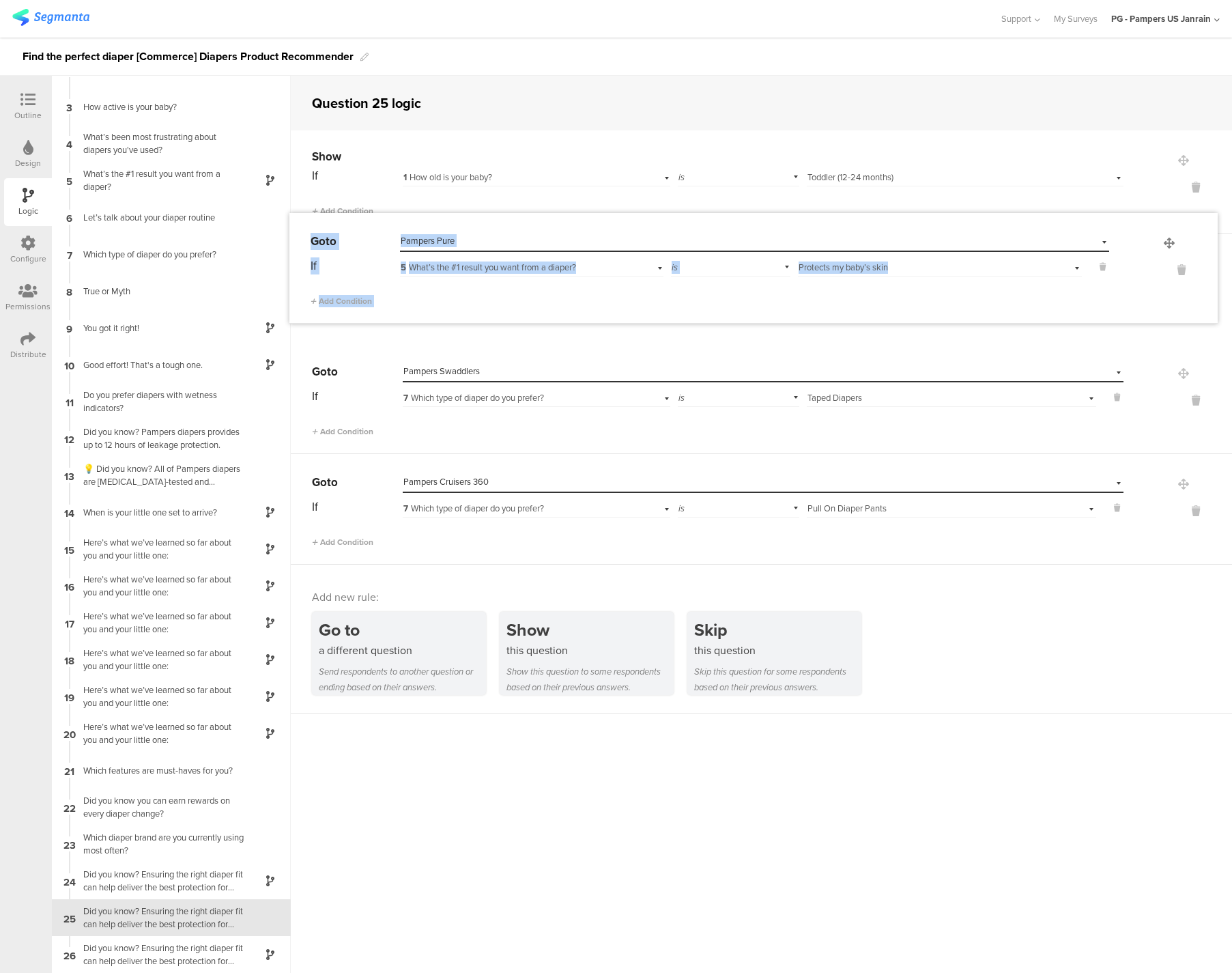
drag, startPoint x: 1170, startPoint y: 478, endPoint x: 1168, endPoint y: 239, distance: 239.0
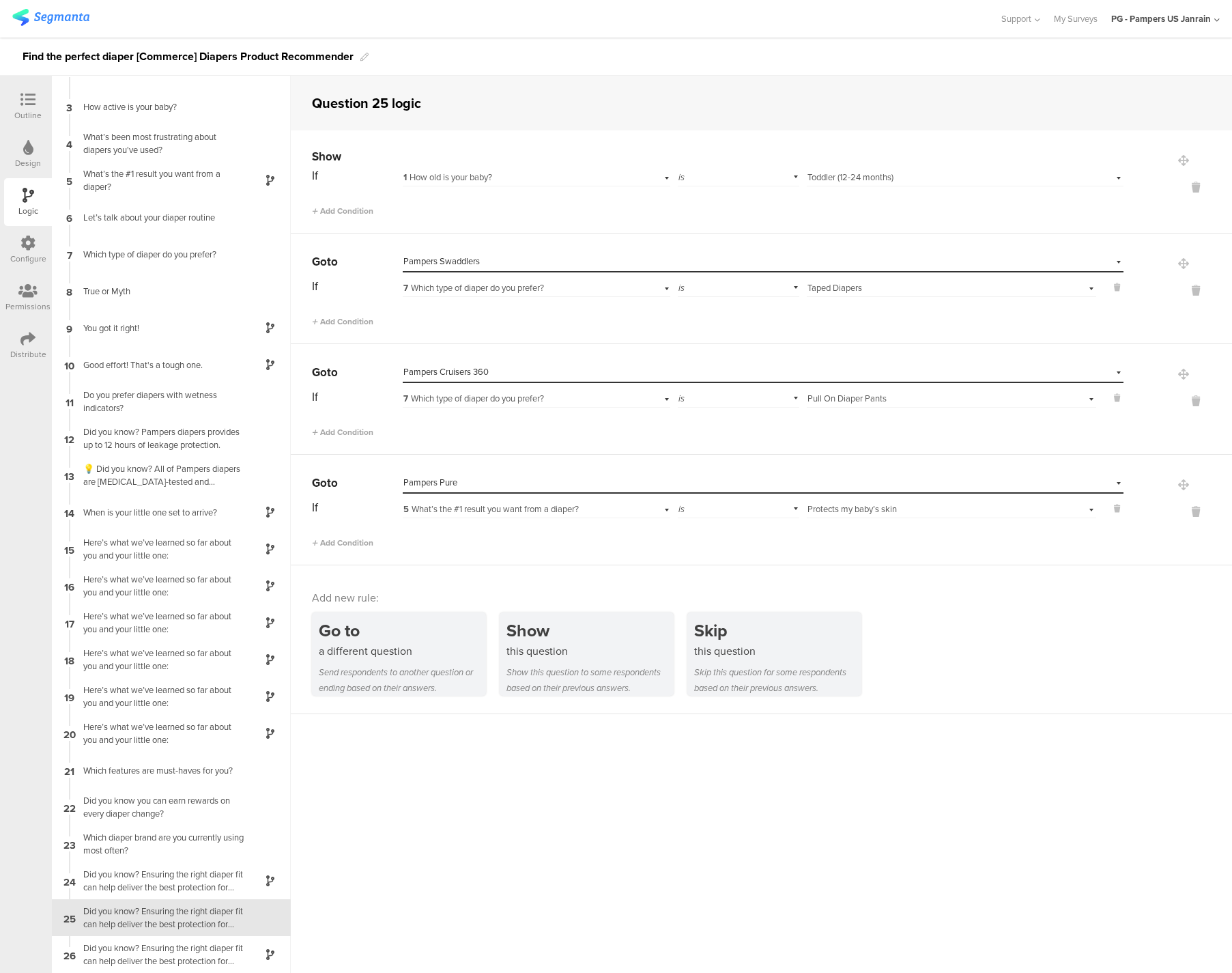
click at [1024, 651] on div "Go to a different question Send respondents to another question or ending based…" at bounding box center [772, 654] width 920 height 83
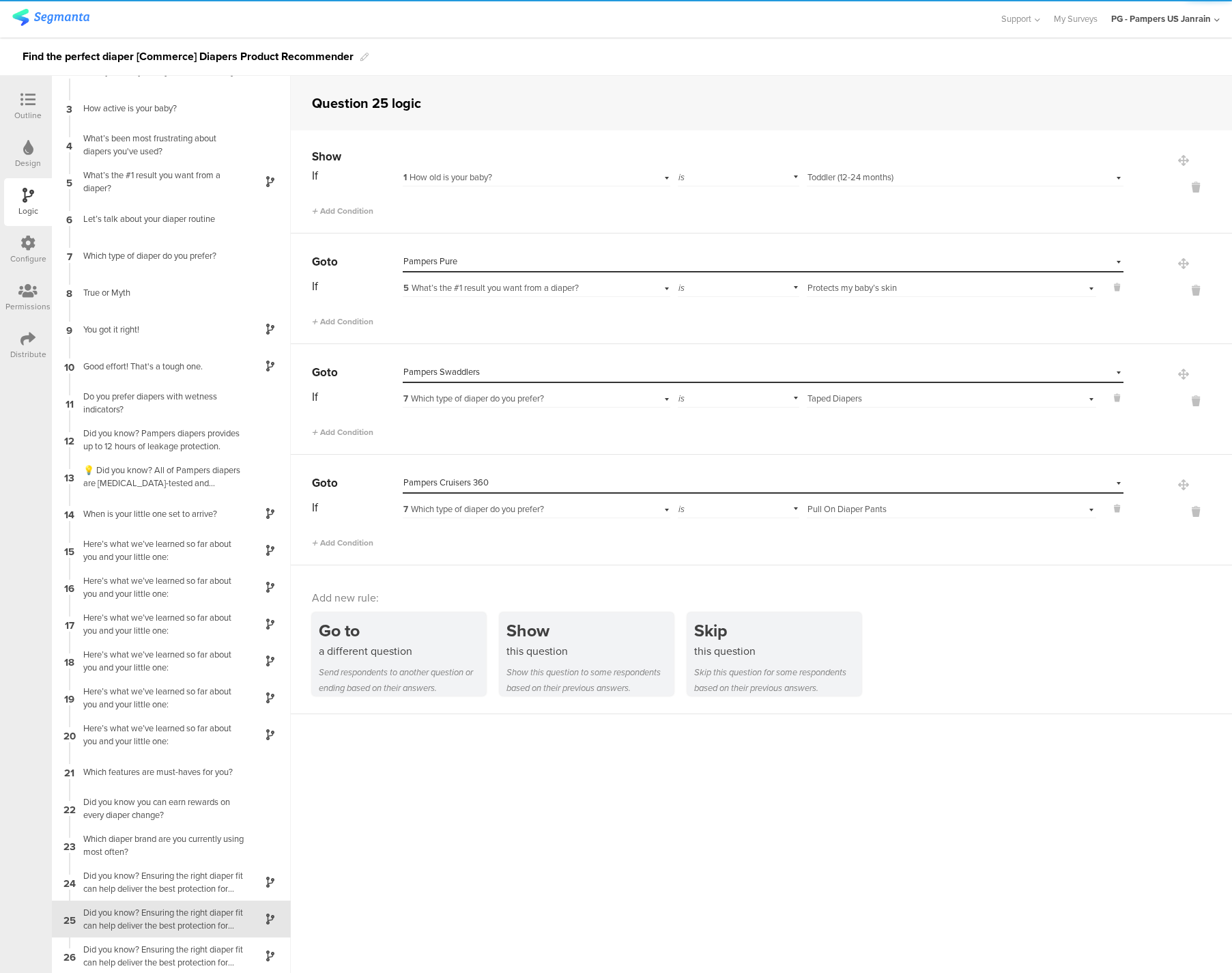
scroll to position [62, 0]
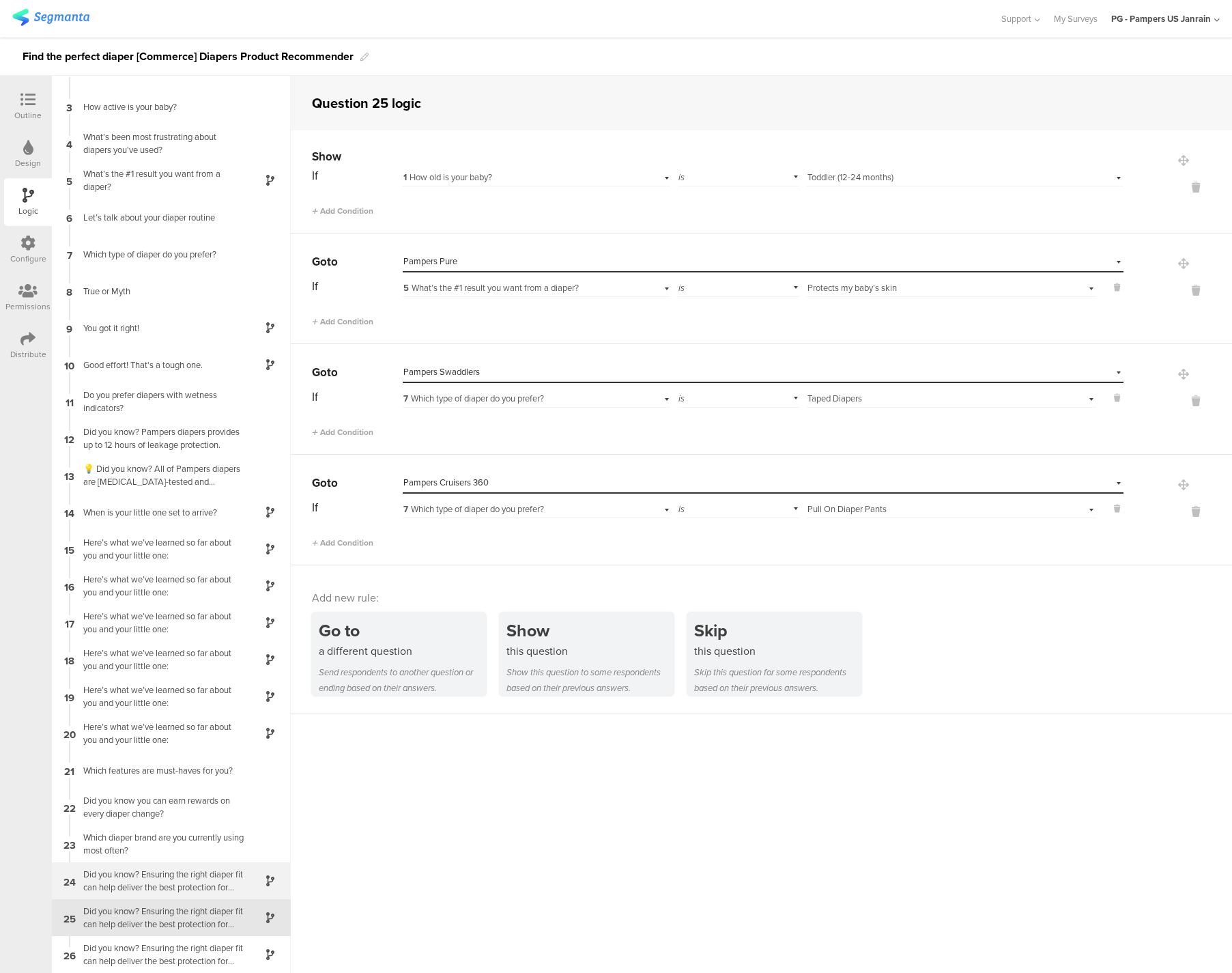
click at [206, 878] on div "Did you know? Ensuring the right diaper fit can help deliver the best protectio…" at bounding box center [160, 880] width 170 height 26
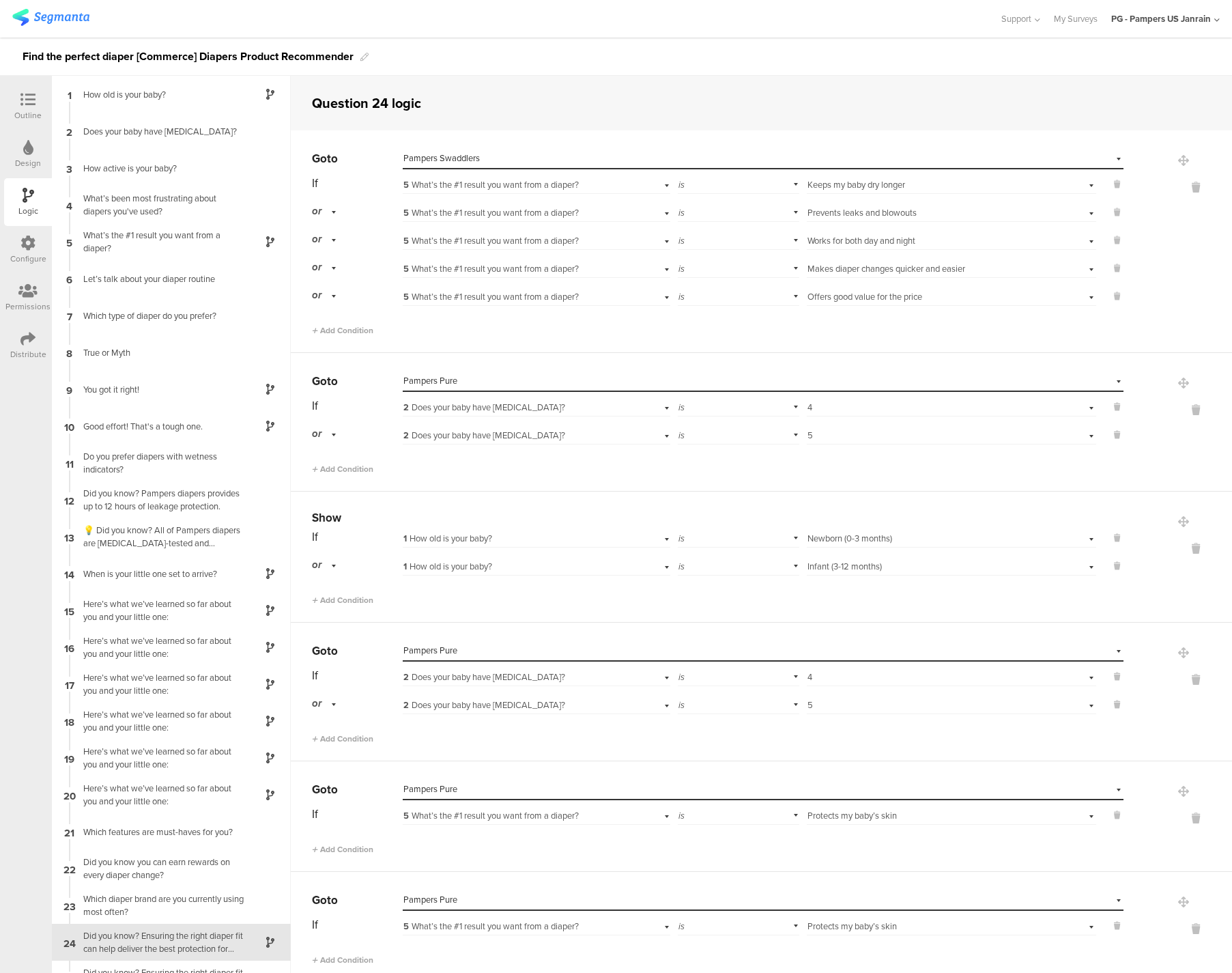
scroll to position [62, 0]
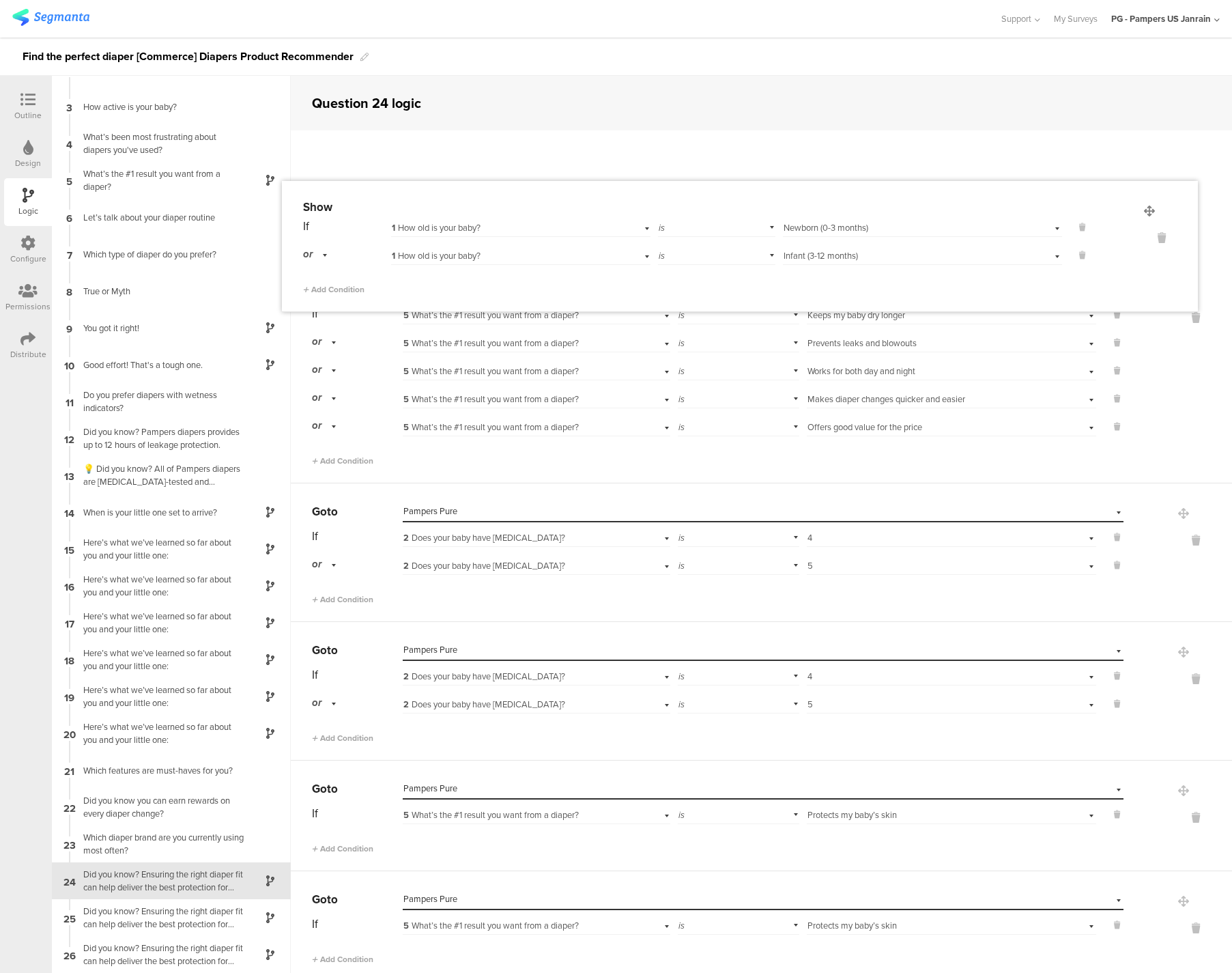
drag, startPoint x: 1158, startPoint y: 517, endPoint x: 1149, endPoint y: 206, distance: 311.1
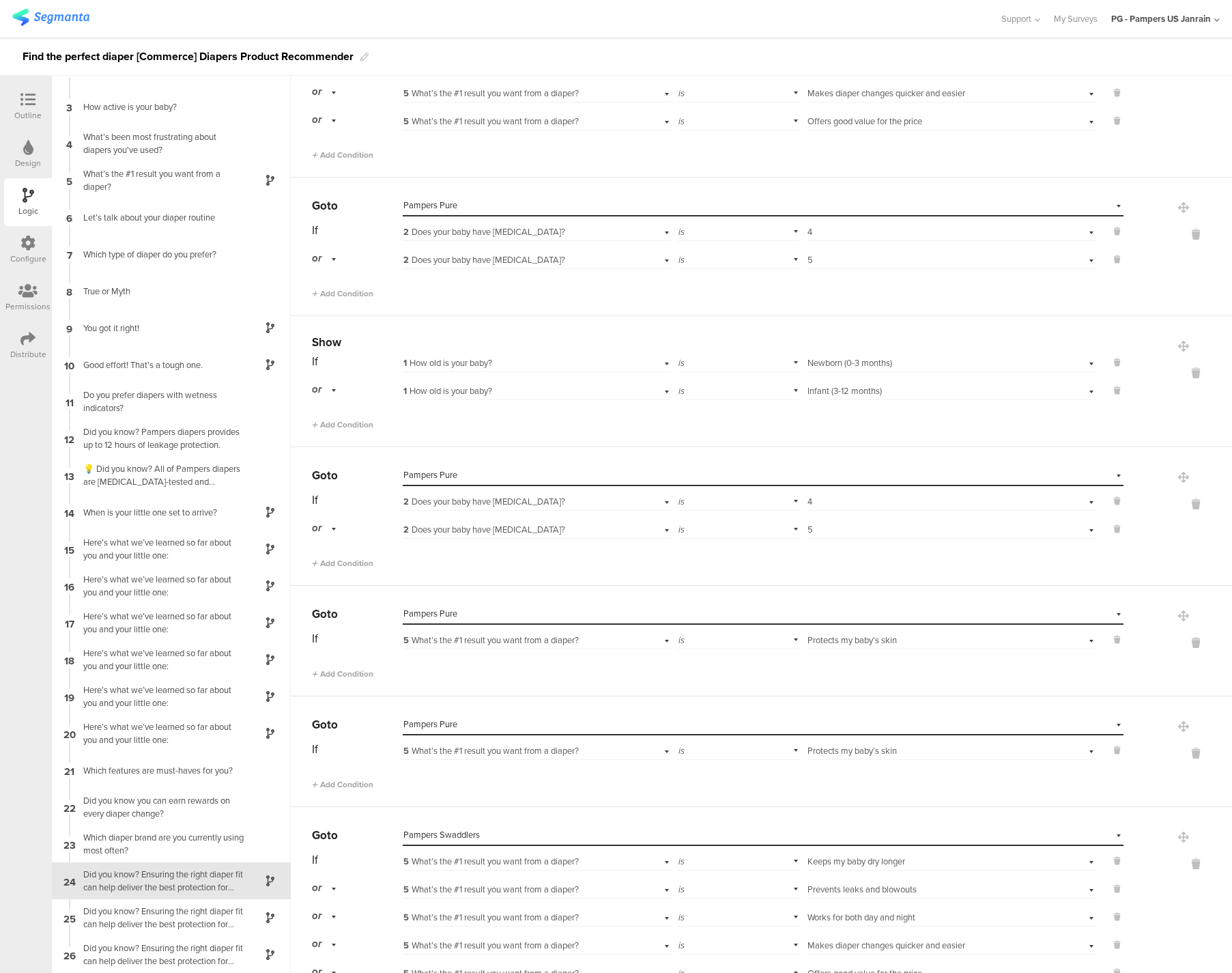
scroll to position [214, 0]
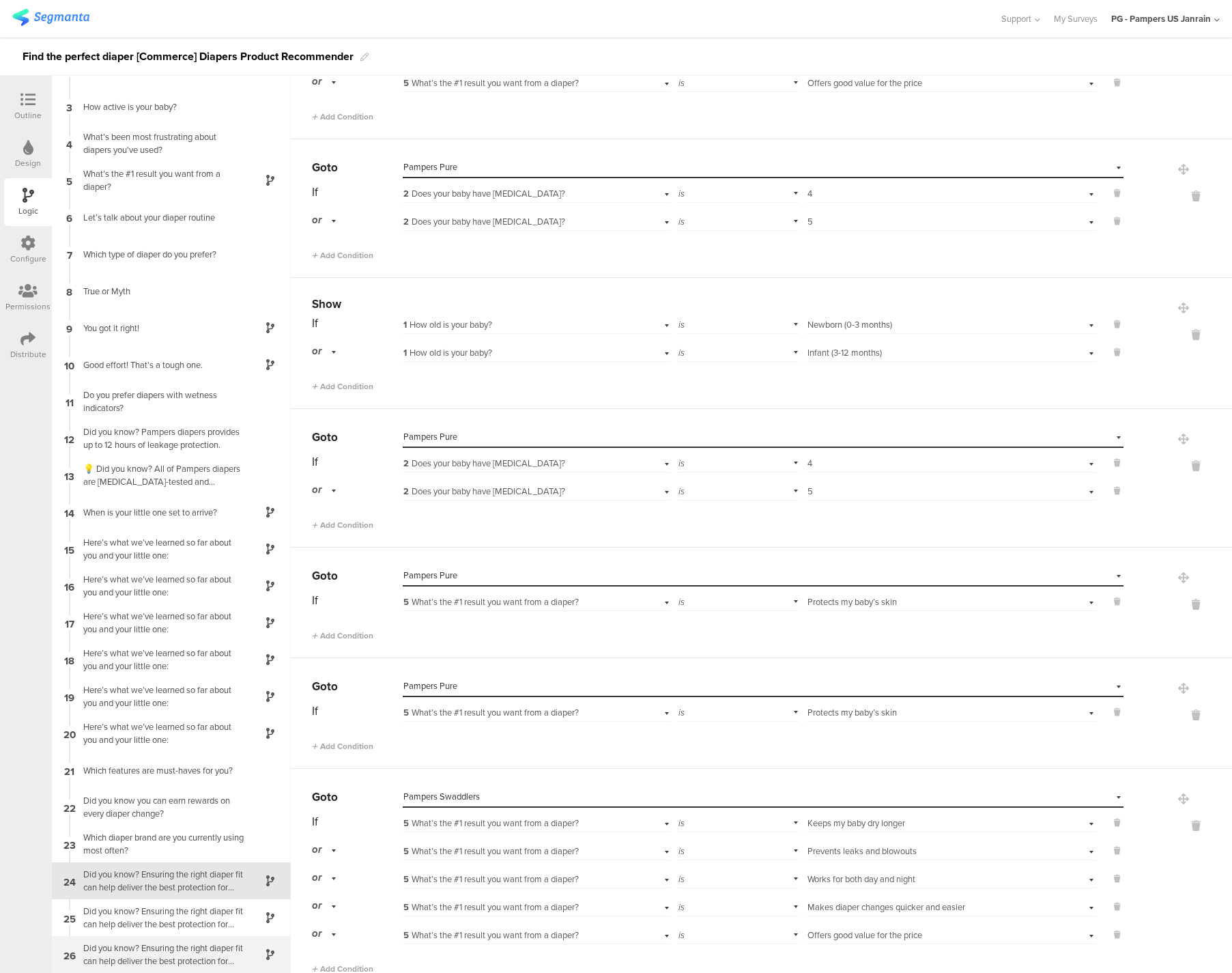
click at [213, 947] on div "Did you know? Ensuring the right diaper fit can help deliver the best protectio…" at bounding box center [160, 954] width 170 height 26
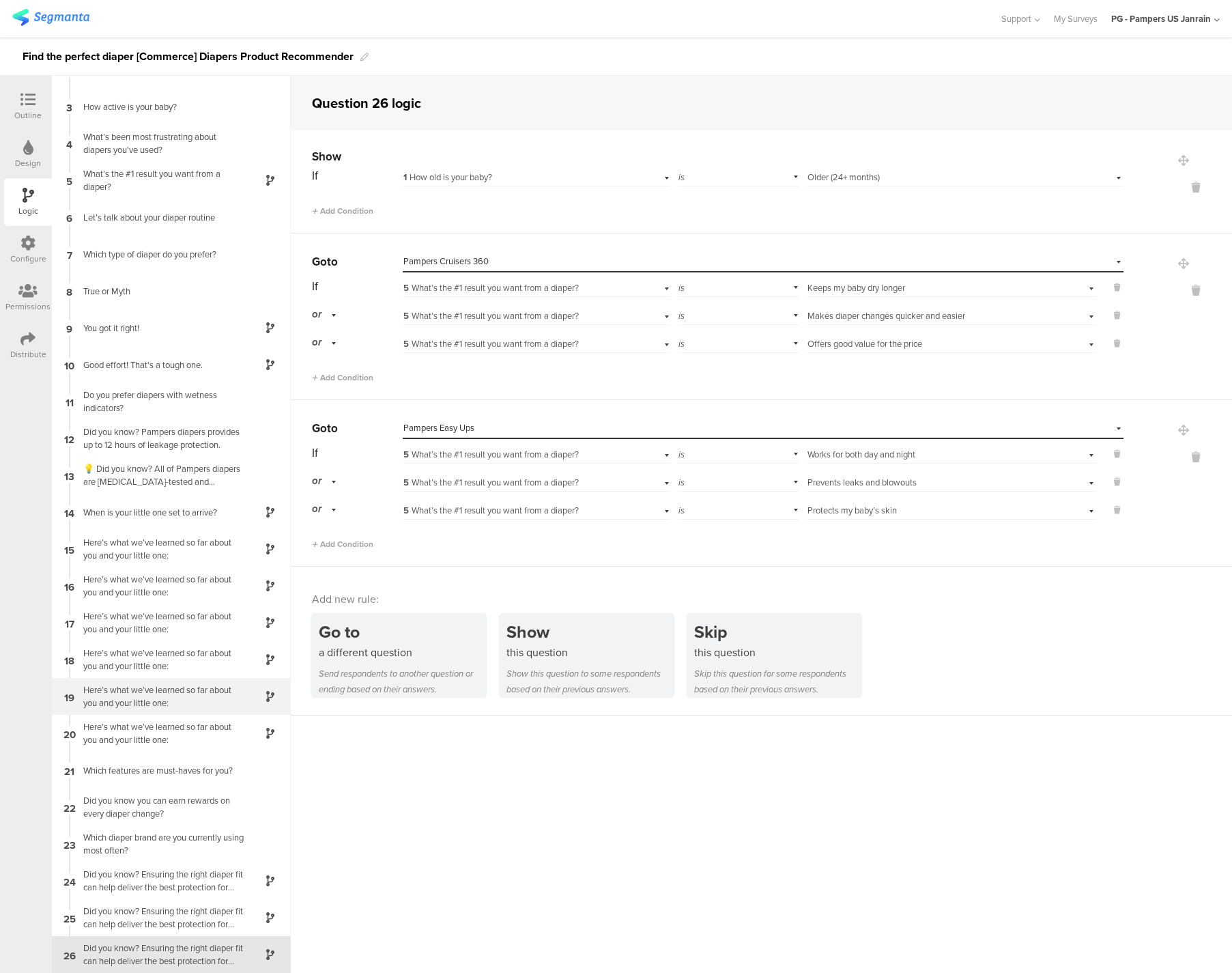
scroll to position [19, 0]
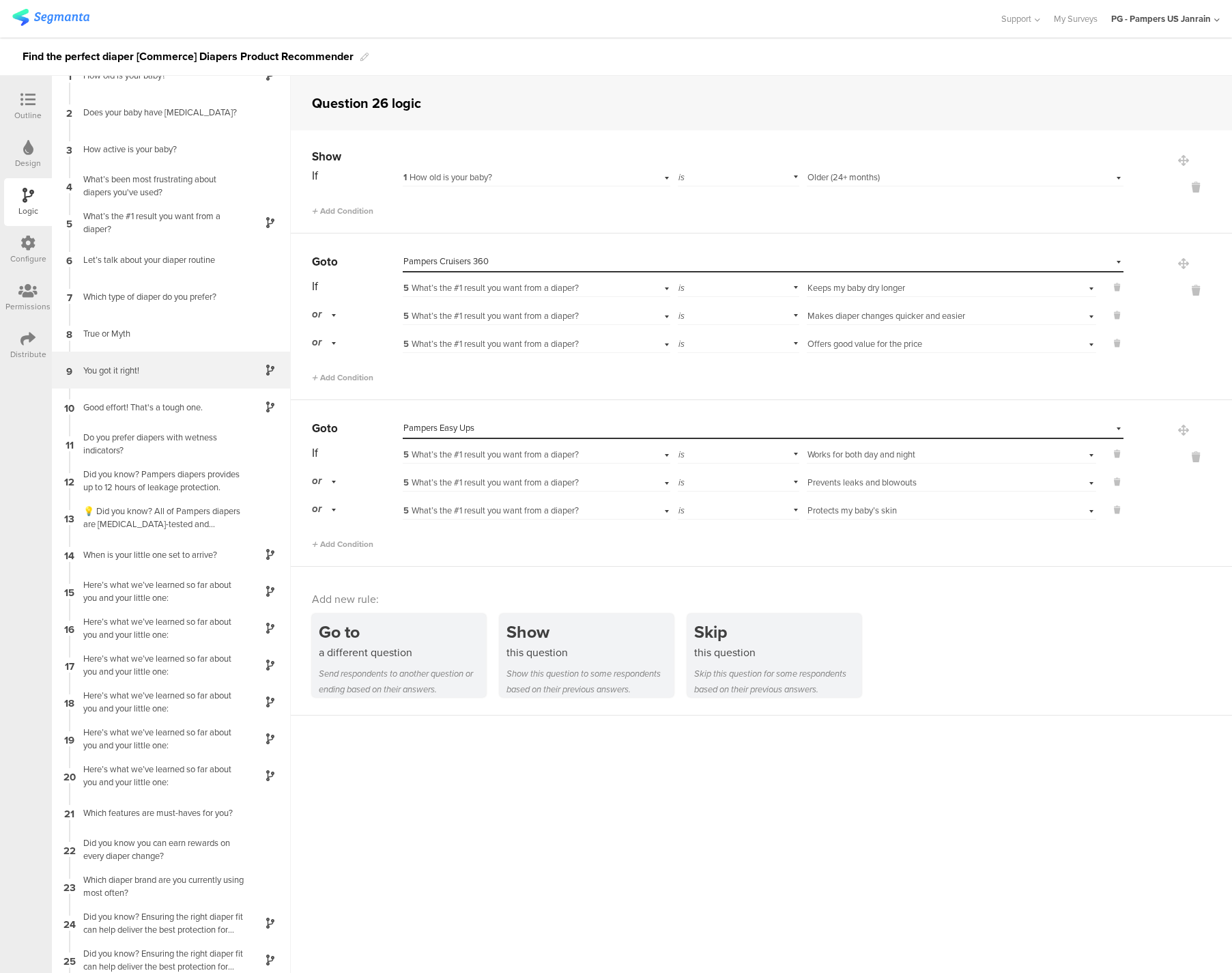
click at [181, 364] on div "You got it right!" at bounding box center [160, 370] width 170 height 13
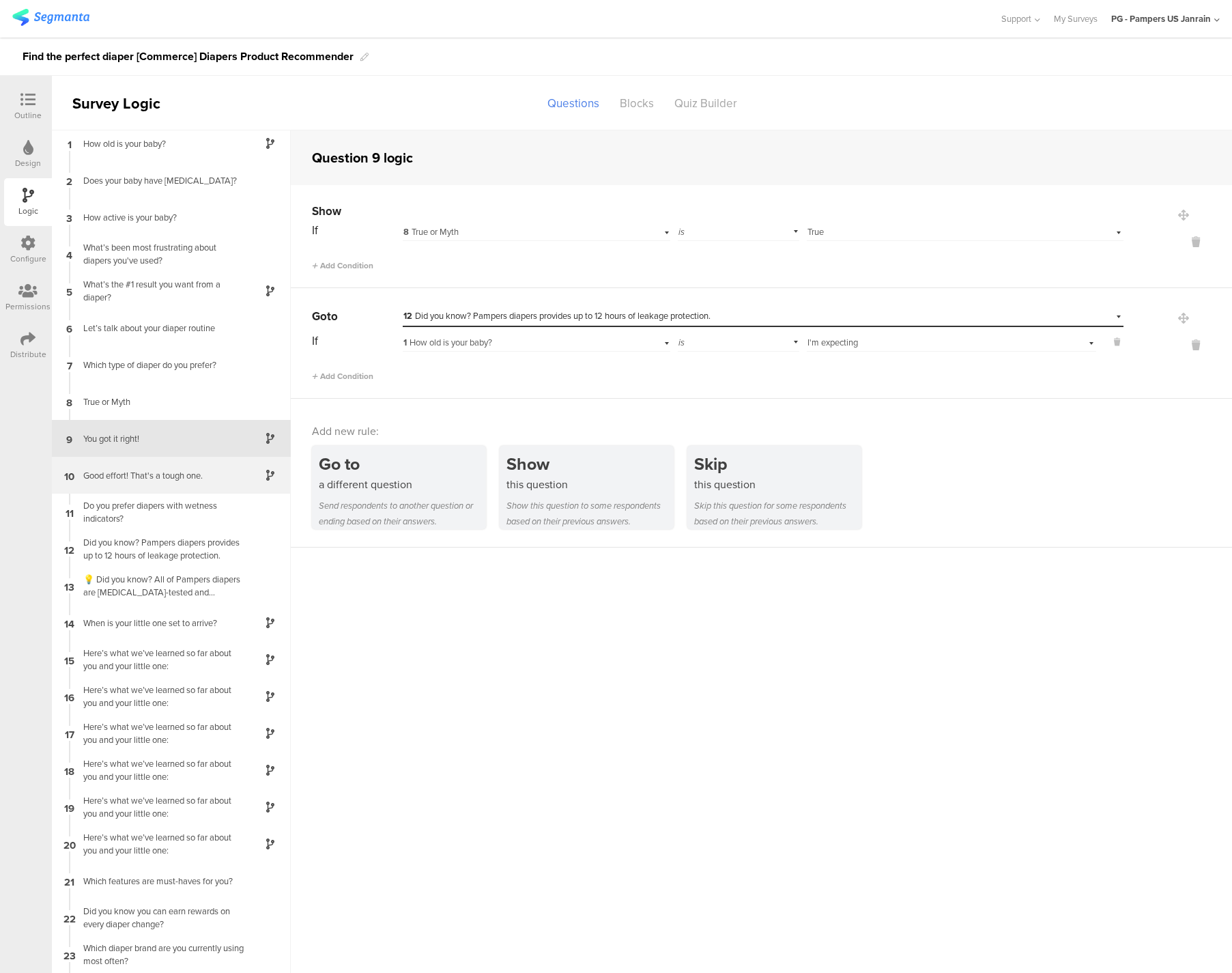
scroll to position [62, 0]
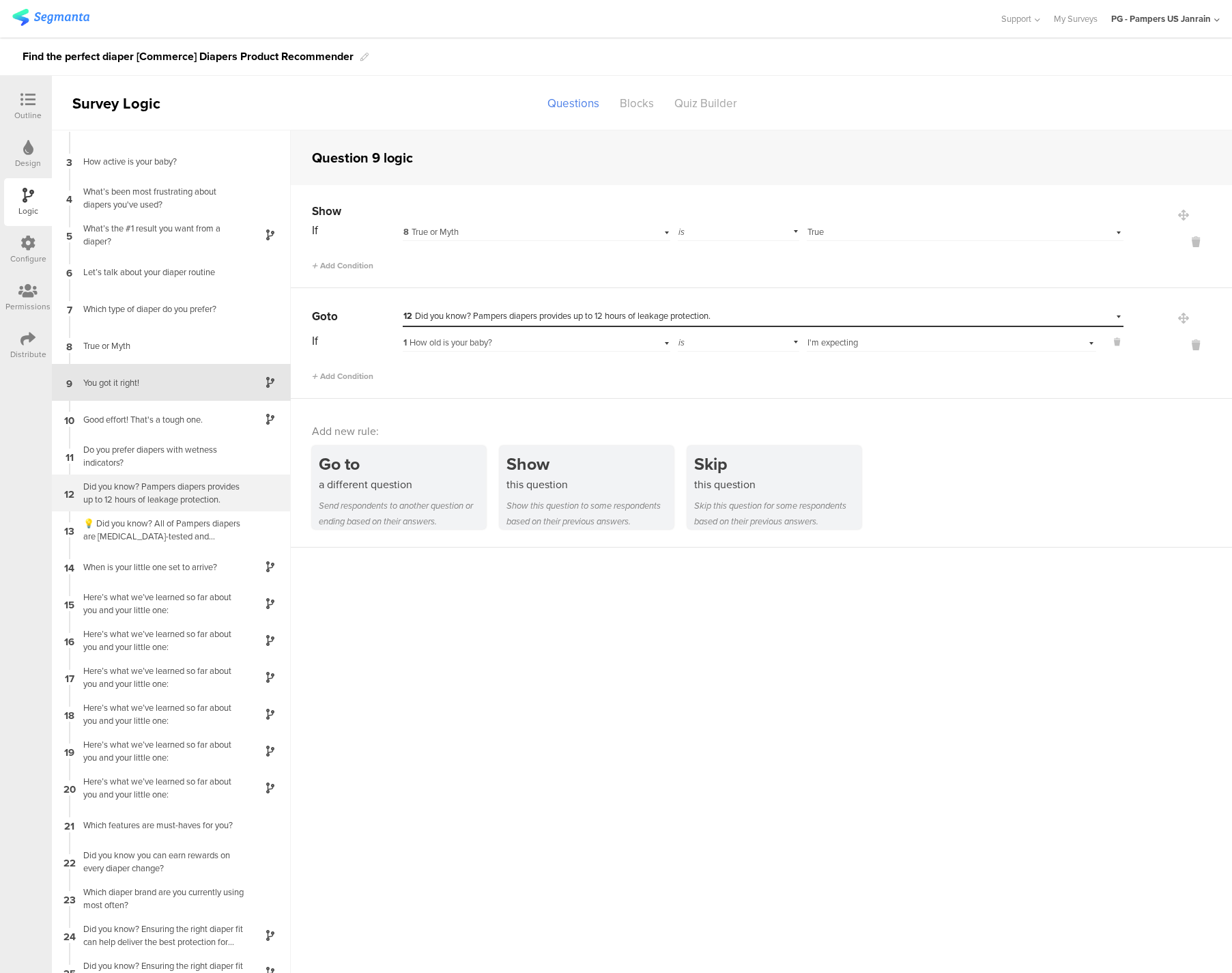
click at [168, 498] on div "Did you know? Pampers diapers provides up to 12 hours of leakage protection." at bounding box center [160, 493] width 170 height 26
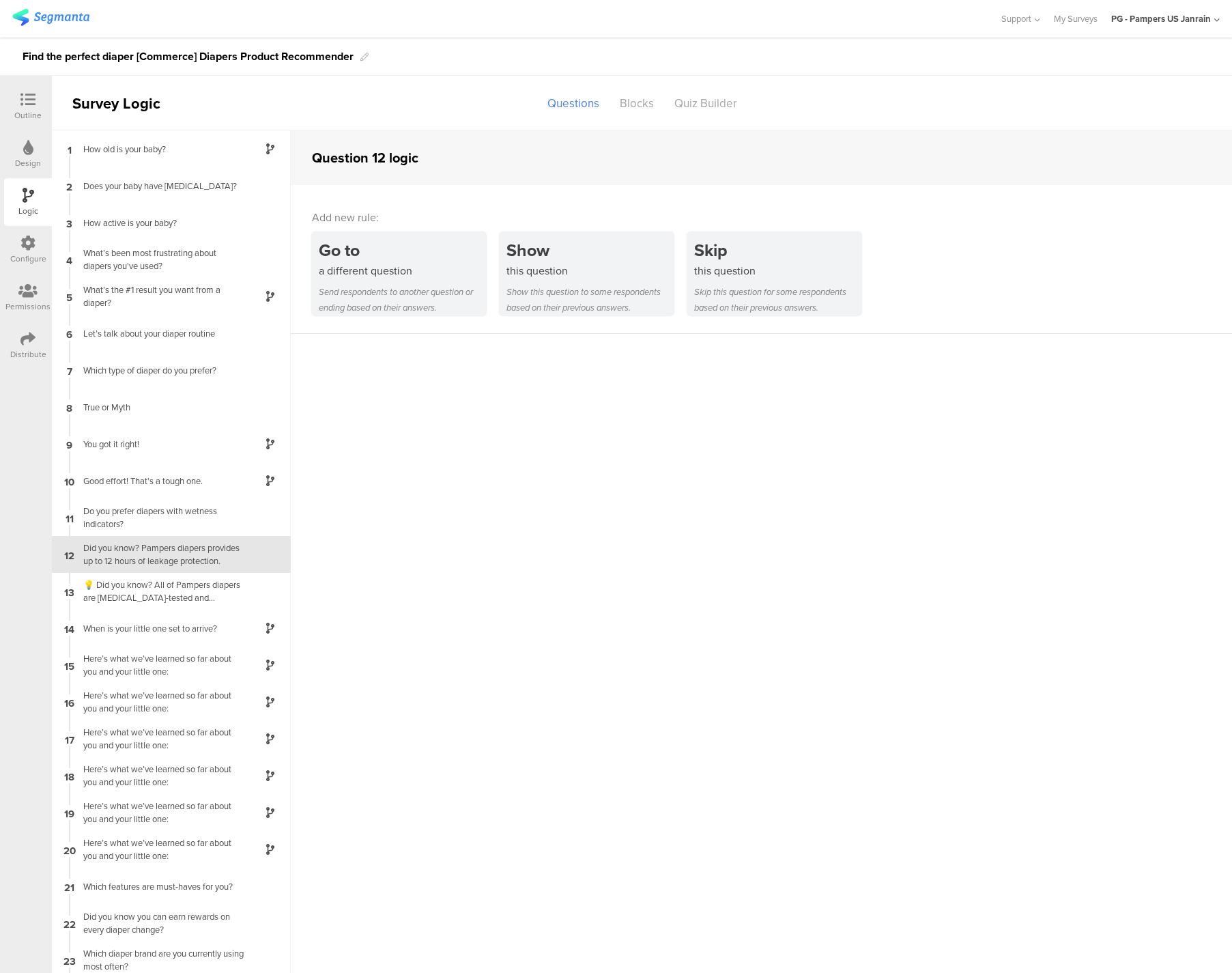
scroll to position [30, 0]
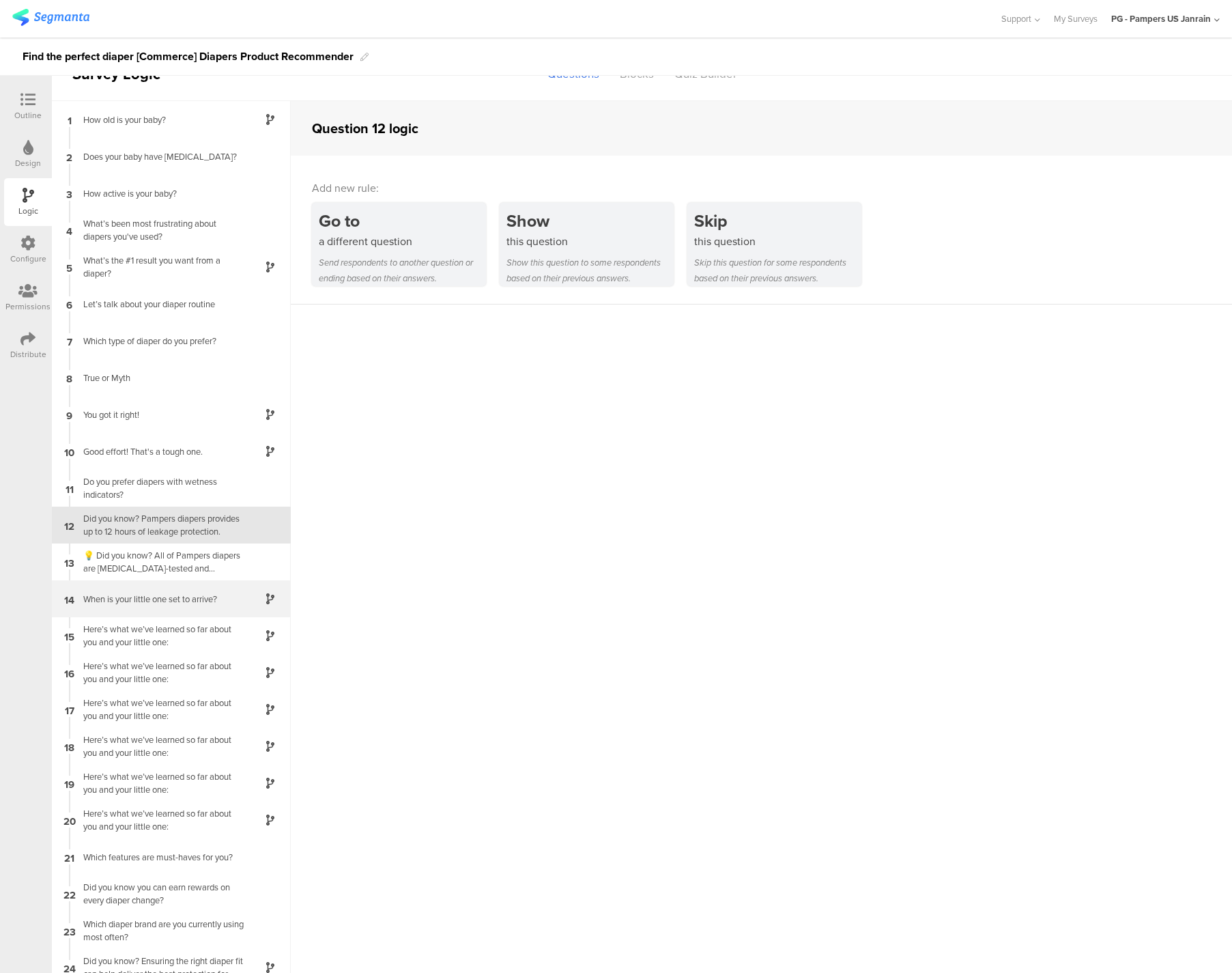
click at [174, 595] on div "When is your little one set to arrive?" at bounding box center [160, 599] width 170 height 13
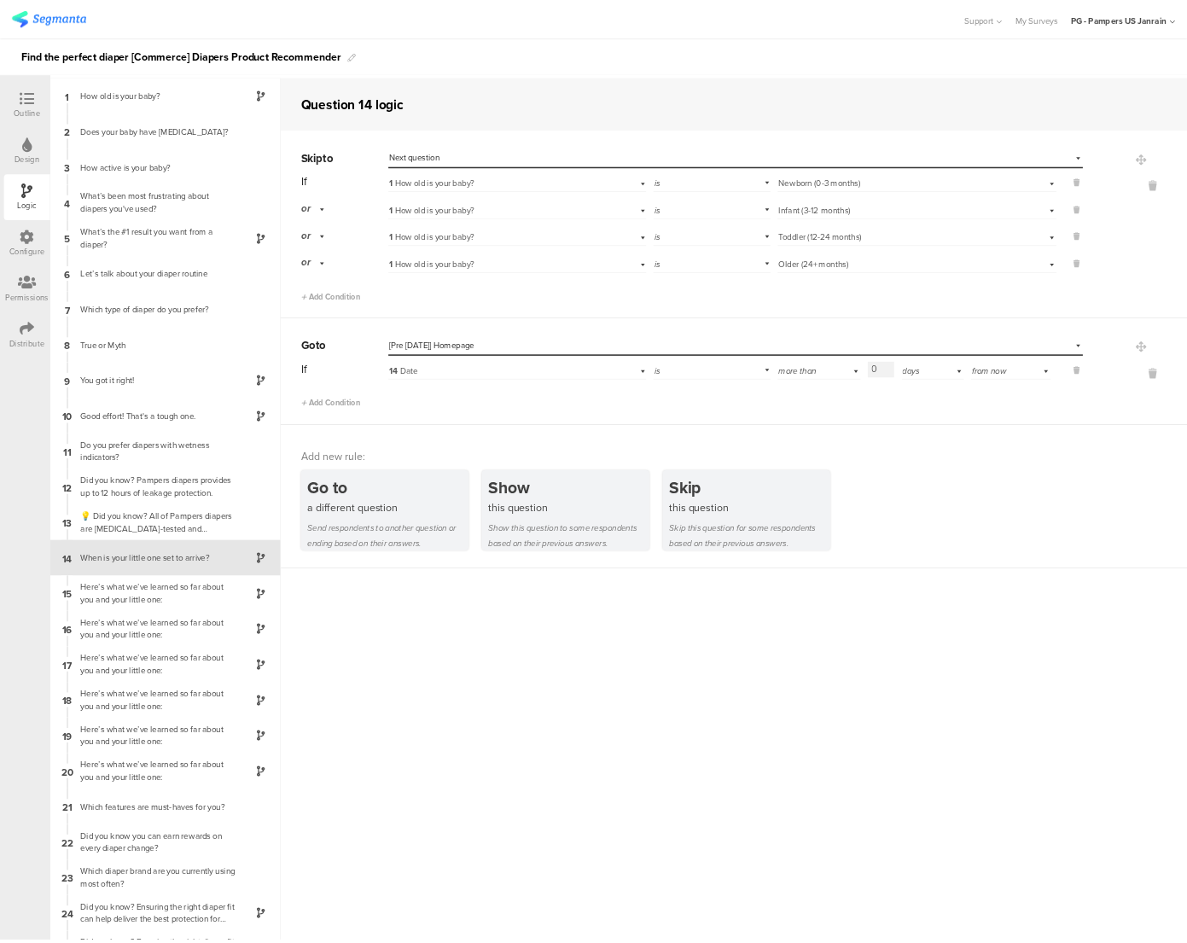
scroll to position [61, 0]
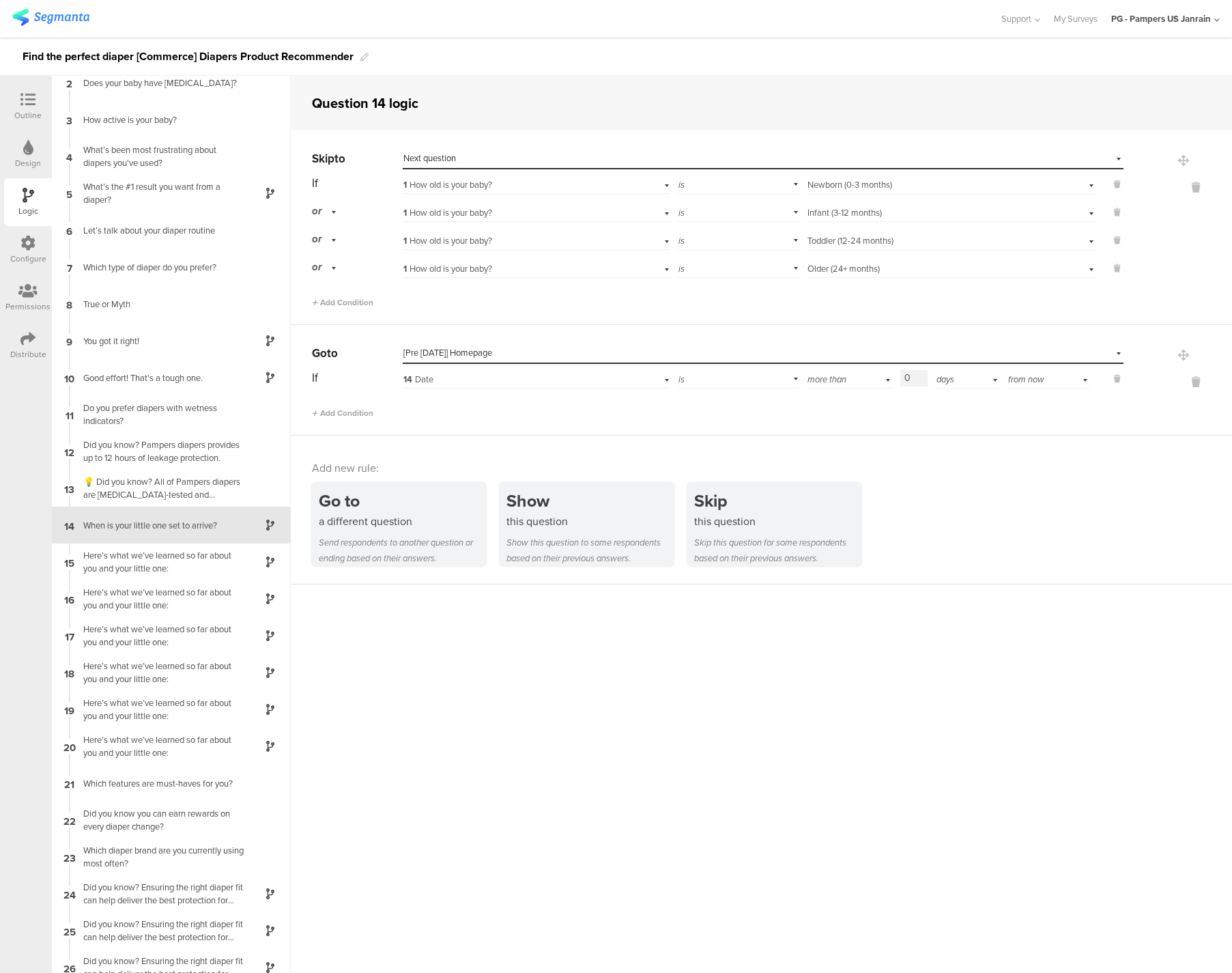
click at [476, 643] on sg-question-logic-editor "Question 14 logic Skip to Select destination... Next question If 1 How old is y…" at bounding box center [761, 524] width 941 height 897
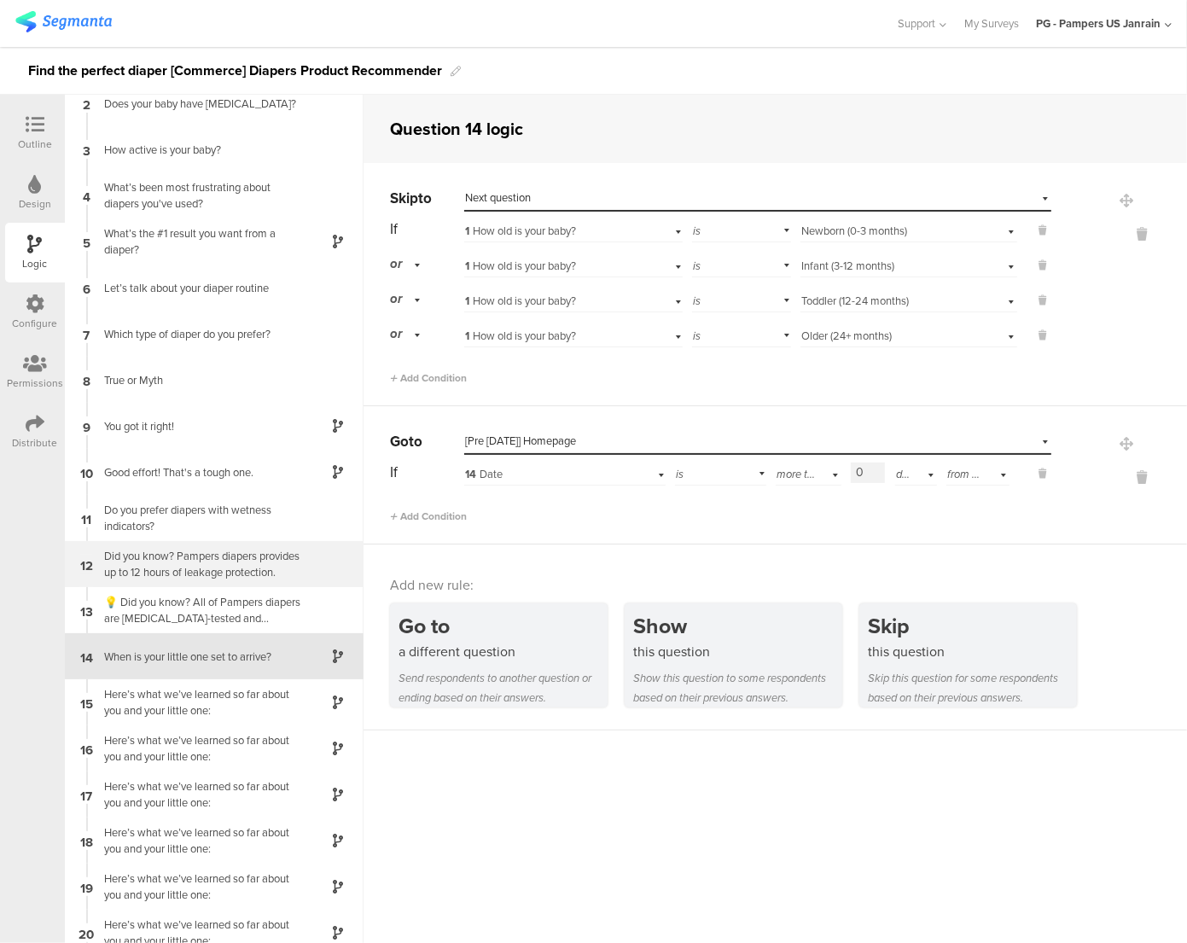
scroll to position [350, 0]
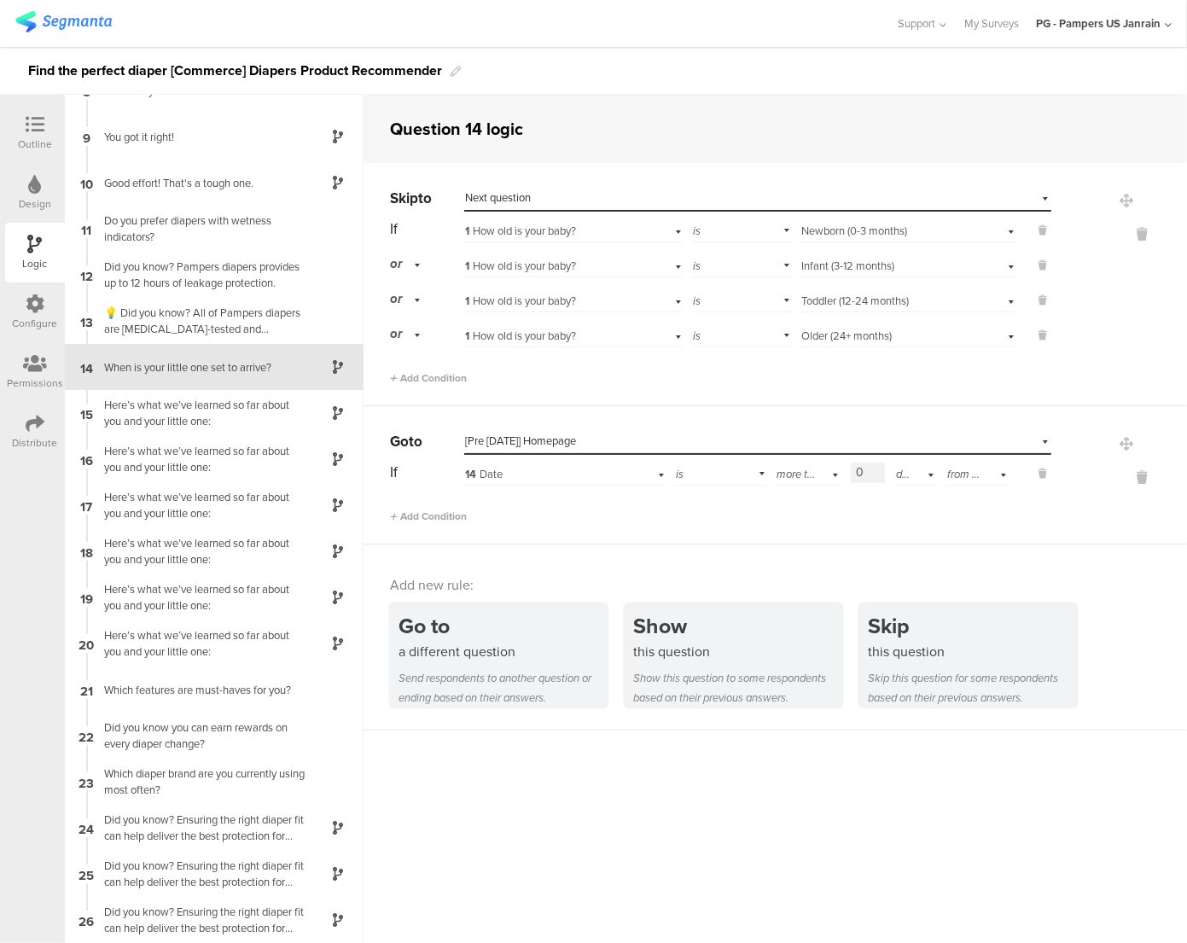
click at [47, 121] on div at bounding box center [35, 125] width 34 height 21
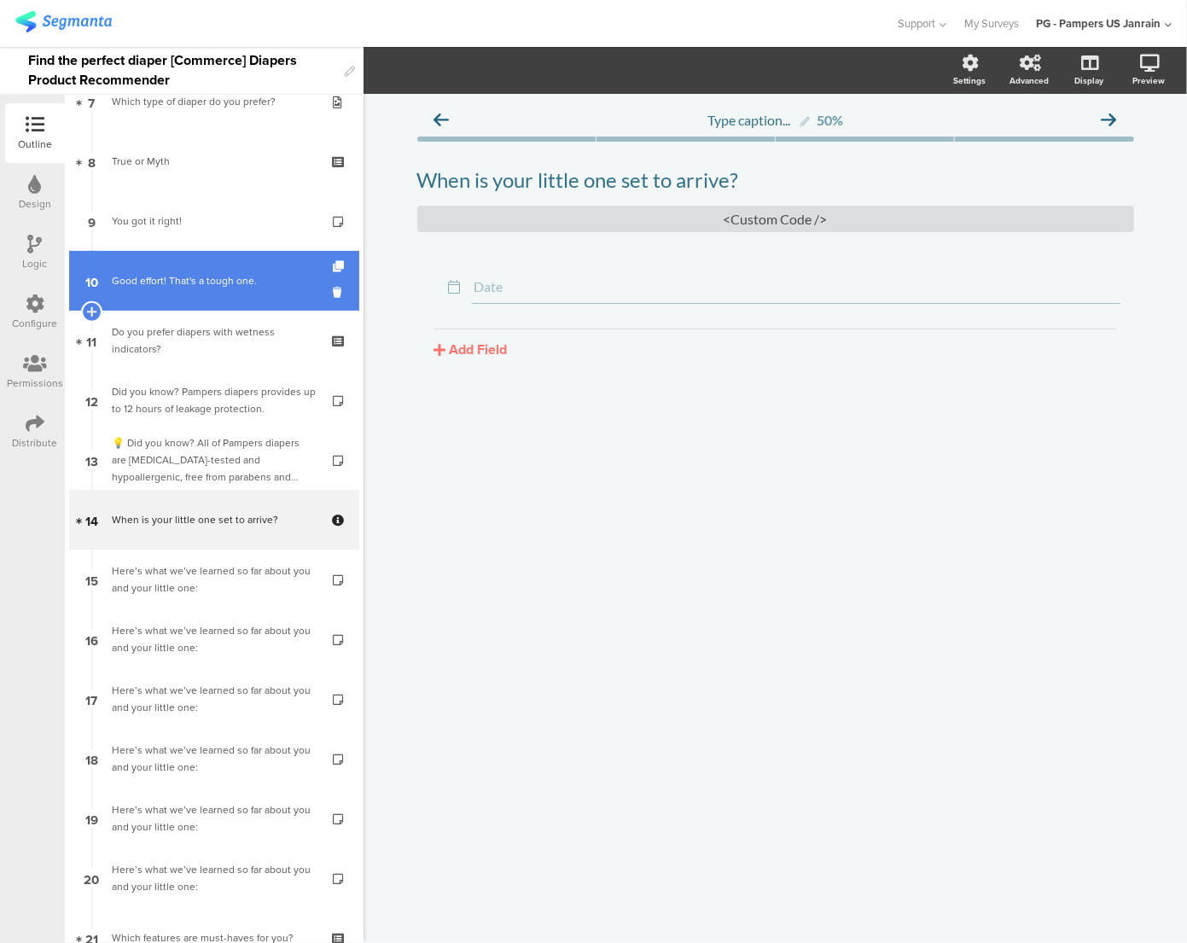
scroll to position [1169, 0]
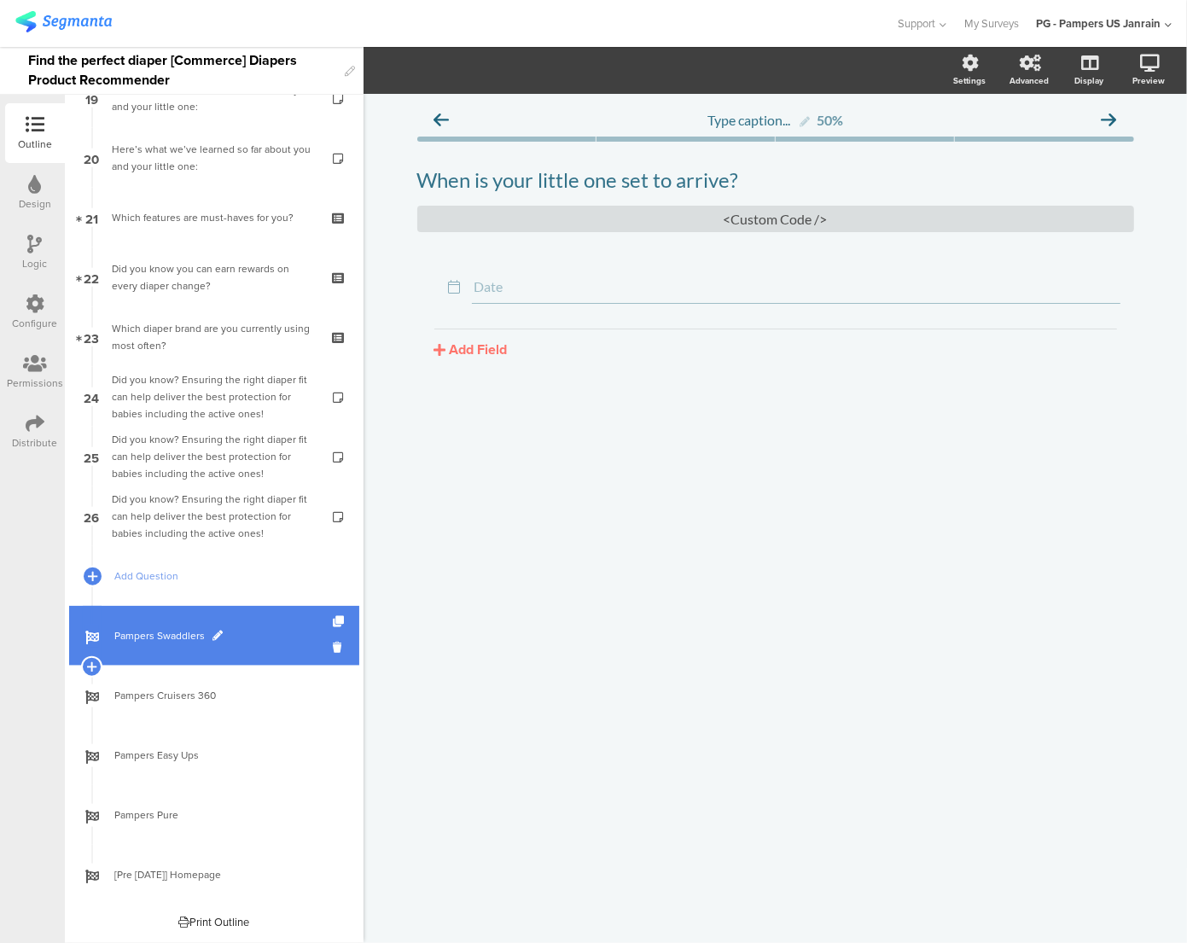
click at [174, 645] on link "Pampers Swaddlers" at bounding box center [214, 636] width 290 height 60
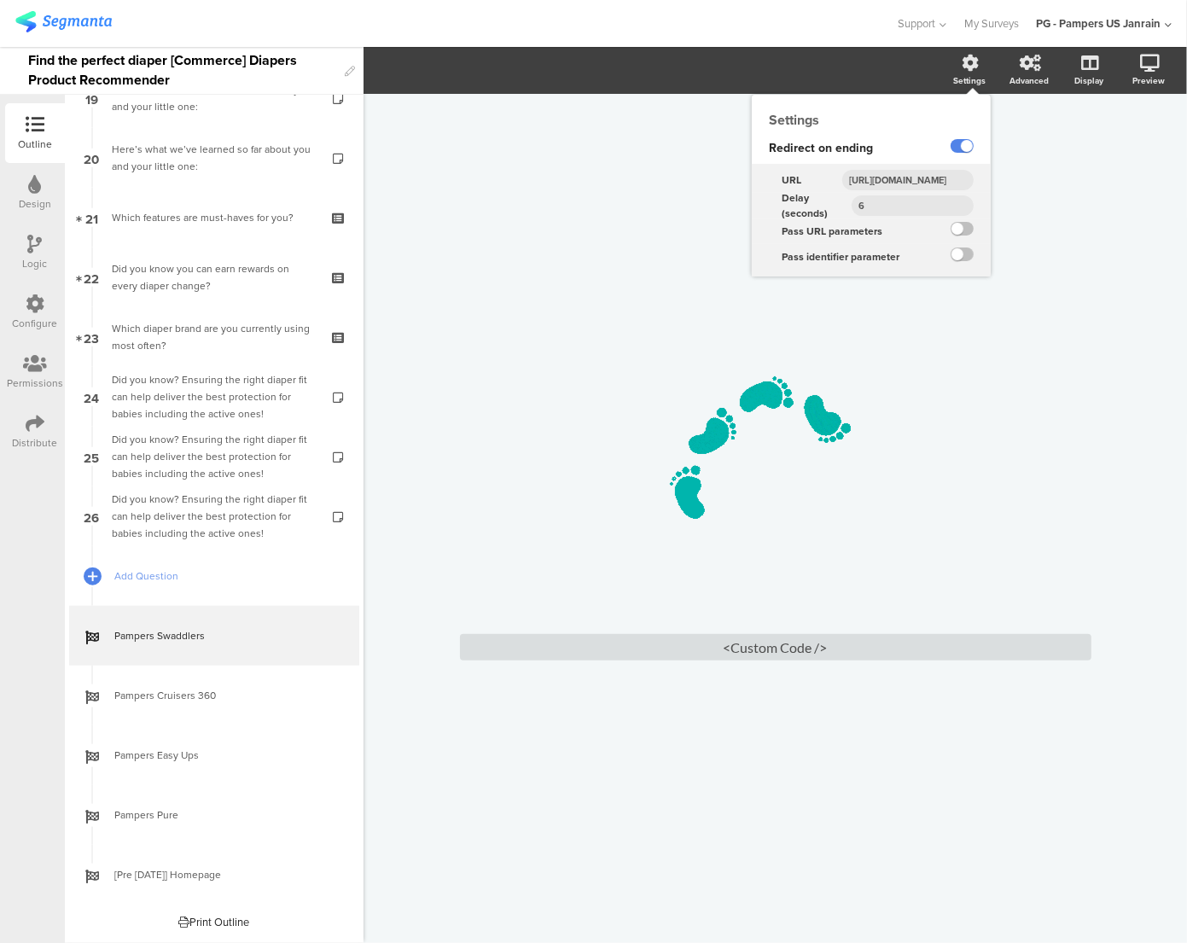
click at [975, 58] on icon at bounding box center [970, 63] width 17 height 17
click at [913, 186] on input "[URL][DOMAIN_NAME]" at bounding box center [907, 180] width 131 height 20
paste input "?utm_source=Pampers-Website&utm_medium=segmanta&utm_campaign=find-the-perfect-d…"
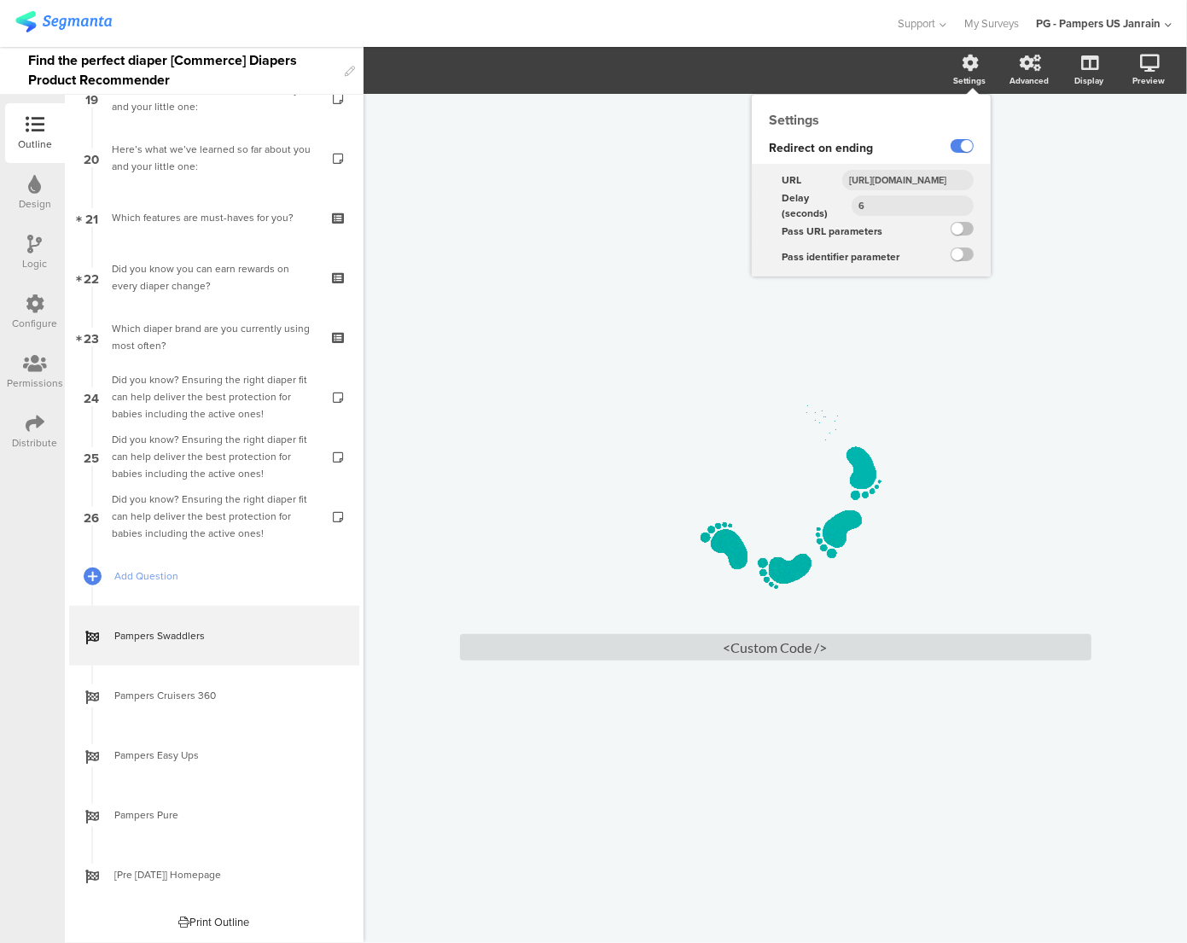
scroll to position [0, 766]
click at [900, 181] on input "[URL][DOMAIN_NAME]" at bounding box center [907, 180] width 131 height 20
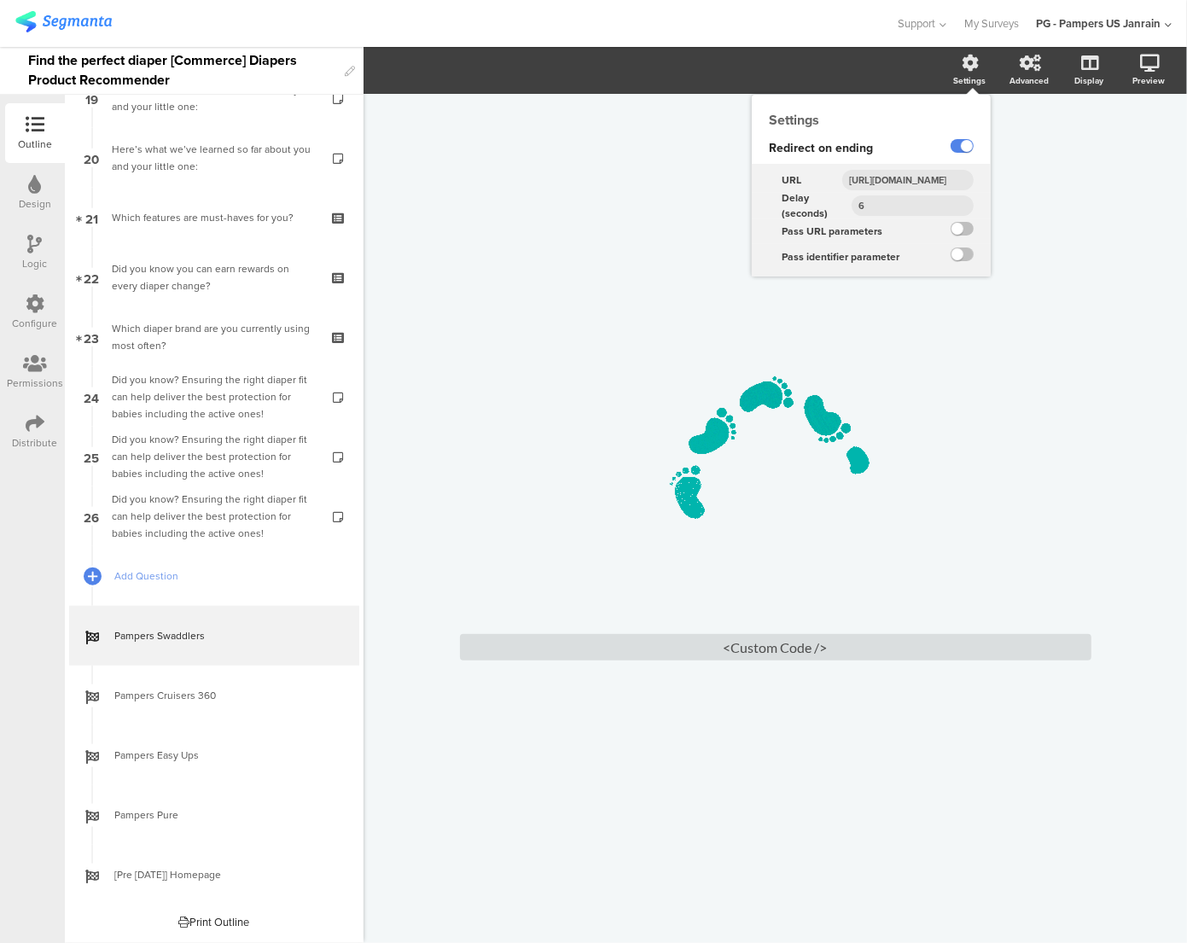
click at [900, 181] on input "[URL][DOMAIN_NAME]" at bounding box center [907, 180] width 131 height 20
type input "[URL][DOMAIN_NAME]"
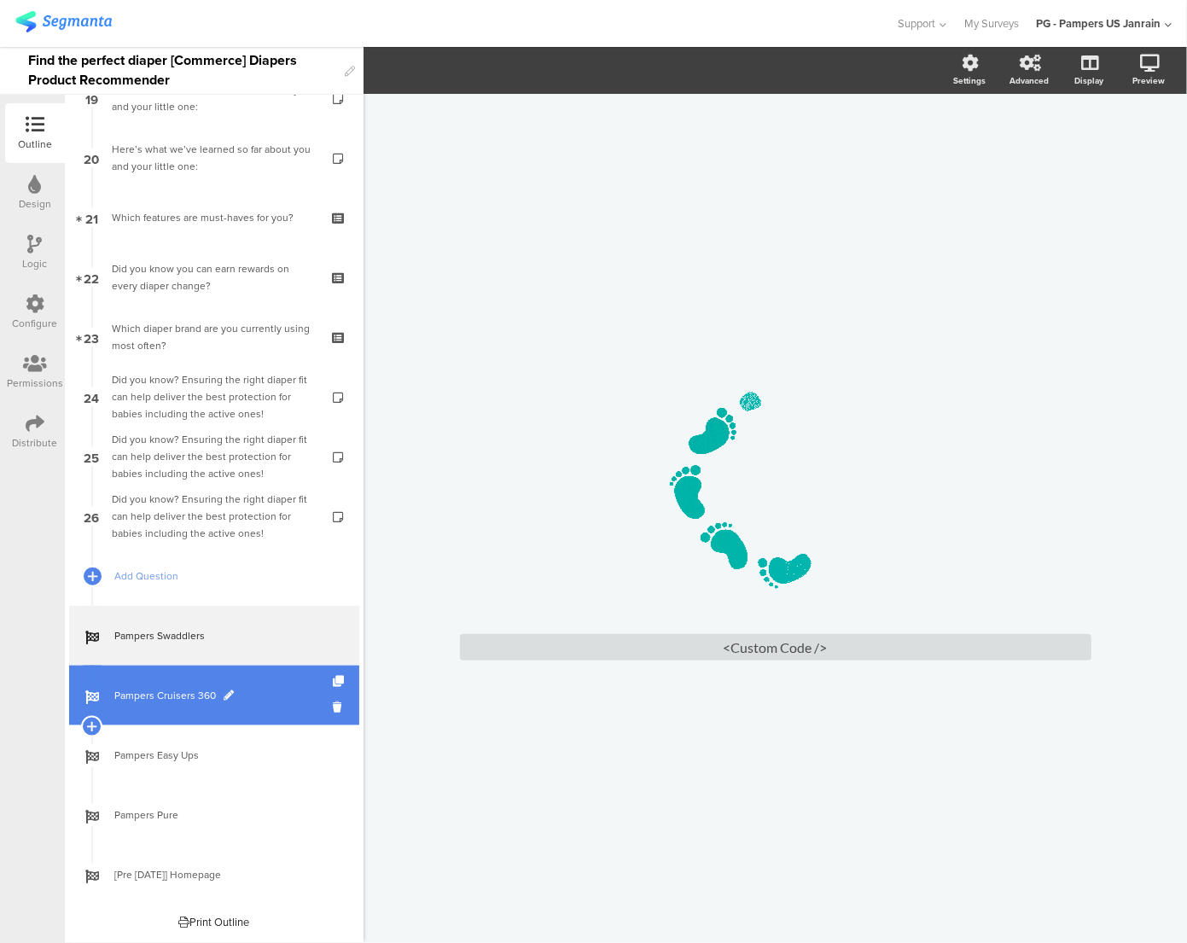
click at [209, 697] on span "Pampers Cruisers 360" at bounding box center [223, 695] width 218 height 17
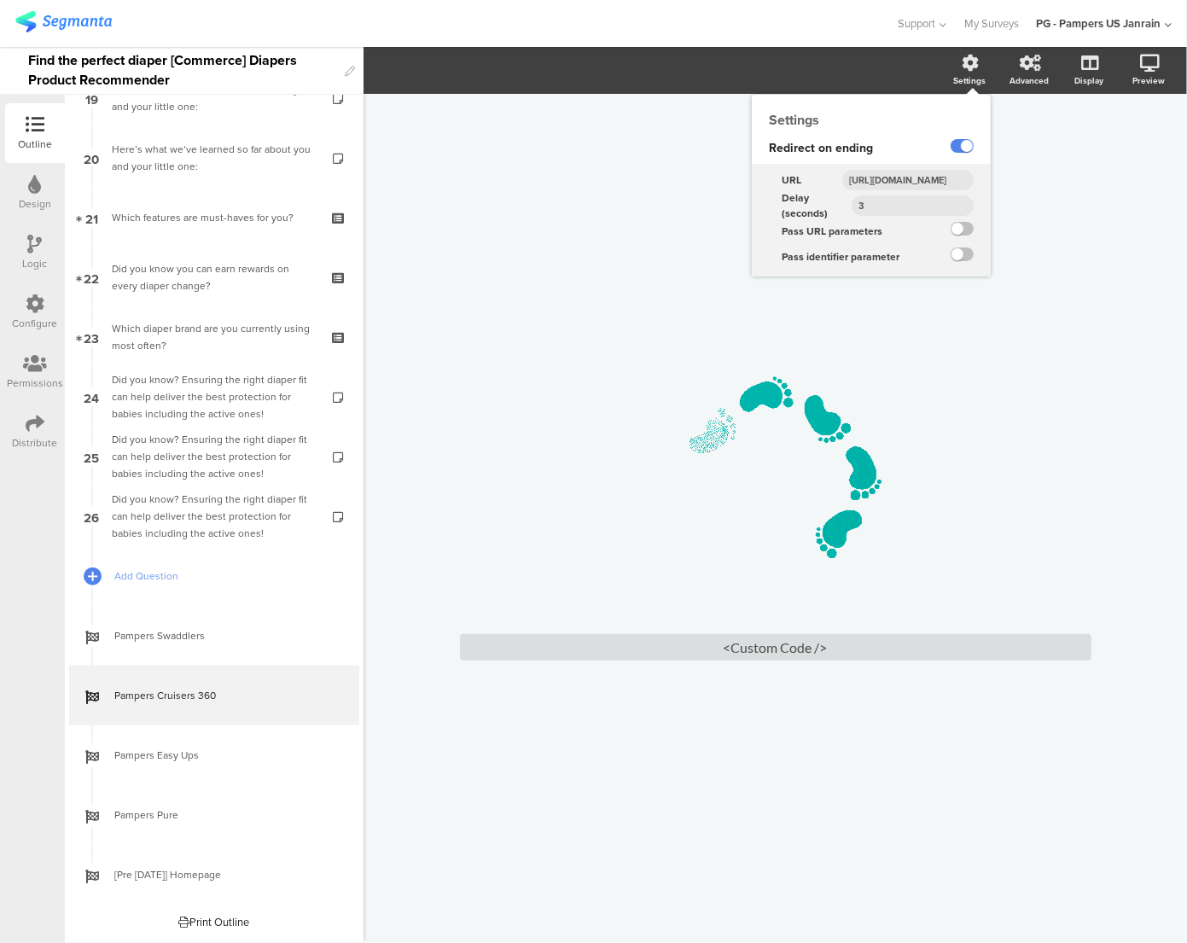
click at [972, 74] on div "Settings" at bounding box center [969, 80] width 32 height 13
click at [895, 183] on input "[URL][DOMAIN_NAME]" at bounding box center [907, 180] width 131 height 20
paste input "?utm_source=Pampers-Website&utm_medium=segmanta&utm_campaign=find-the-perfect-d…"
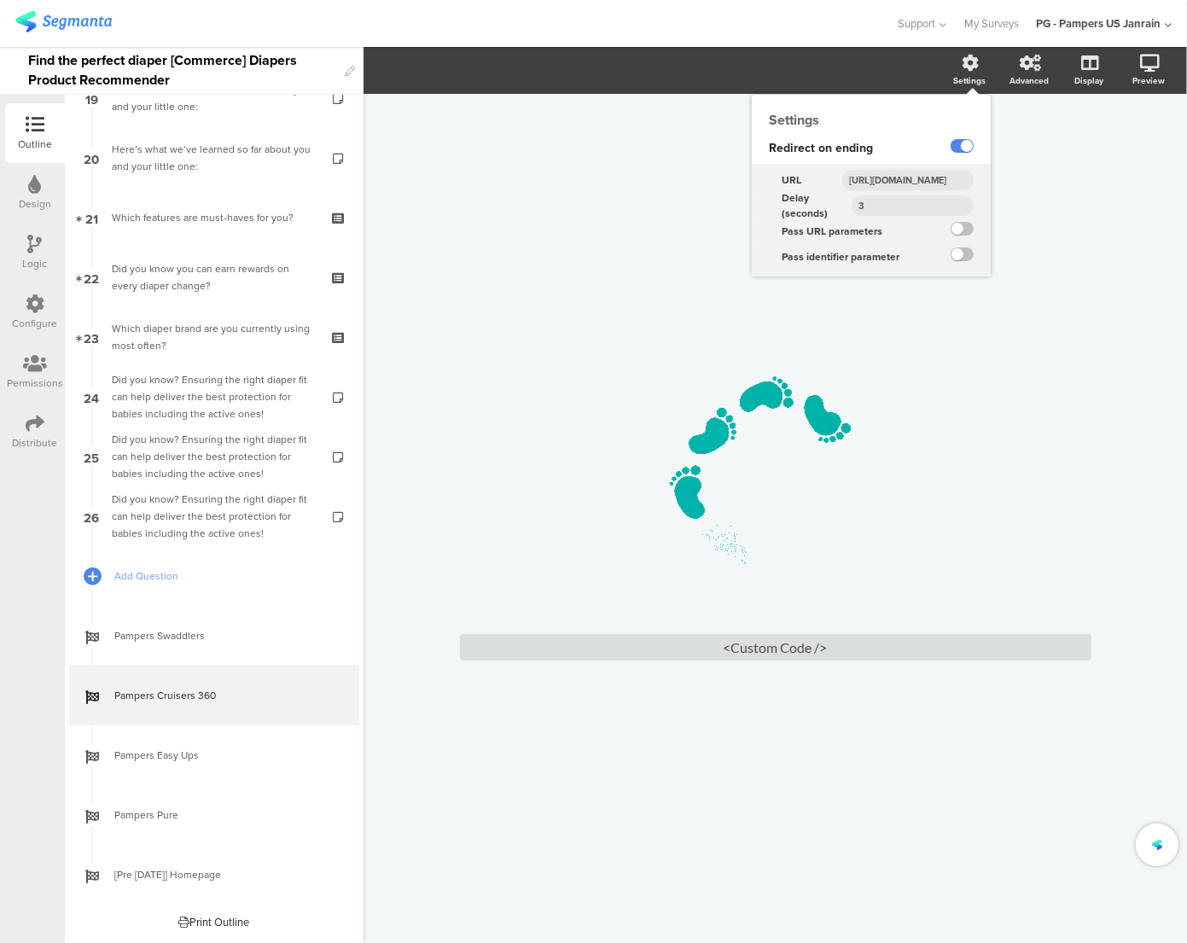
type input "[URL][DOMAIN_NAME]"
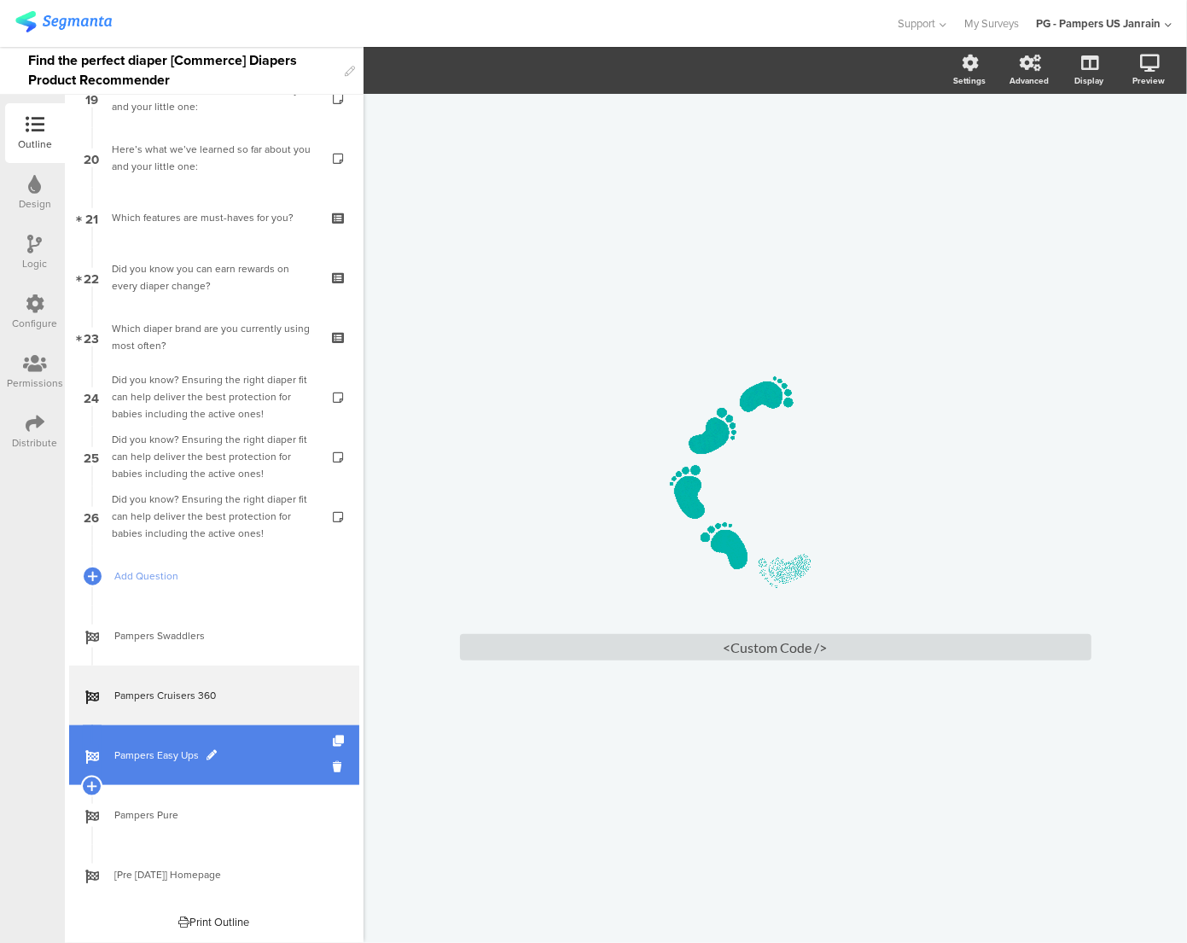
click at [163, 754] on span "Pampers Easy Ups" at bounding box center [223, 754] width 218 height 17
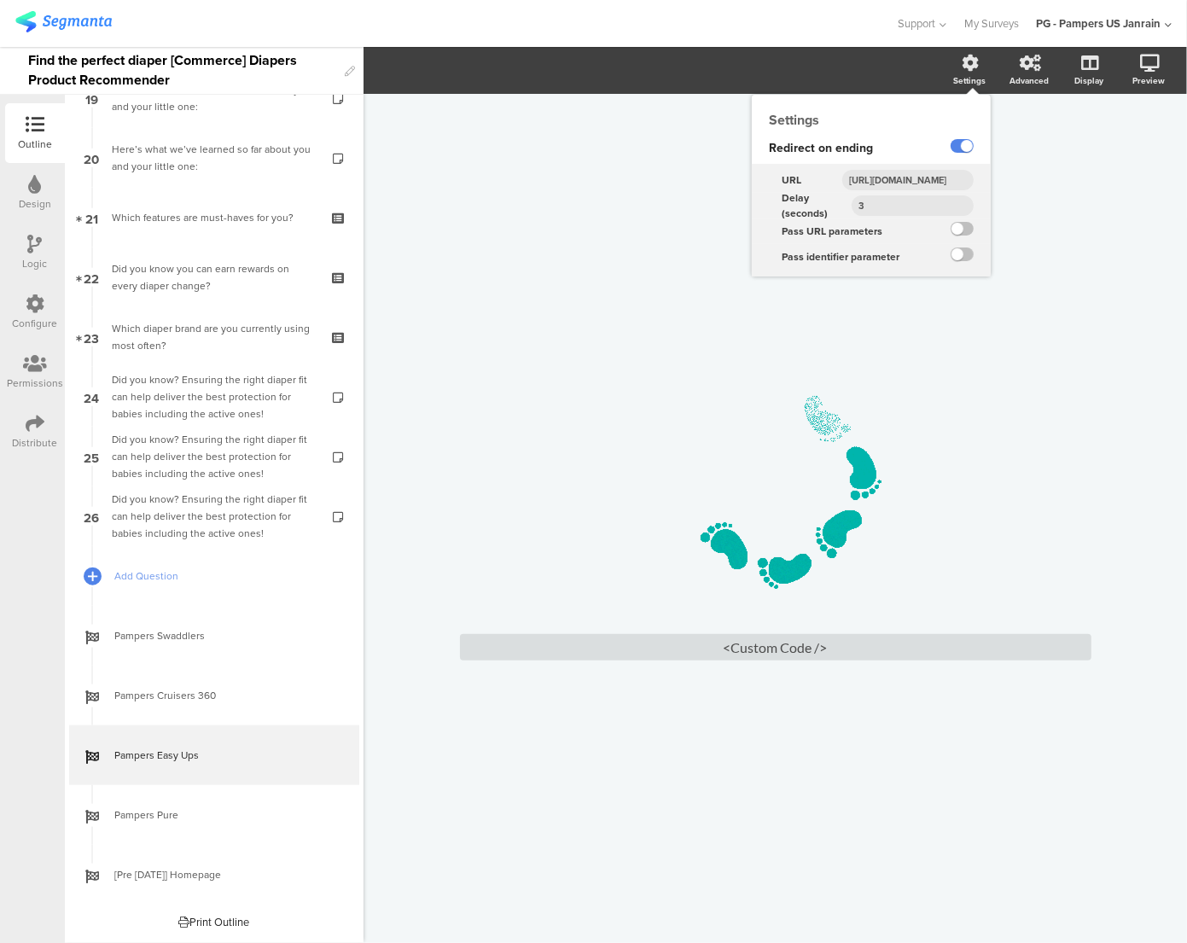
click at [976, 74] on div "Settings" at bounding box center [969, 80] width 32 height 13
click at [910, 181] on input "[URL][DOMAIN_NAME]" at bounding box center [907, 180] width 131 height 20
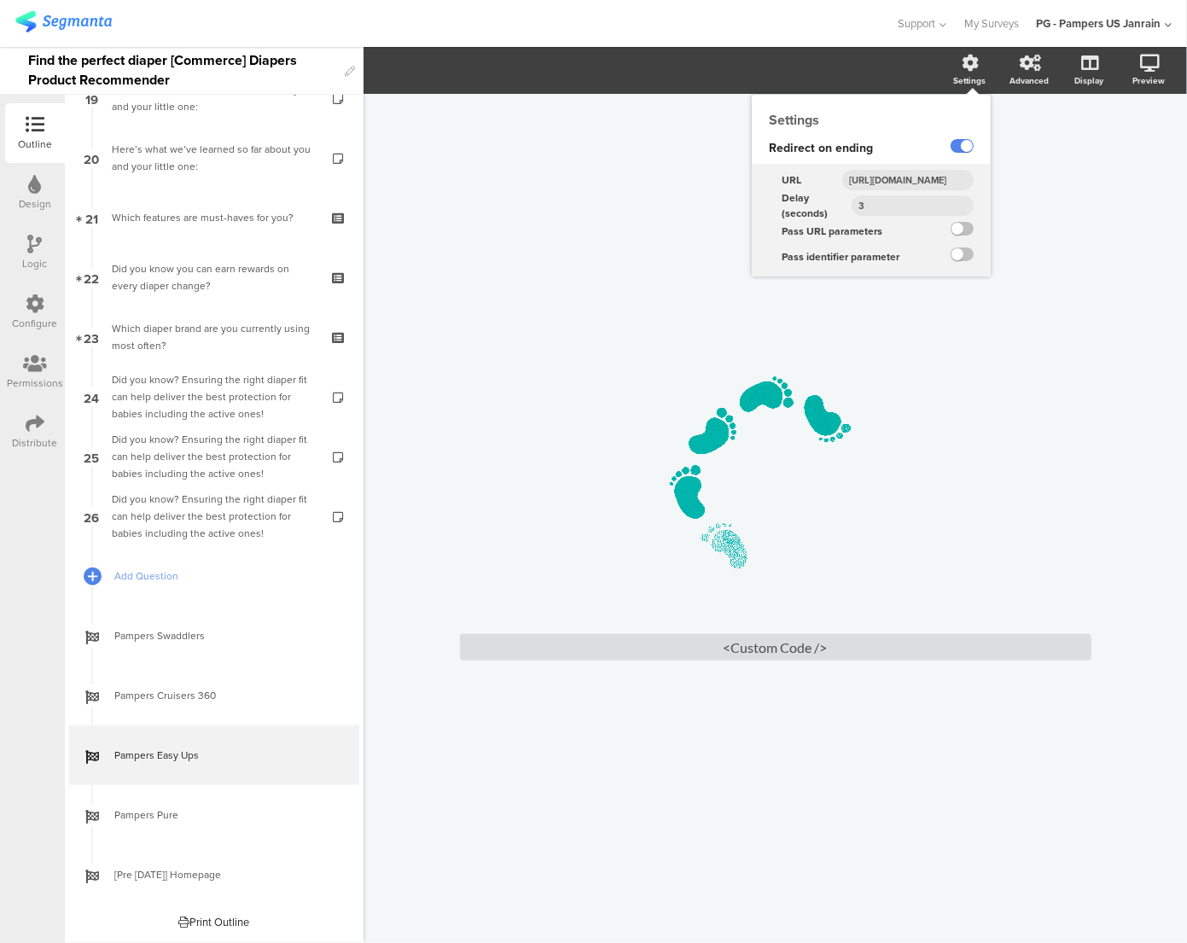
paste input "?utm_source=Pampers-Website&utm_medium=segmanta&utm_campaign=find-the-perfect-d…"
type input "[URL][DOMAIN_NAME]"
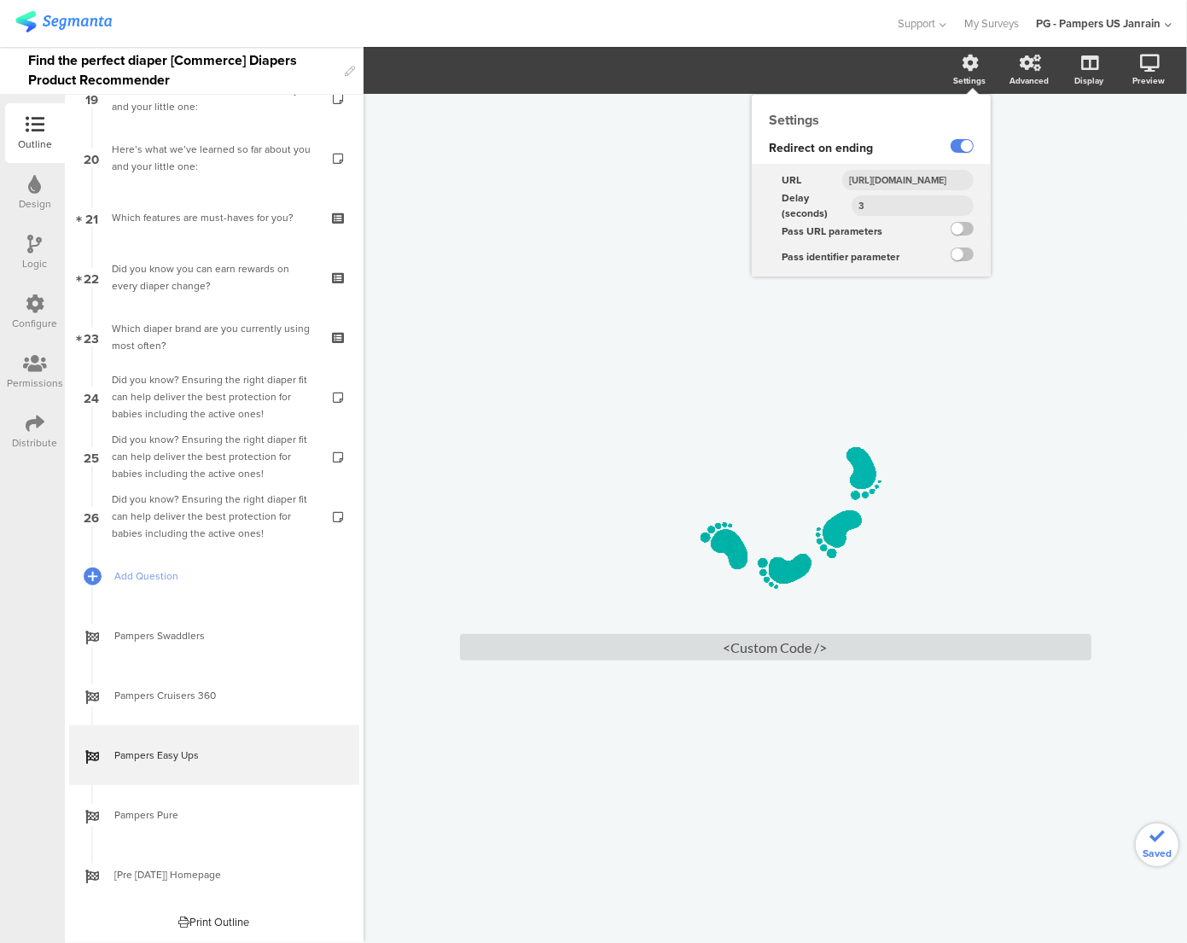
scroll to position [0, 832]
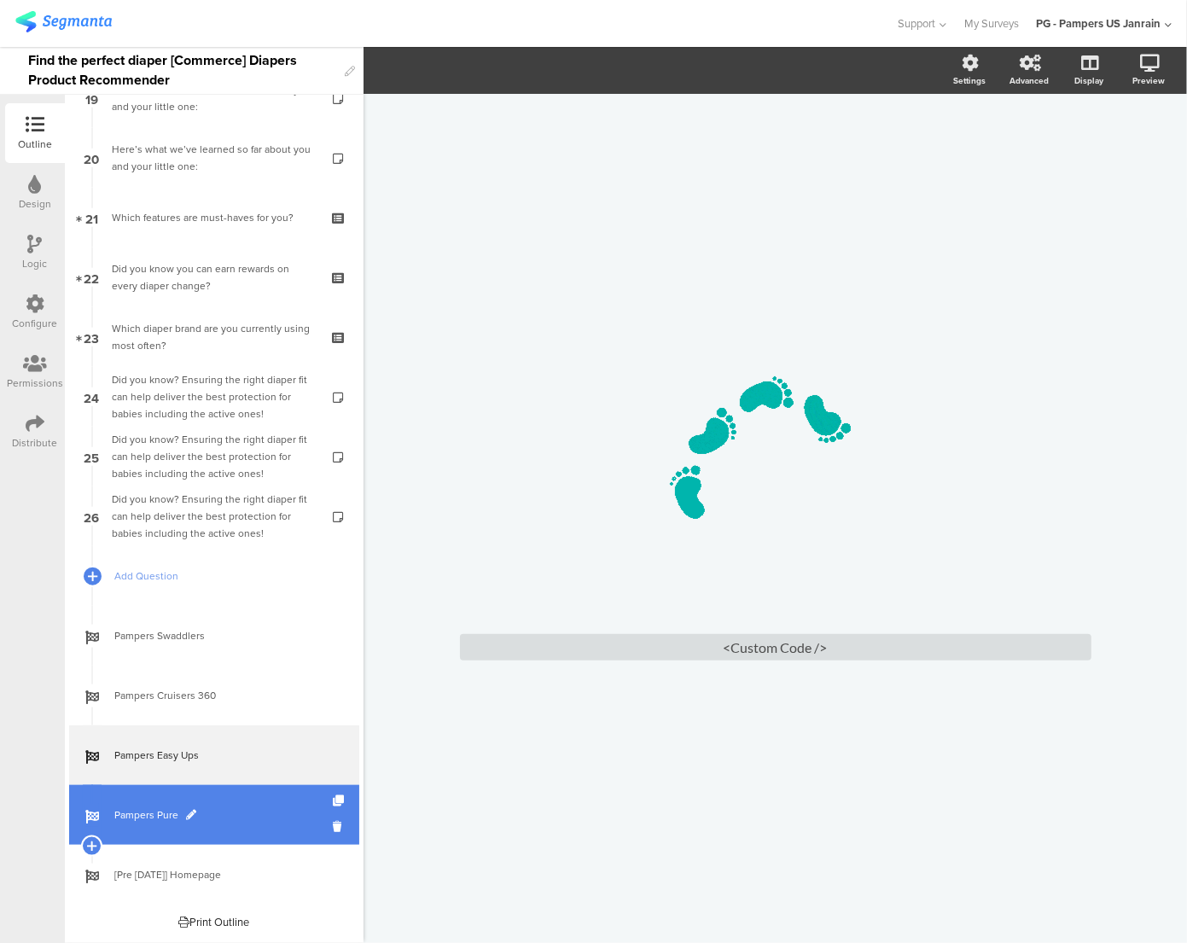
click at [163, 809] on span "Pampers Pure" at bounding box center [223, 814] width 218 height 17
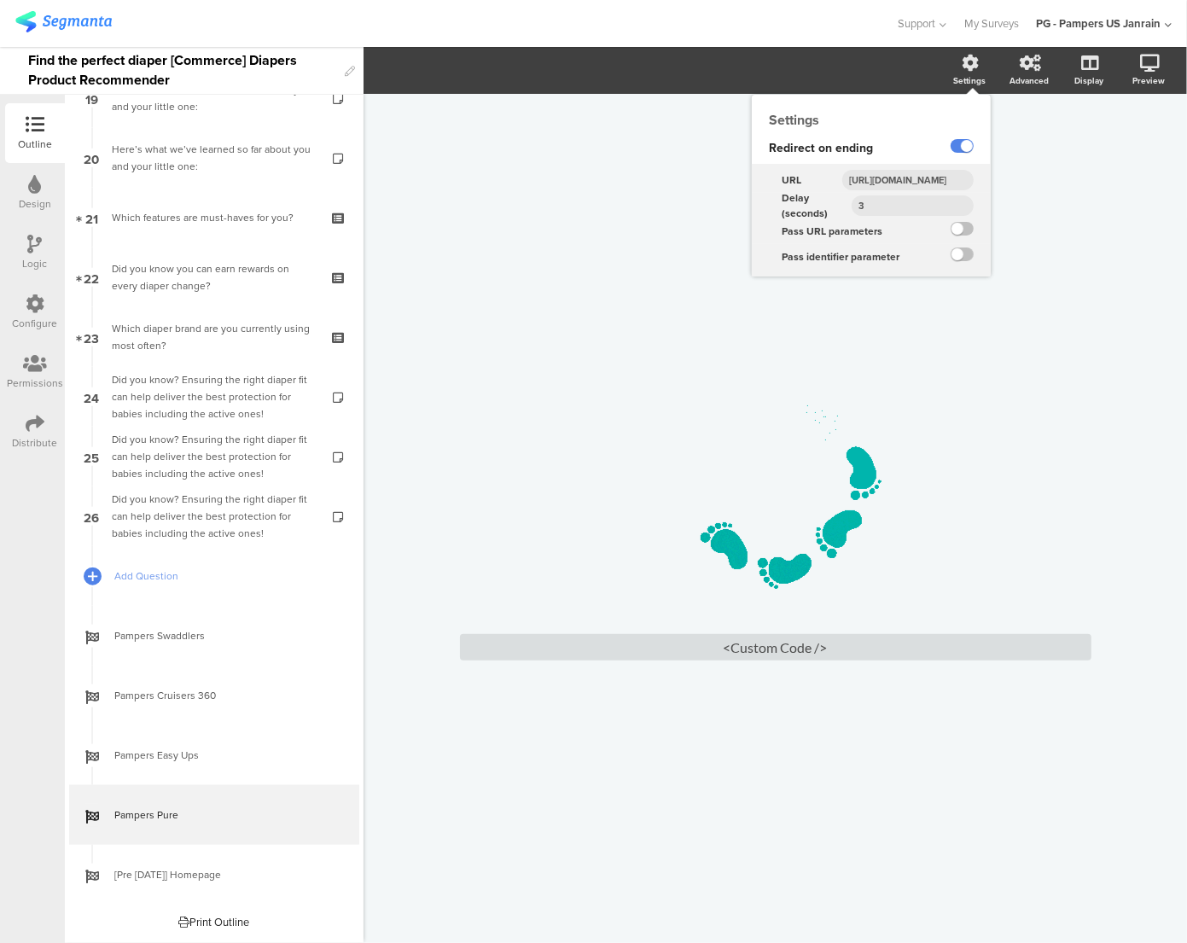
click at [965, 59] on icon at bounding box center [970, 63] width 17 height 17
click at [902, 181] on input "[URL][DOMAIN_NAME]" at bounding box center [907, 180] width 131 height 20
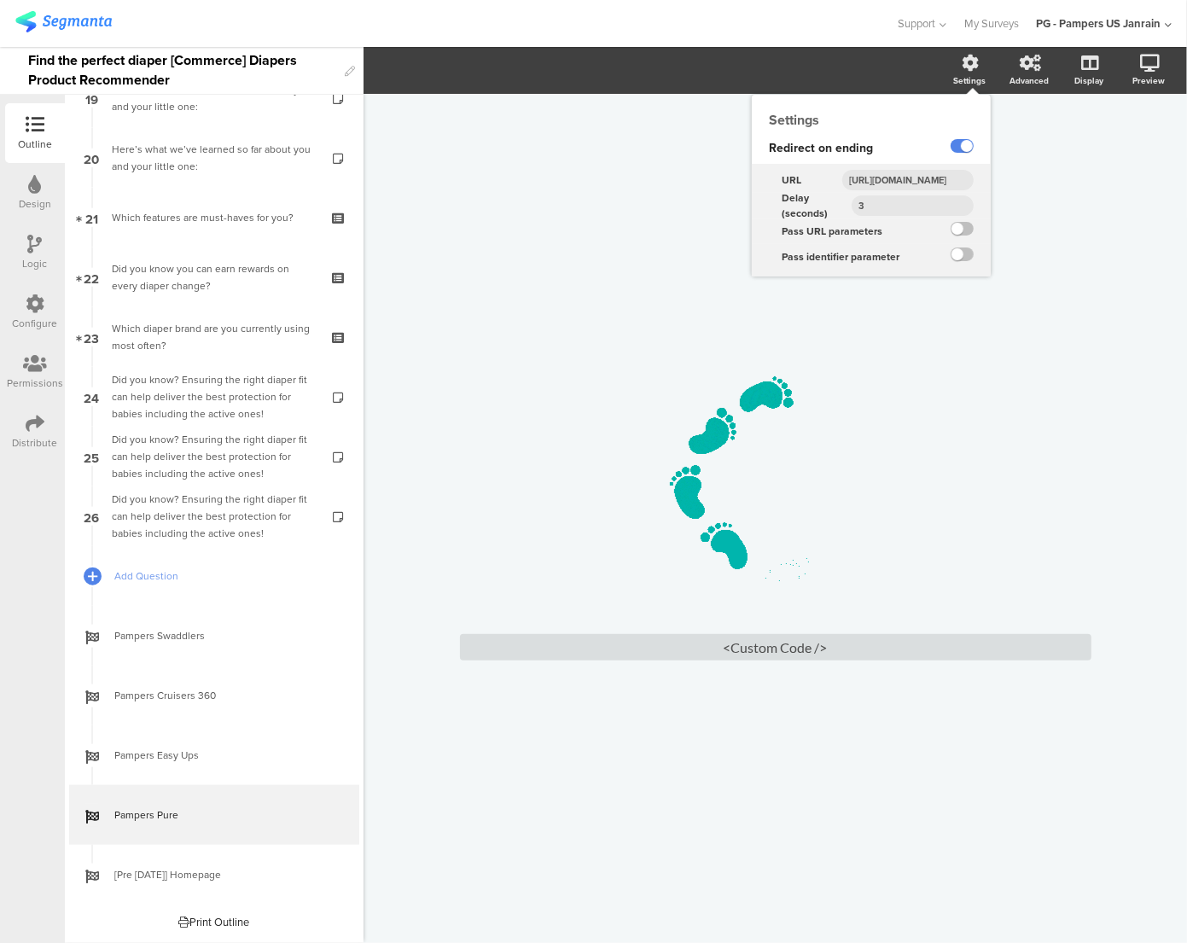
click at [902, 181] on input "[URL][DOMAIN_NAME]" at bounding box center [907, 180] width 131 height 20
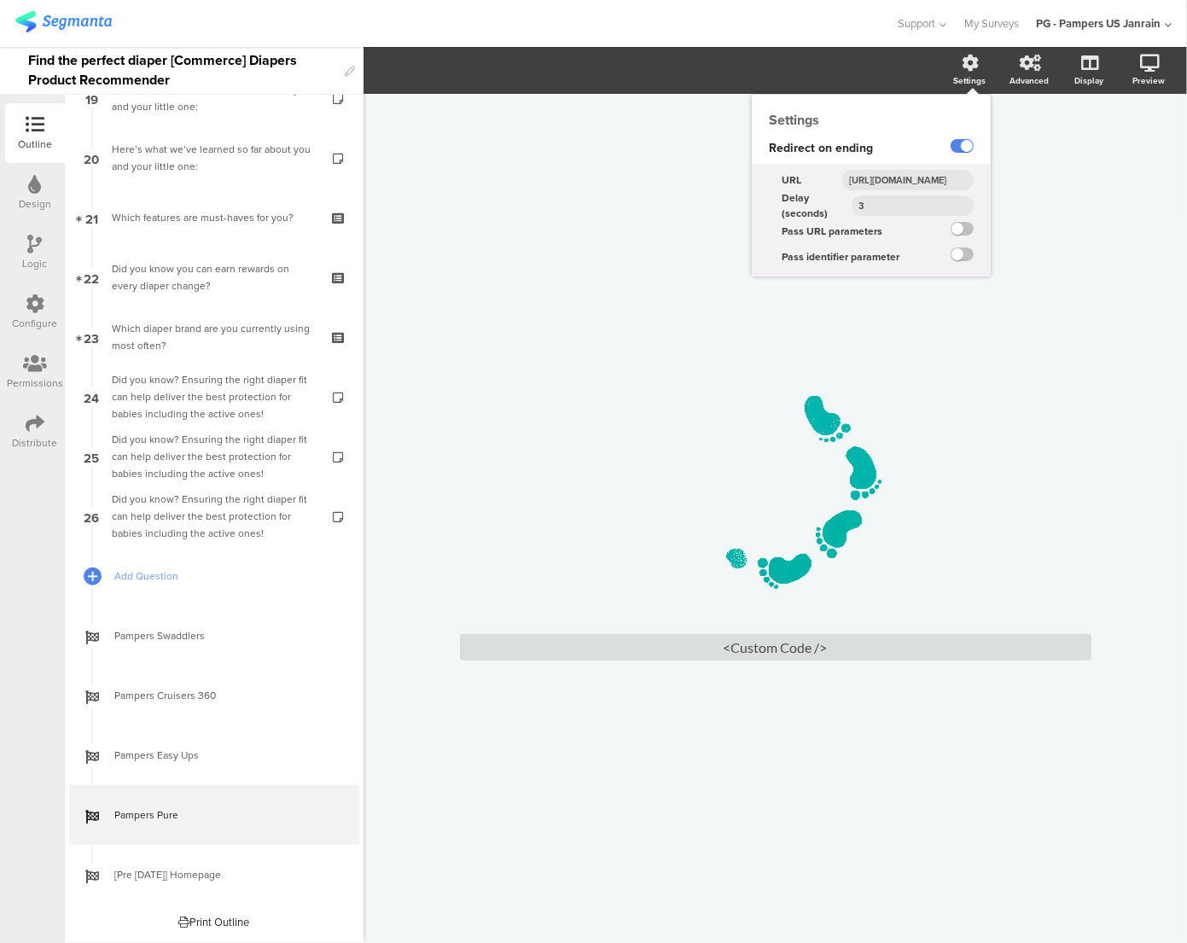
click at [902, 181] on input "[URL][DOMAIN_NAME]" at bounding box center [907, 180] width 131 height 20
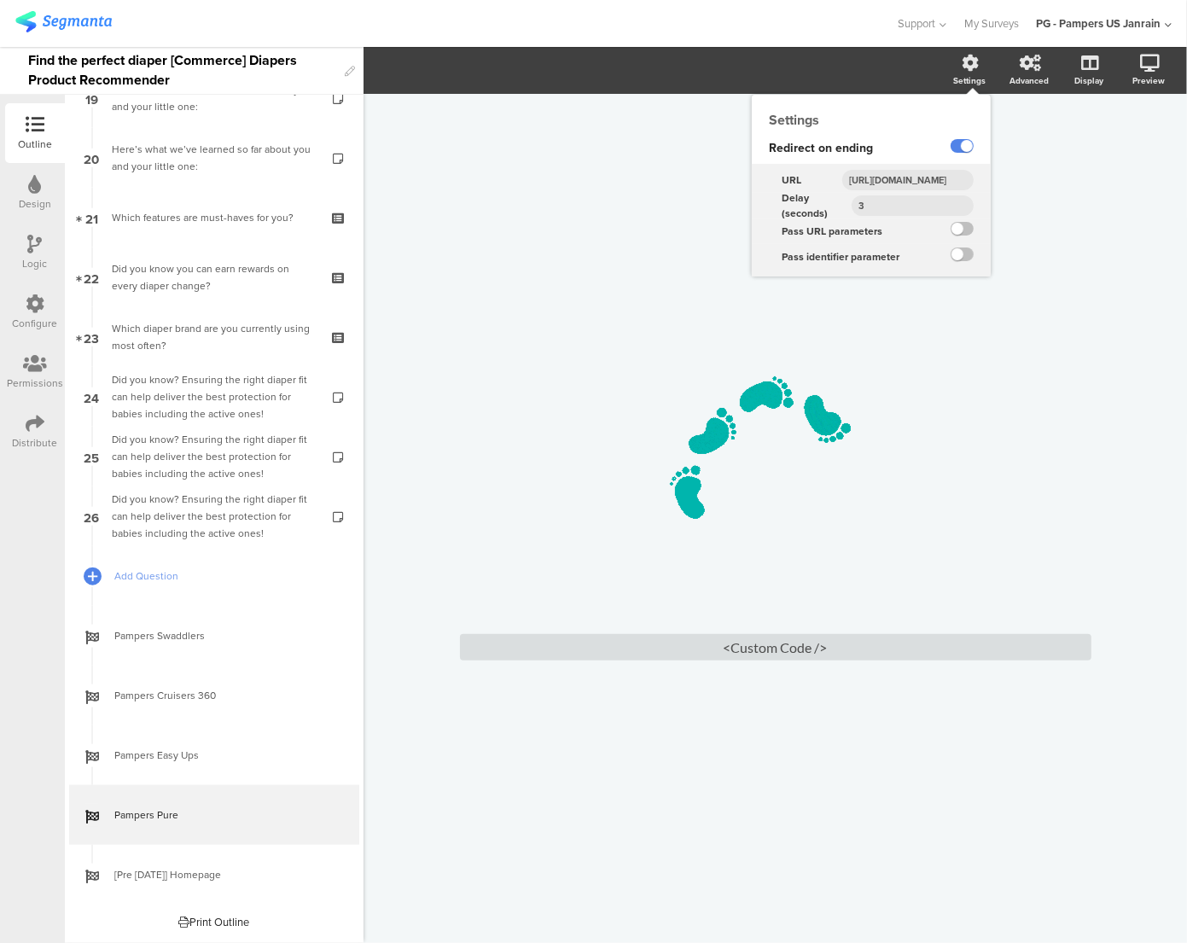
paste input "?utm_source=Pampers-Website&utm_medium=segmanta&utm_campaign=find-the-perfect-d…"
type input "[URL][DOMAIN_NAME]"
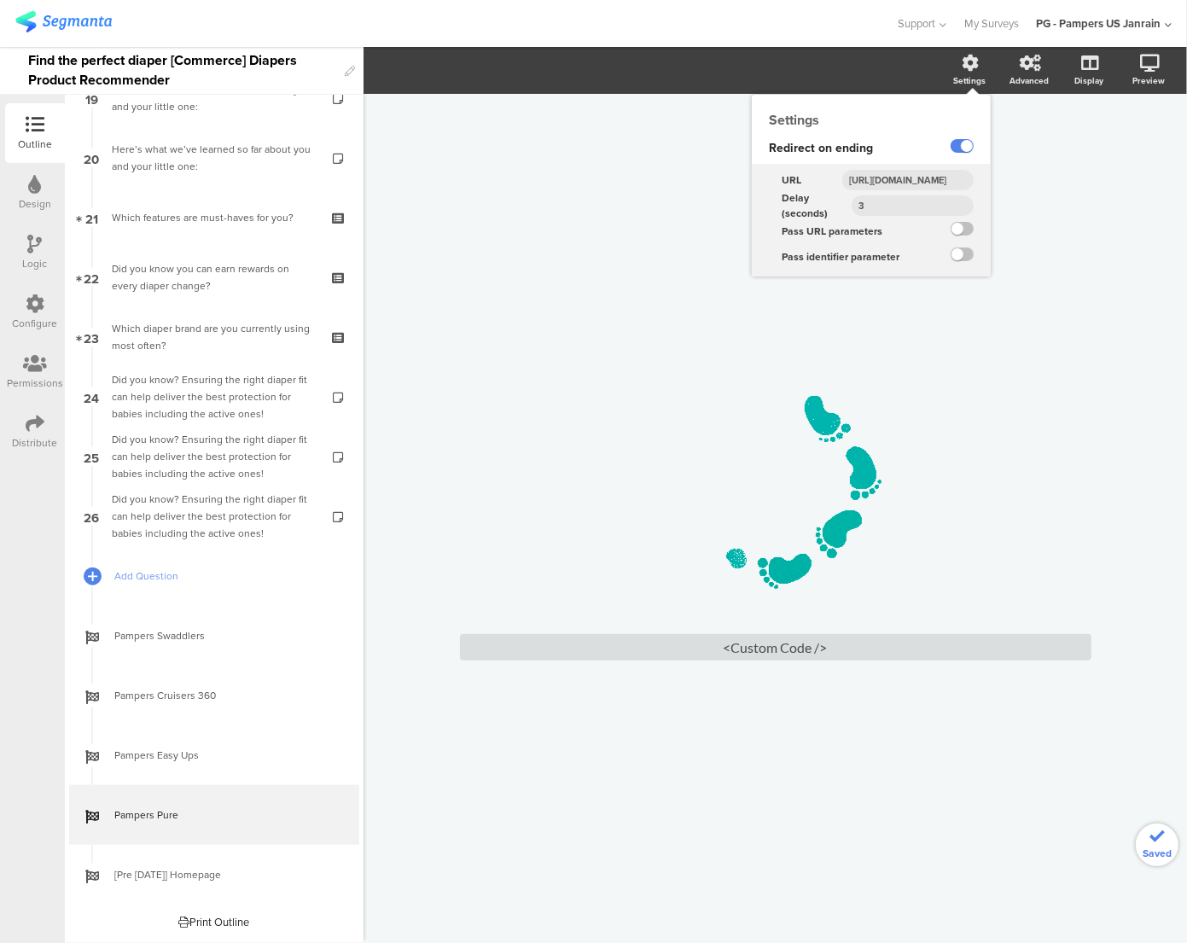
scroll to position [0, 719]
click at [717, 267] on div "/ <Custom Code />" at bounding box center [775, 510] width 717 height 832
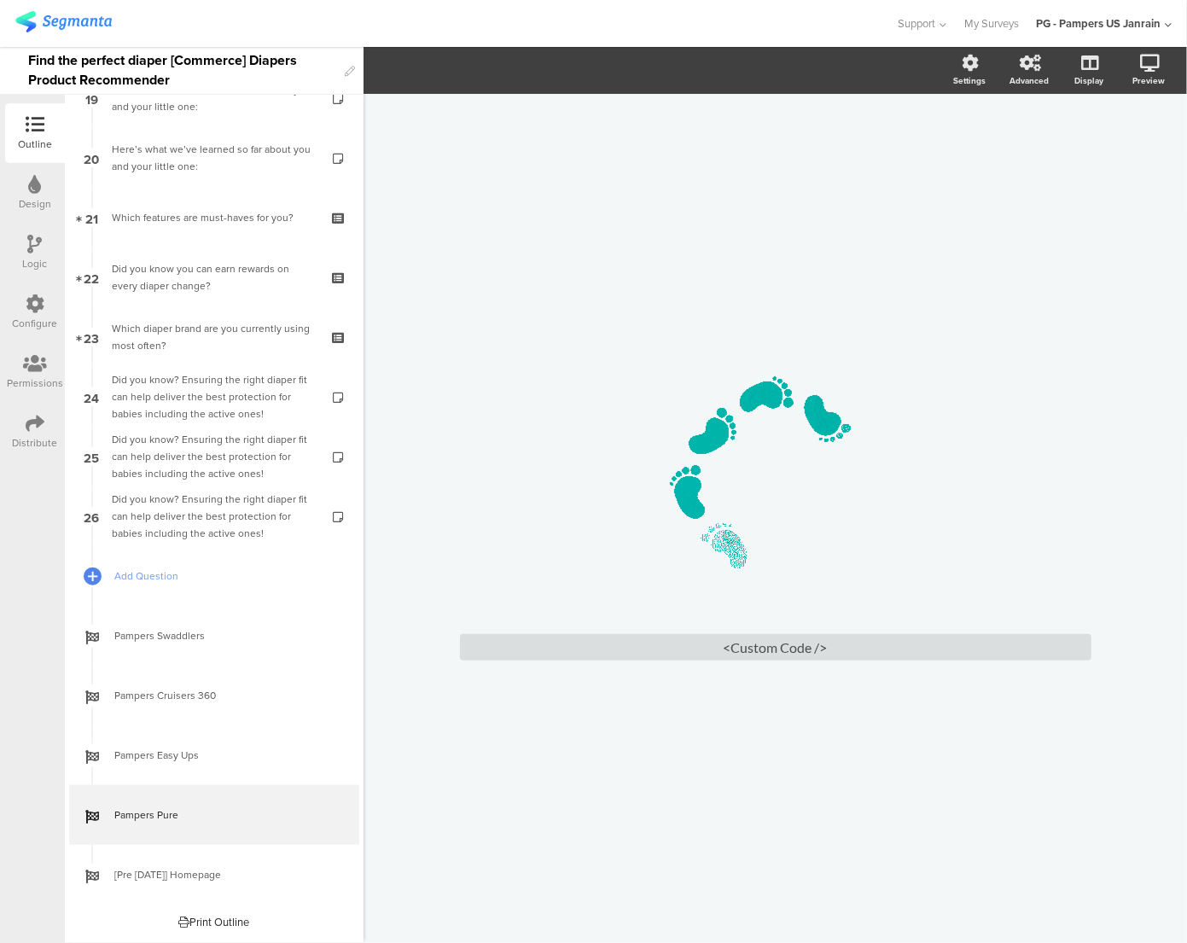
click at [32, 425] on icon at bounding box center [35, 423] width 19 height 19
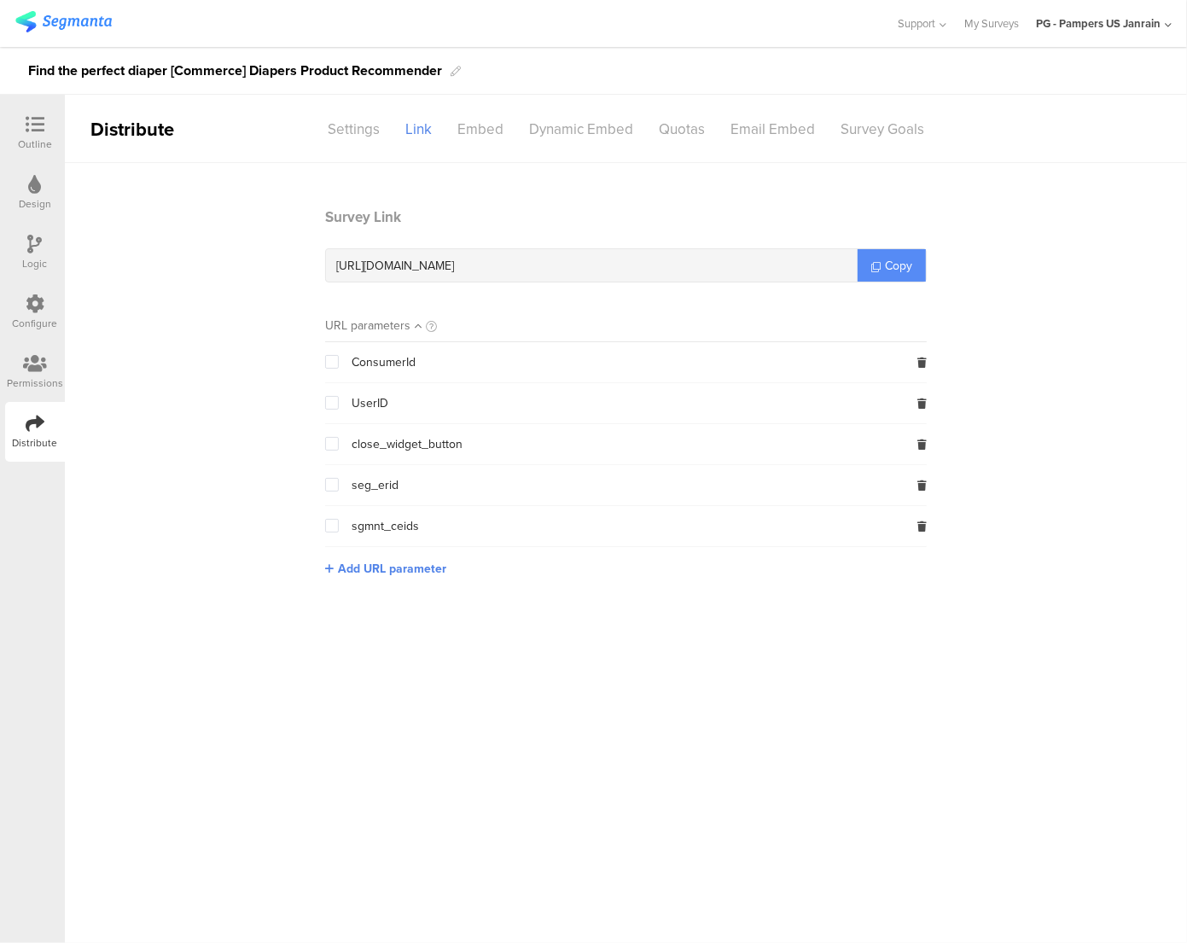
click at [906, 268] on span "Copy" at bounding box center [898, 266] width 27 height 18
click at [42, 122] on icon at bounding box center [35, 124] width 19 height 19
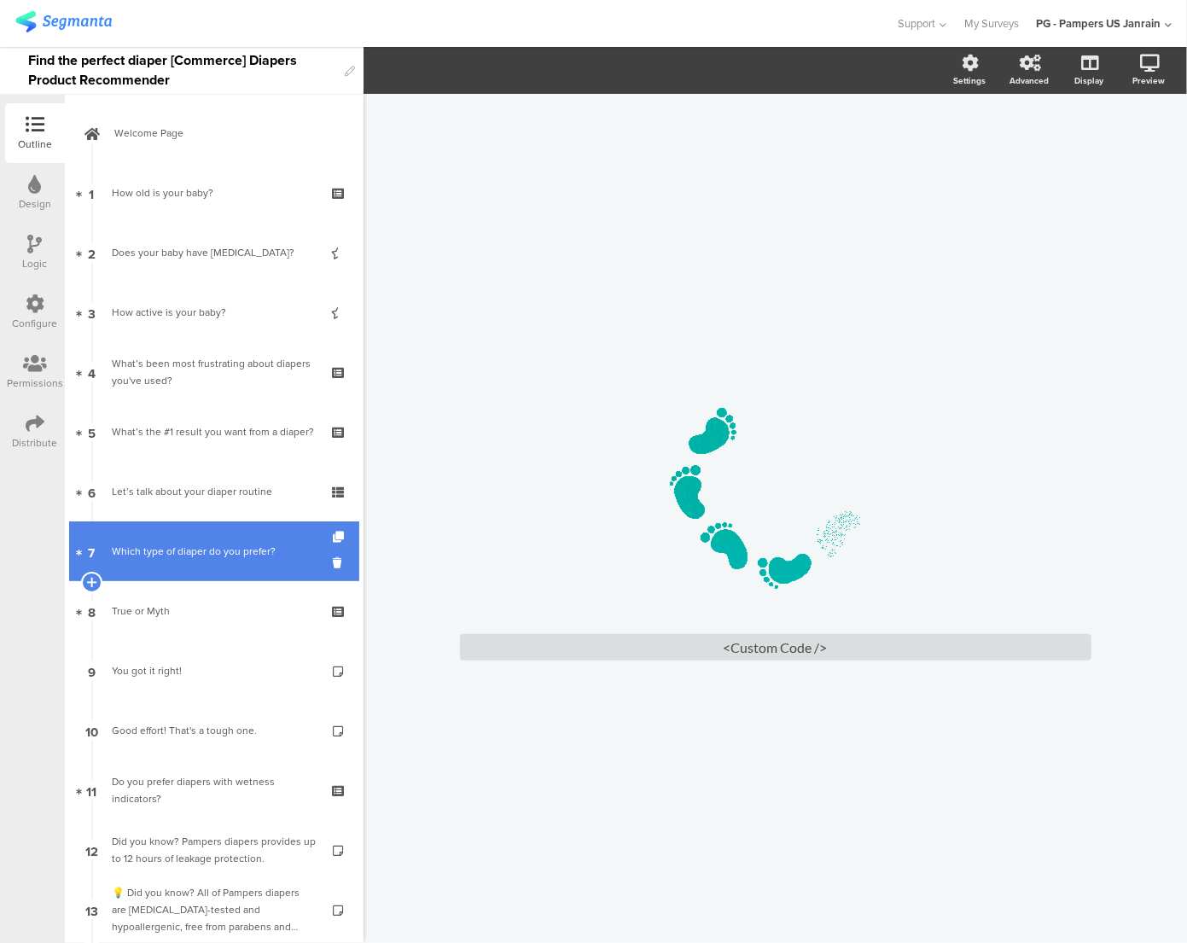
scroll to position [1169, 0]
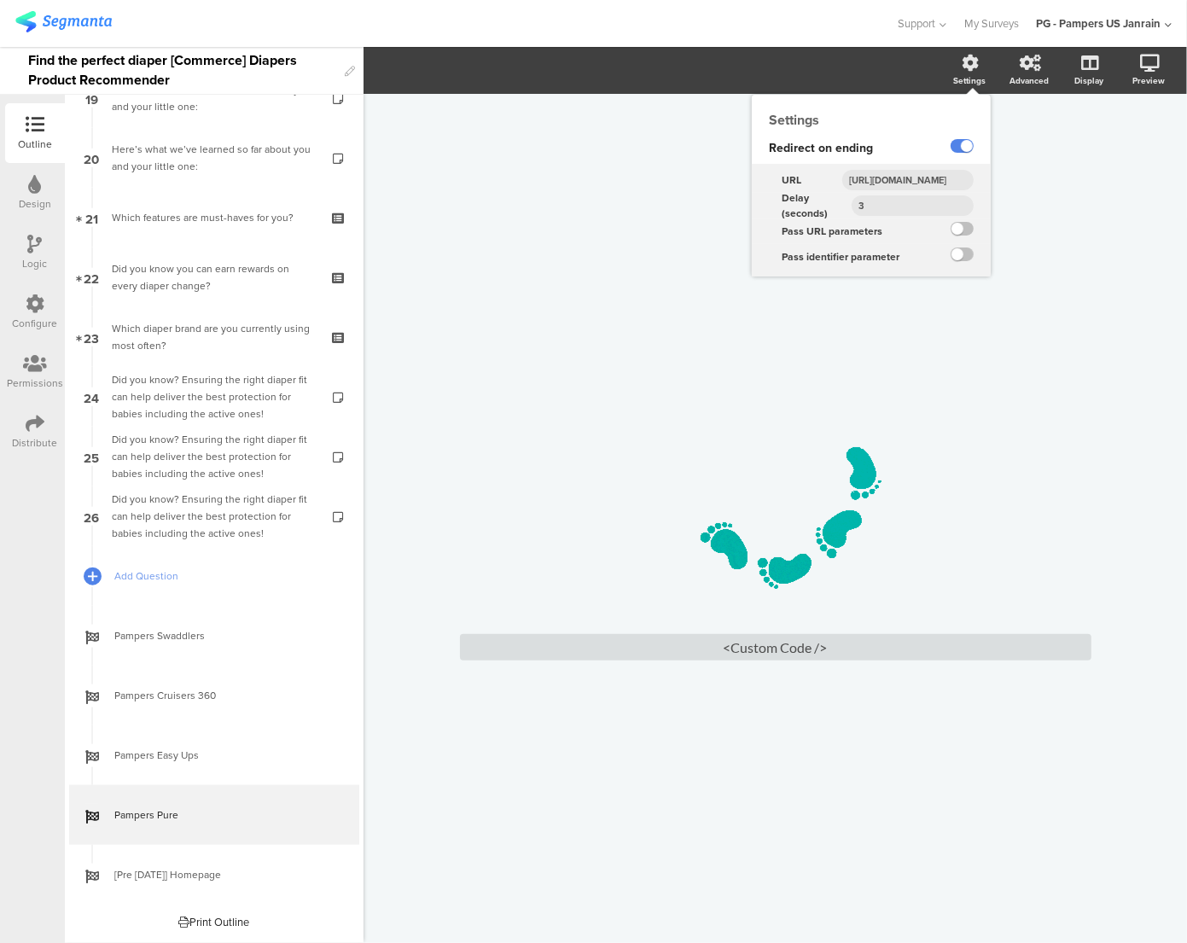
click at [897, 200] on input "3" at bounding box center [912, 205] width 122 height 20
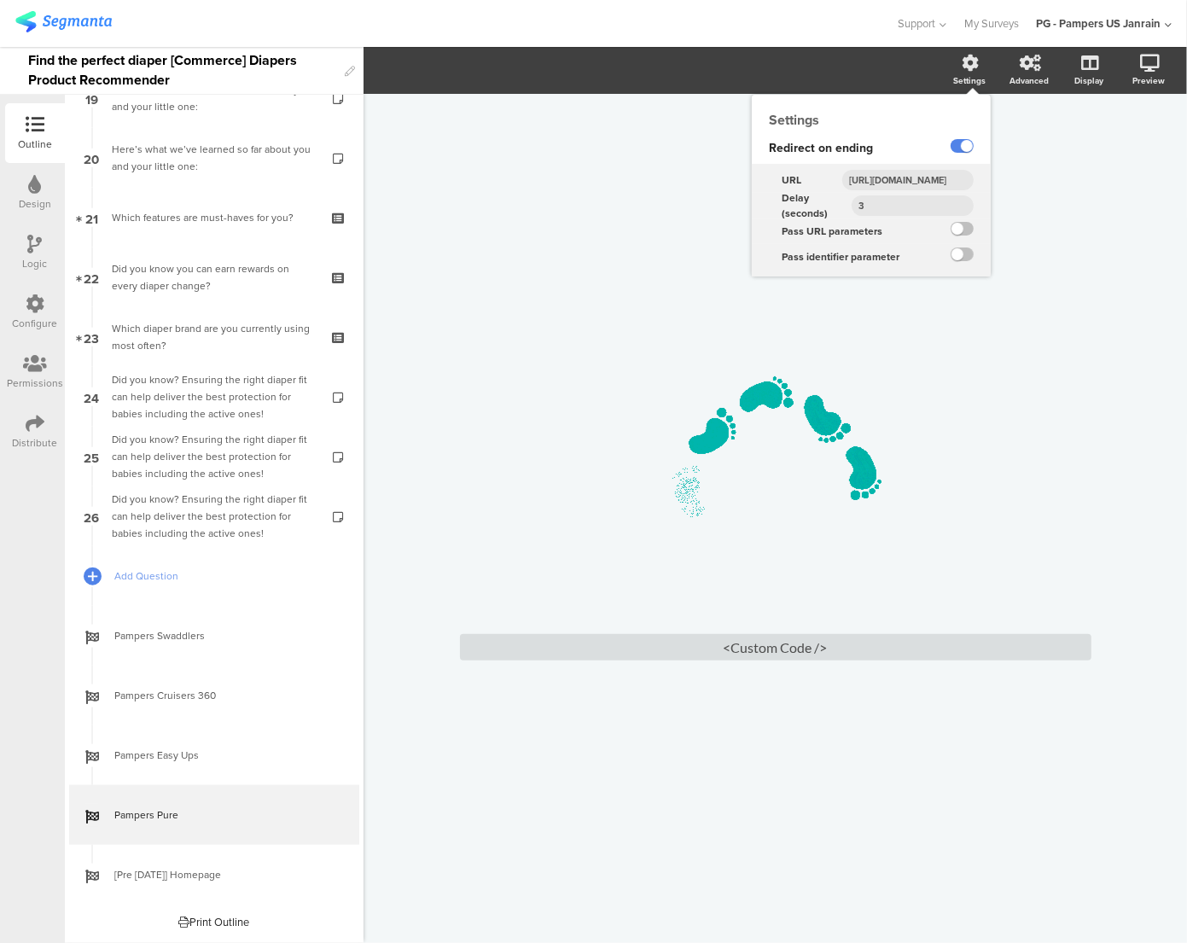
type input "4"
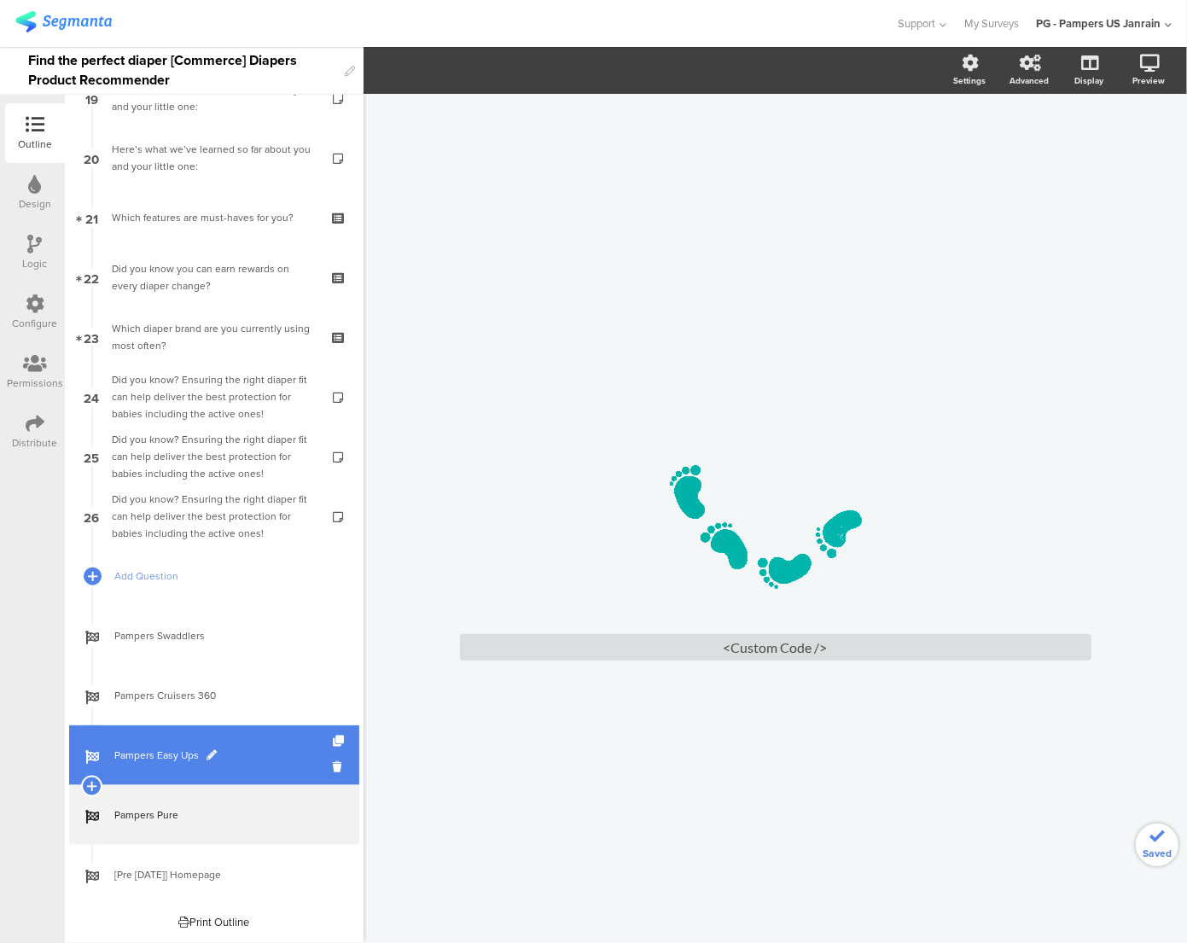
click at [184, 752] on span "Pampers Easy Ups" at bounding box center [223, 754] width 218 height 17
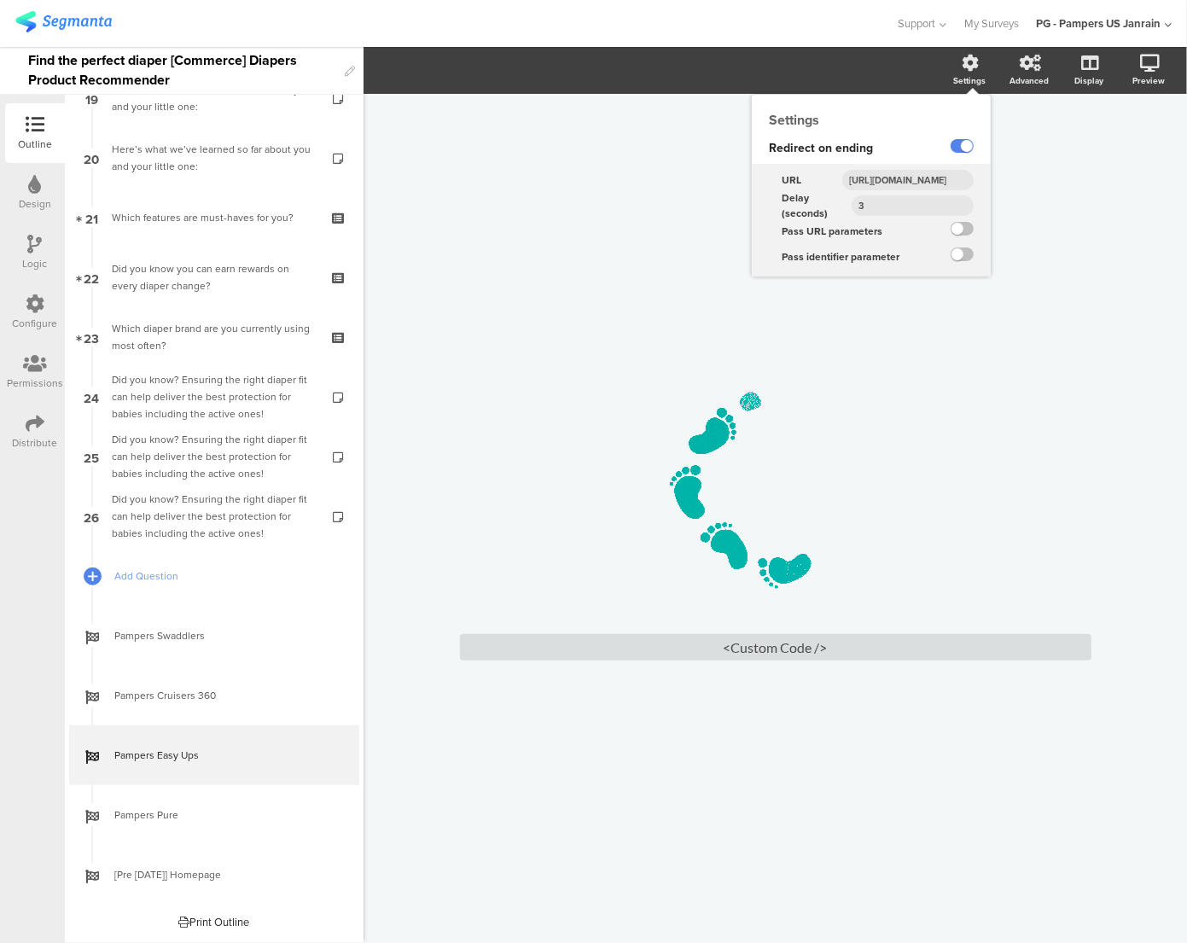
click at [978, 64] on icon at bounding box center [970, 63] width 17 height 17
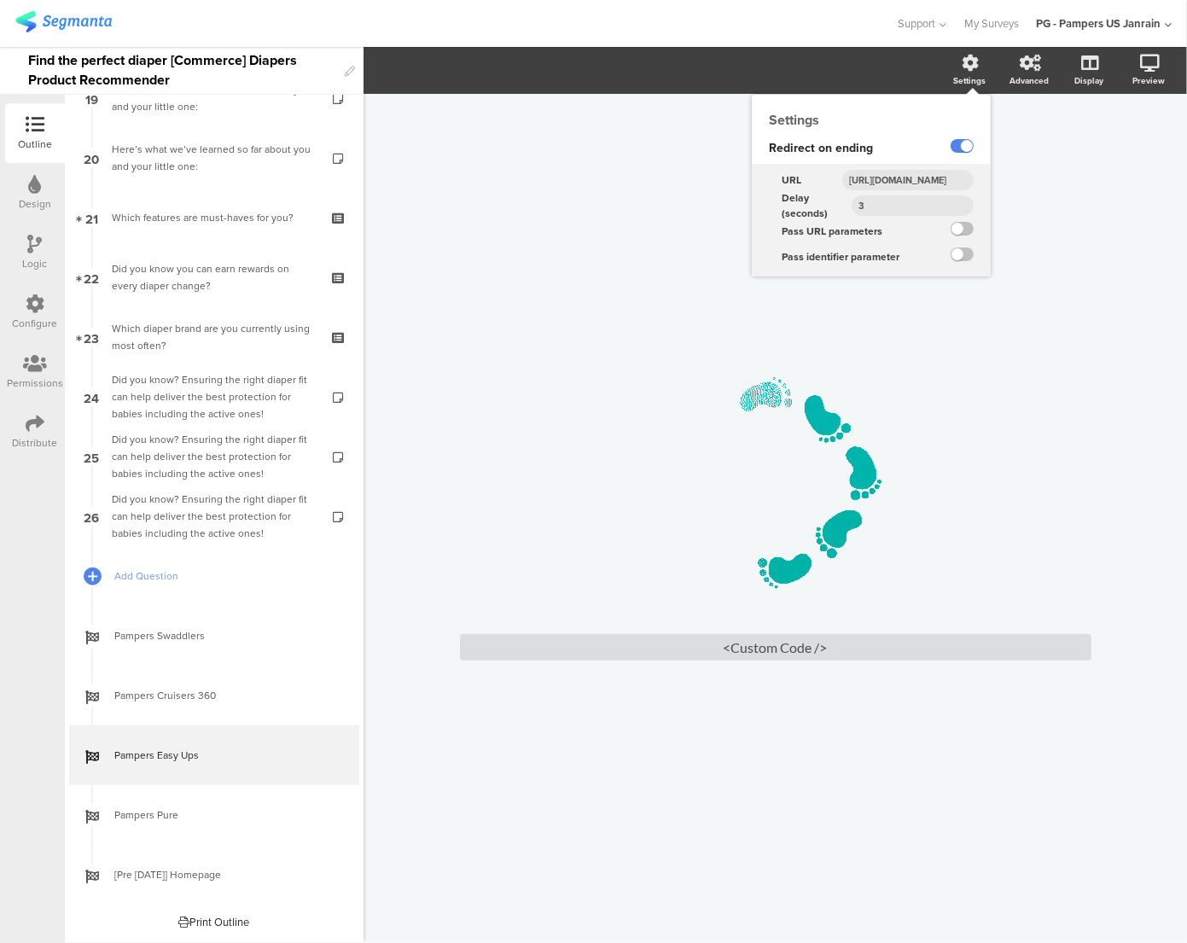
click at [887, 209] on input "3" at bounding box center [912, 205] width 122 height 20
type input "4"
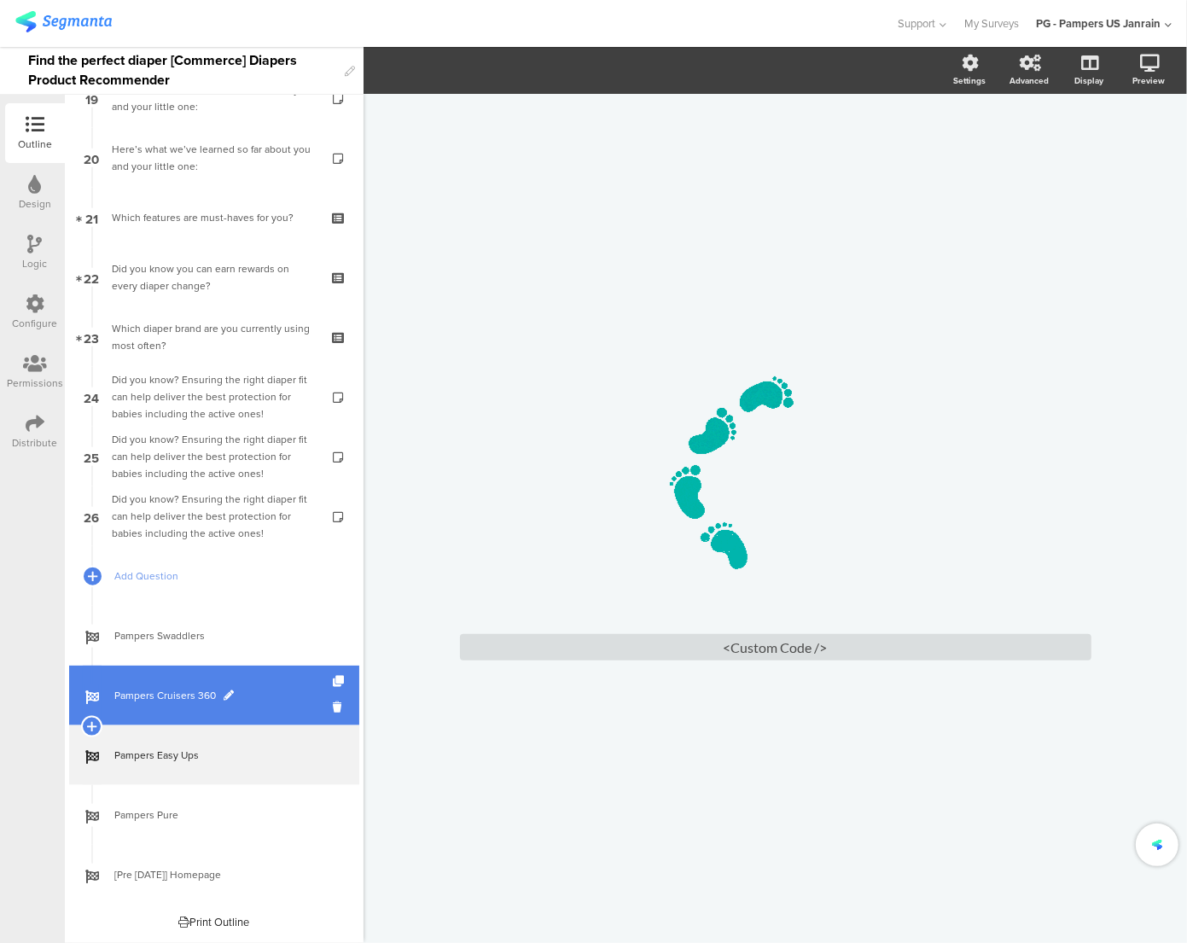
click at [186, 682] on link "Pampers Cruisers 360" at bounding box center [214, 695] width 290 height 60
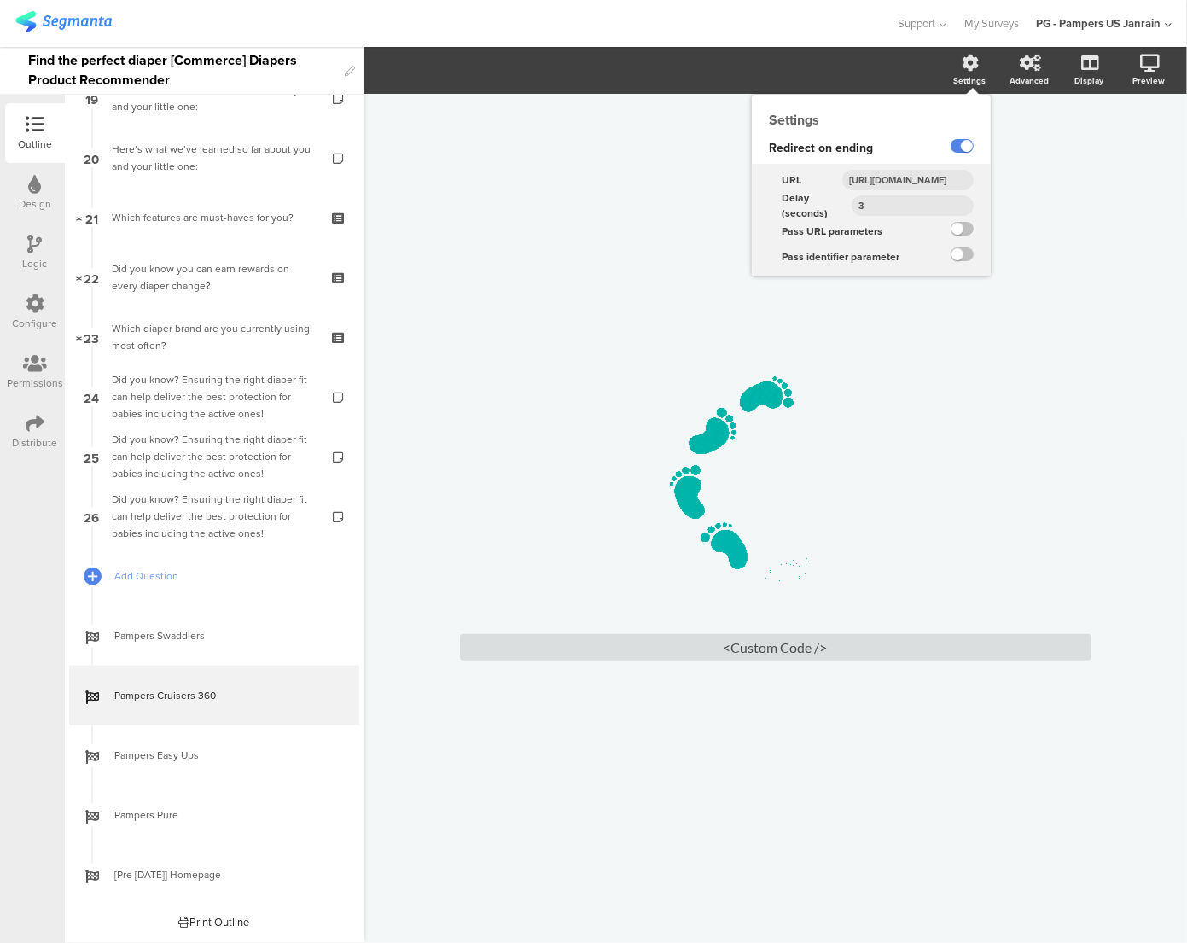
click at [885, 213] on input "3" at bounding box center [912, 205] width 122 height 20
type input "4"
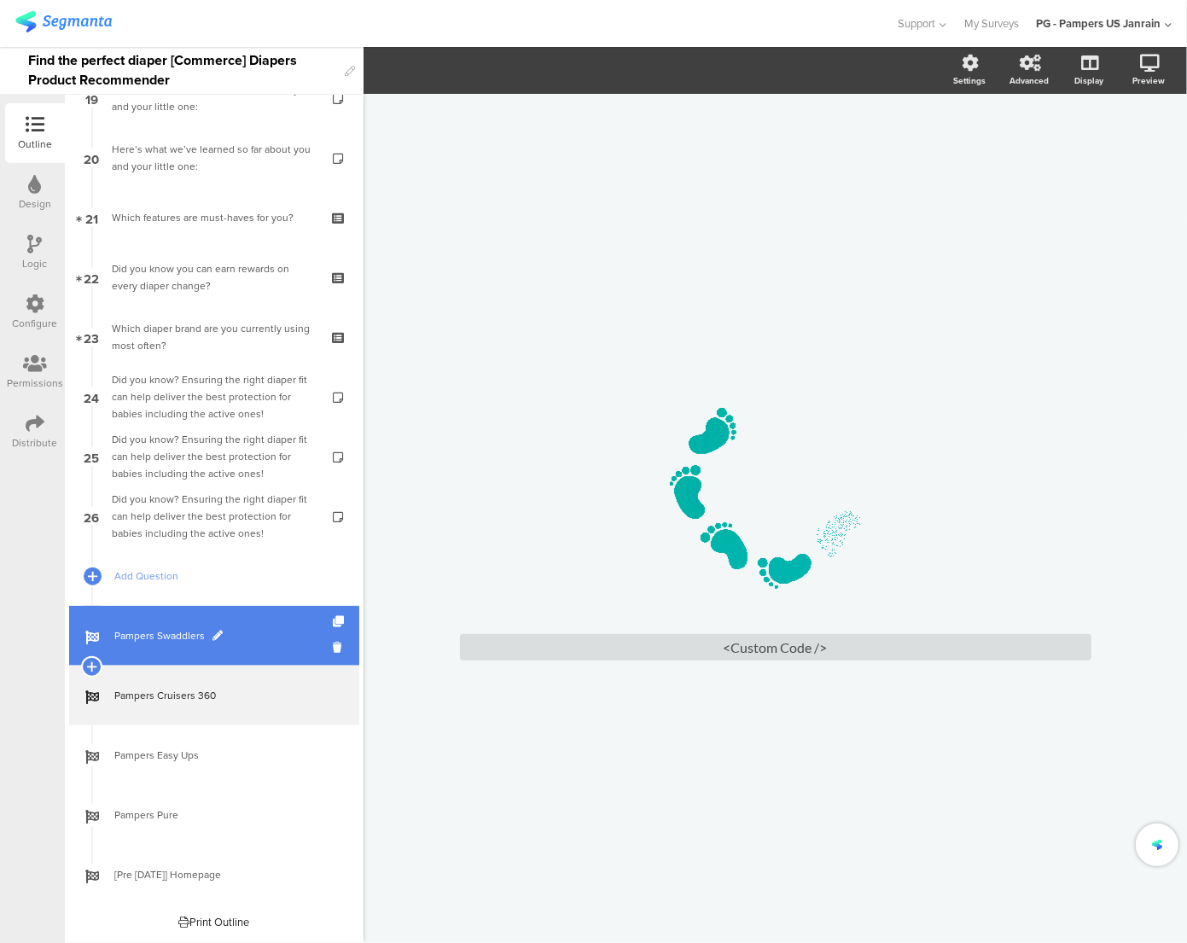
click at [166, 632] on span "Pampers Swaddlers" at bounding box center [223, 635] width 218 height 17
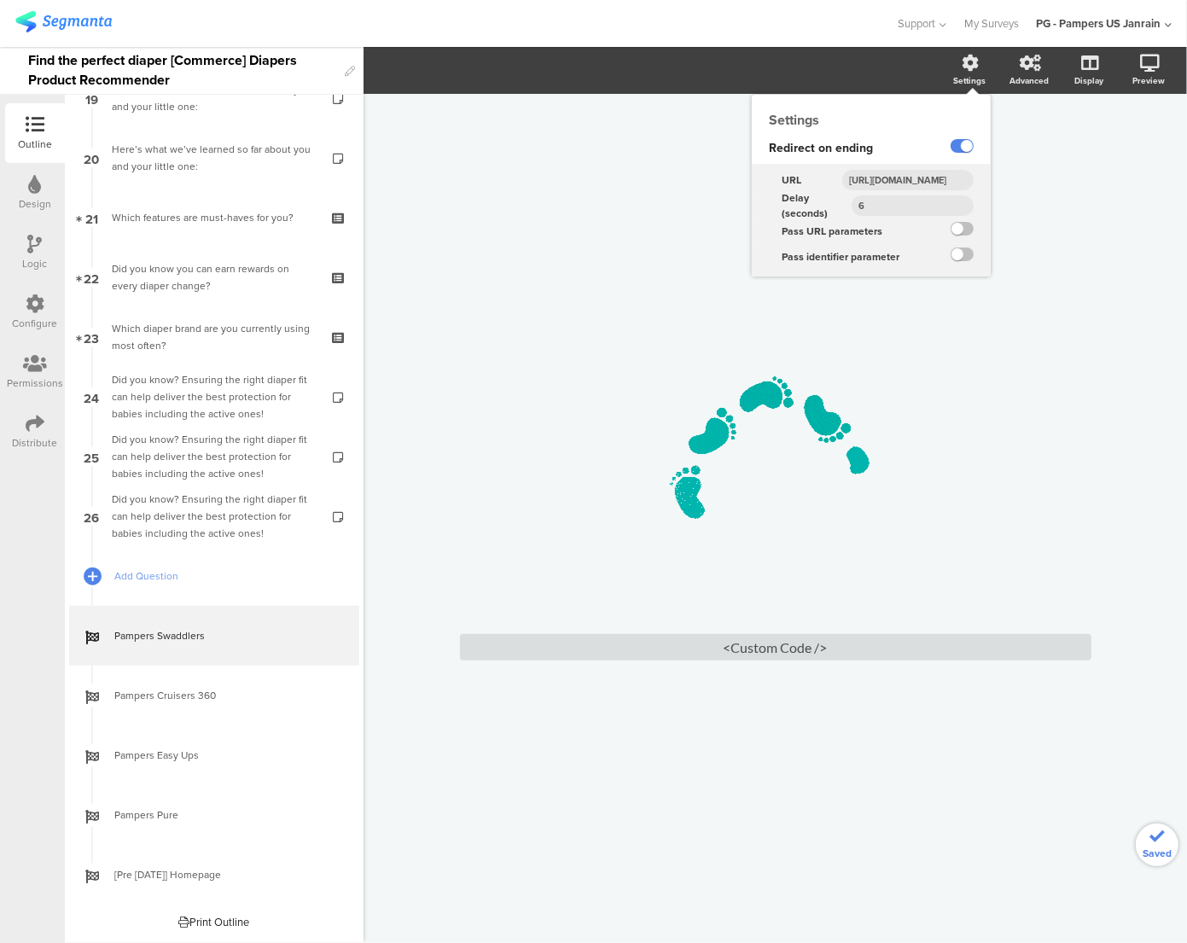
click at [963, 47] on section "Settings Settings Redirect on ending URL [URL][DOMAIN_NAME] Delay (seconds) 6 P…" at bounding box center [774, 70] width 823 height 47
click at [966, 58] on icon at bounding box center [970, 63] width 17 height 17
click at [908, 208] on input "6" at bounding box center [912, 205] width 122 height 20
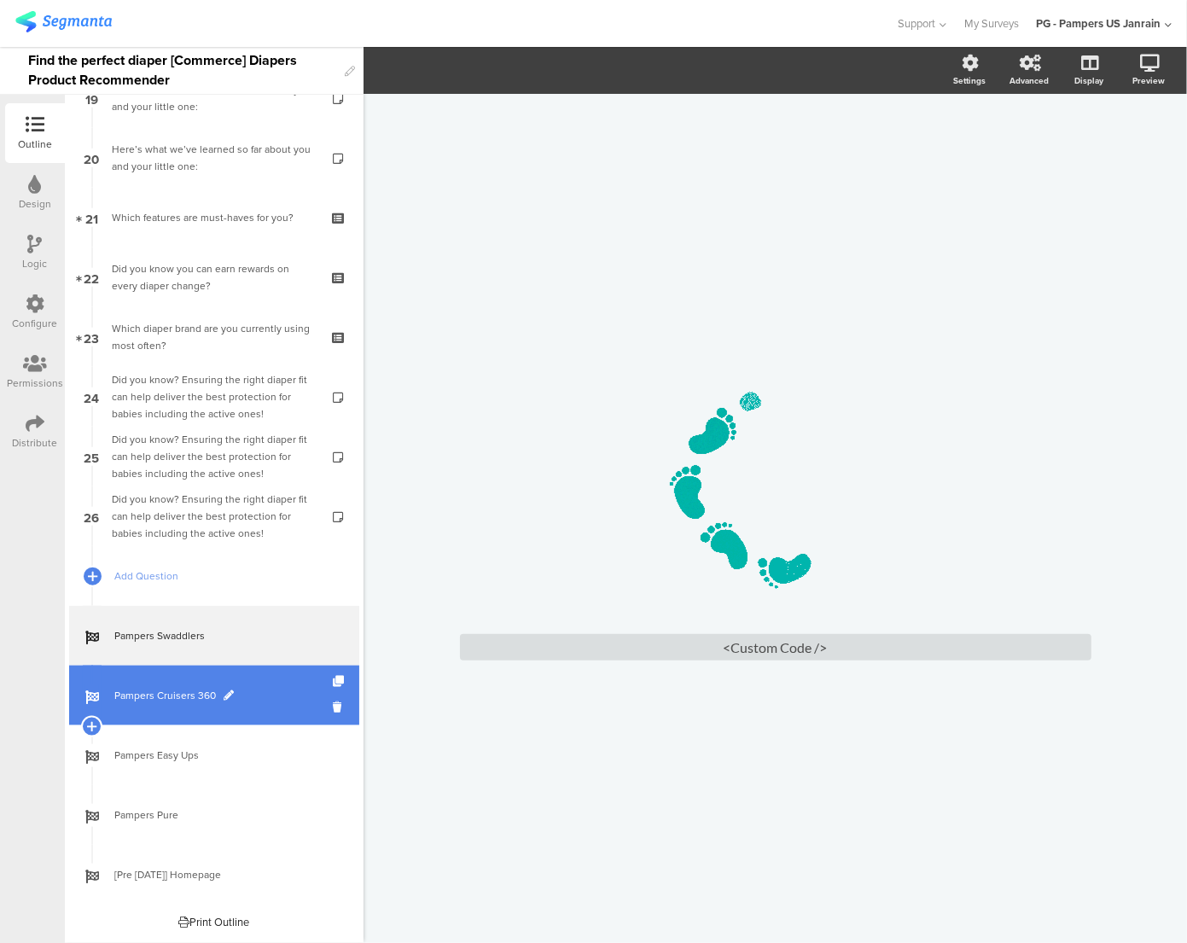
click at [136, 701] on span "Pampers Cruisers 360" at bounding box center [223, 695] width 218 height 17
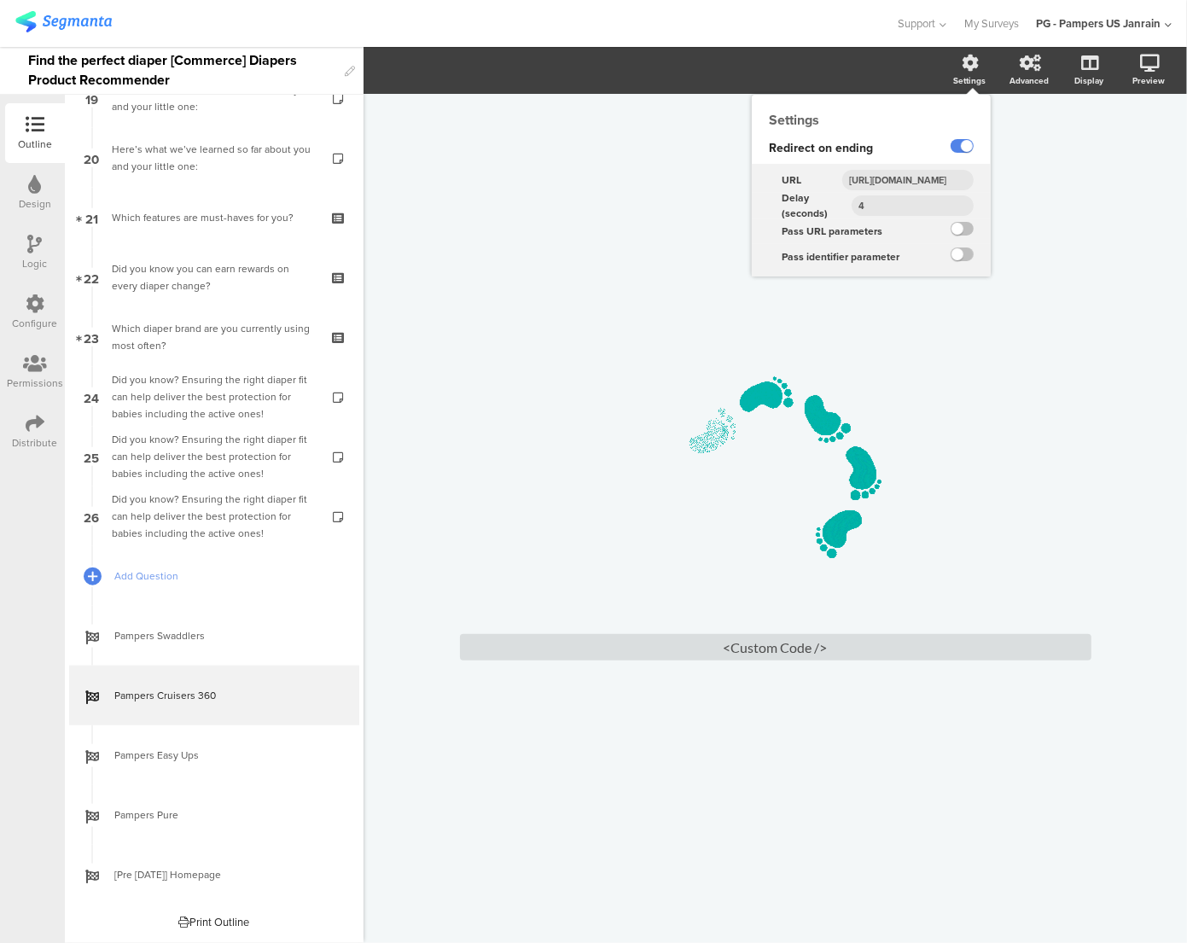
click at [914, 208] on input "4" at bounding box center [912, 205] width 122 height 20
type input "6"
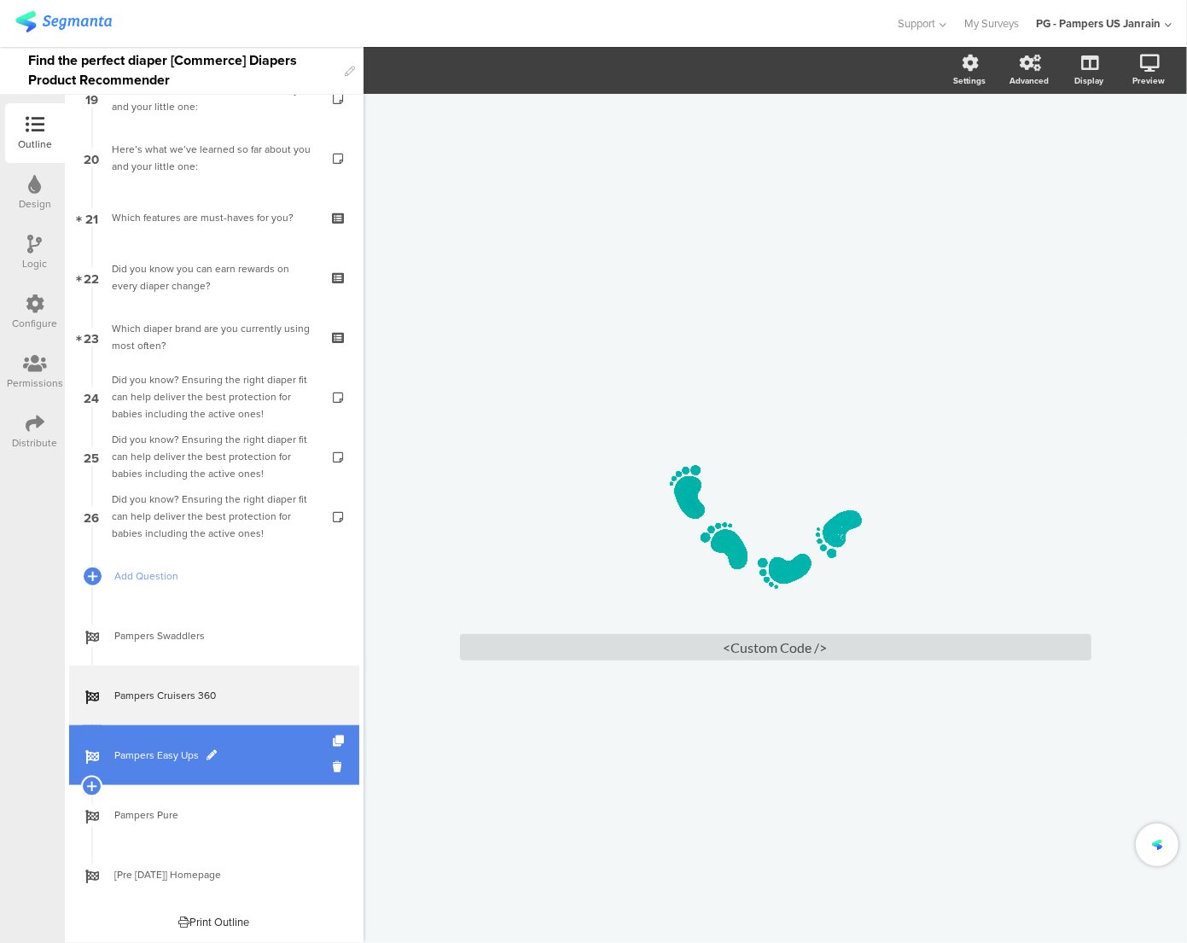
click at [130, 763] on span "Pampers Easy Ups" at bounding box center [223, 754] width 218 height 17
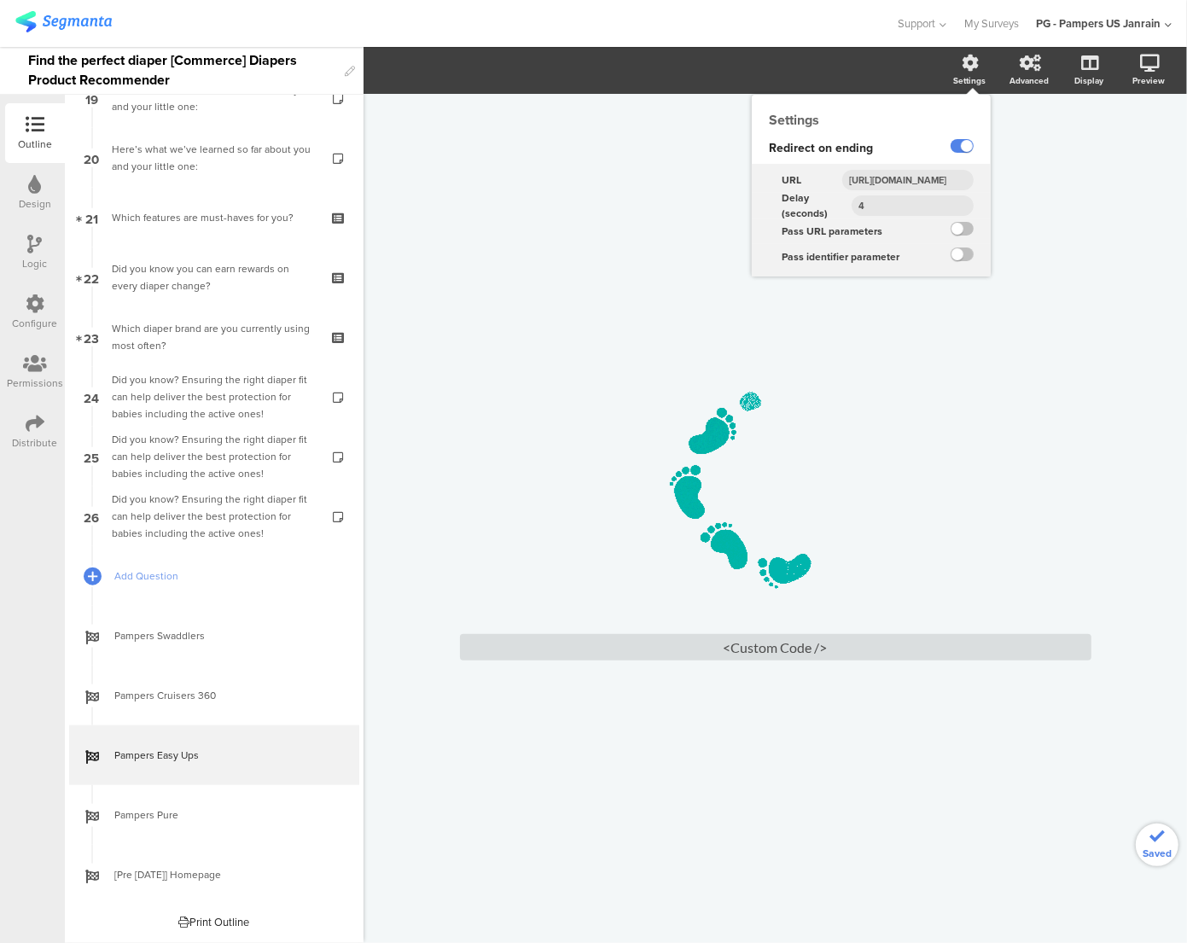
click at [967, 74] on div "Settings" at bounding box center [969, 80] width 32 height 13
click at [890, 208] on input "4" at bounding box center [912, 205] width 122 height 20
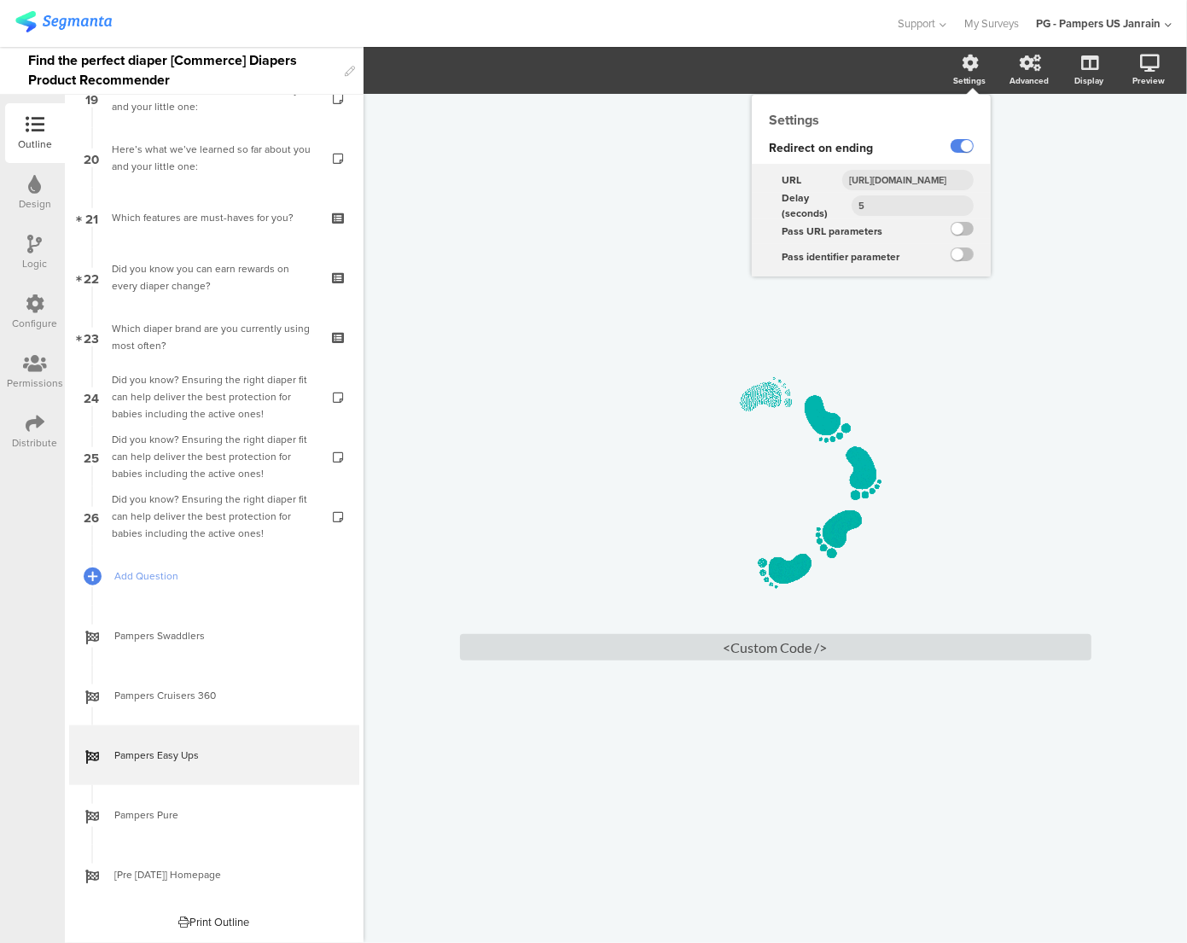
type input "6"
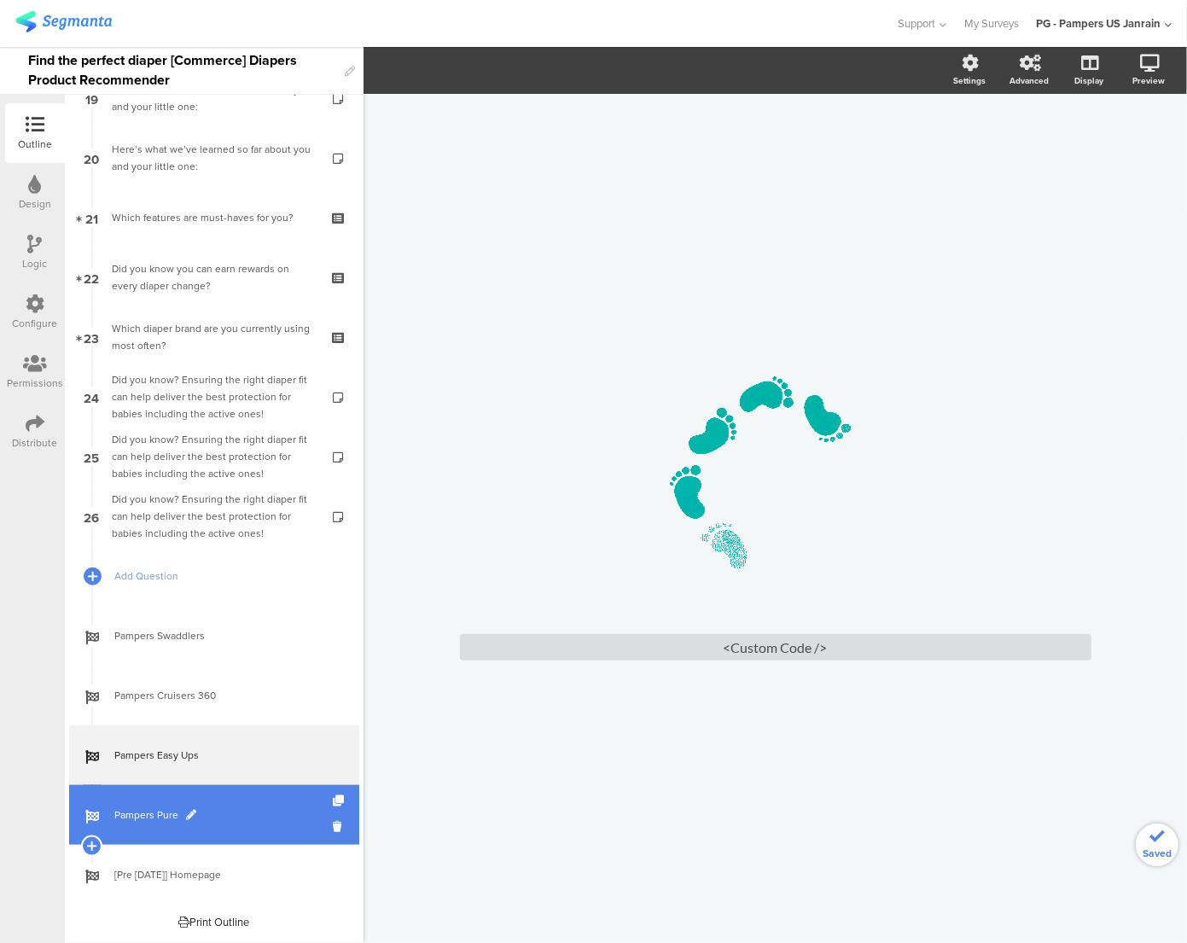
click at [123, 813] on span "Pampers Pure" at bounding box center [223, 814] width 218 height 17
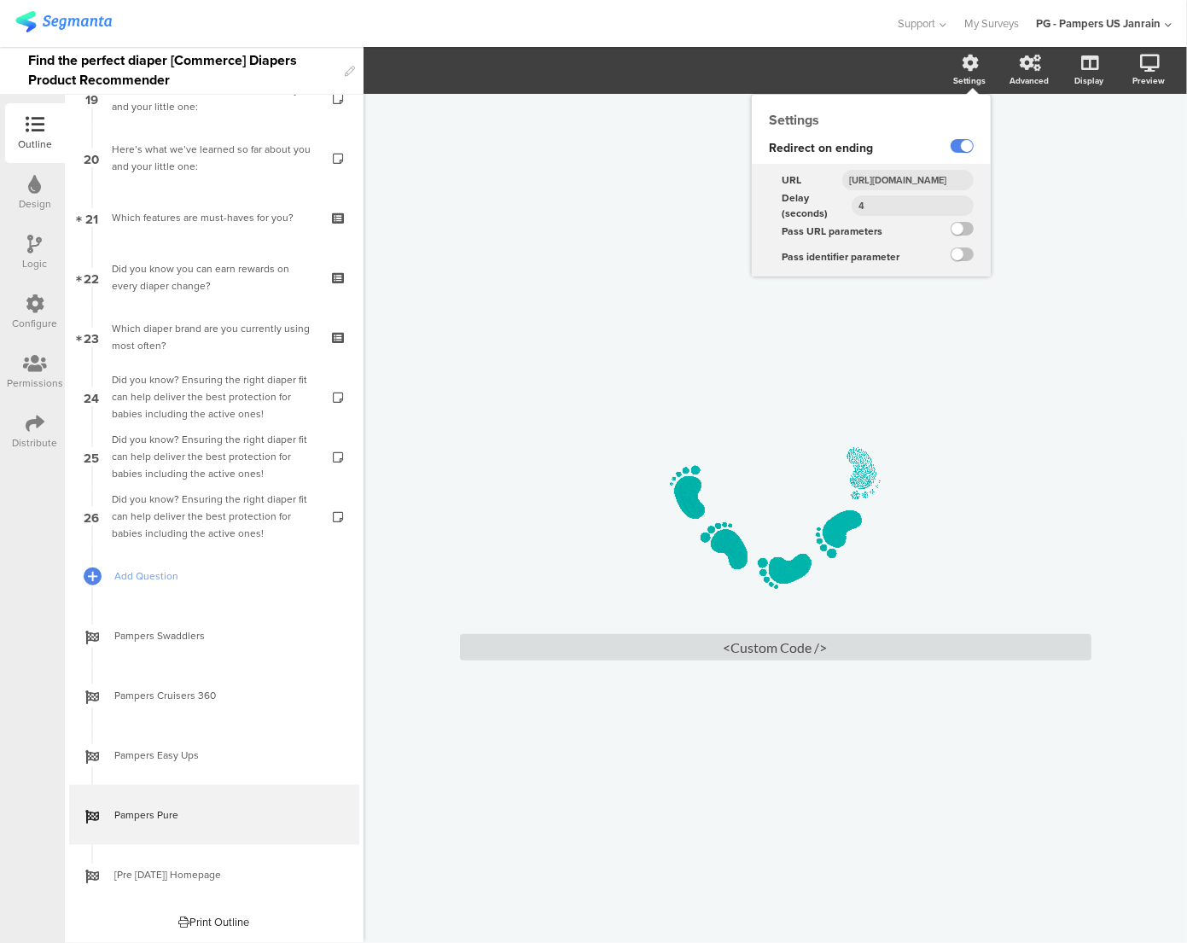
click at [973, 74] on div "Settings" at bounding box center [969, 80] width 32 height 13
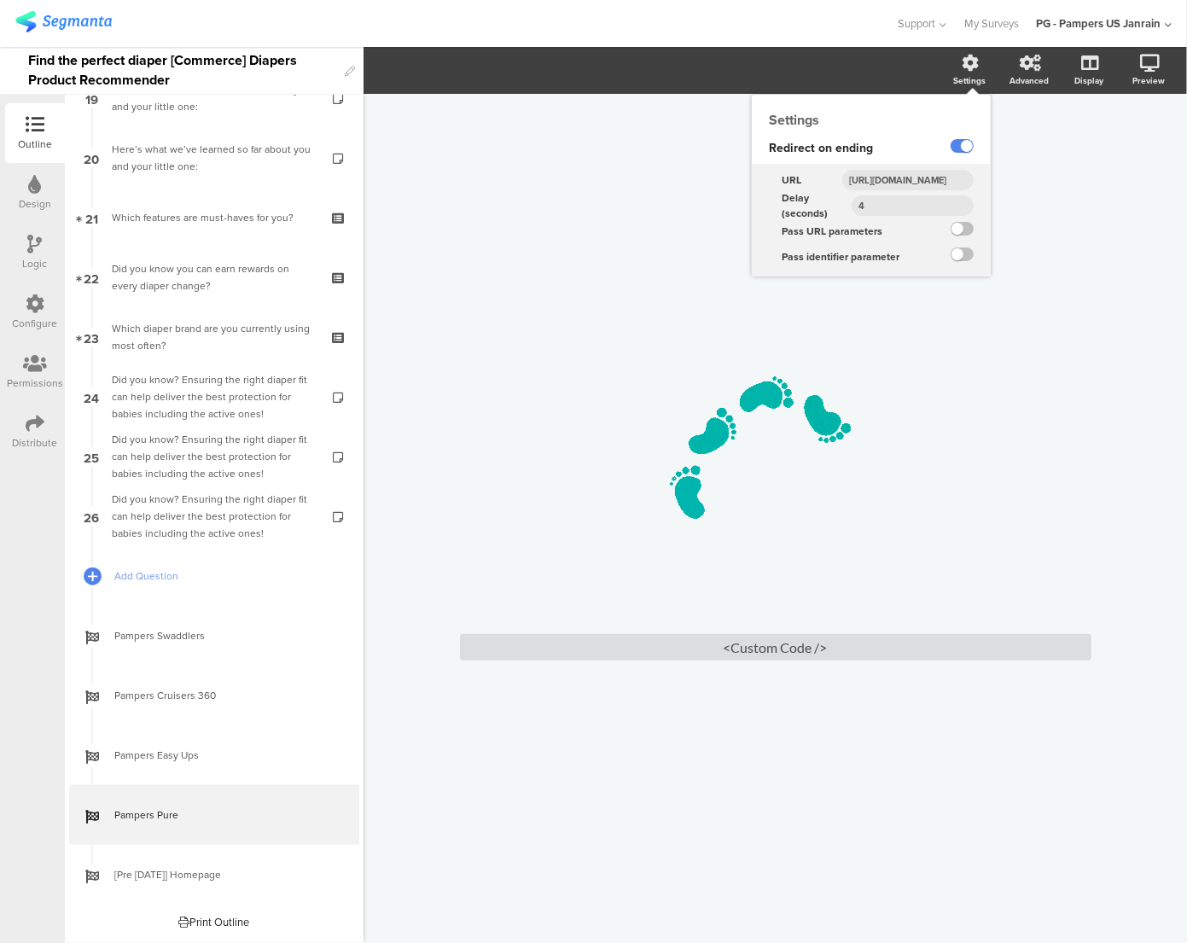
click at [902, 210] on input "4" at bounding box center [912, 205] width 122 height 20
type input "6"
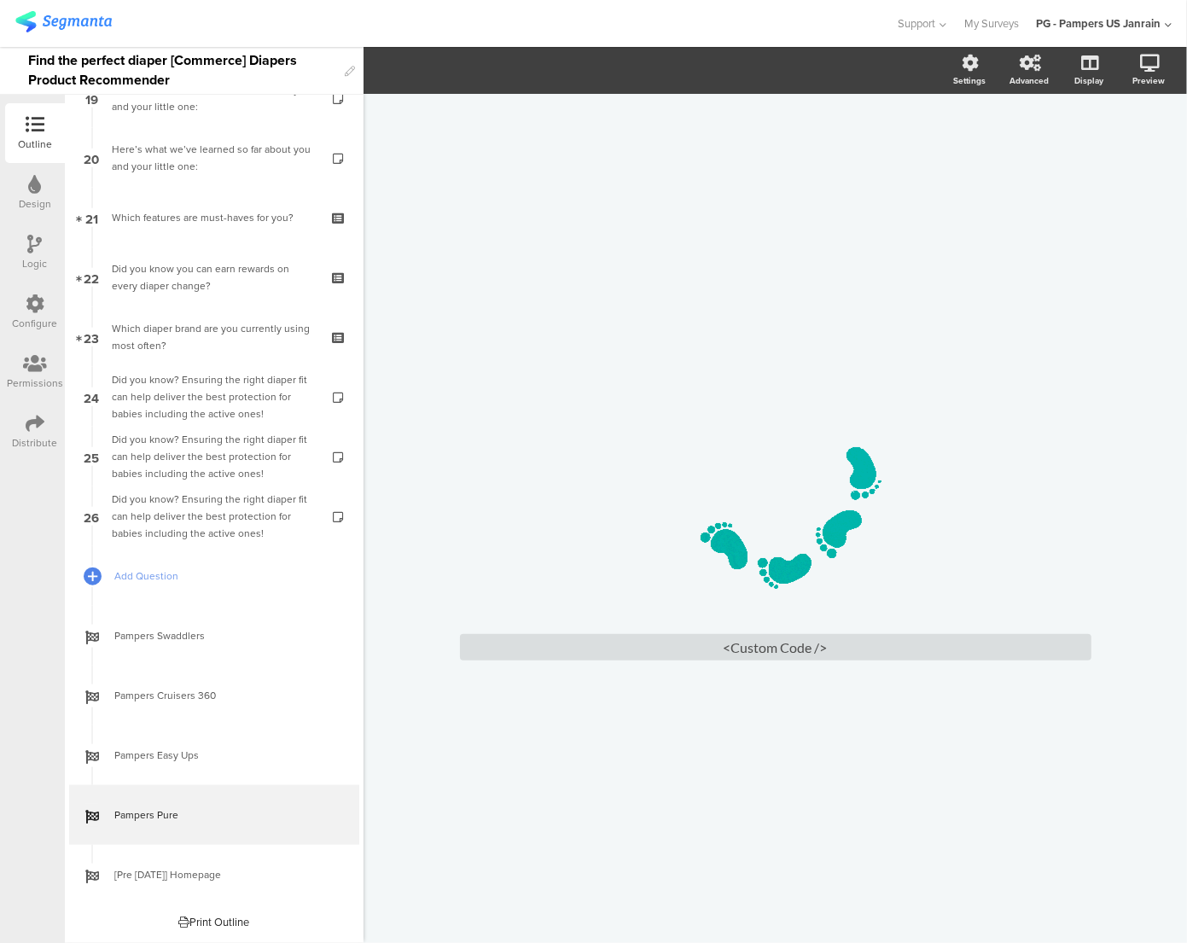
click at [444, 409] on div "/ <Custom Code />" at bounding box center [775, 518] width 682 height 335
